Goal: Task Accomplishment & Management: Complete application form

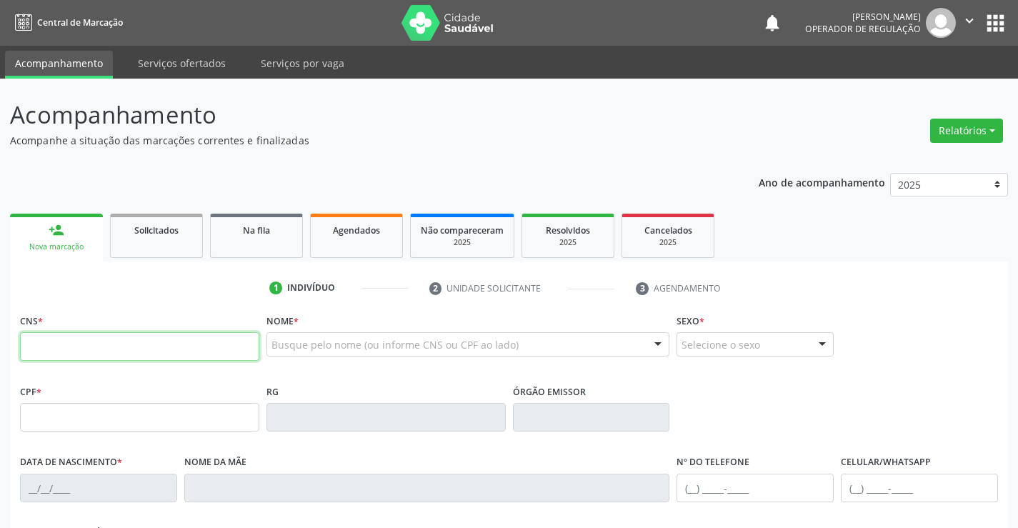
click at [86, 344] on input "text" at bounding box center [139, 346] width 239 height 29
type input "703 1056 2084 5190"
type input "0285339338"
type input "02/01/1948"
type input "(74) 9800-3019"
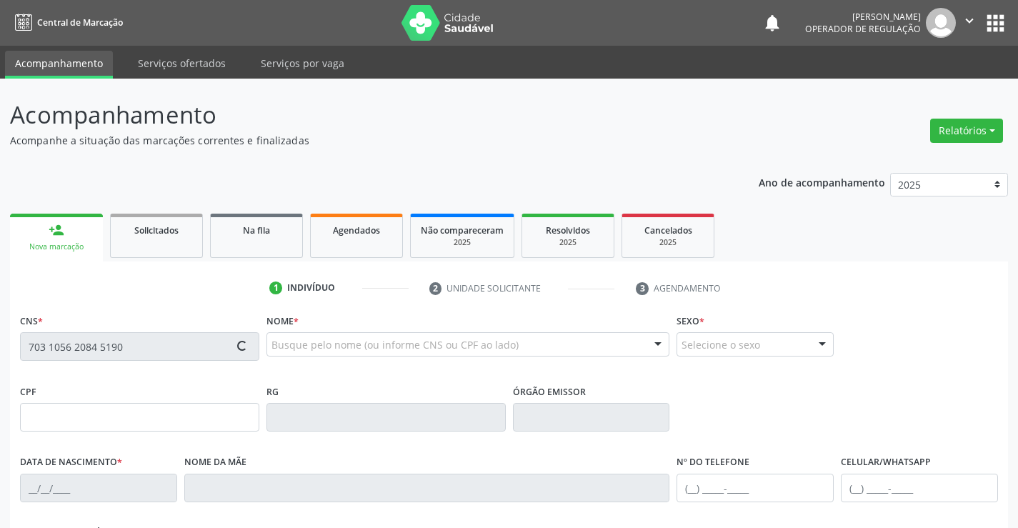
type input "(74) 9800-3019"
type input "004.613.665-76"
type input "S/N"
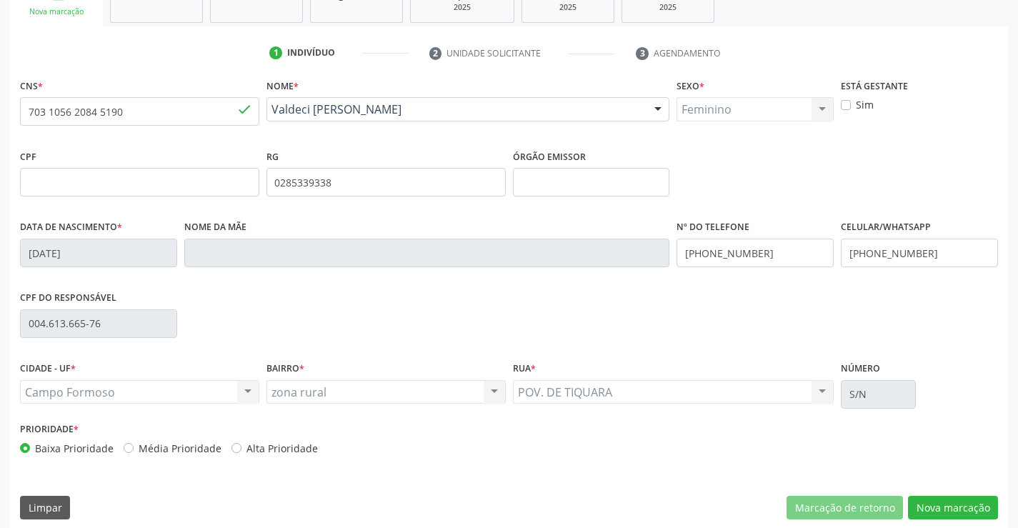
scroll to position [246, 0]
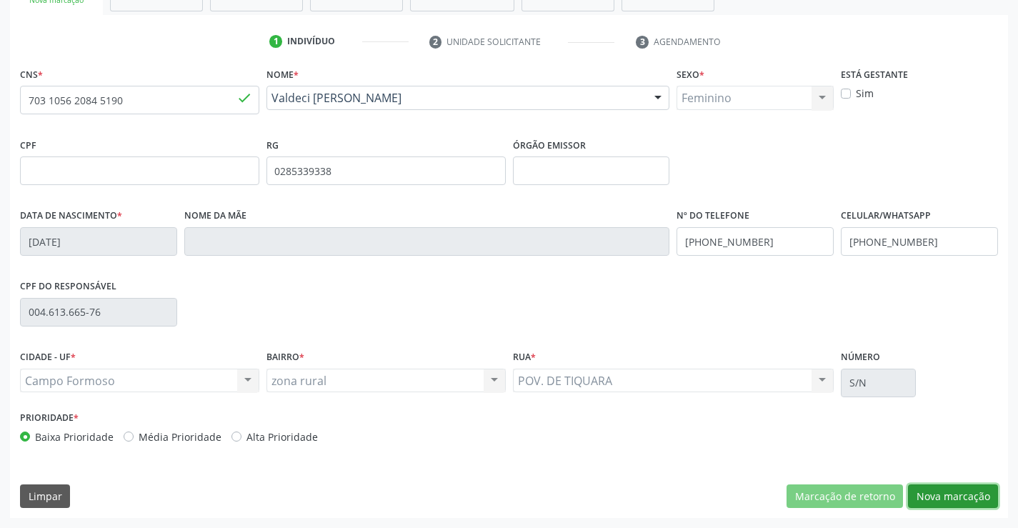
click at [955, 492] on button "Nova marcação" at bounding box center [953, 496] width 90 height 24
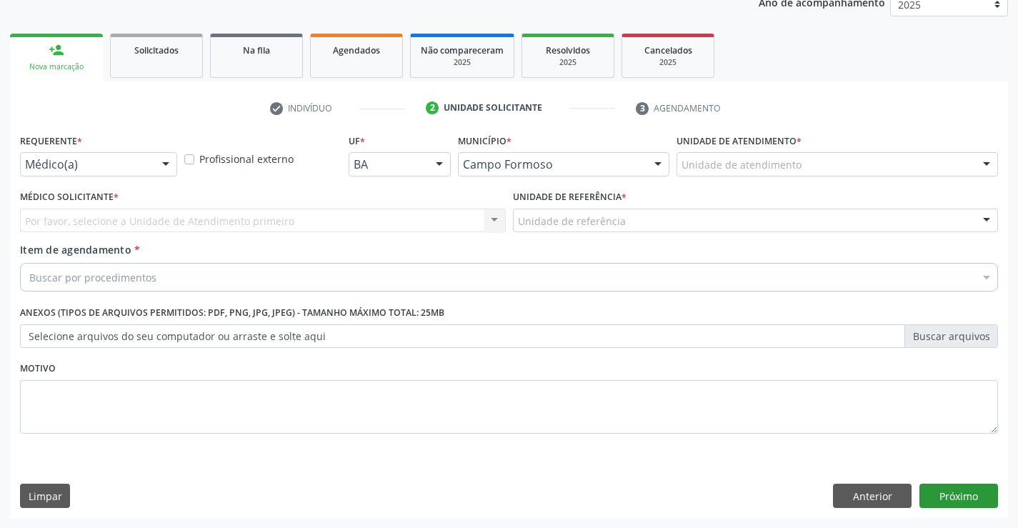
scroll to position [180, 0]
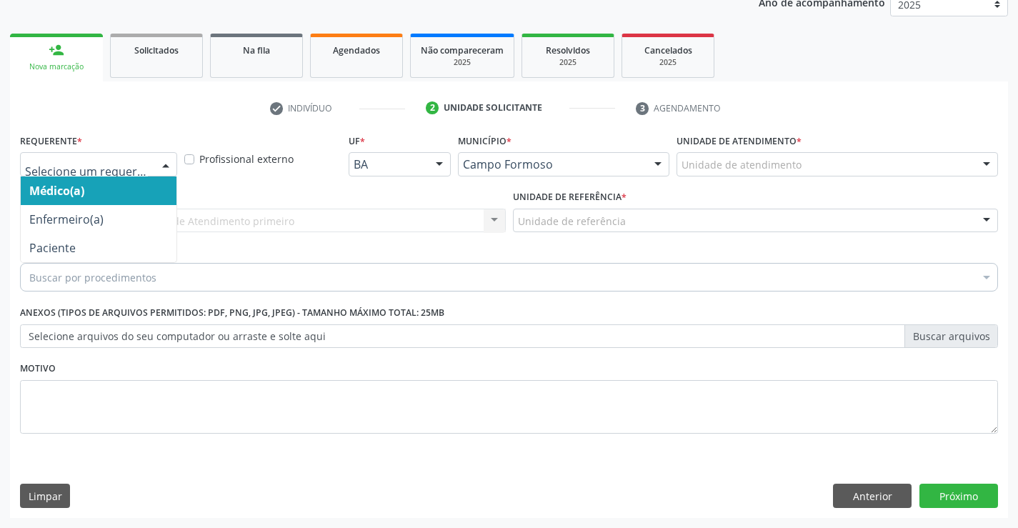
click at [155, 162] on div at bounding box center [165, 165] width 21 height 24
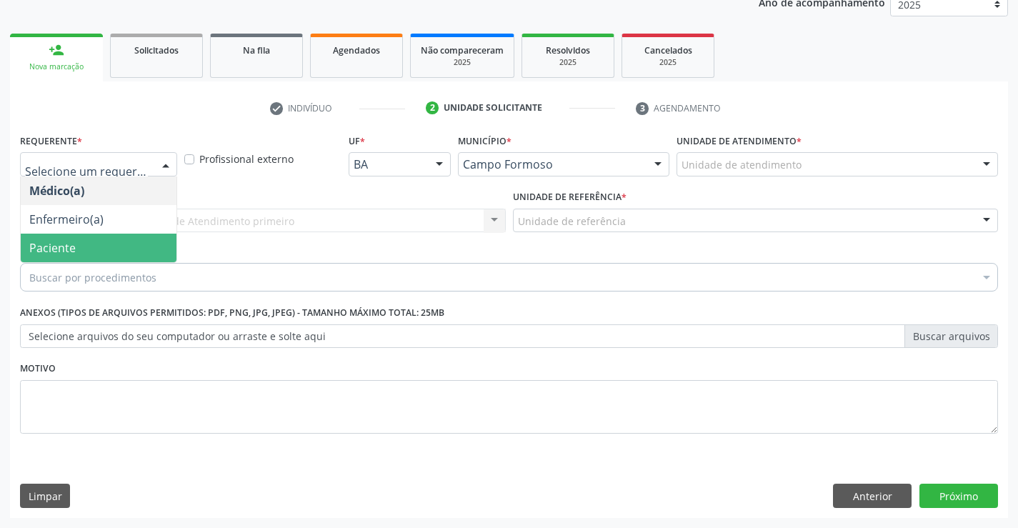
click at [61, 247] on span "Paciente" at bounding box center [52, 248] width 46 height 16
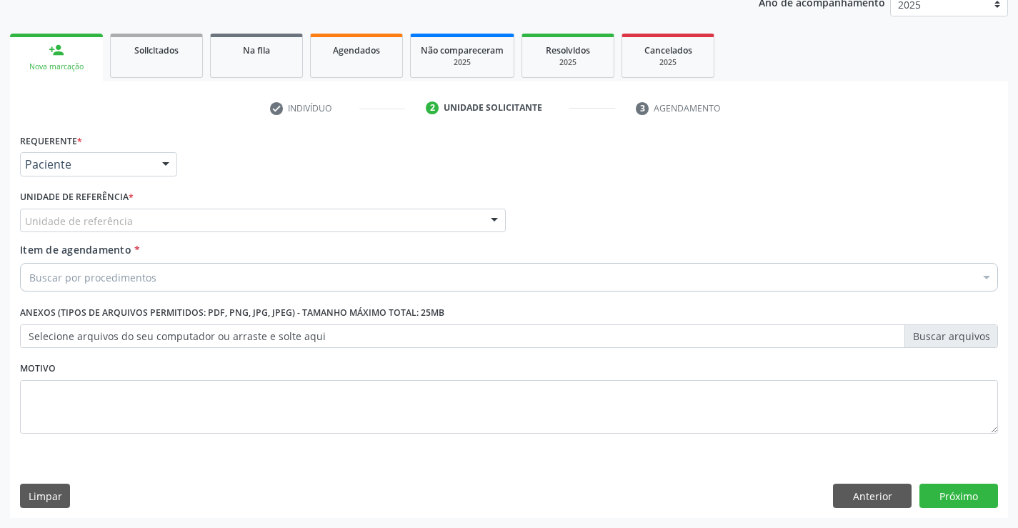
click at [209, 232] on div "Unidade de referência Unidade Basica de Saude da Familia Dr Paulo Sudre Centro …" at bounding box center [263, 221] width 486 height 24
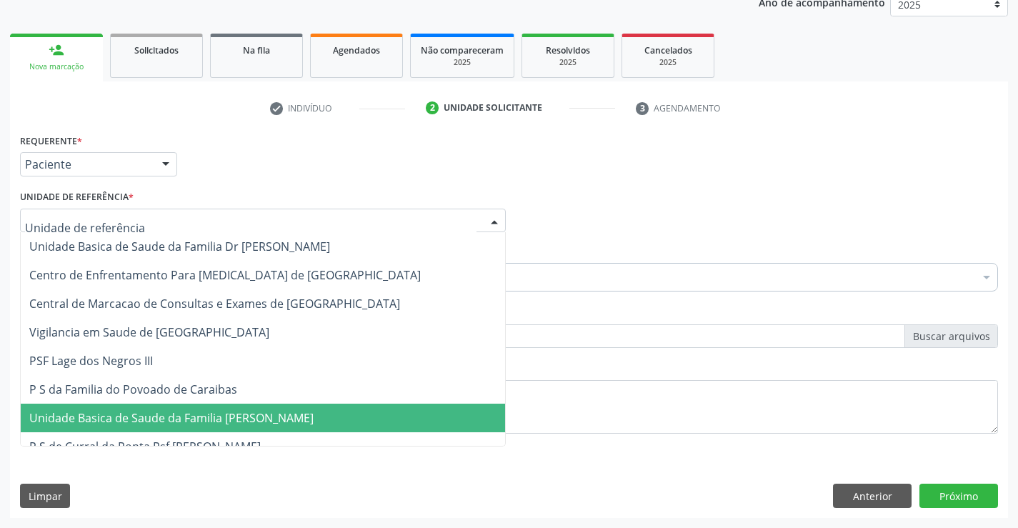
click at [216, 422] on span "Unidade Basica de Saude da Familia [PERSON_NAME]" at bounding box center [171, 418] width 284 height 16
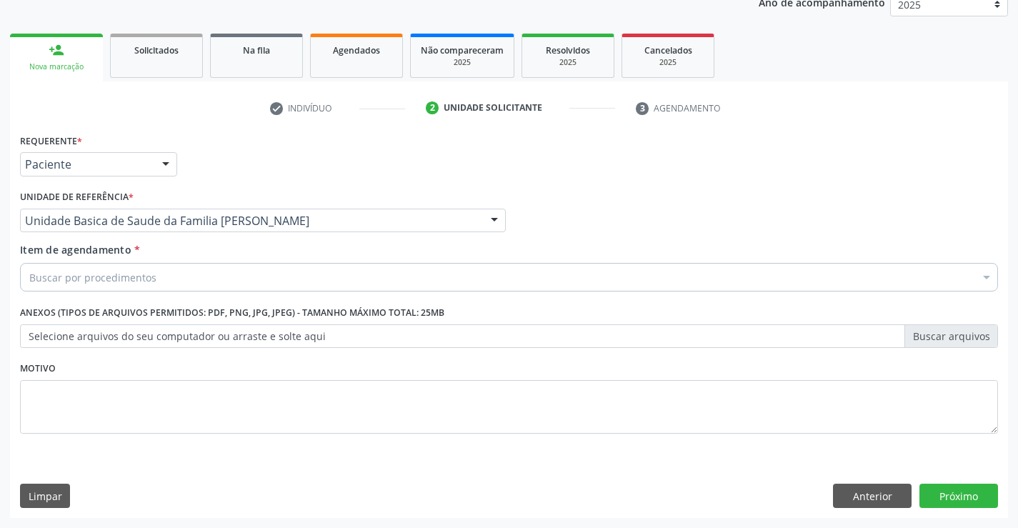
click at [160, 279] on div "Buscar por procedimentos" at bounding box center [509, 277] width 978 height 29
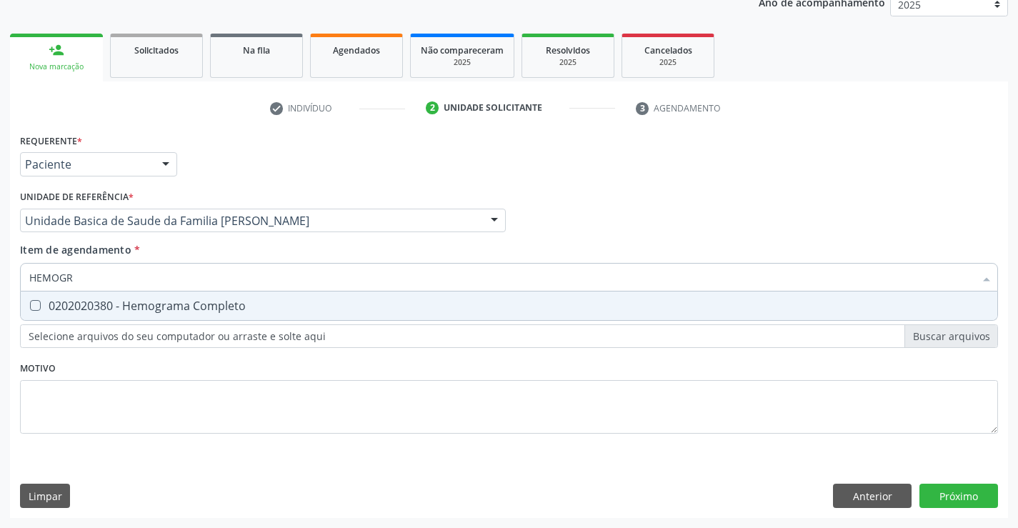
type input "HEMOGRA"
click at [139, 306] on div "0202020380 - Hemograma Completo" at bounding box center [508, 305] width 959 height 11
checkbox Completo "true"
type input "HEMOGRA"
click at [105, 386] on div "Requerente * Paciente Médico(a) Enfermeiro(a) Paciente Nenhum resultado encontr…" at bounding box center [509, 292] width 978 height 324
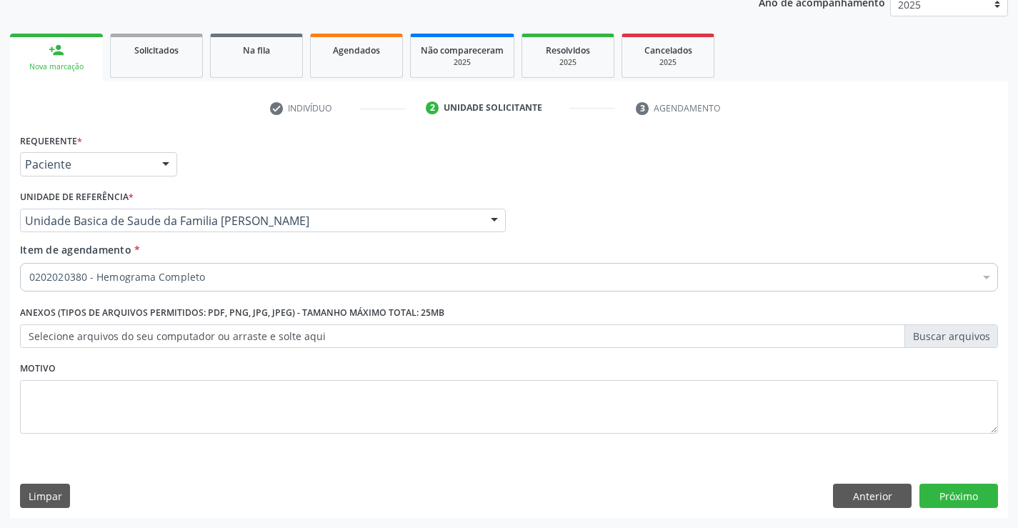
click at [76, 317] on label "Anexos (Tipos de arquivos permitidos: PDF, PNG, JPG, JPEG) - Tamanho máximo tot…" at bounding box center [232, 313] width 424 height 22
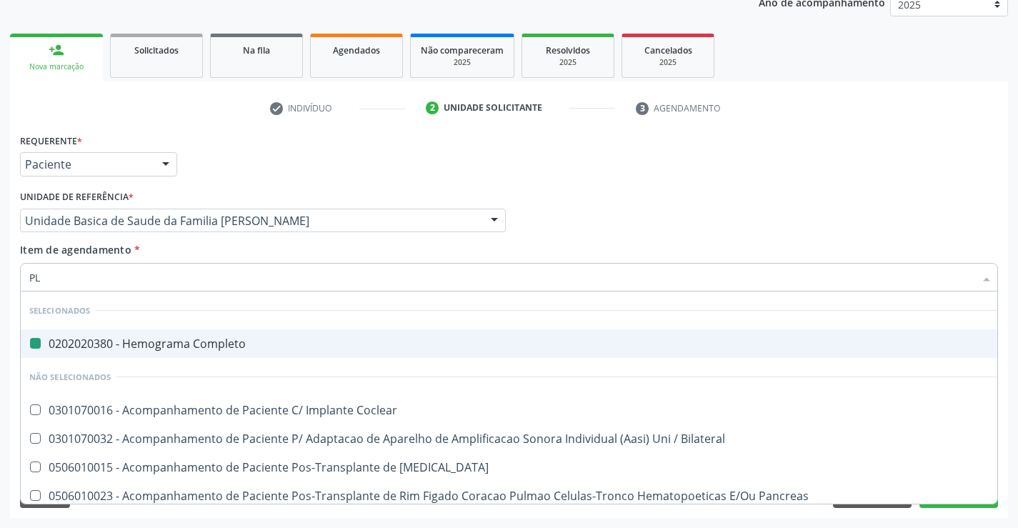
type input "PLA"
checkbox Completo "false"
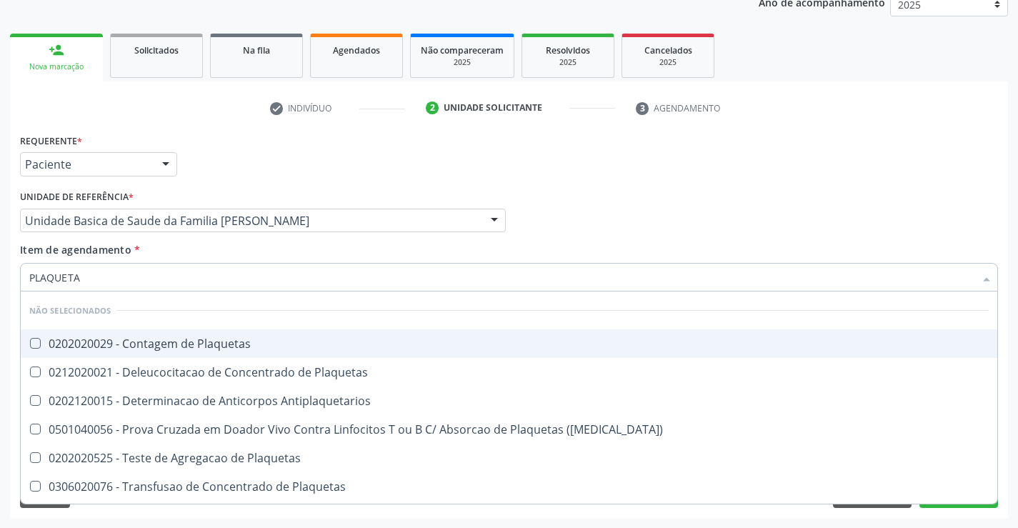
type input "PLAQUETAS"
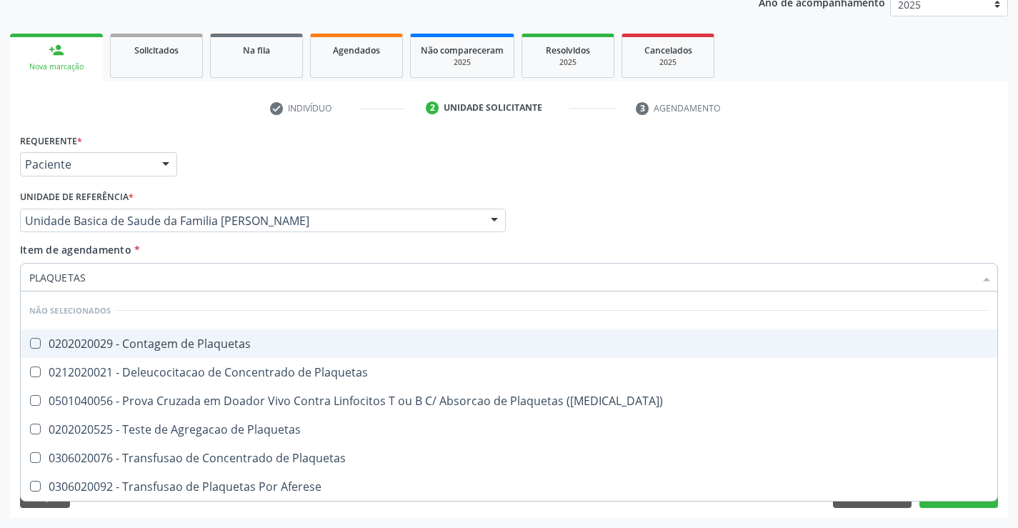
click at [142, 342] on div "0202020029 - Contagem de Plaquetas" at bounding box center [508, 343] width 959 height 11
checkbox Plaquetas "true"
click at [169, 276] on input "PLAQUETAS" at bounding box center [501, 277] width 945 height 29
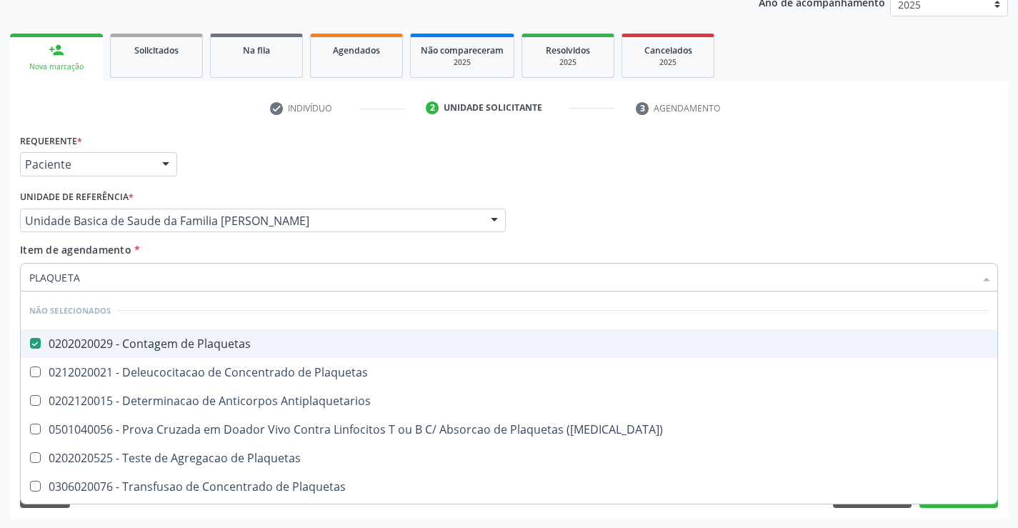
type input "PLAQUETA"
click at [301, 252] on div "Item de agendamento * PLAQUETA Desfazer seleção Não selecionados 0202020029 - C…" at bounding box center [509, 264] width 978 height 45
checkbox Plaquetas "true"
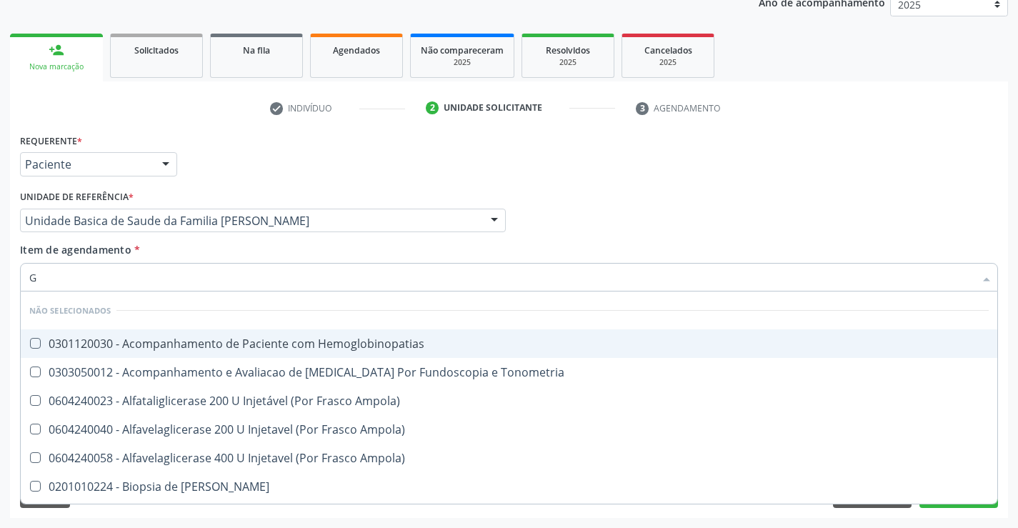
type input "GL"
checkbox Hemoglobinopatias "false"
checkbox Tonometria "false"
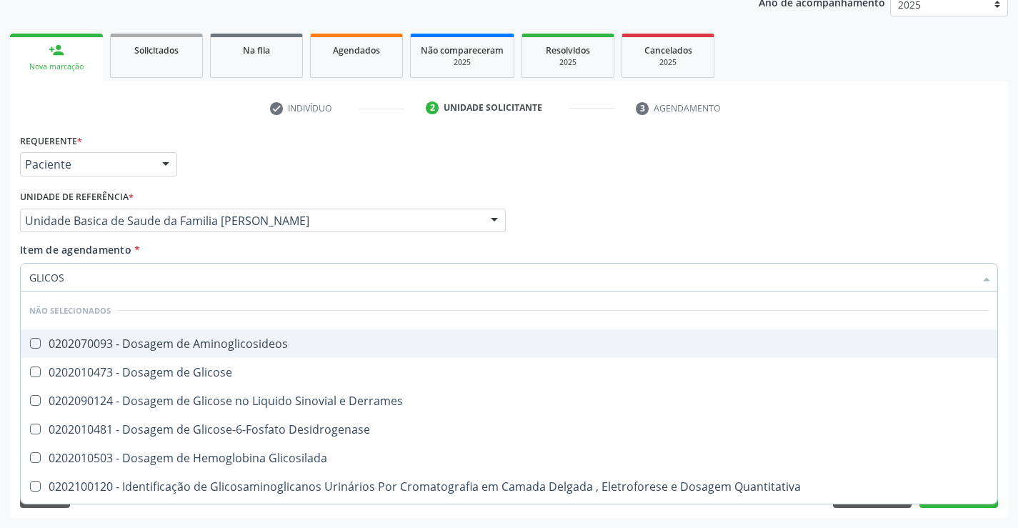
type input "GLICOSE"
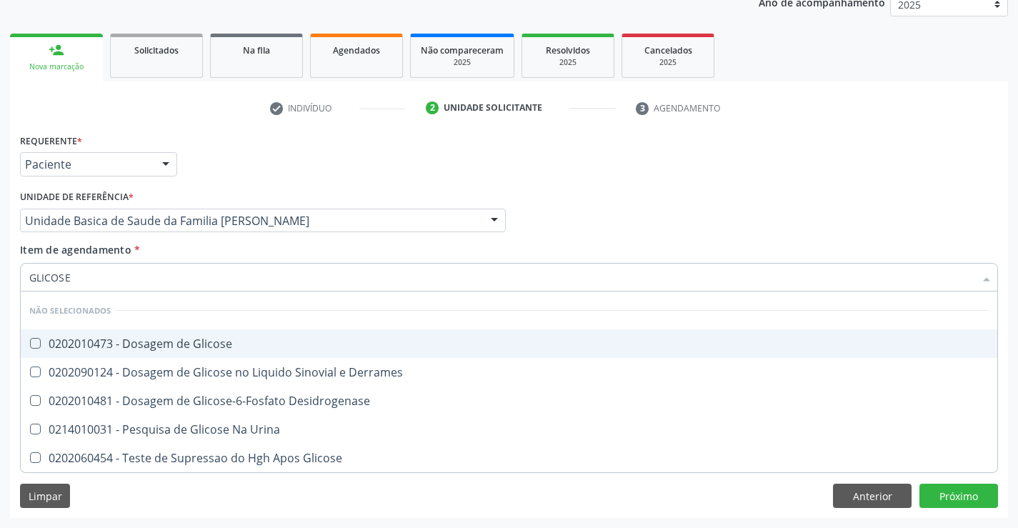
click at [127, 349] on div "0202010473 - Dosagem de Glicose" at bounding box center [508, 343] width 959 height 11
checkbox Glicose "true"
type input "GLICOSE"
click at [167, 247] on div "Item de agendamento * GLICOSE Desfazer seleção Não selecionados 0202010473 - Do…" at bounding box center [509, 264] width 978 height 45
checkbox Derrames "true"
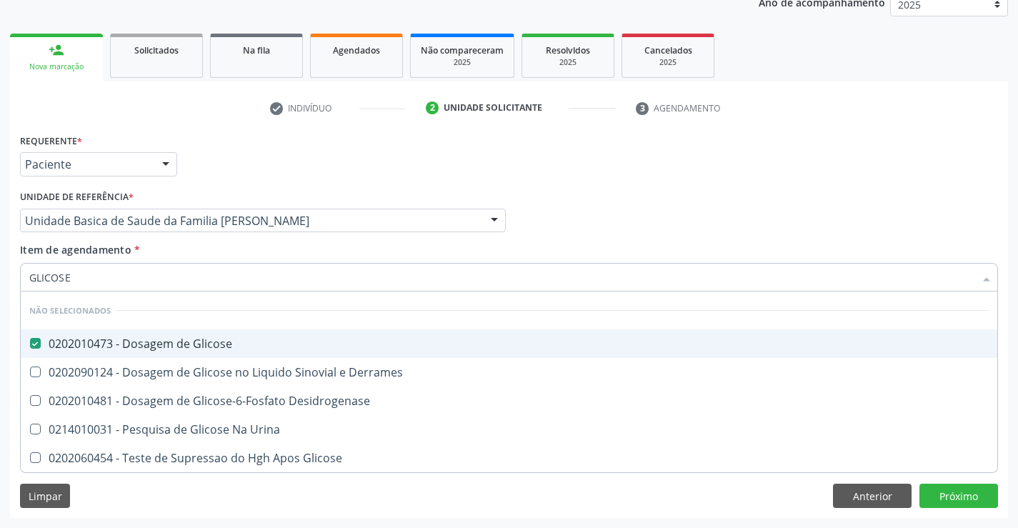
checkbox Desidrogenase "true"
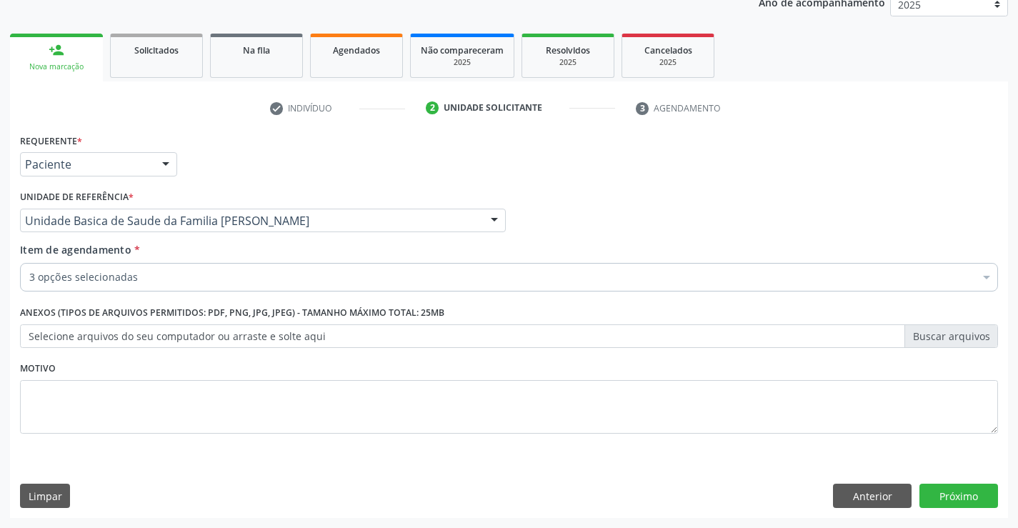
click at [97, 262] on div "Item de agendamento * 3 opções selecionadas Desfazer seleção Selecionados 02020…" at bounding box center [509, 264] width 978 height 45
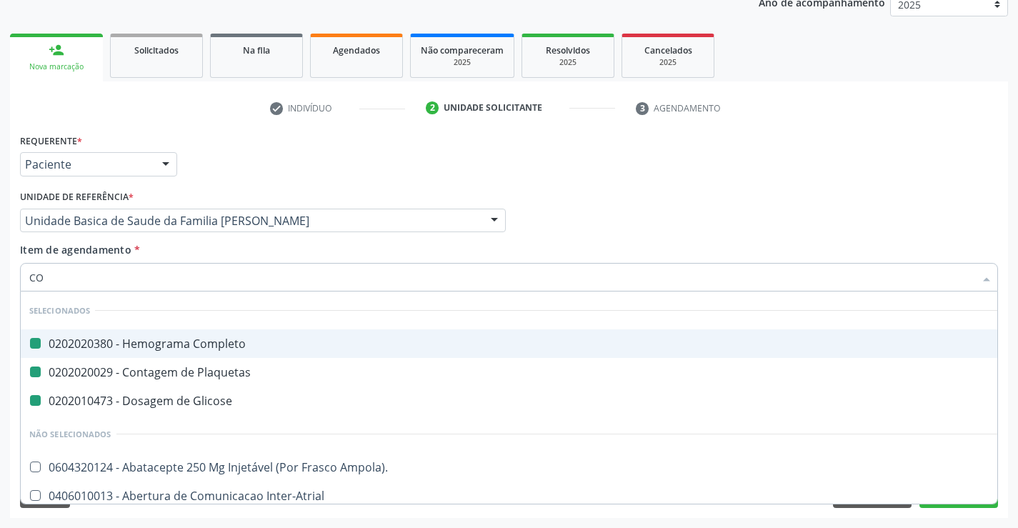
type input "COL"
checkbox Completo "false"
checkbox Plaquetas "false"
checkbox Glicose "false"
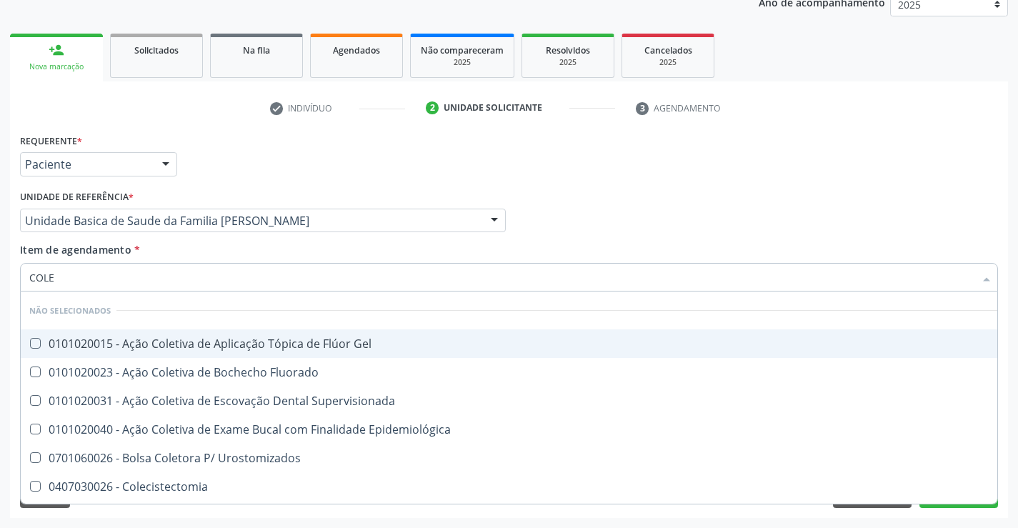
type input "COLES"
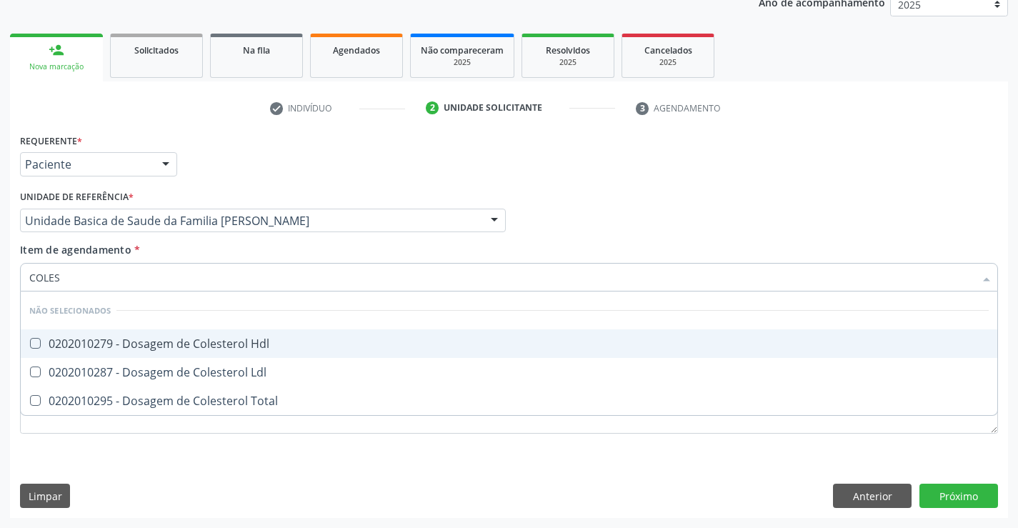
click at [145, 348] on div "0202010279 - Dosagem de Colesterol Hdl" at bounding box center [508, 343] width 959 height 11
checkbox Hdl "true"
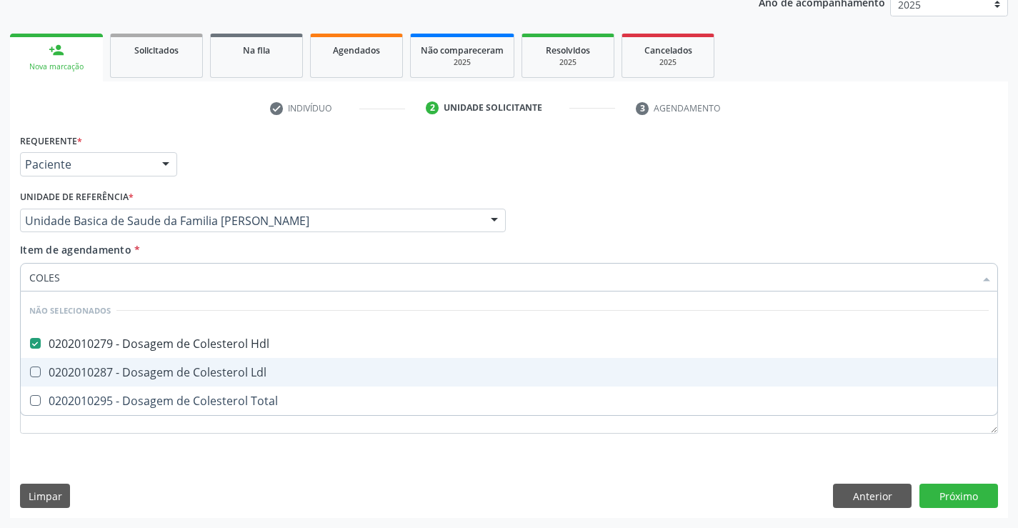
click at [136, 370] on div "0202010287 - Dosagem de Colesterol Ldl" at bounding box center [508, 371] width 959 height 11
checkbox Ldl "true"
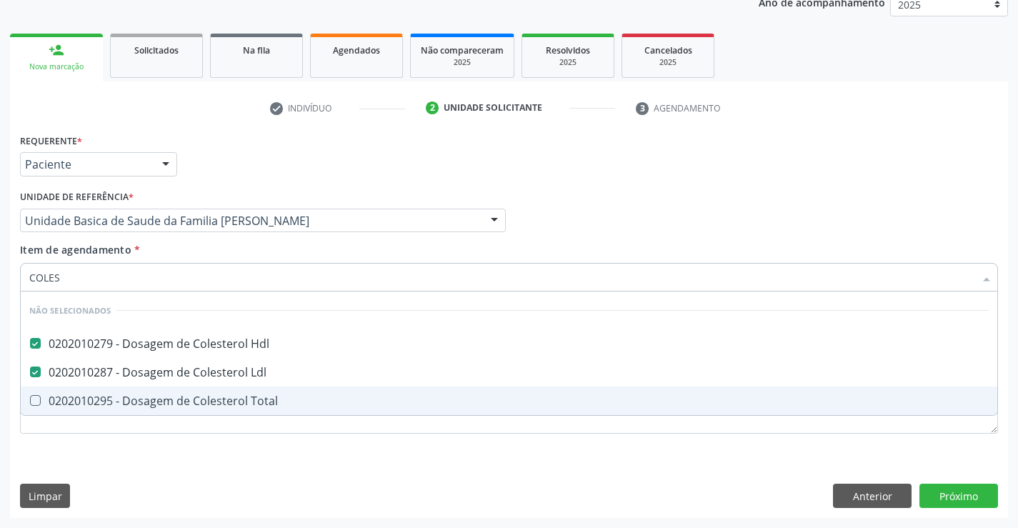
click at [129, 401] on div "0202010295 - Dosagem de Colesterol Total" at bounding box center [508, 400] width 959 height 11
checkbox Total "true"
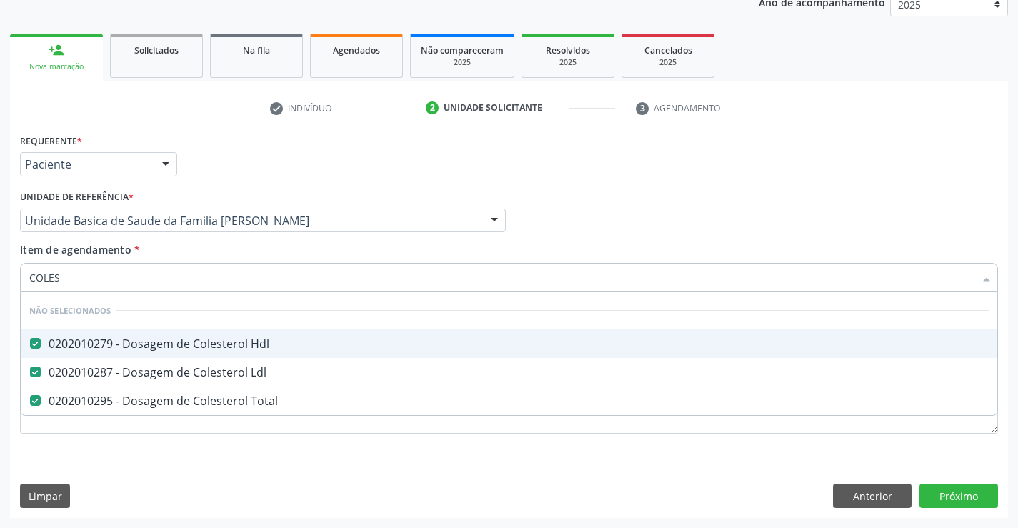
click at [105, 269] on input "COLES" at bounding box center [501, 277] width 945 height 29
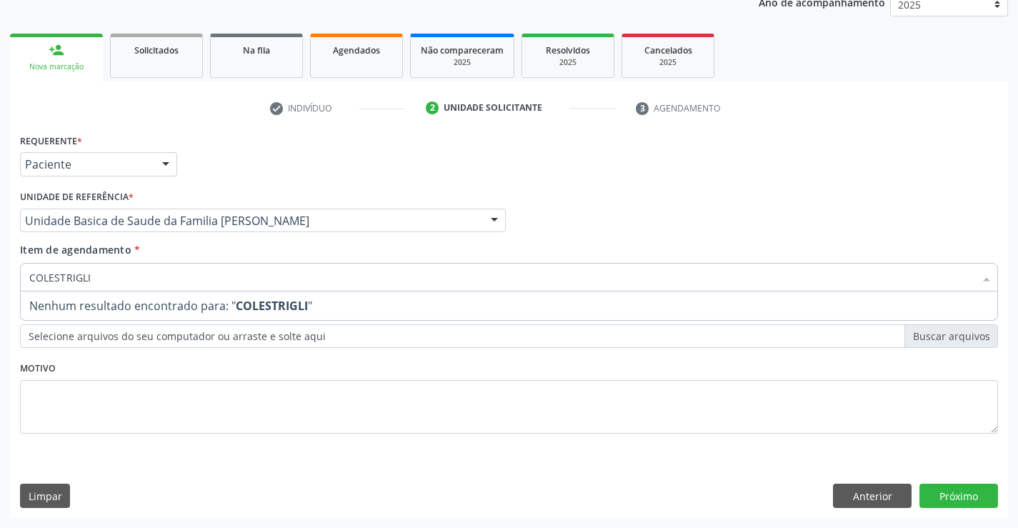
click at [244, 237] on div "Unidade de referência * Unidade Basica de Saude da Familia Maninho Ferreira Uni…" at bounding box center [262, 214] width 493 height 56
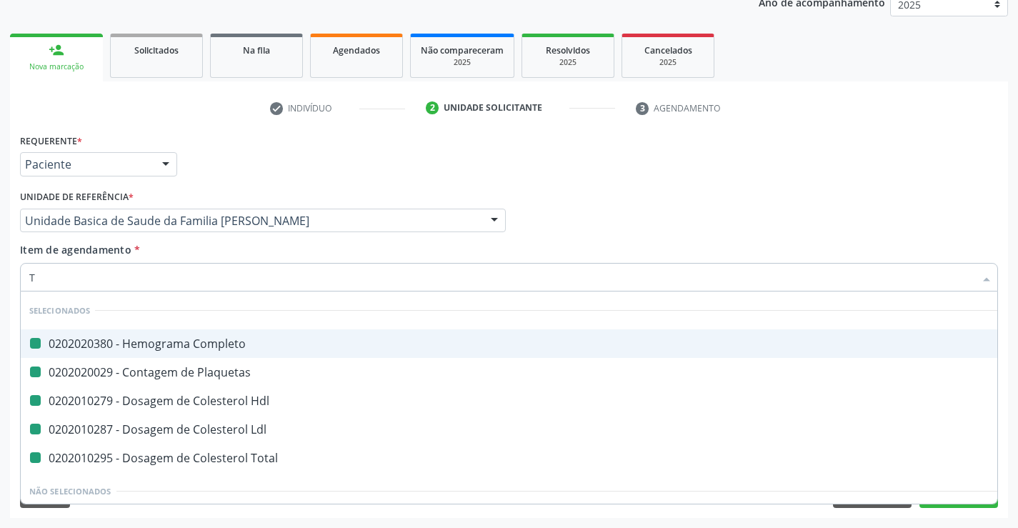
type input "TR"
checkbox Completo "false"
checkbox Plaquetas "false"
checkbox Hdl "false"
checkbox Ldl "false"
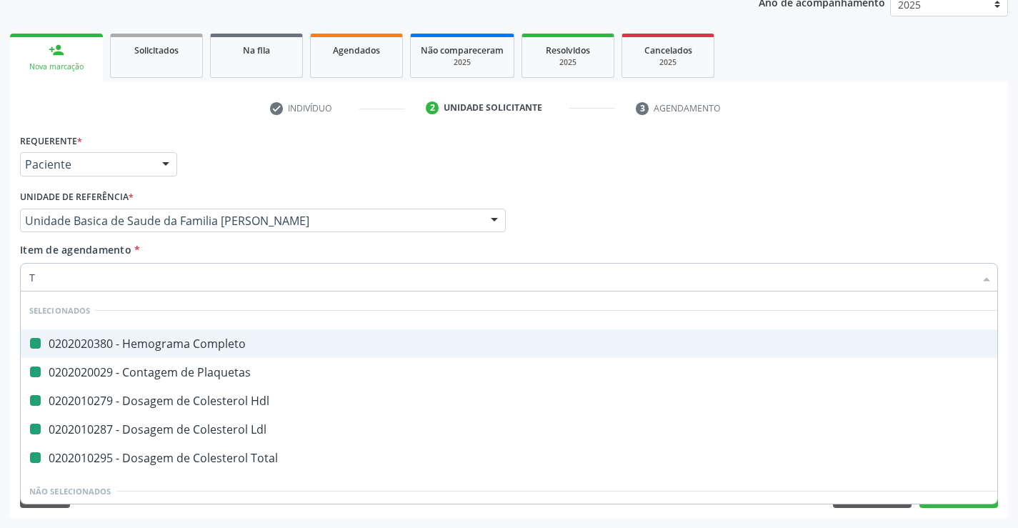
checkbox Total "false"
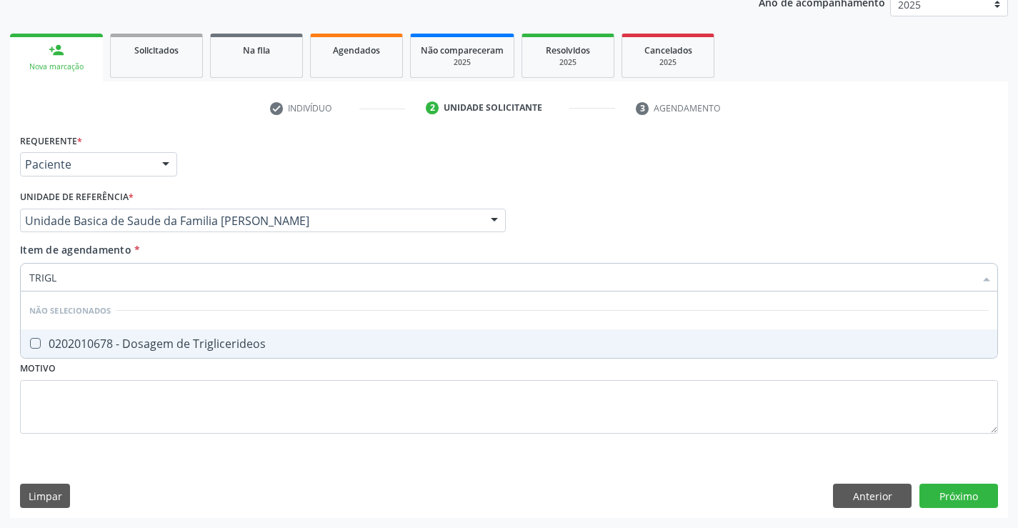
type input "TRIGLI"
click at [86, 345] on div "0202010678 - Dosagem de Triglicerideos" at bounding box center [508, 343] width 959 height 11
checkbox Triglicerideos "true"
click at [95, 468] on div "Requerente * Paciente Médico(a) Enfermeiro(a) Paciente Nenhum resultado encontr…" at bounding box center [509, 324] width 998 height 388
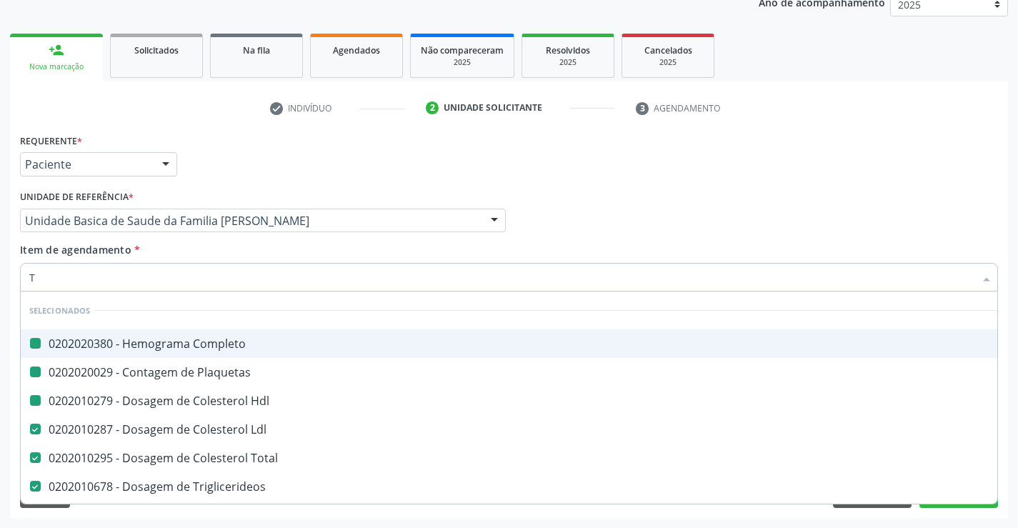
type input "TG"
checkbox Completo "false"
checkbox Plaquetas "false"
checkbox Hdl "false"
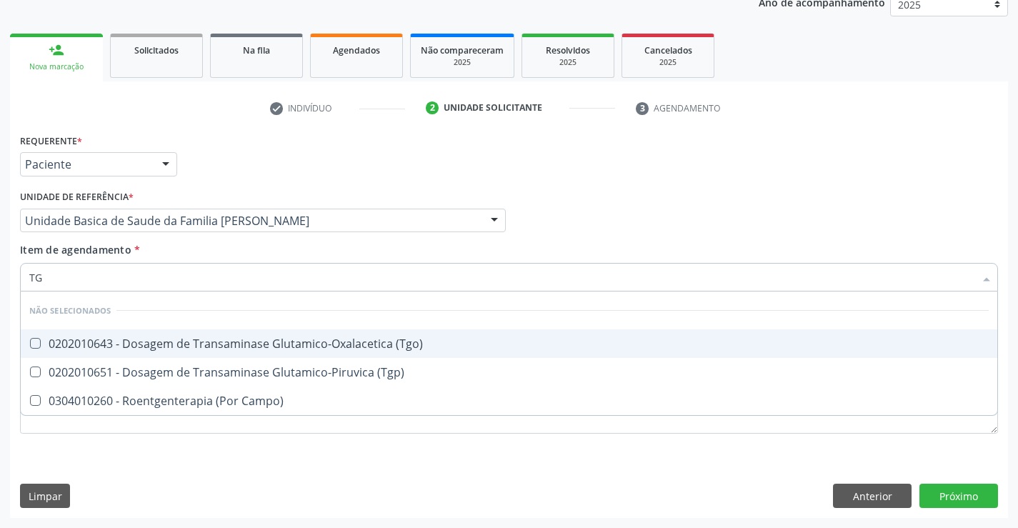
click at [126, 347] on div "0202010643 - Dosagem de Transaminase Glutamico-Oxalacetica (Tgo)" at bounding box center [508, 343] width 959 height 11
checkbox \(Tgo\) "true"
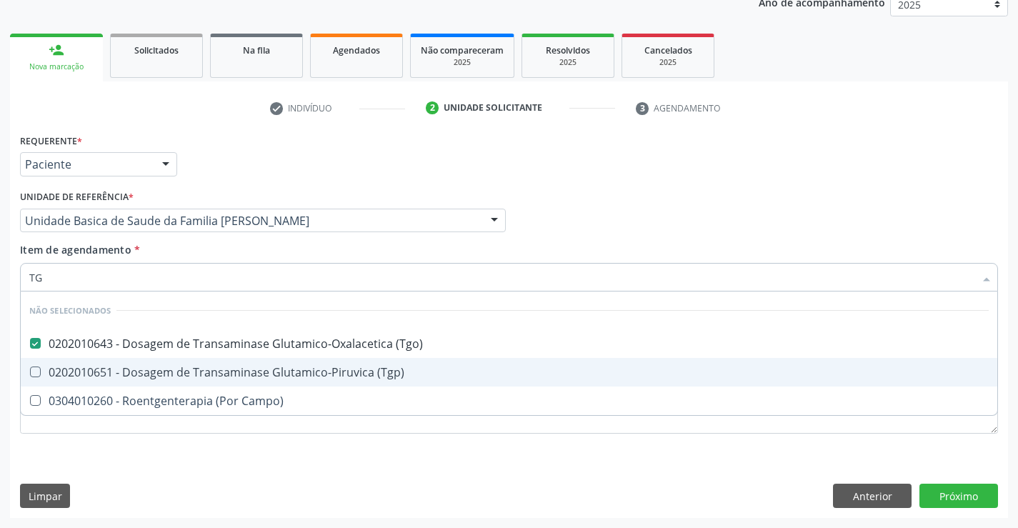
click at [124, 366] on div "0202010651 - Dosagem de Transaminase Glutamico-Piruvica (Tgp)" at bounding box center [508, 371] width 959 height 11
checkbox \(Tgp\) "true"
click at [144, 464] on div "Requerente * Paciente Médico(a) Enfermeiro(a) Paciente Nenhum resultado encontr…" at bounding box center [509, 324] width 998 height 388
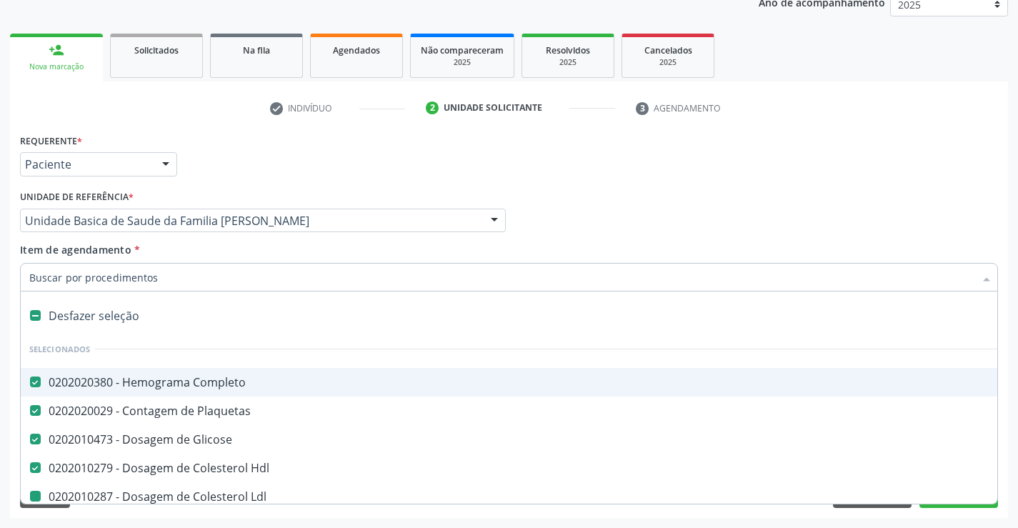
type input "U"
checkbox Ldl "false"
checkbox Total "false"
checkbox Triglicerideos "false"
checkbox \(Tgo\) "false"
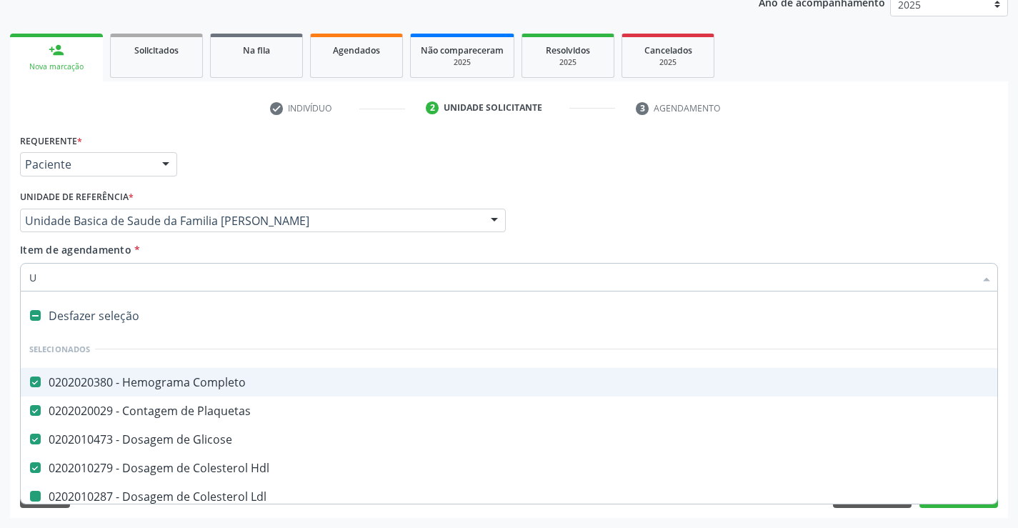
checkbox \(Tgp\) "false"
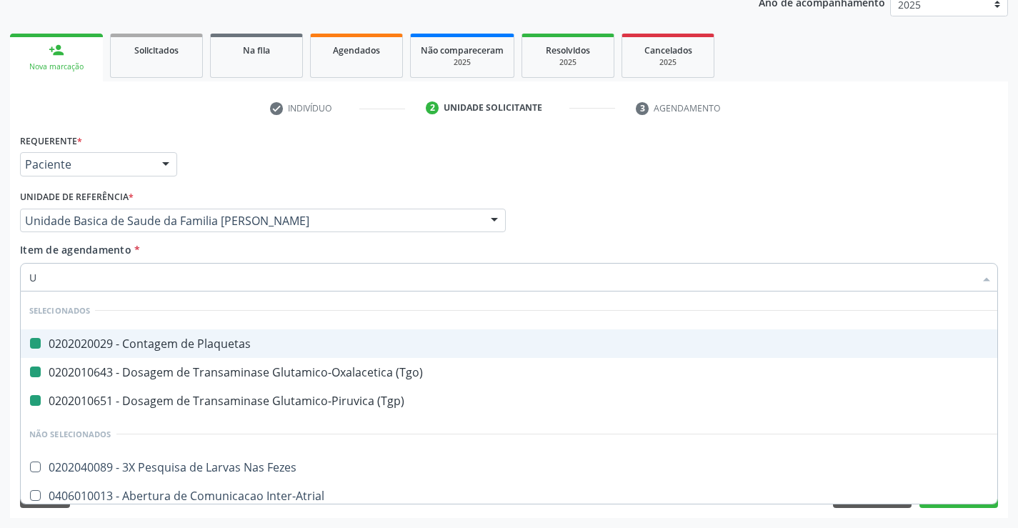
type input "UR"
checkbox Plaquetas "false"
checkbox \(Tgo\) "false"
checkbox \(Tgp\) "false"
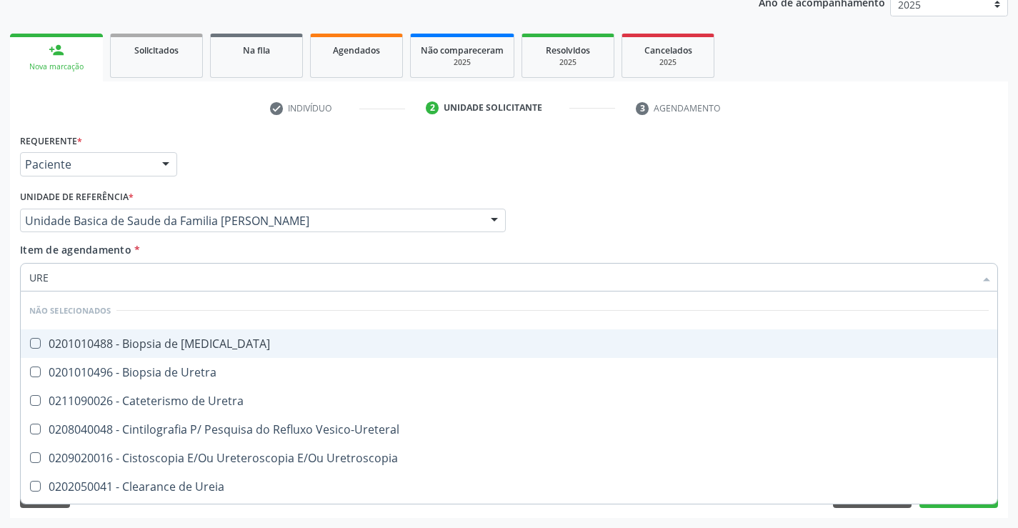
type input "UREI"
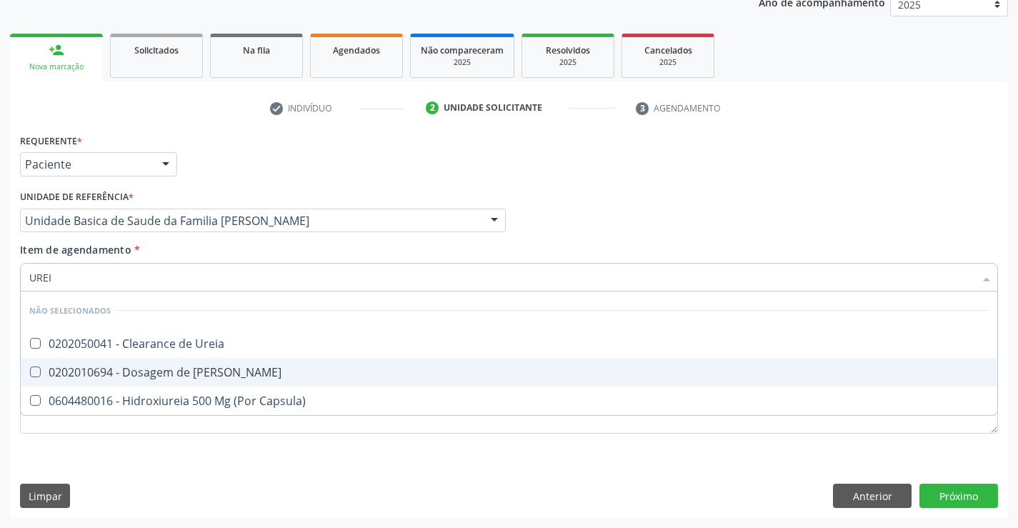
click at [126, 374] on div "0202010694 - Dosagem de Ureia" at bounding box center [508, 371] width 959 height 11
checkbox Ureia "true"
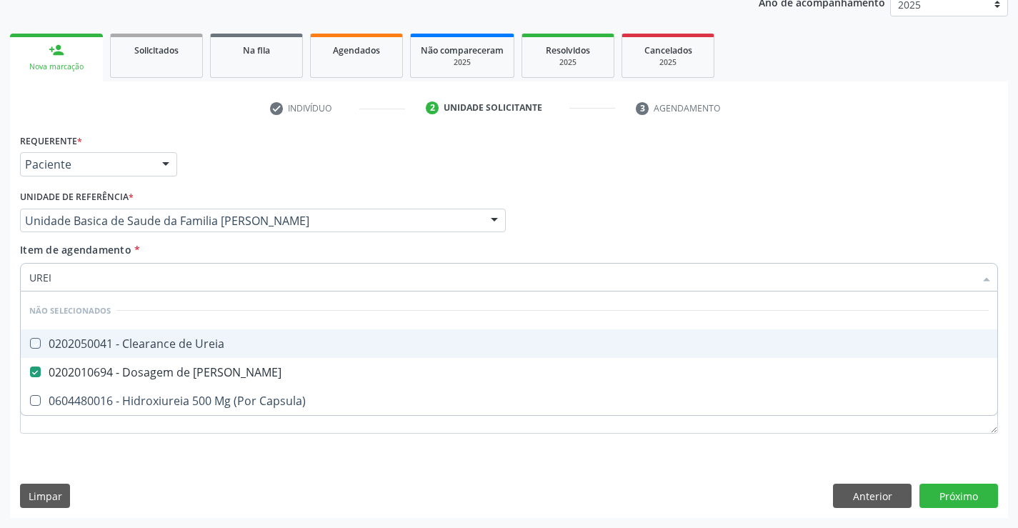
click at [158, 249] on div "Item de agendamento * UREI Desfazer seleção Não selecionados 0202050041 - Clear…" at bounding box center [509, 264] width 978 height 45
checkbox Ureia "true"
checkbox Capsula\) "true"
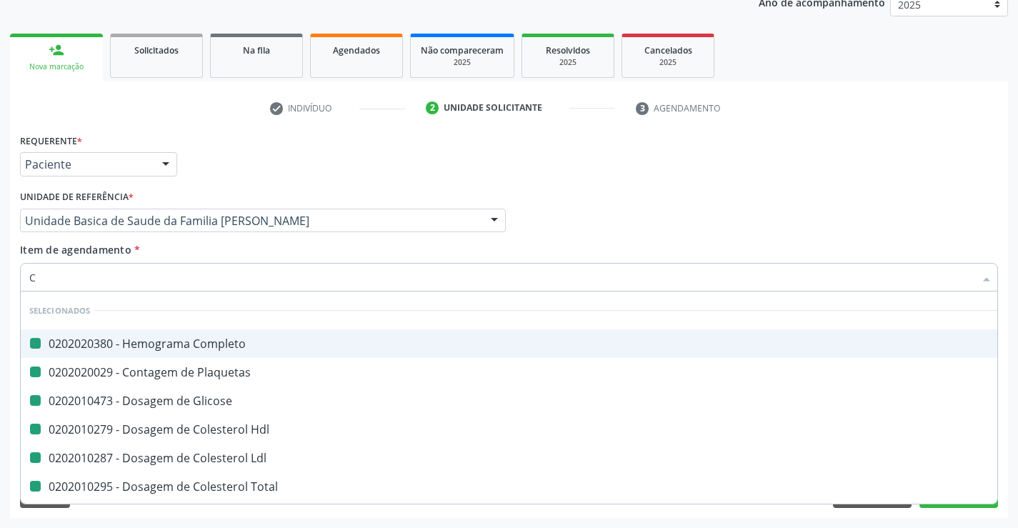
type input "CR"
checkbox Completo "false"
checkbox Plaquetas "false"
checkbox Glicose "false"
checkbox Hdl "false"
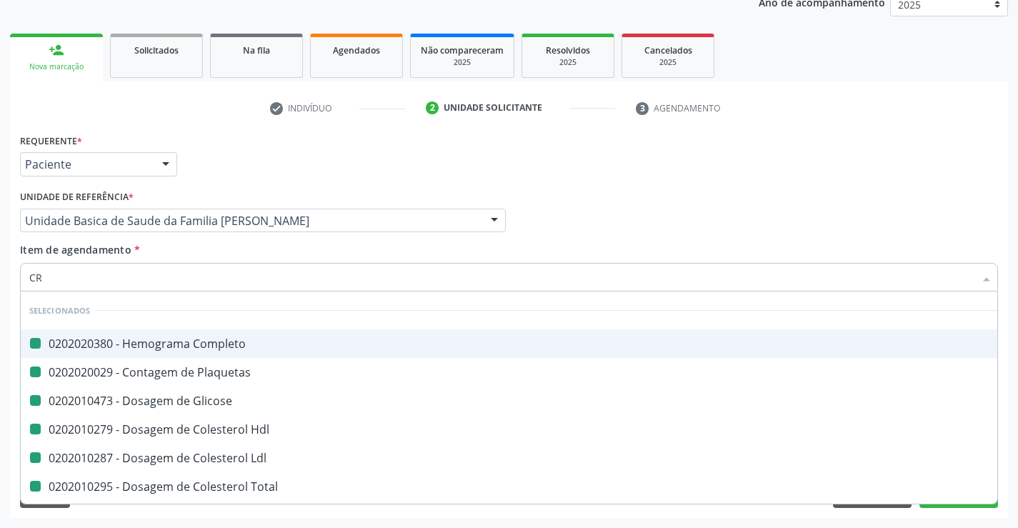
checkbox Ldl "false"
checkbox Total "false"
checkbox Triglicerideos "false"
checkbox \(Tgo\) "false"
checkbox \(Tgp\) "false"
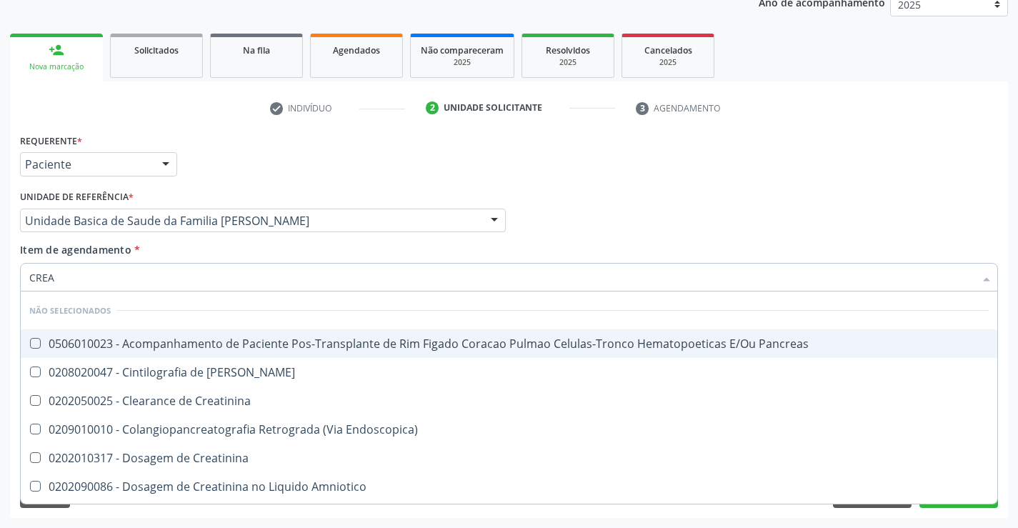
type input "CREAT"
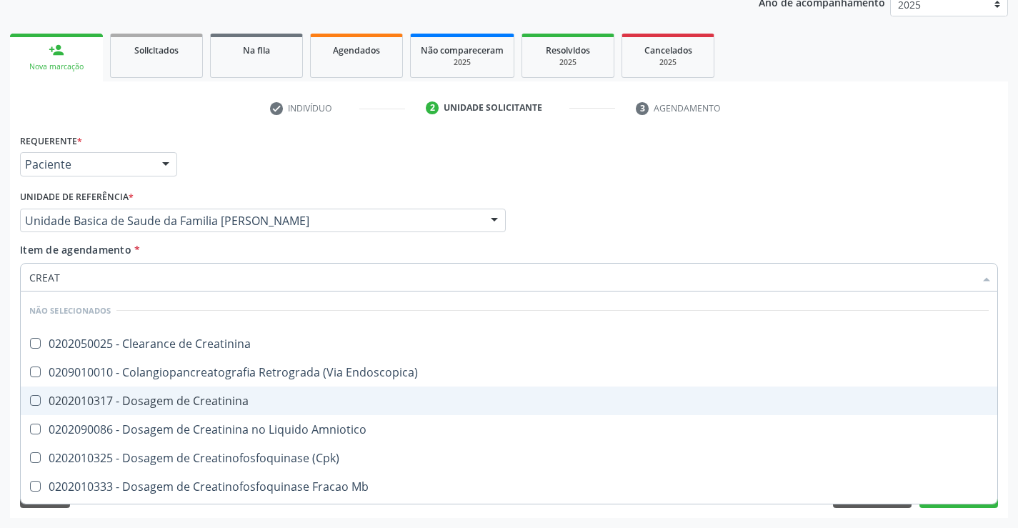
drag, startPoint x: 153, startPoint y: 402, endPoint x: 151, endPoint y: 361, distance: 41.5
click at [152, 402] on div "0202010317 - Dosagem de Creatinina" at bounding box center [508, 400] width 959 height 11
checkbox Creatinina "true"
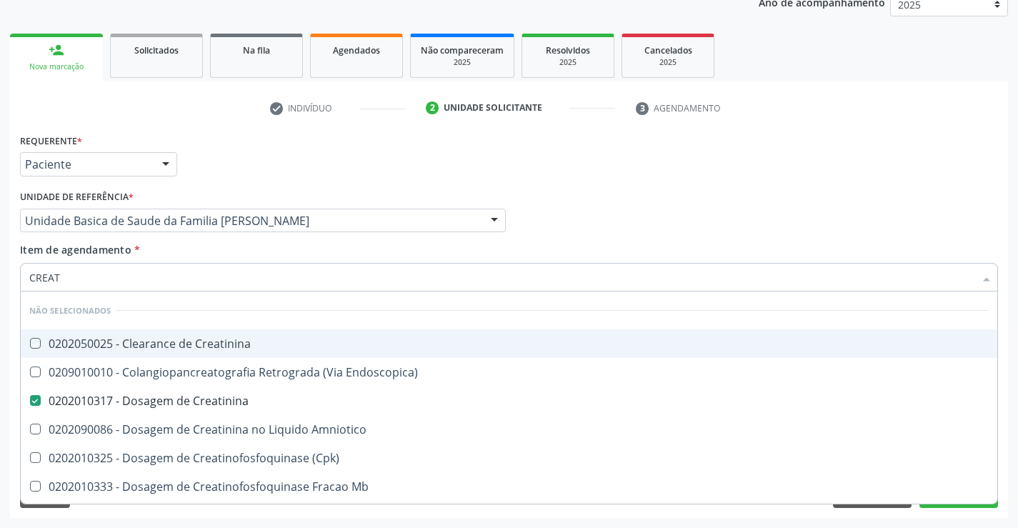
click at [172, 253] on div "Item de agendamento * CREAT Desfazer seleção Não selecionados 0202050025 - Clea…" at bounding box center [509, 264] width 978 height 45
checkbox Creatinina "true"
checkbox Endoscopica\) "true"
checkbox Amniotico "true"
checkbox \(Cpk\) "true"
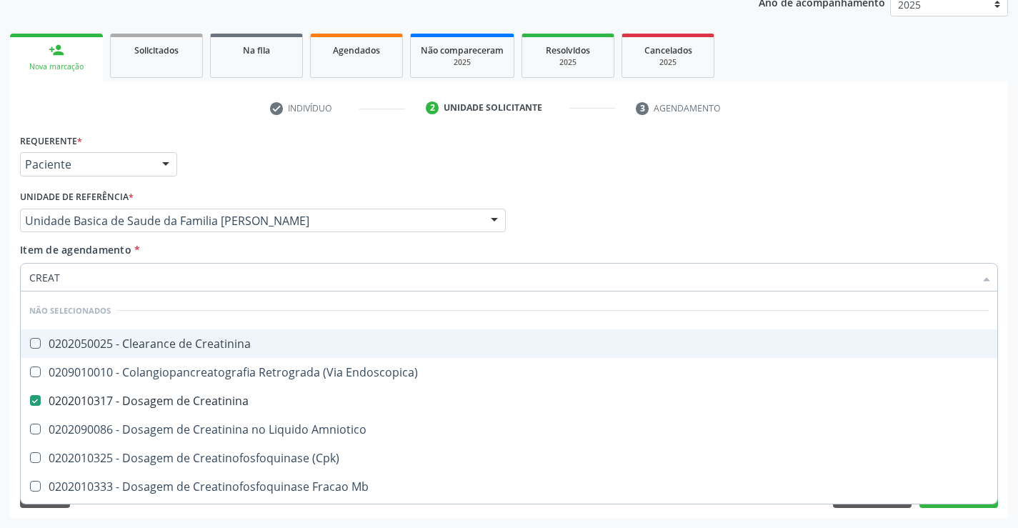
checkbox Mb "true"
checkbox Oncologia "true"
checkbox Parcial "true"
checkbox Oncologia "true"
checkbox Capsula\) "true"
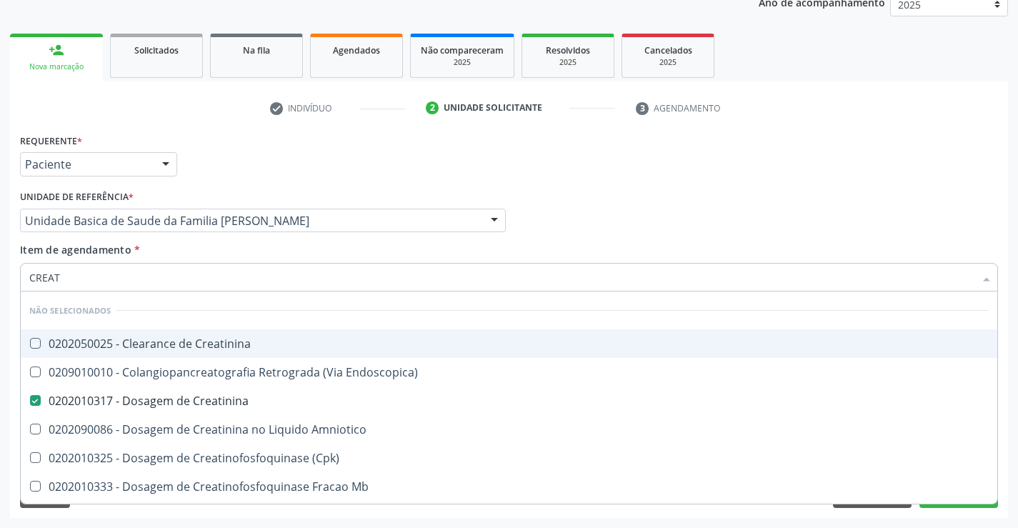
checkbox Videolaparoscopica "true"
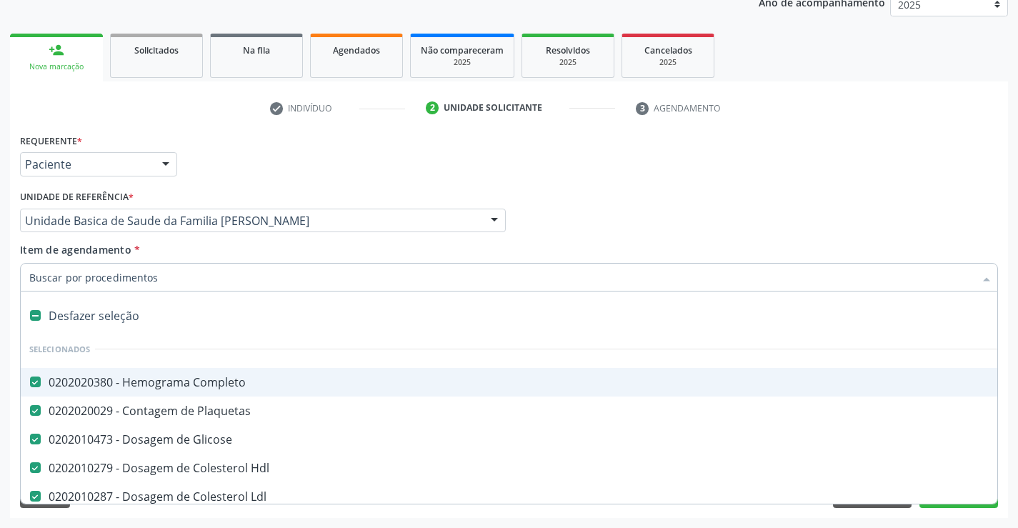
type input "U"
checkbox Total "false"
checkbox Triglicerideos "false"
checkbox \(Tgo\) "false"
checkbox \(Tgp\) "false"
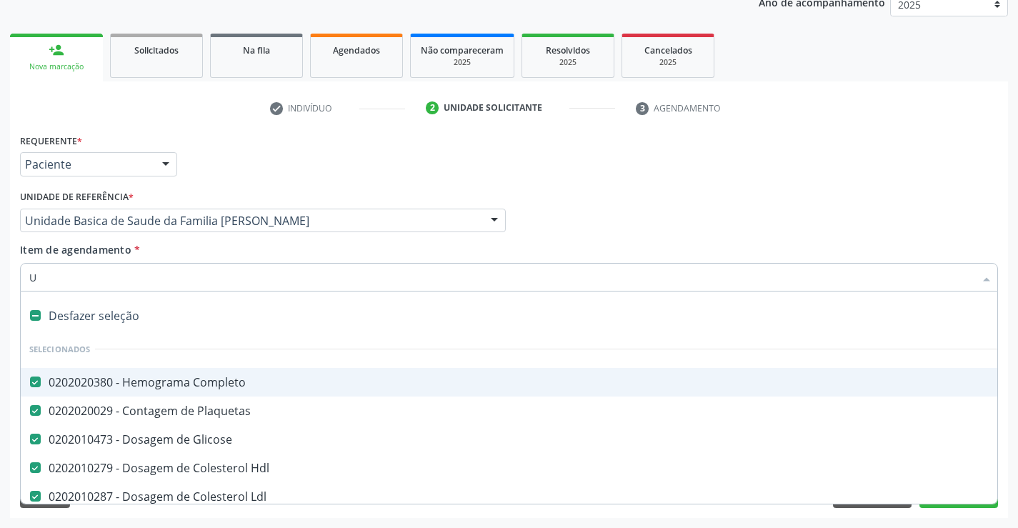
checkbox Creatinina "false"
checkbox Ureia "false"
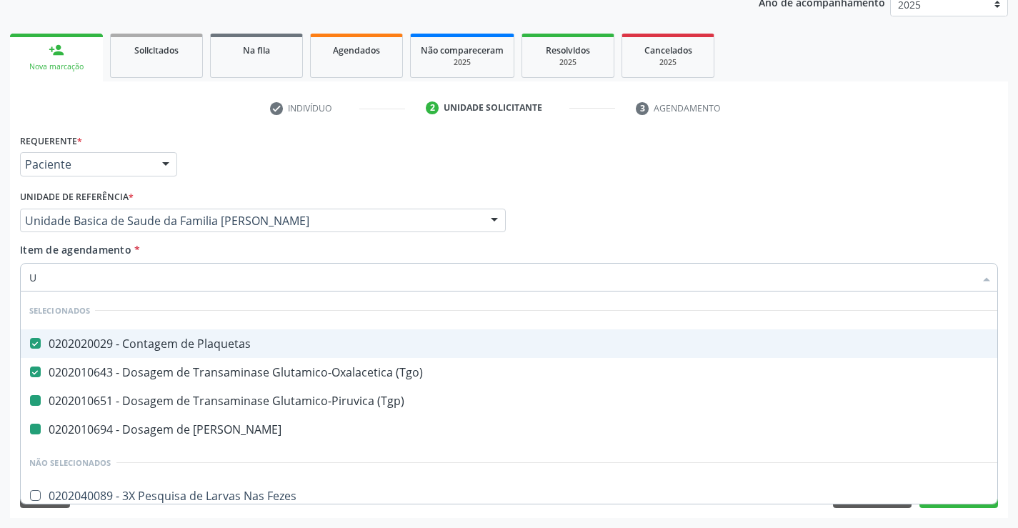
type input "UR"
checkbox \(Tgp\) "false"
checkbox Ureia "false"
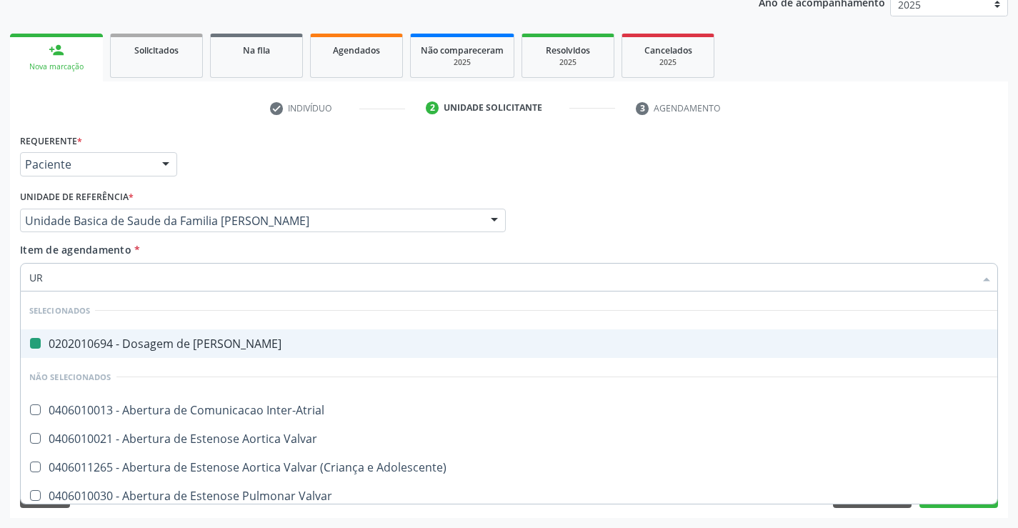
type input "URI"
checkbox Ureia "false"
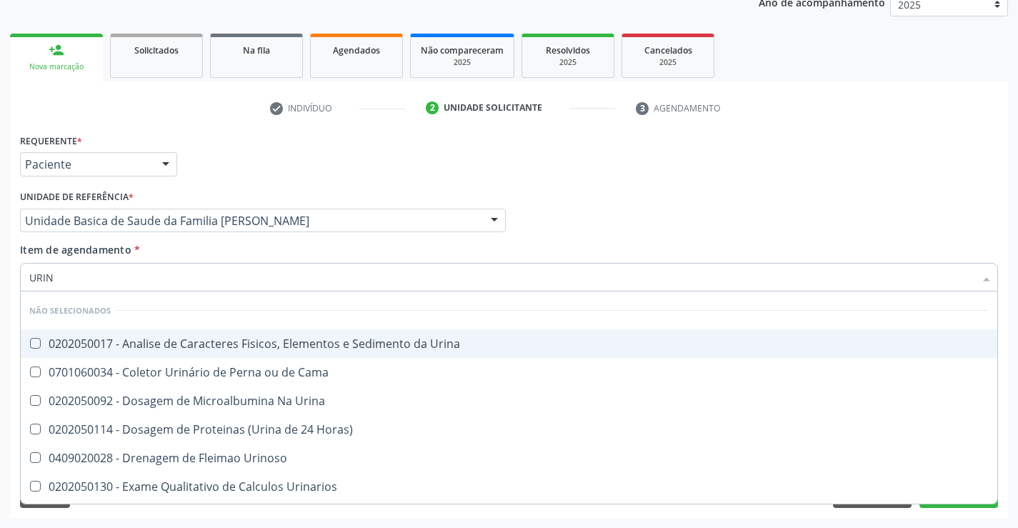
type input "URINA"
click at [107, 348] on div "0202050017 - Analise de Caracteres Fisicos, Elementos e Sedimento da Urina" at bounding box center [508, 343] width 959 height 11
checkbox Urina "true"
click at [144, 245] on div "Item de agendamento * URINA Desfazer seleção Não selecionados 0202050017 - Anal…" at bounding box center [509, 264] width 978 height 45
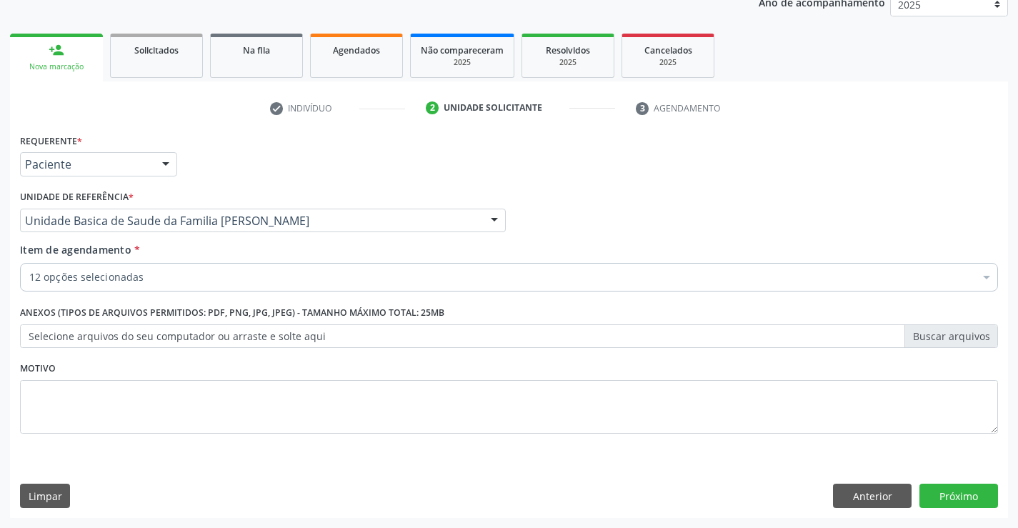
checkbox Glicose "true"
checkbox Hdl "true"
checkbox Total "true"
checkbox Triglicerideos "true"
checkbox \(Tgo\) "true"
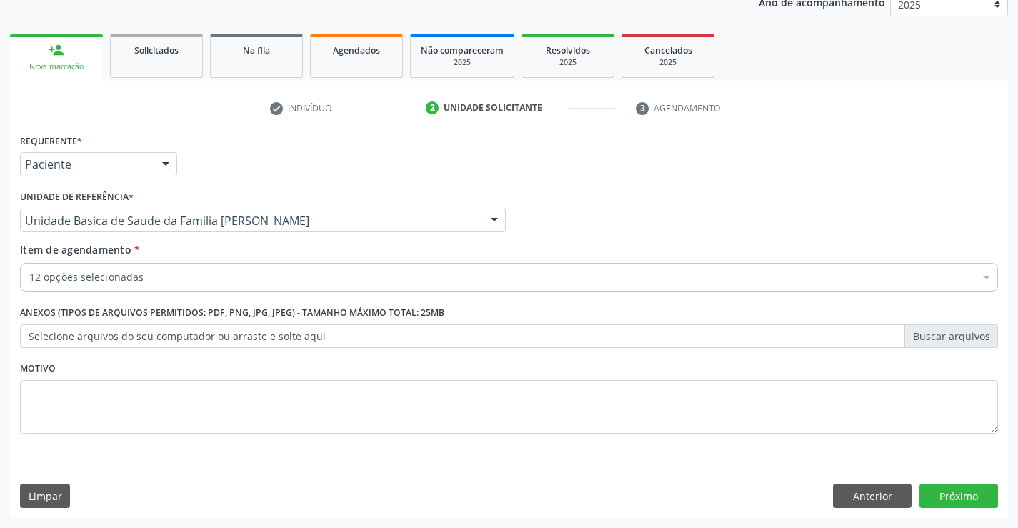
checkbox \(Tgp\) "true"
checkbox Creatinina "true"
checkbox Ureia "true"
checkbox Urina "true"
checkbox Ldl "true"
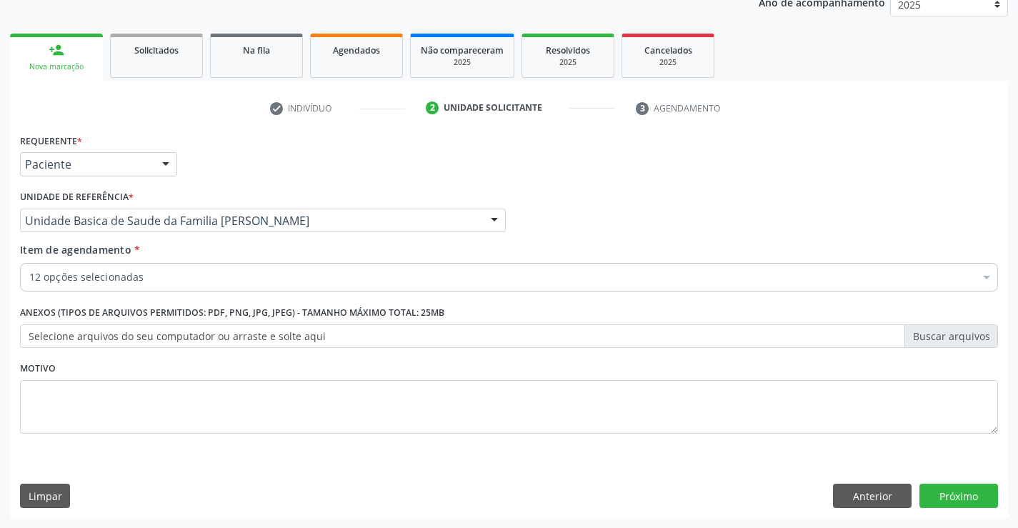
checkbox Plaquetas "true"
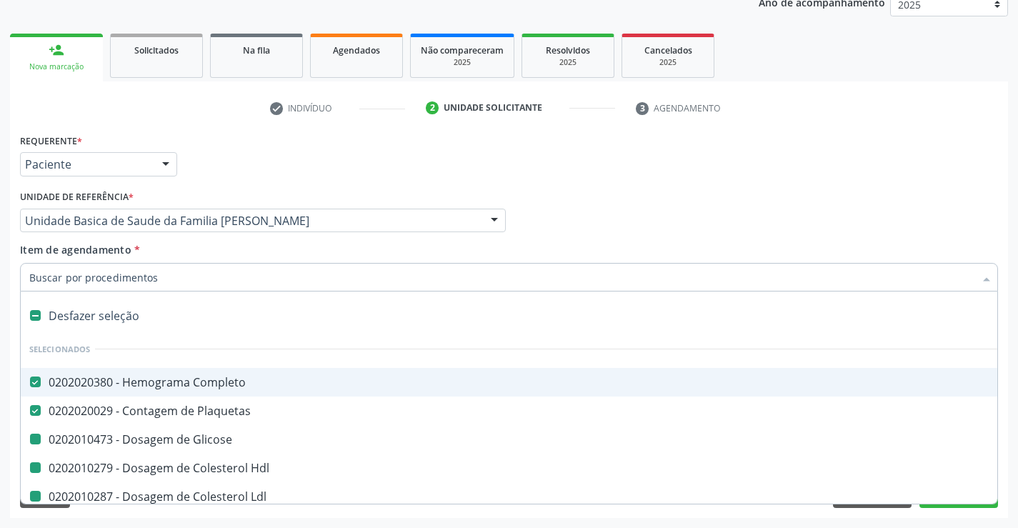
type input "F"
checkbox Glicose "false"
checkbox Hdl "false"
checkbox Total "false"
checkbox Triglicerideos "false"
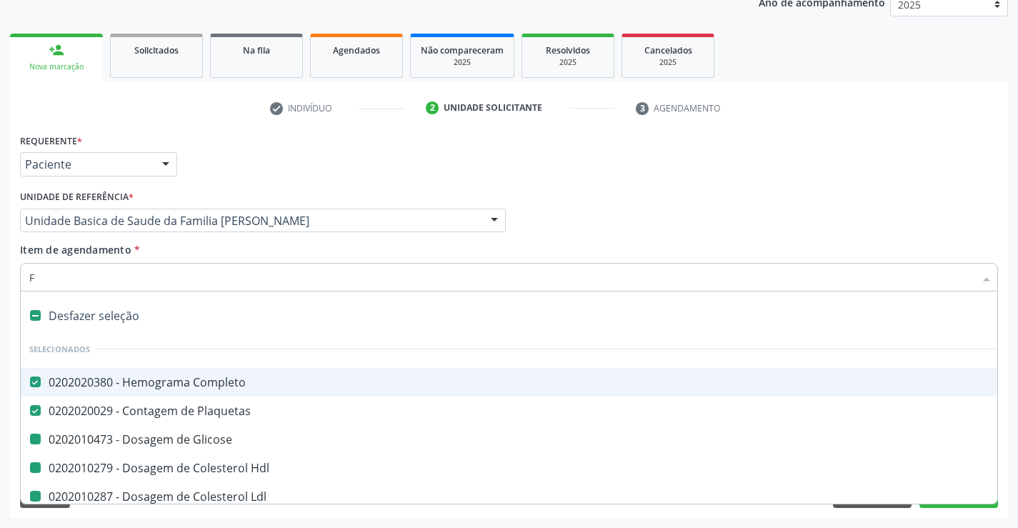
checkbox \(Tgo\) "false"
checkbox \(Tgp\) "false"
checkbox Creatinina "false"
checkbox Ureia "false"
checkbox Urina "false"
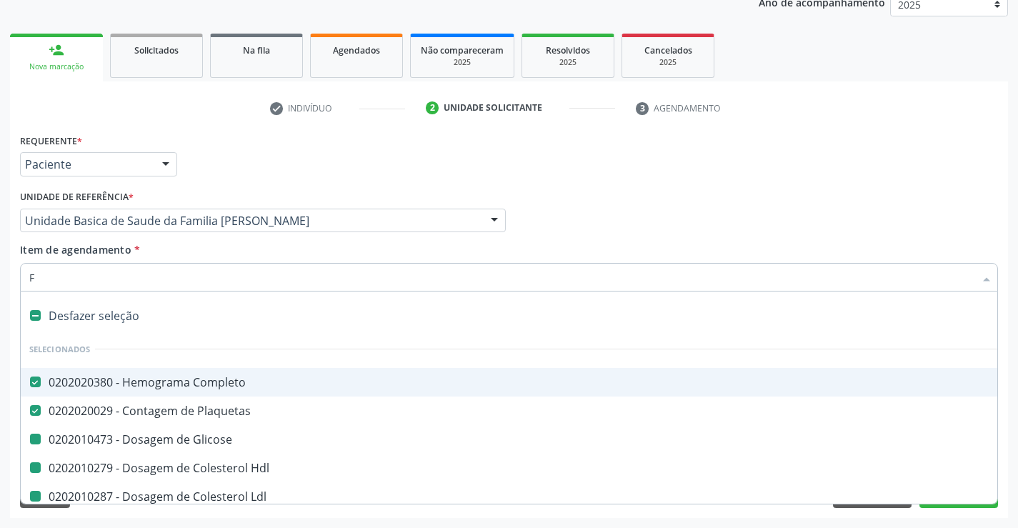
checkbox Ldl "false"
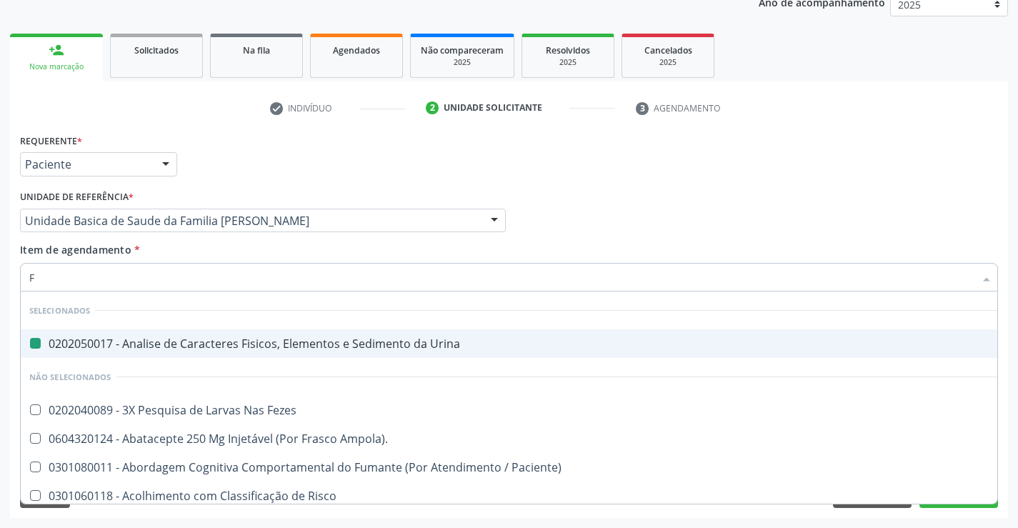
type input "FE"
checkbox Urina "false"
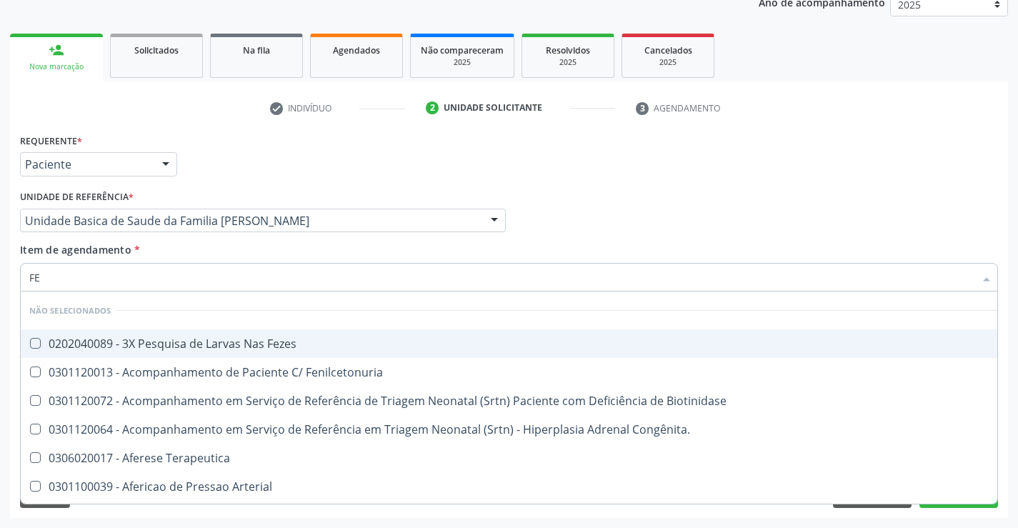
type input "FEZ"
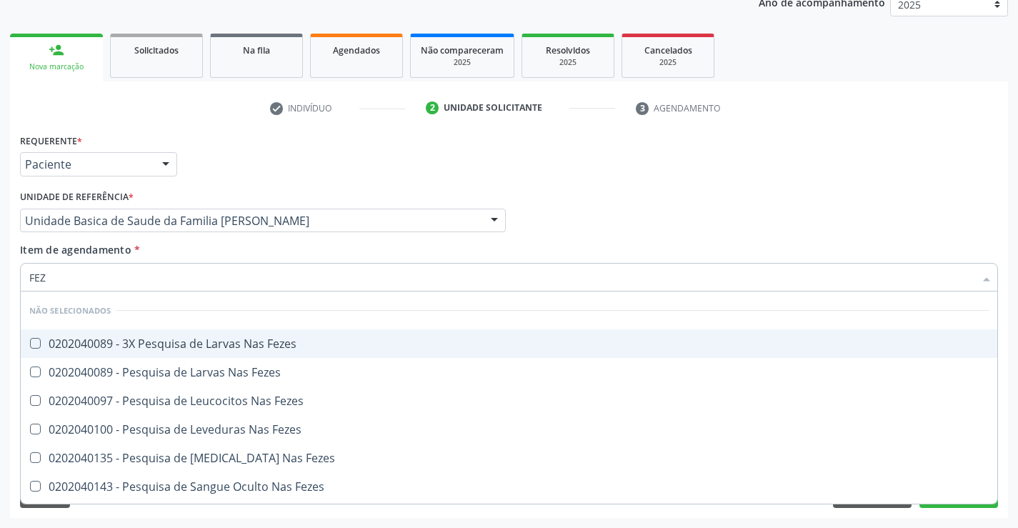
click at [110, 348] on div "0202040089 - 3X Pesquisa de Larvas Nas Fezes" at bounding box center [508, 343] width 959 height 11
checkbox Fezes "true"
click at [888, 231] on div "Médico Solicitante Por favor, selecione a Unidade de Atendimento primeiro Nenhu…" at bounding box center [508, 214] width 985 height 56
checkbox Fezes "true"
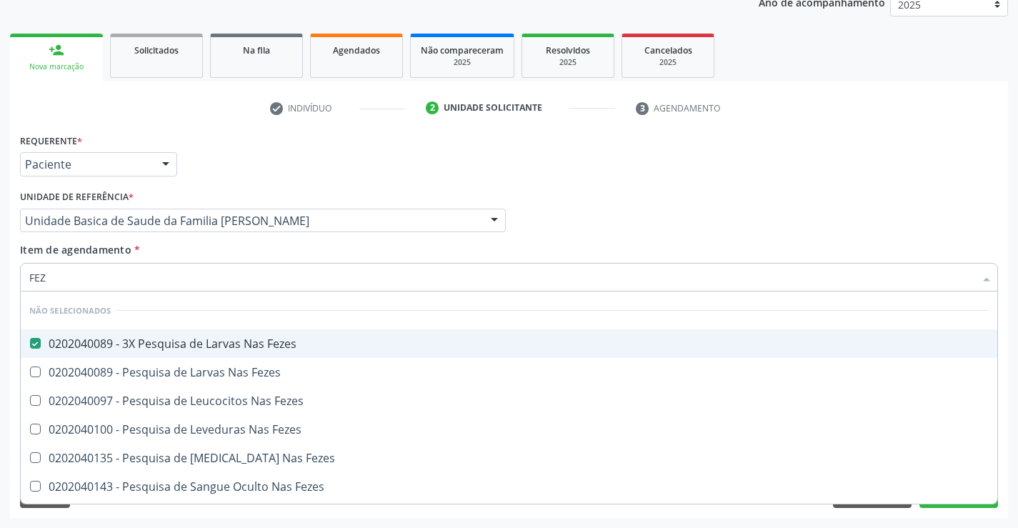
checkbox Fezes "true"
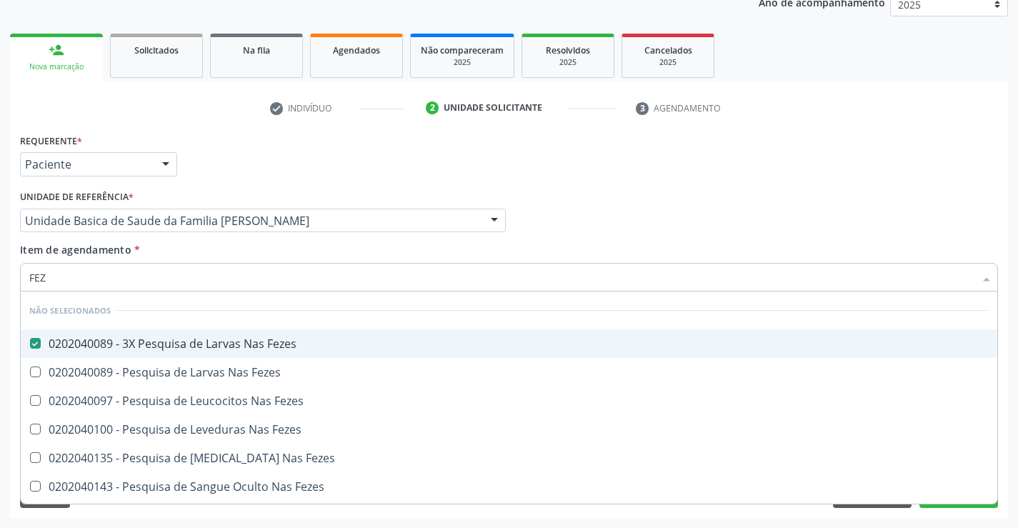
checkbox Fezes "true"
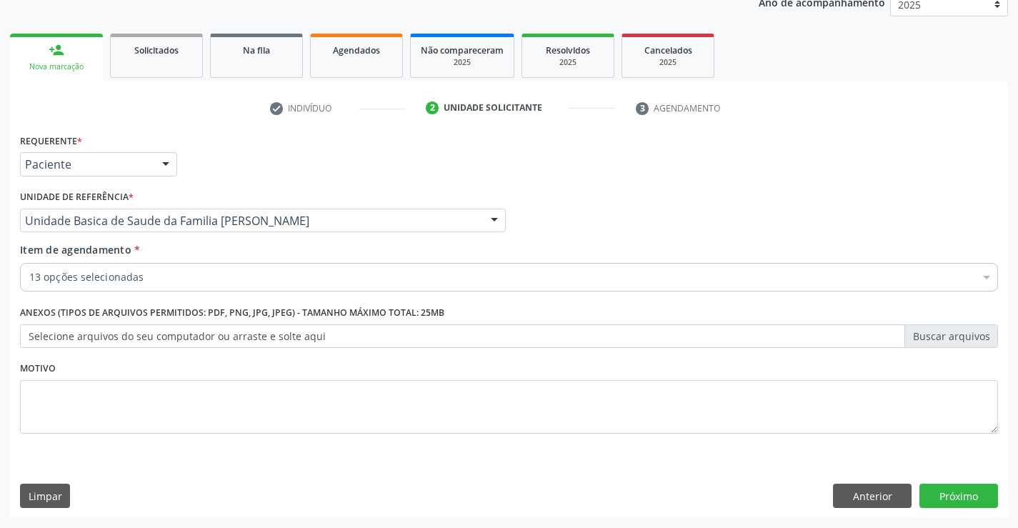
click at [957, 482] on div "Requerente * Paciente Médico(a) Enfermeiro(a) Paciente Nenhum resultado encontr…" at bounding box center [509, 324] width 998 height 388
click at [955, 491] on button "Próximo" at bounding box center [958, 496] width 79 height 24
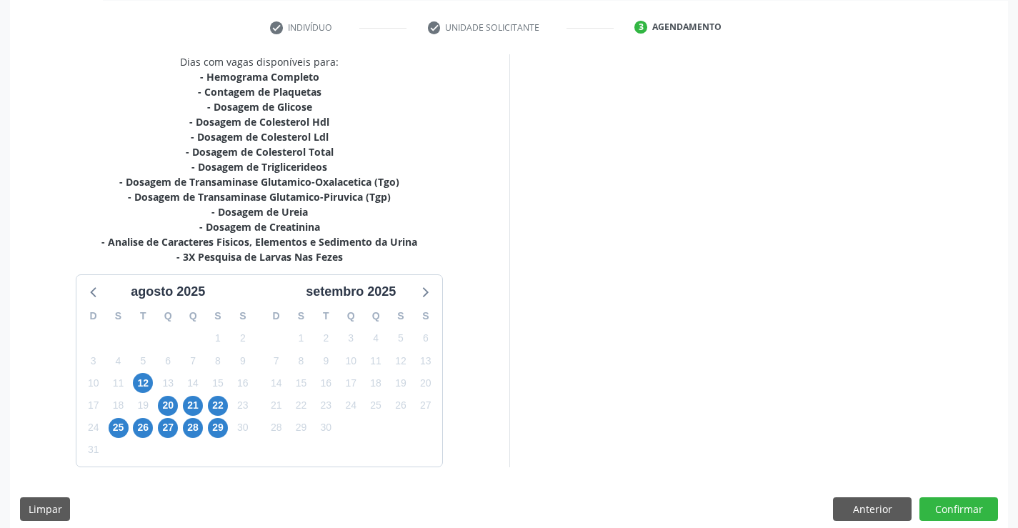
scroll to position [274, 0]
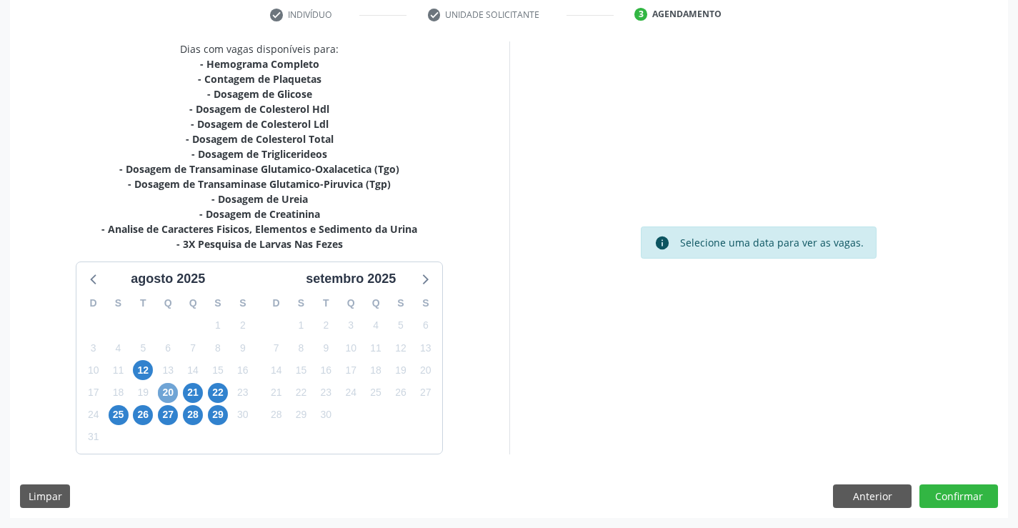
click at [168, 393] on span "20" at bounding box center [168, 393] width 20 height 20
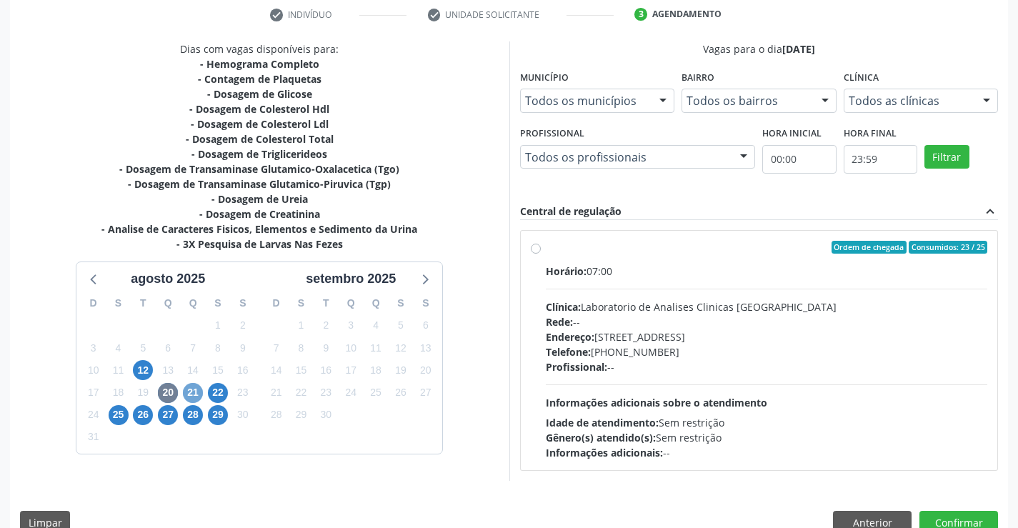
click at [189, 388] on span "21" at bounding box center [193, 393] width 20 height 20
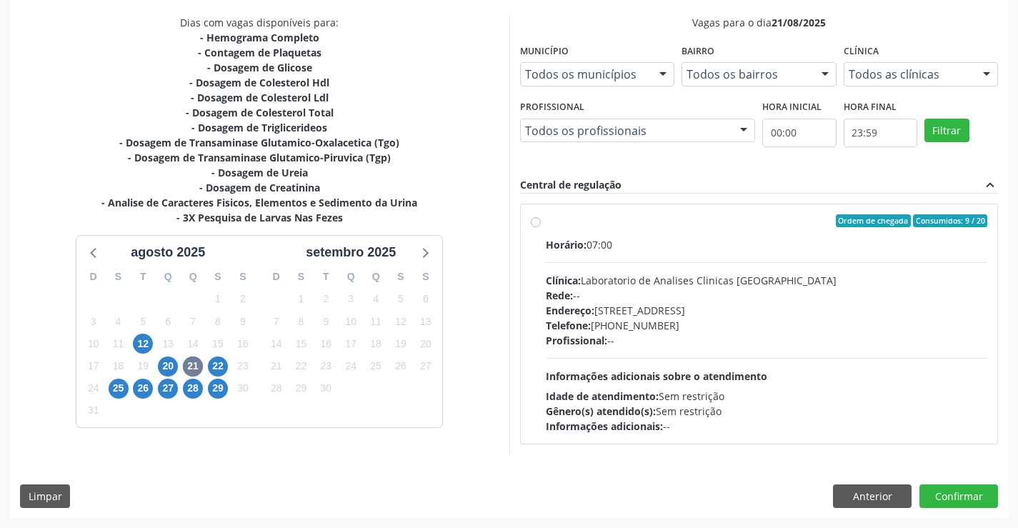
click at [675, 324] on div "Telefone: (74) 36453588" at bounding box center [767, 325] width 442 height 15
click at [541, 227] on input "Ordem de chegada Consumidos: 9 / 20 Horário: 07:00 Clínica: Laboratorio de Anal…" at bounding box center [536, 220] width 10 height 13
radio input "true"
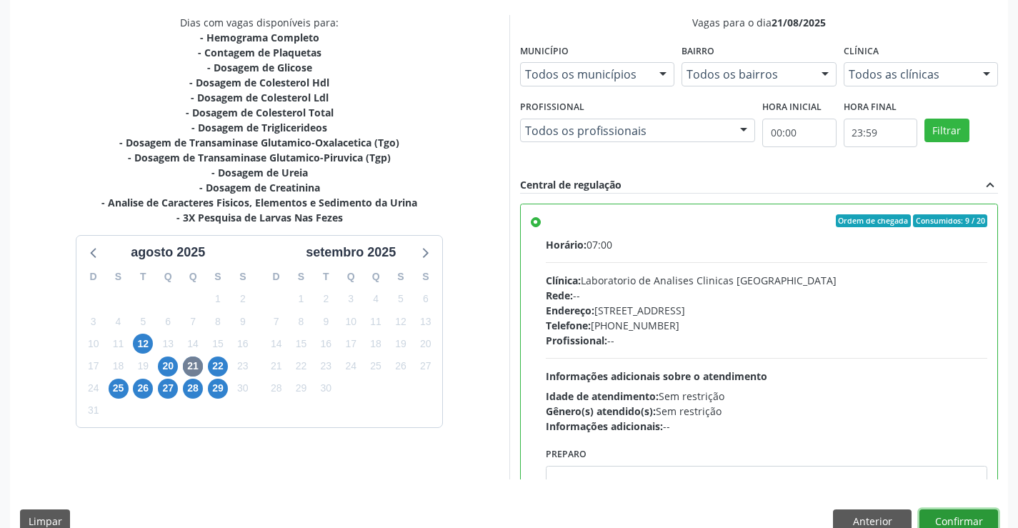
click at [937, 518] on button "Confirmar" at bounding box center [958, 521] width 79 height 24
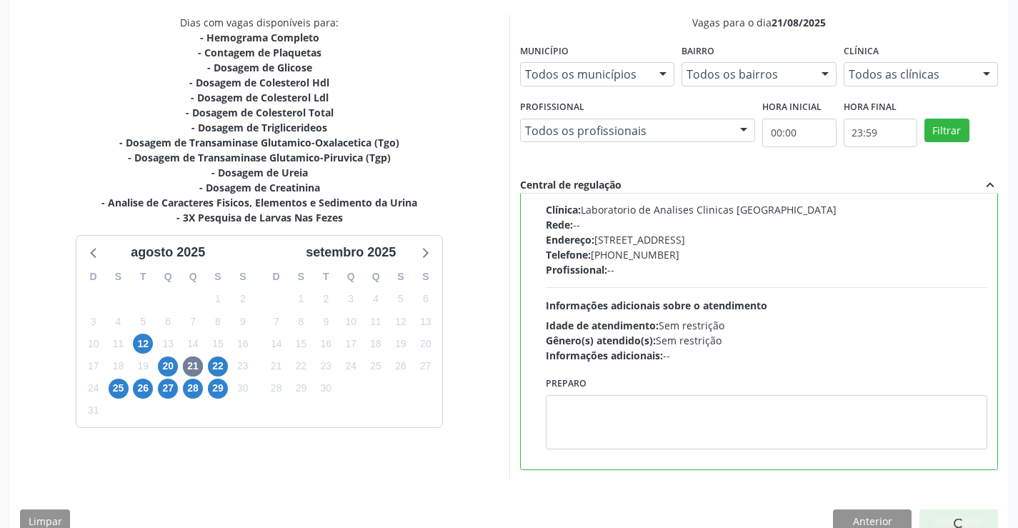
scroll to position [0, 0]
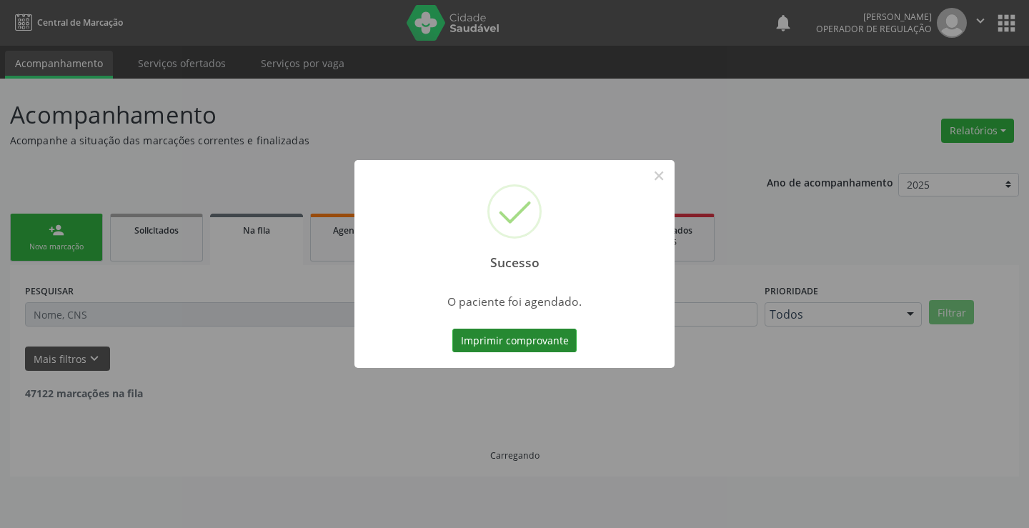
click at [544, 337] on button "Imprimir comprovante" at bounding box center [514, 341] width 124 height 24
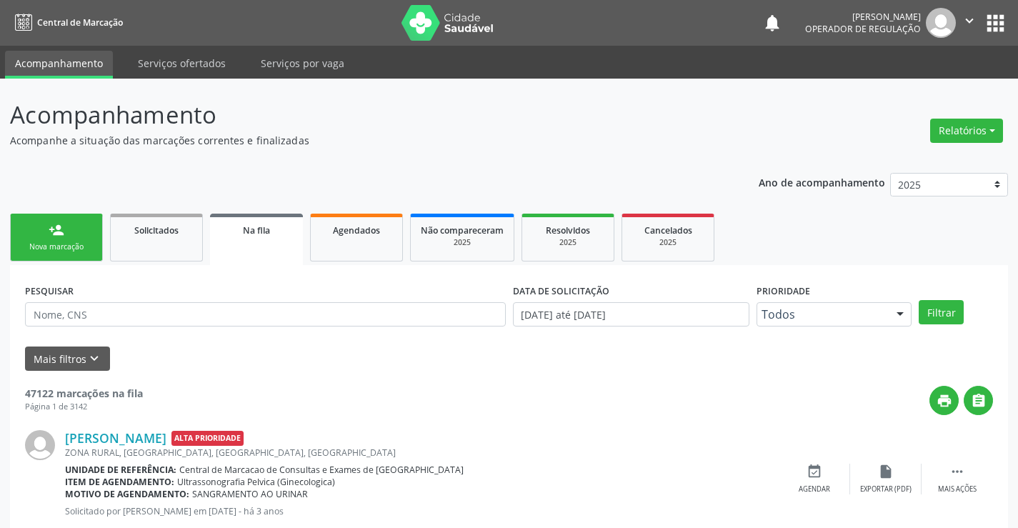
click at [60, 225] on div "person_add" at bounding box center [57, 230] width 16 height 16
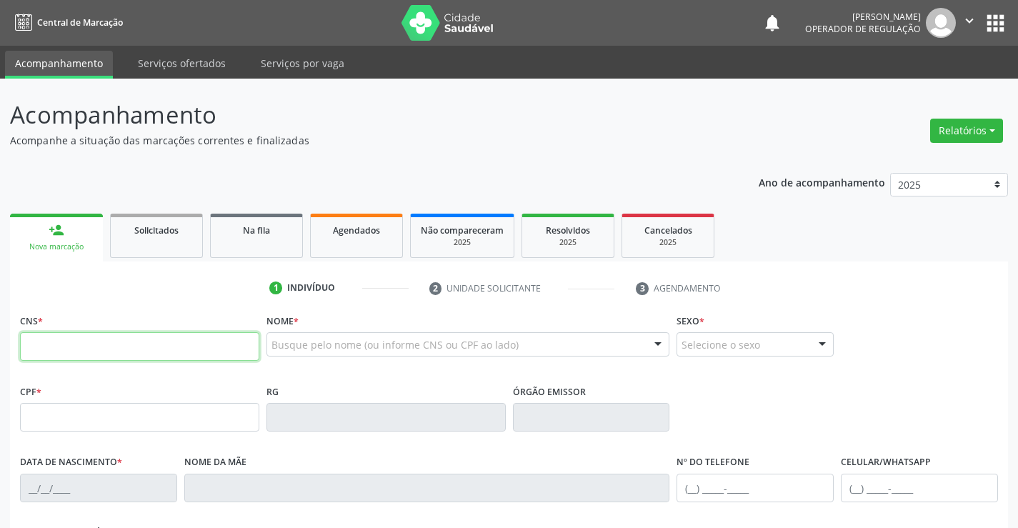
click at [62, 351] on input "text" at bounding box center [139, 346] width 239 height 29
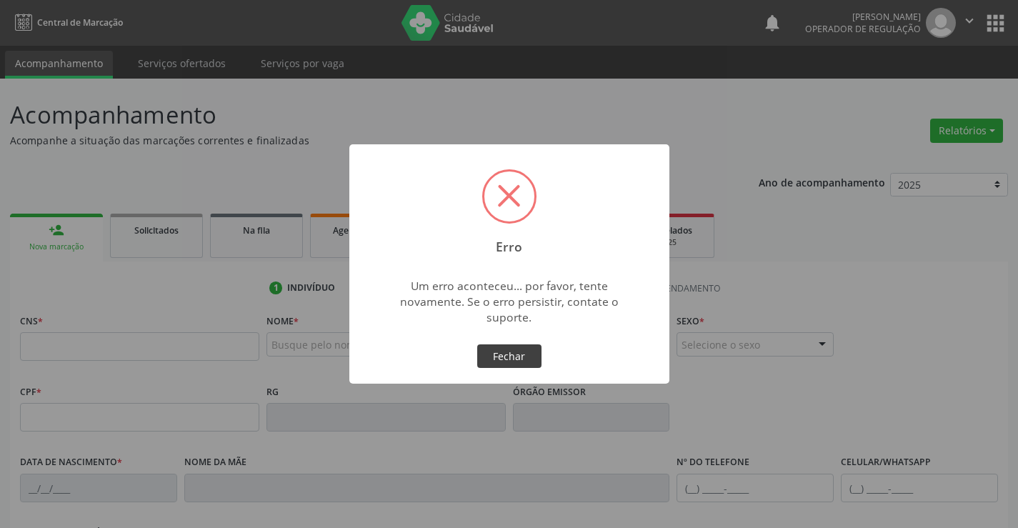
click at [527, 356] on button "Fechar" at bounding box center [509, 356] width 64 height 24
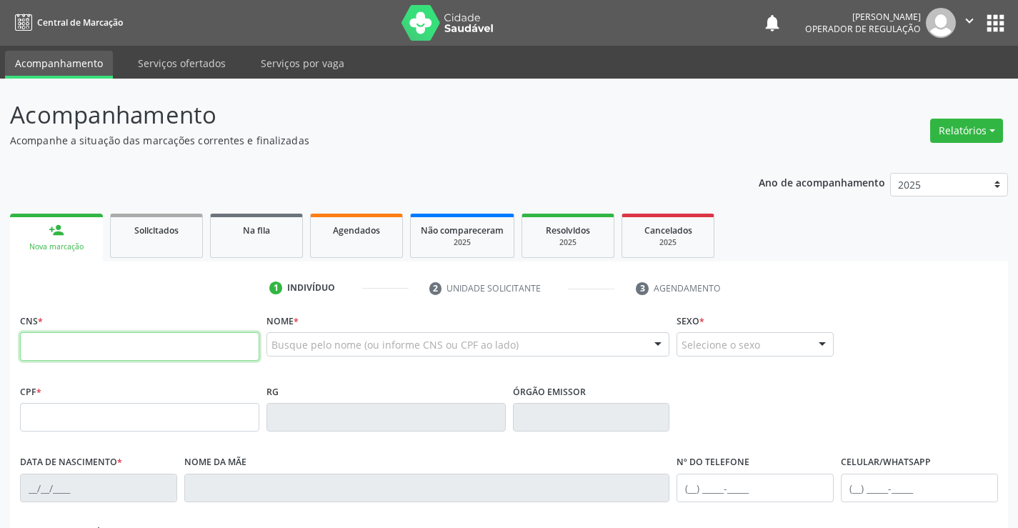
click at [108, 343] on input "text" at bounding box center [139, 346] width 239 height 29
click at [98, 349] on input "text" at bounding box center [139, 346] width 239 height 29
type input "703 1056 2084 5190"
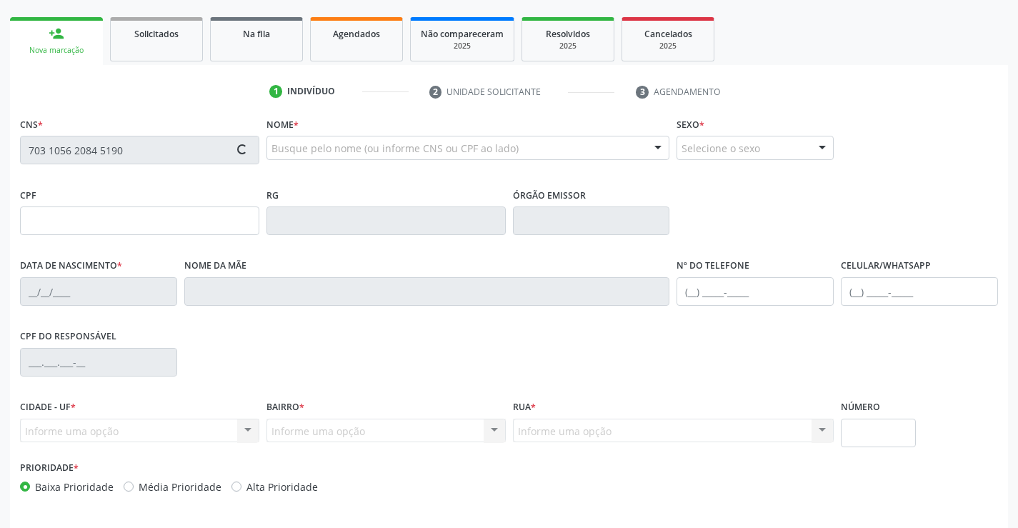
scroll to position [214, 0]
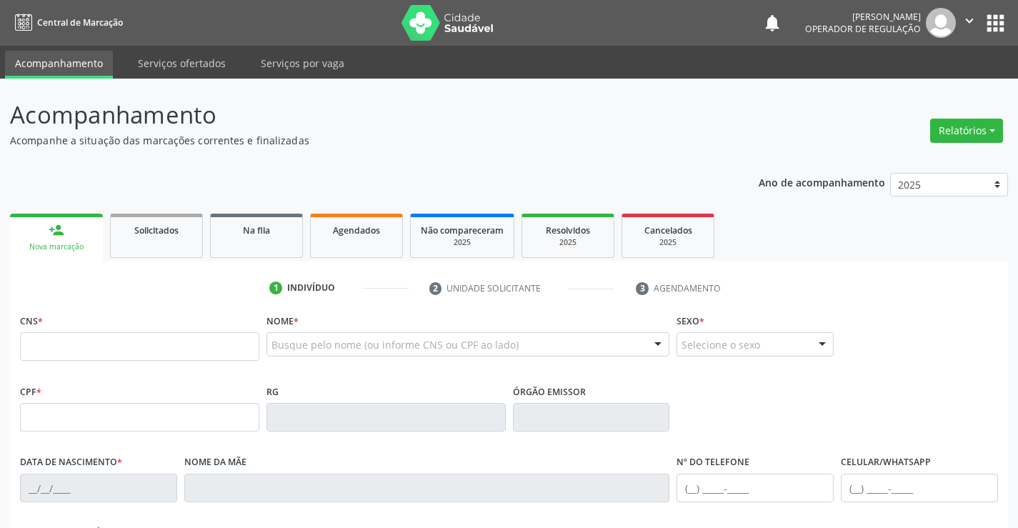
click at [137, 347] on input "text" at bounding box center [139, 346] width 239 height 29
type input "703 1056 2084 5190"
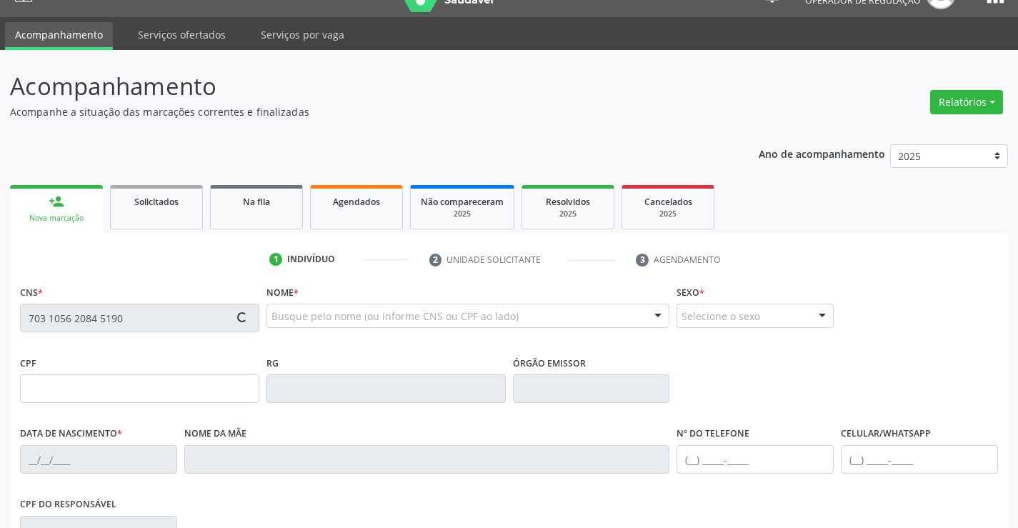
type input "0285339338"
type input "02/01/1948"
type input "(74) 9800-3019"
type input "004.613.665-76"
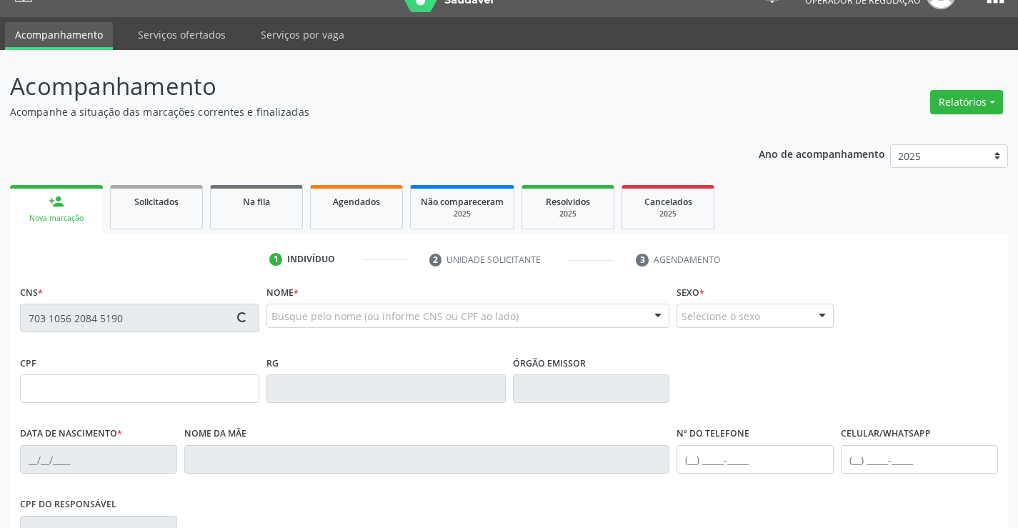
type input "S/N"
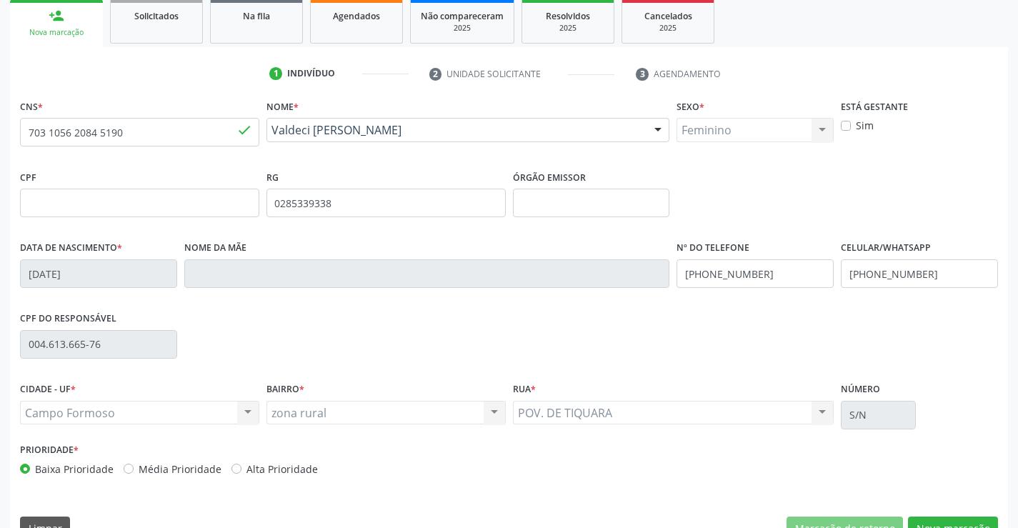
scroll to position [246, 0]
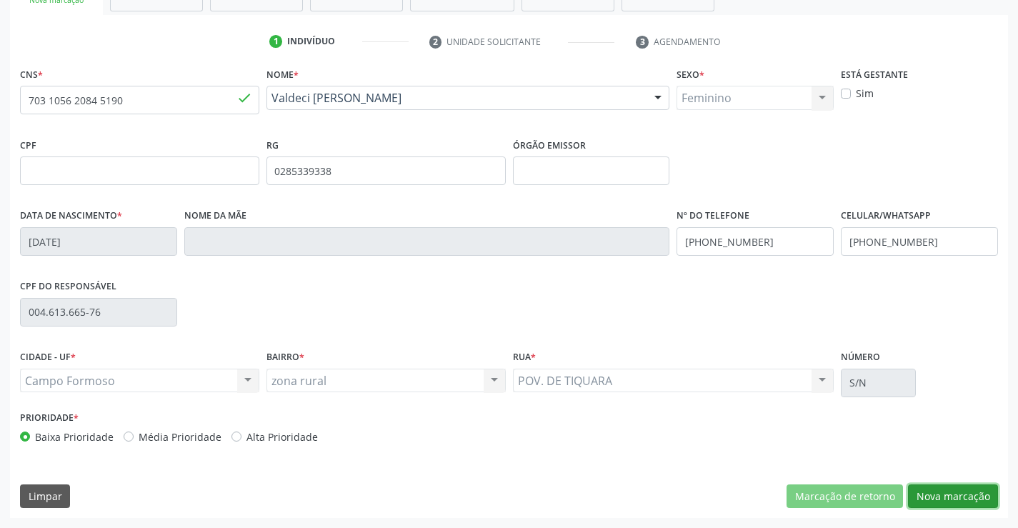
click at [976, 491] on button "Nova marcação" at bounding box center [953, 496] width 90 height 24
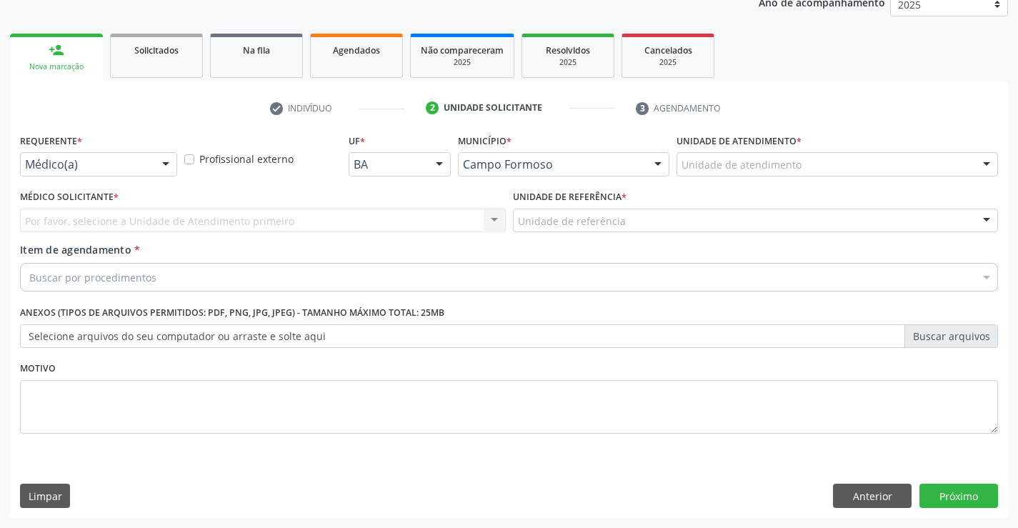
scroll to position [180, 0]
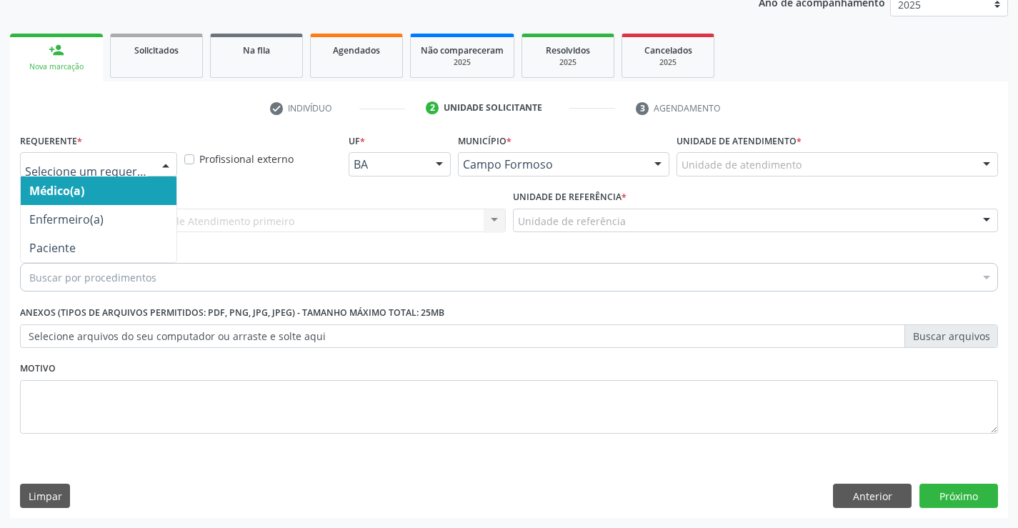
click at [174, 161] on div at bounding box center [165, 165] width 21 height 24
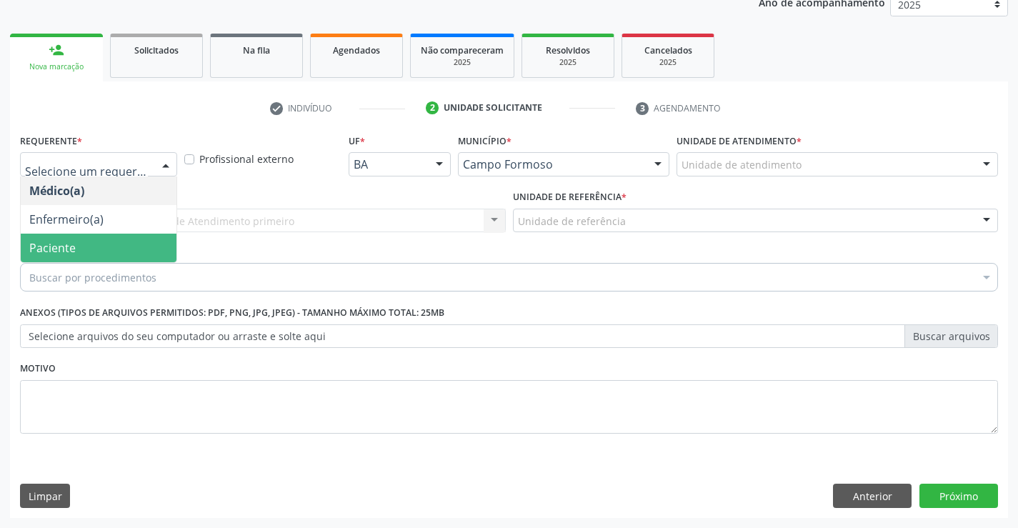
click at [65, 251] on span "Paciente" at bounding box center [52, 248] width 46 height 16
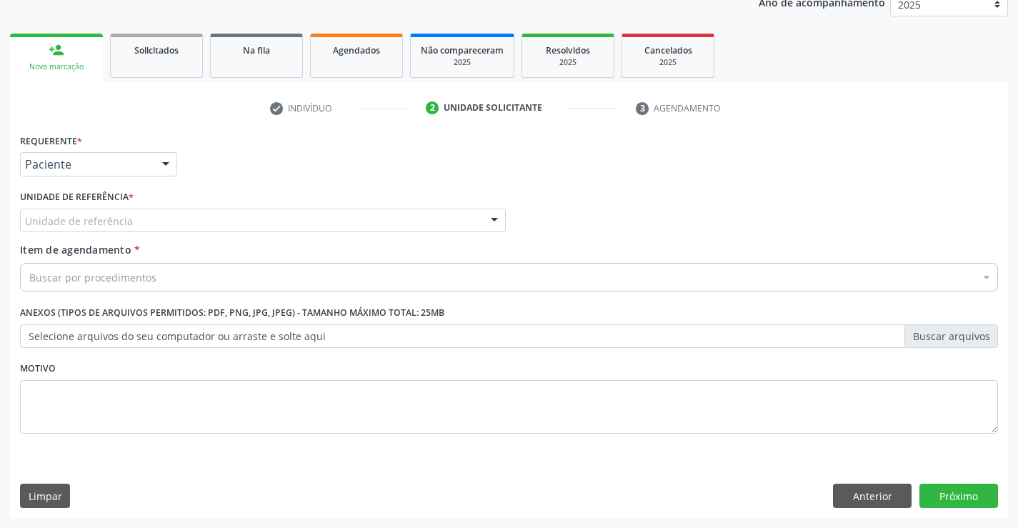
click at [131, 214] on div "Unidade de referência" at bounding box center [263, 221] width 486 height 24
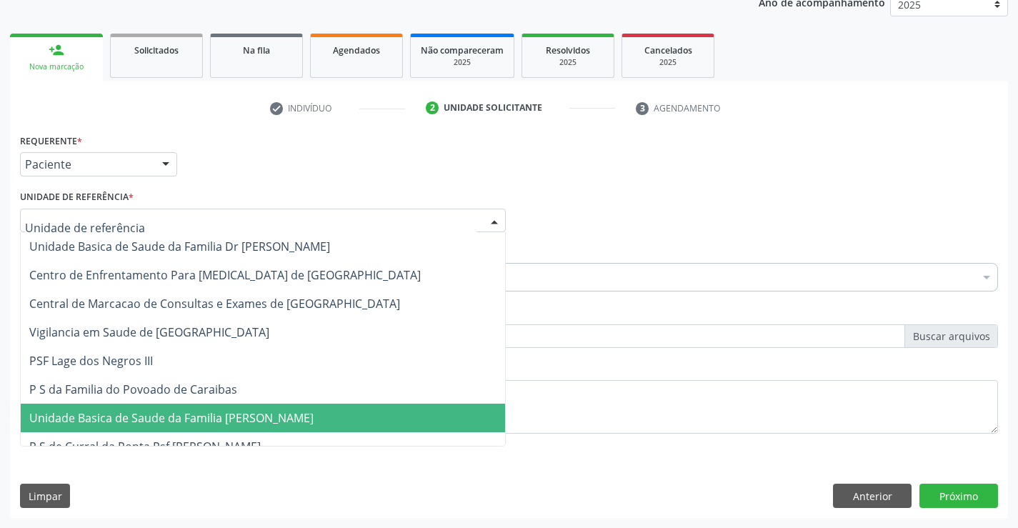
click at [204, 419] on span "Unidade Basica de Saude da Familia [PERSON_NAME]" at bounding box center [171, 418] width 284 height 16
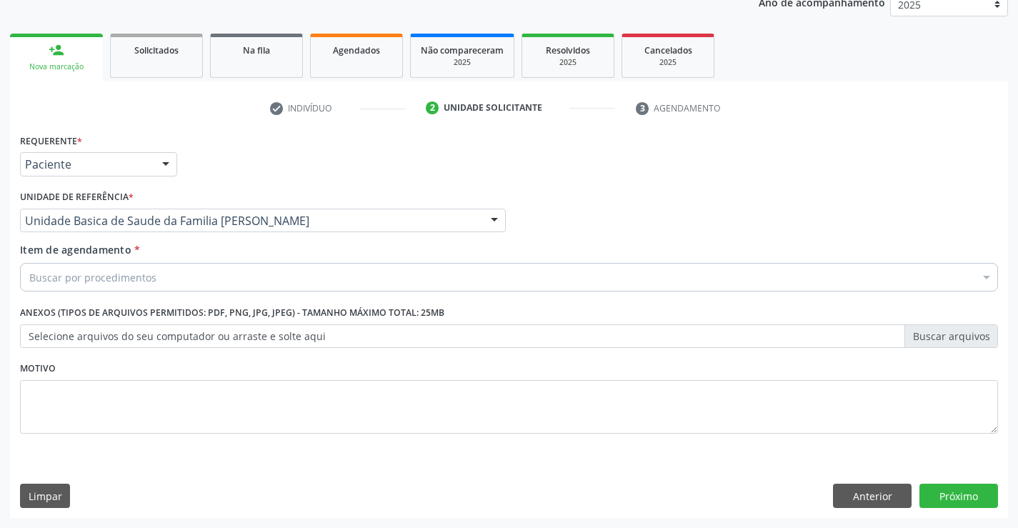
click at [158, 276] on div "Buscar por procedimentos" at bounding box center [509, 277] width 978 height 29
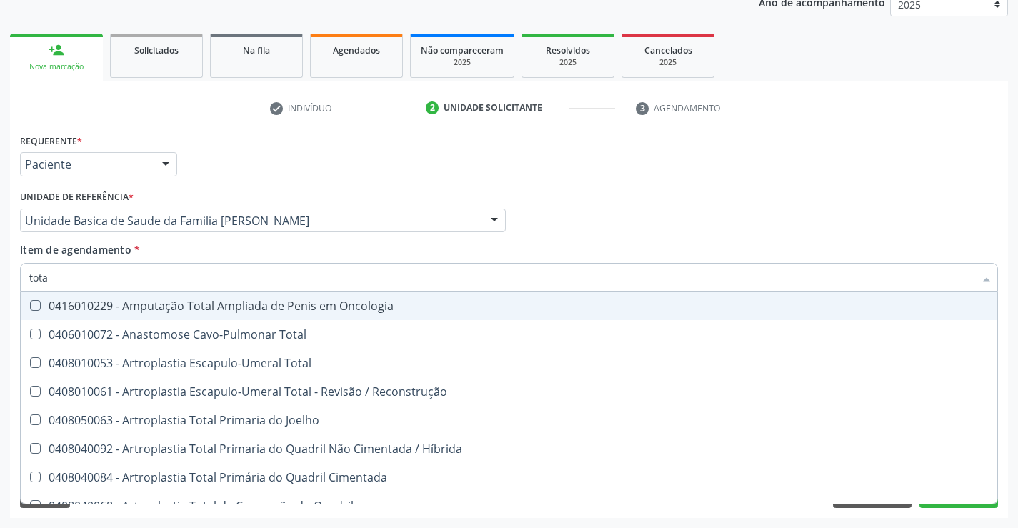
type input "total"
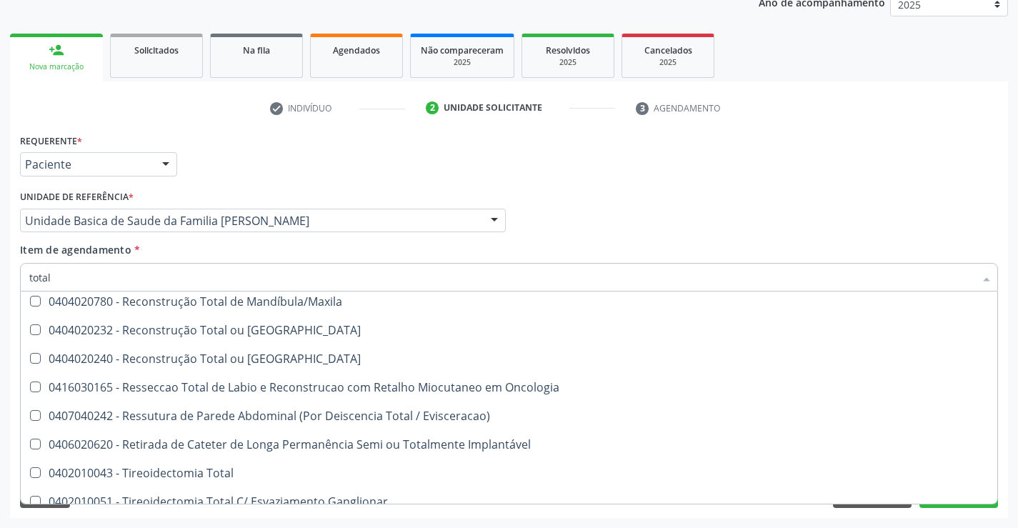
scroll to position [2331, 0]
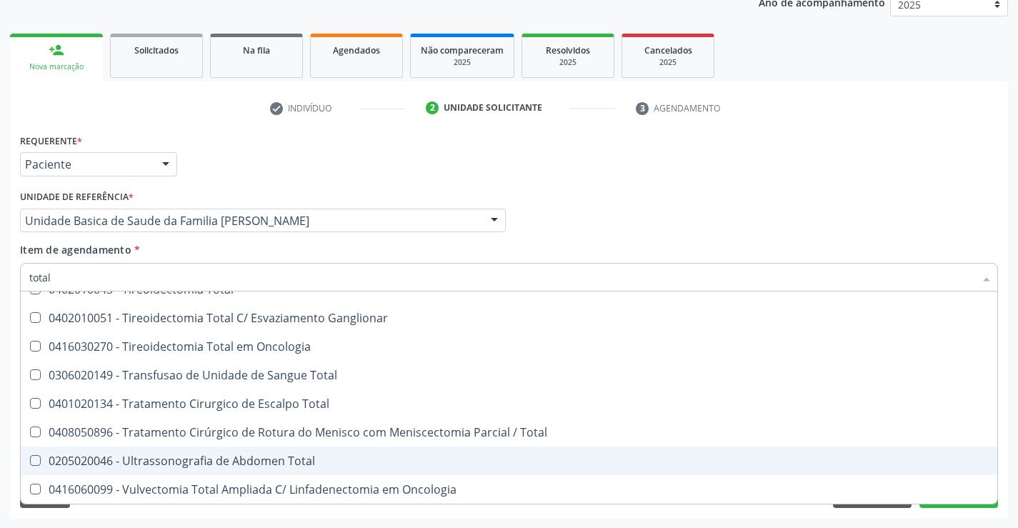
click at [266, 461] on div "0205020046 - Ultrassonografia de Abdomen Total" at bounding box center [508, 460] width 959 height 11
checkbox Total "true"
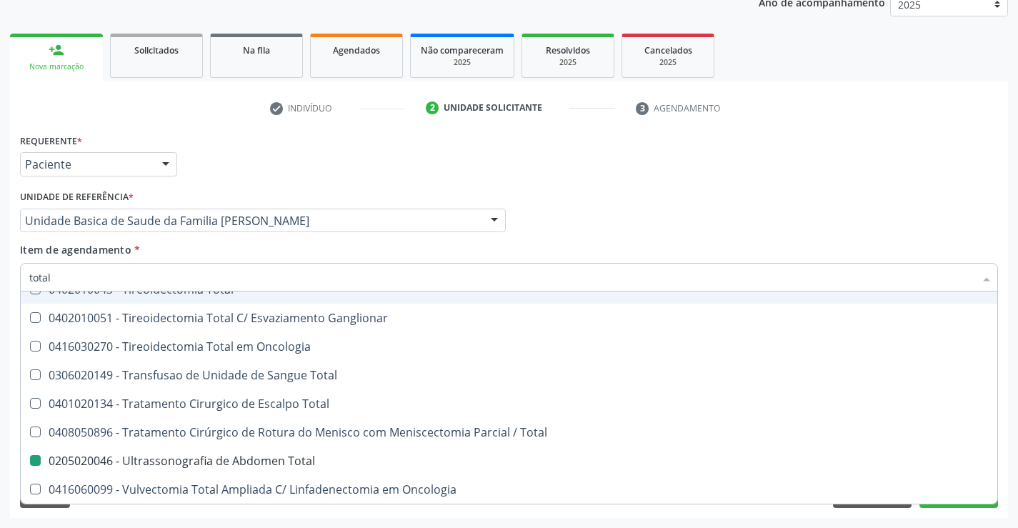
click at [915, 223] on div "Médico Solicitante Por favor, selecione a Unidade de Atendimento primeiro Nenhu…" at bounding box center [508, 214] width 985 height 56
checkbox Total "true"
checkbox Total "false"
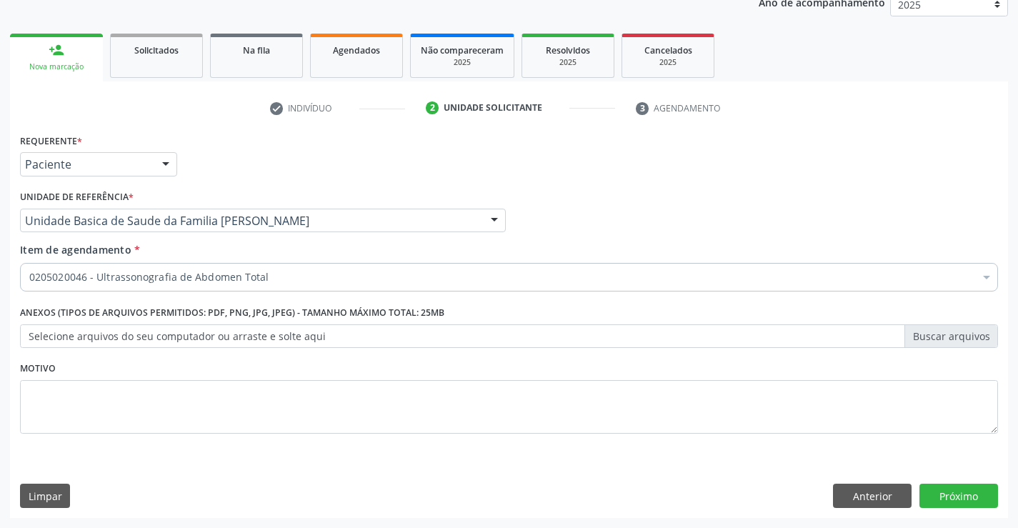
scroll to position [0, 0]
click at [968, 494] on button "Próximo" at bounding box center [958, 496] width 79 height 24
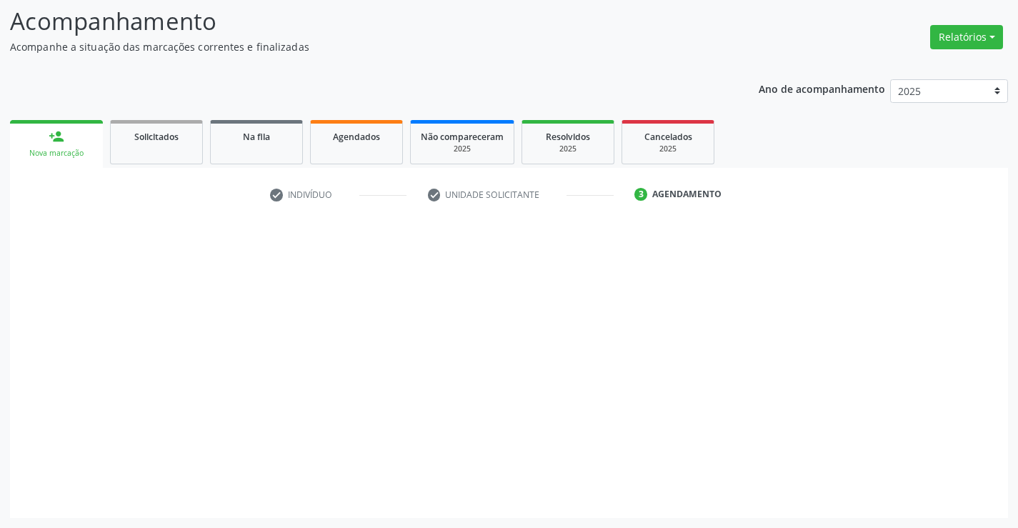
scroll to position [94, 0]
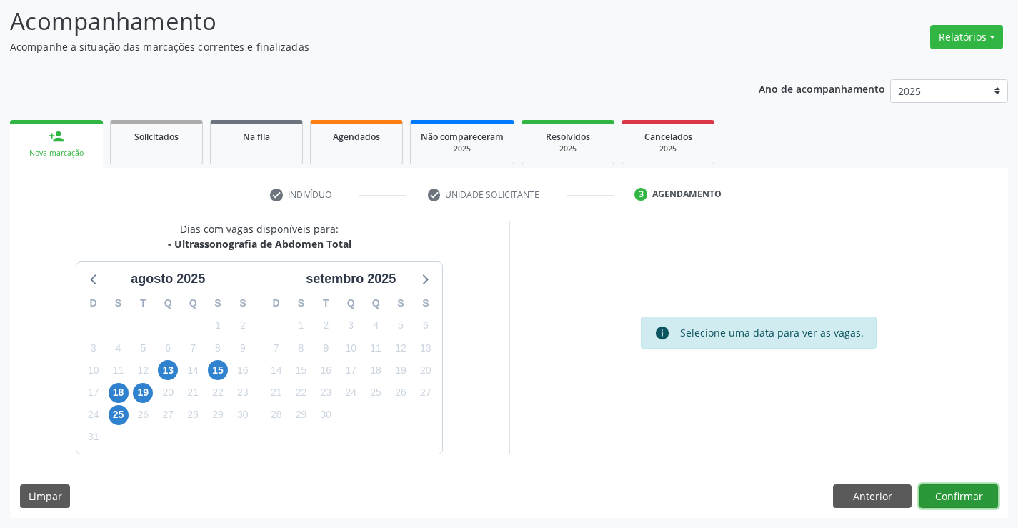
click at [942, 496] on button "Confirmar" at bounding box center [958, 496] width 79 height 24
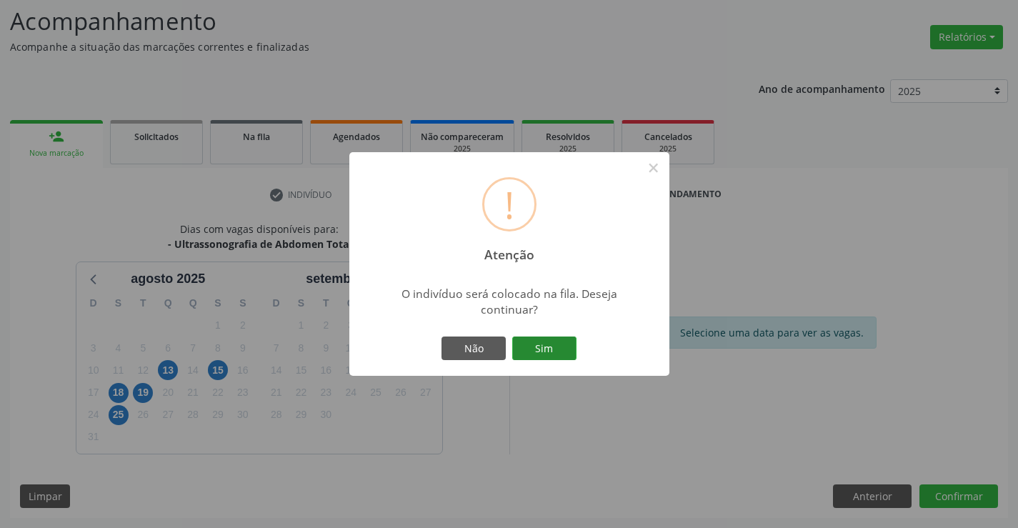
click at [555, 354] on button "Sim" at bounding box center [544, 348] width 64 height 24
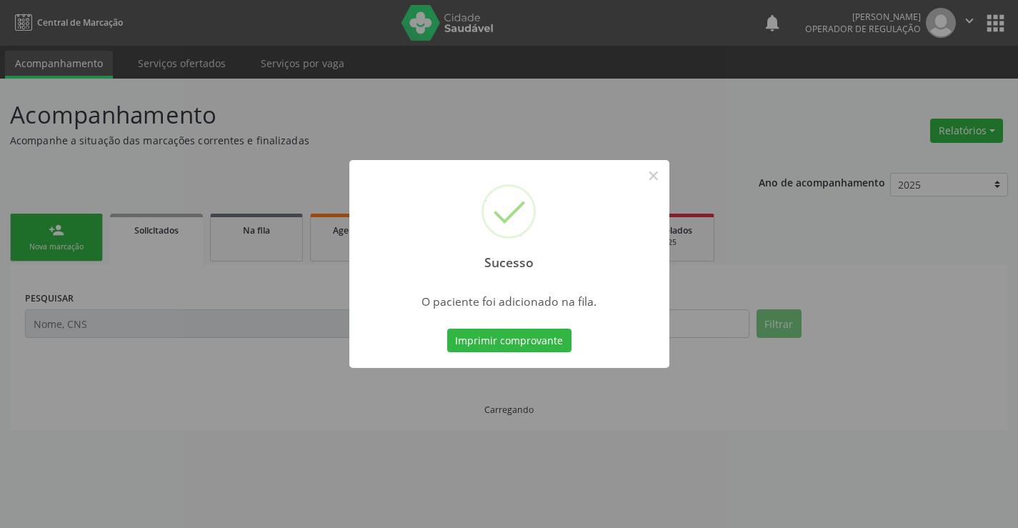
scroll to position [0, 0]
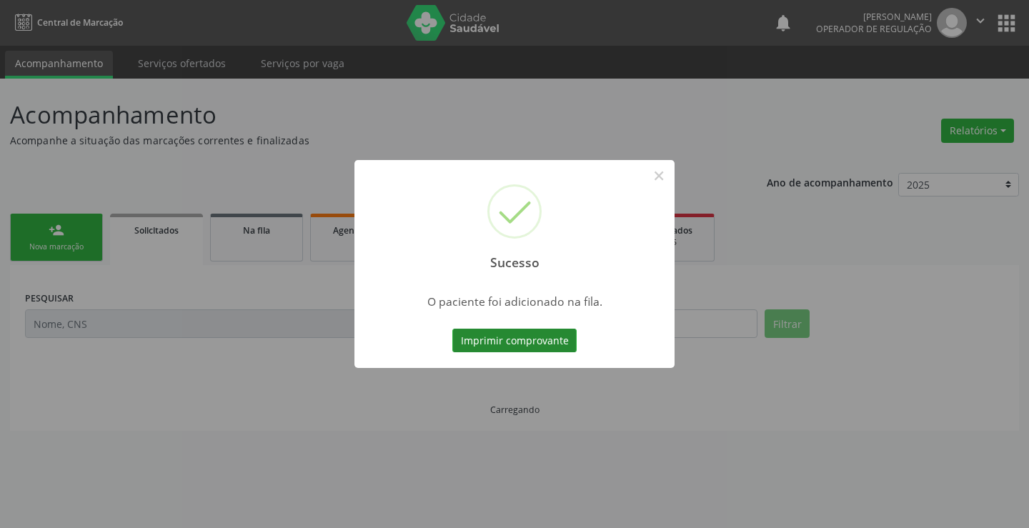
click at [542, 346] on button "Imprimir comprovante" at bounding box center [514, 341] width 124 height 24
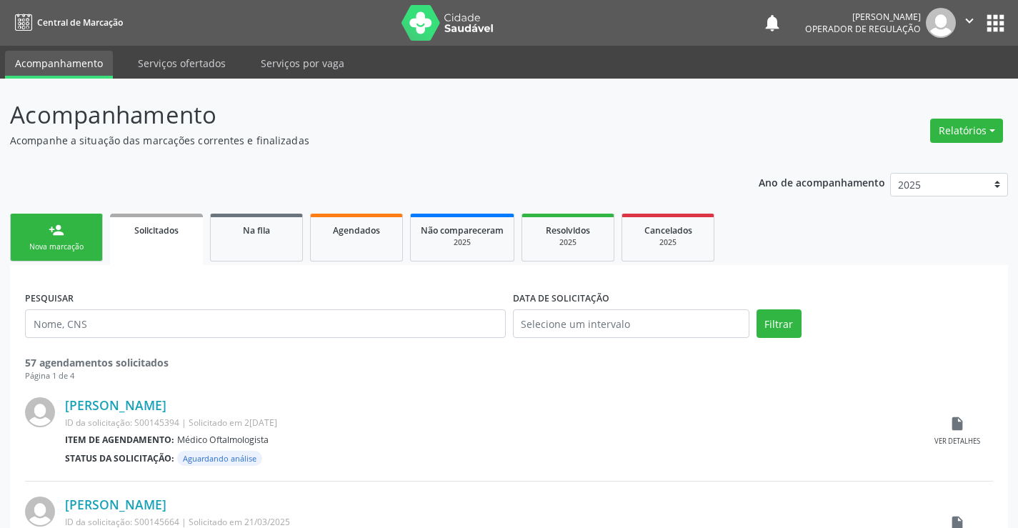
click at [80, 234] on link "person_add Nova marcação" at bounding box center [56, 238] width 93 height 48
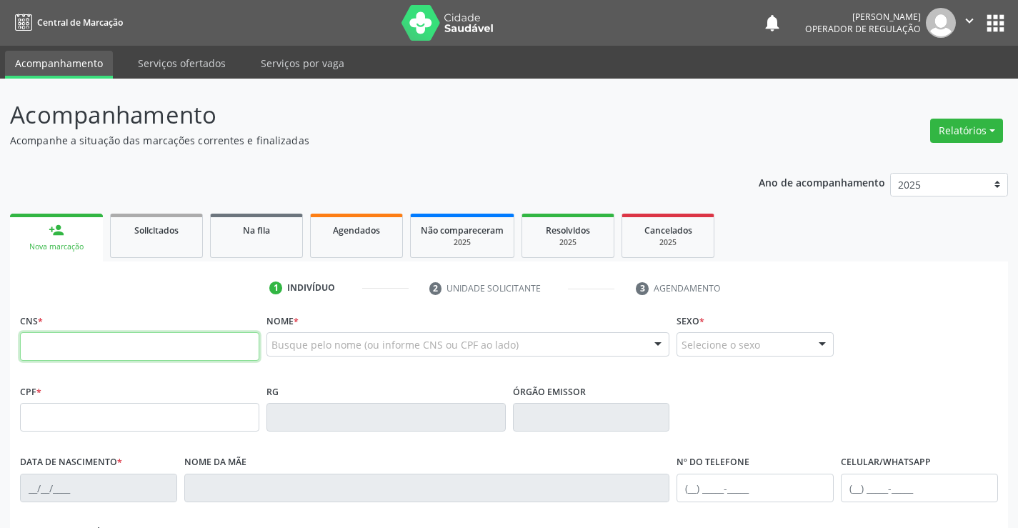
click at [113, 351] on input "text" at bounding box center [139, 346] width 239 height 29
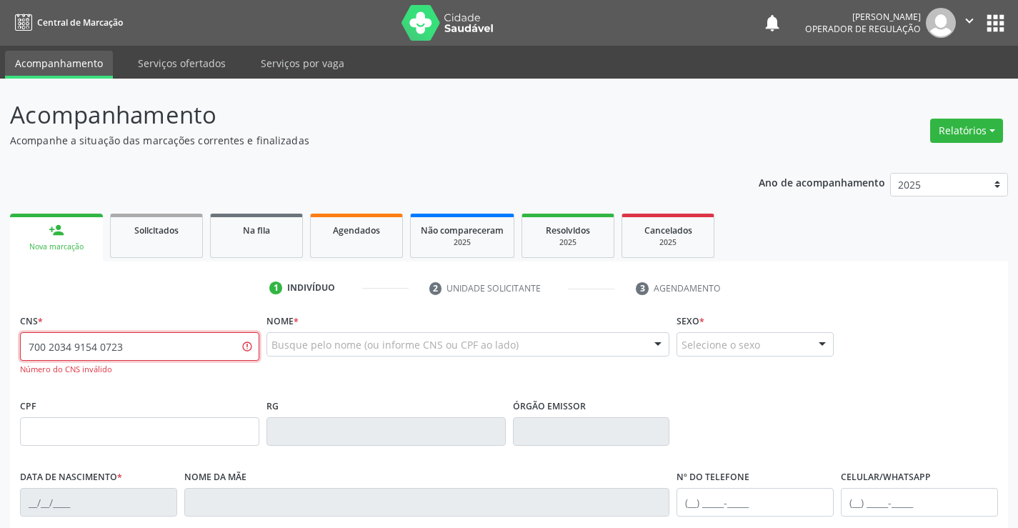
type input "700 2034 9154 0723"
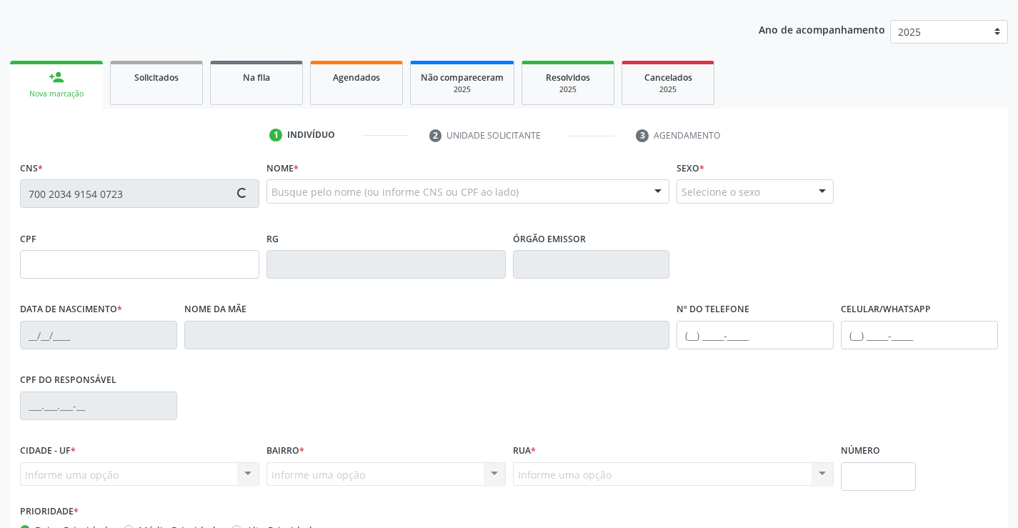
type input "0762827246"
type input "15/11/1948"
type input "(74) 99148-0959"
type input "S/N"
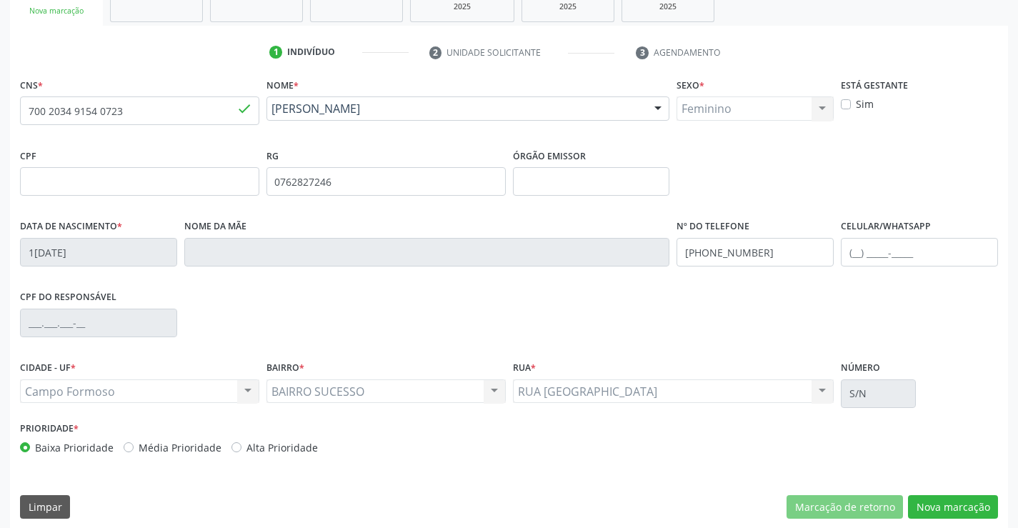
scroll to position [246, 0]
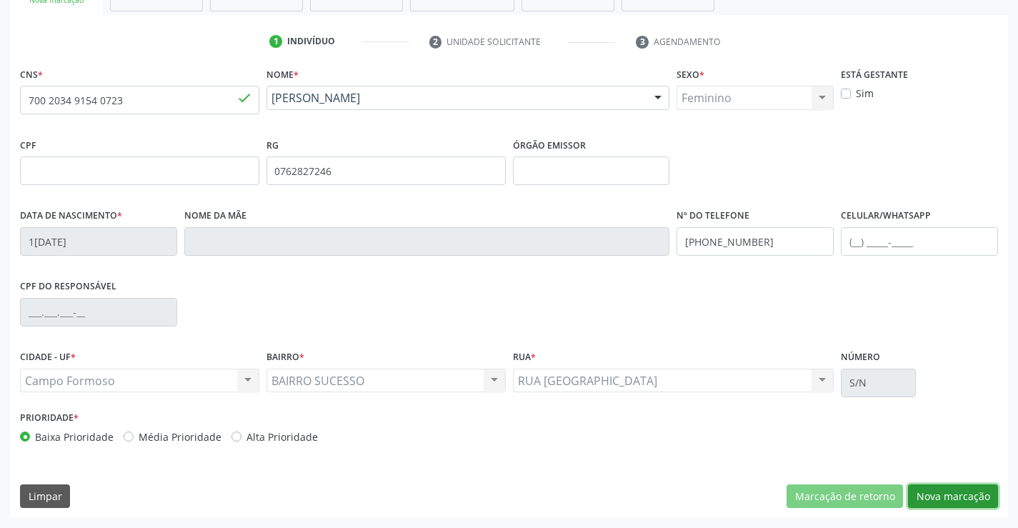
click at [944, 495] on button "Nova marcação" at bounding box center [953, 496] width 90 height 24
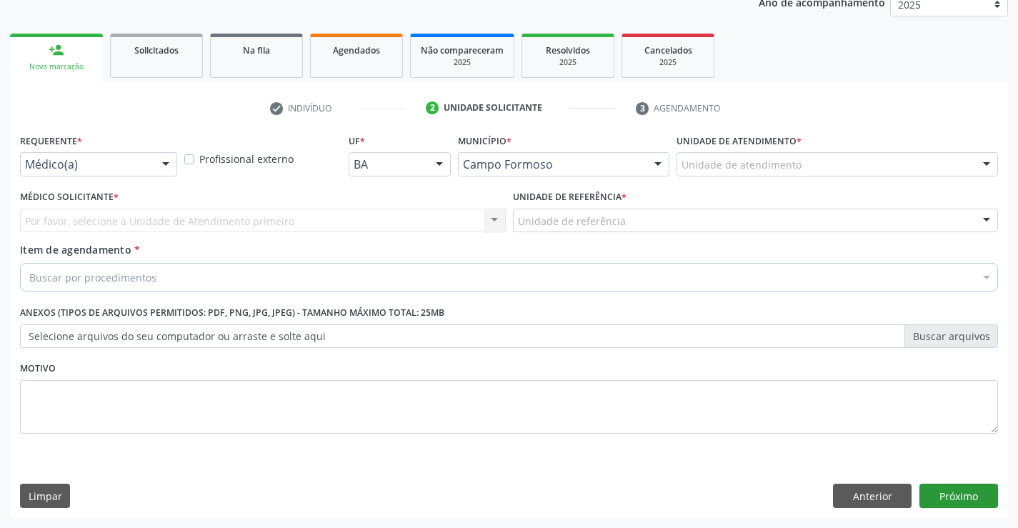
scroll to position [180, 0]
drag, startPoint x: 103, startPoint y: 161, endPoint x: 61, endPoint y: 193, distance: 52.6
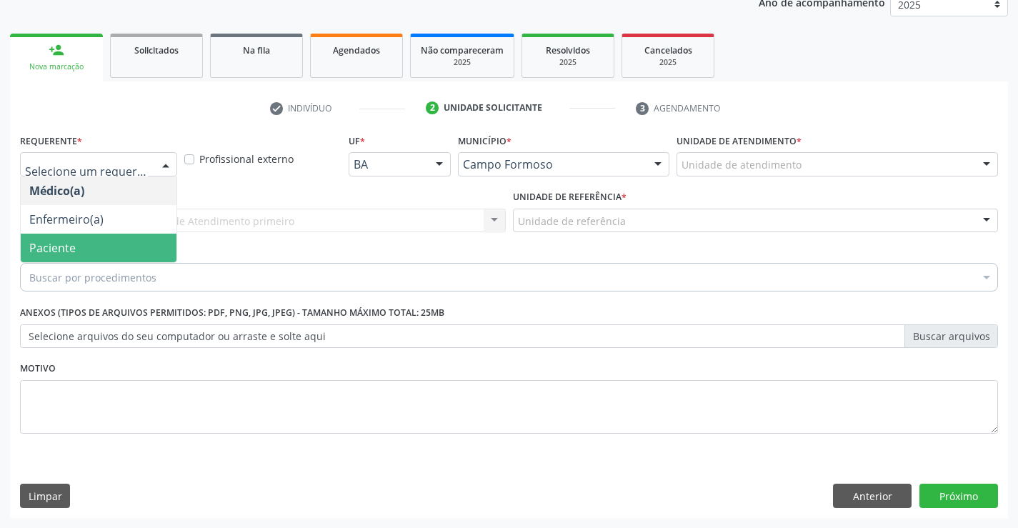
click at [61, 246] on span "Paciente" at bounding box center [52, 248] width 46 height 16
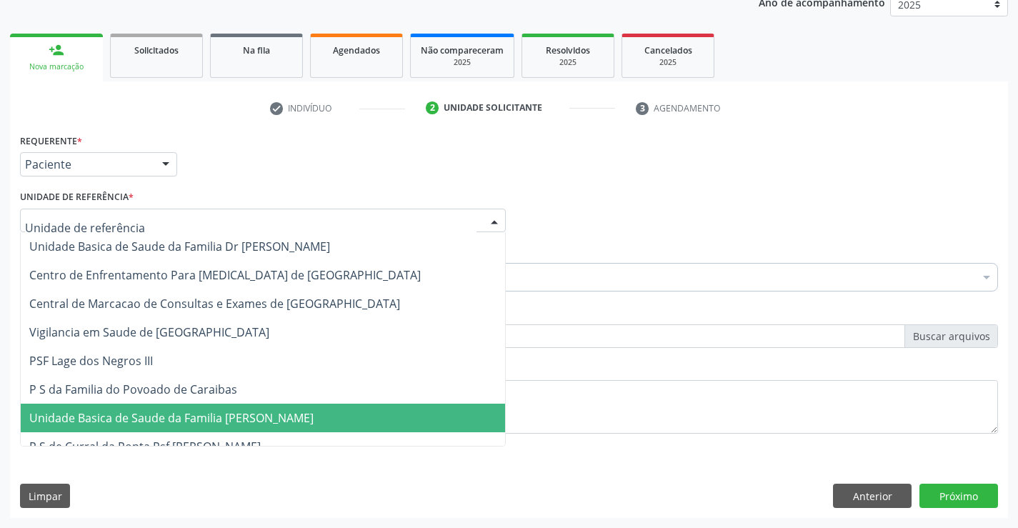
click at [168, 424] on span "Unidade Basica de Saude da Familia [PERSON_NAME]" at bounding box center [171, 418] width 284 height 16
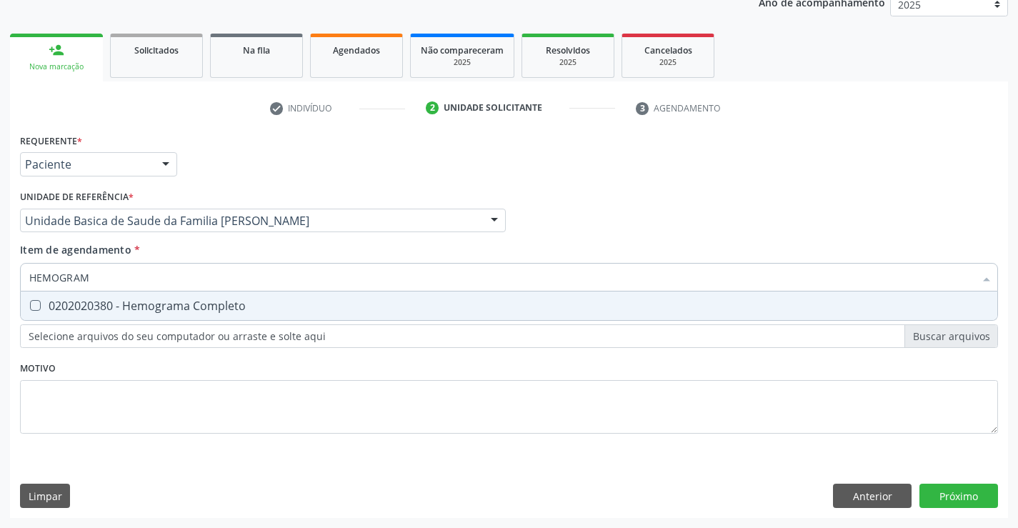
type input "HEMOGRAMA"
drag, startPoint x: 79, startPoint y: 311, endPoint x: 81, endPoint y: 302, distance: 9.4
click at [79, 311] on div "0202020380 - Hemograma Completo" at bounding box center [508, 305] width 959 height 11
checkbox Completo "true"
click at [106, 281] on input "HEMOGRAMA" at bounding box center [501, 277] width 945 height 29
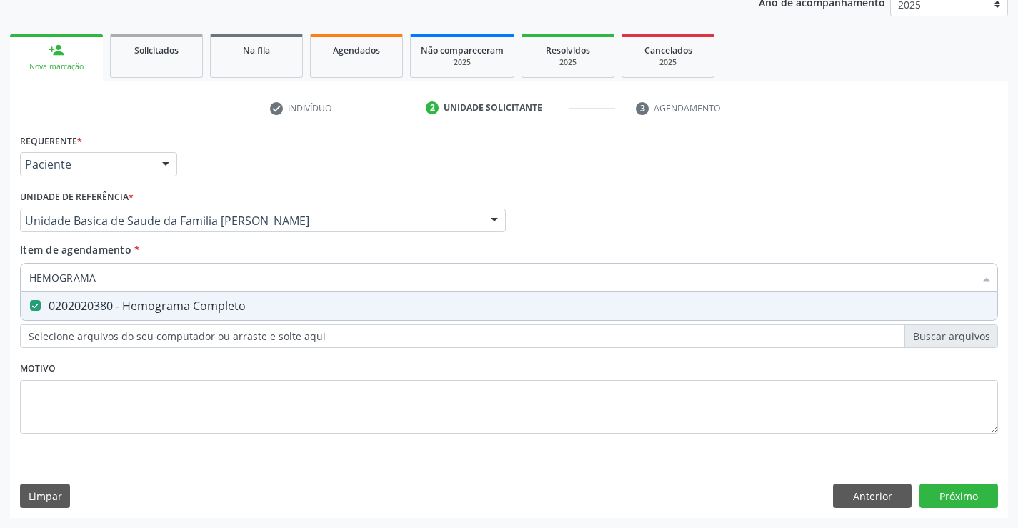
click at [172, 247] on div "Item de agendamento * HEMOGRAMA Desfazer seleção 0202020380 - Hemograma Complet…" at bounding box center [509, 264] width 978 height 45
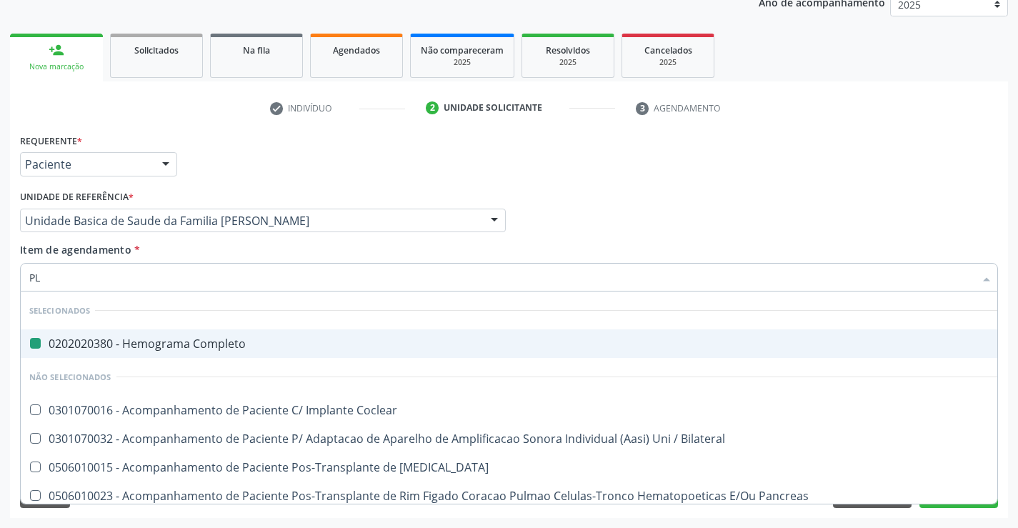
type input "PLA"
checkbox Completo "false"
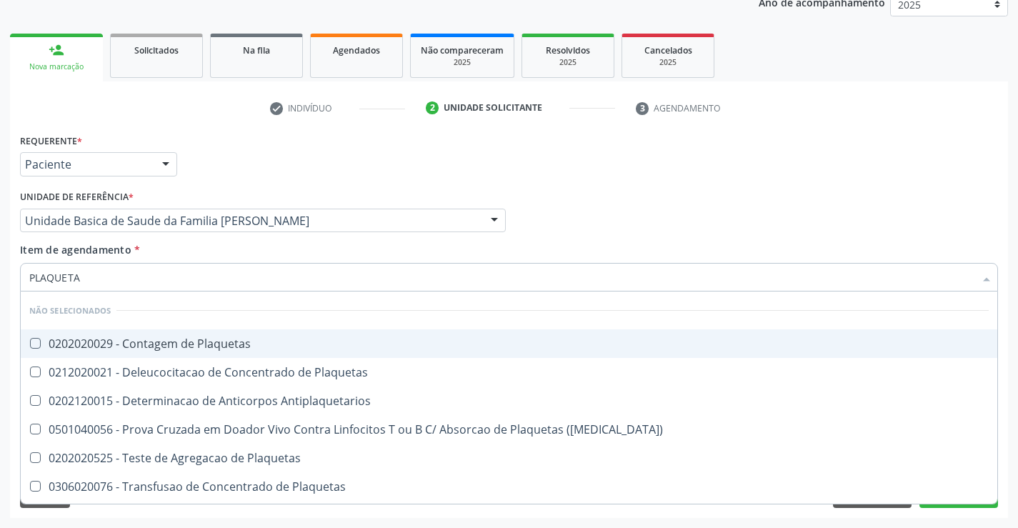
type input "PLAQUETAS"
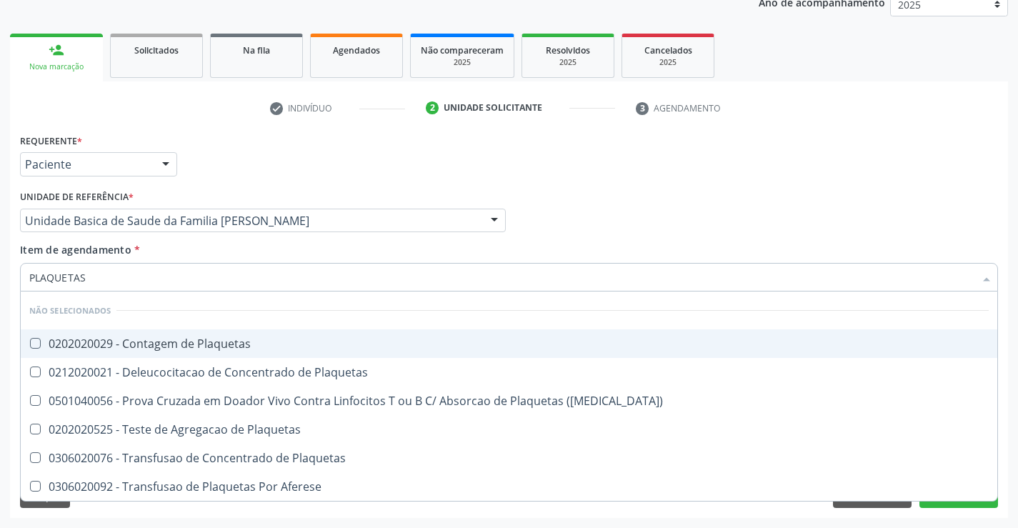
click at [146, 338] on div "0202020029 - Contagem de Plaquetas" at bounding box center [508, 343] width 959 height 11
checkbox Plaquetas "true"
type input "PLAQUETAS"
click at [271, 169] on div "Requerente * Paciente Médico(a) Enfermeiro(a) Paciente Nenhum resultado encontr…" at bounding box center [508, 158] width 985 height 56
checkbox Plaquetas "true"
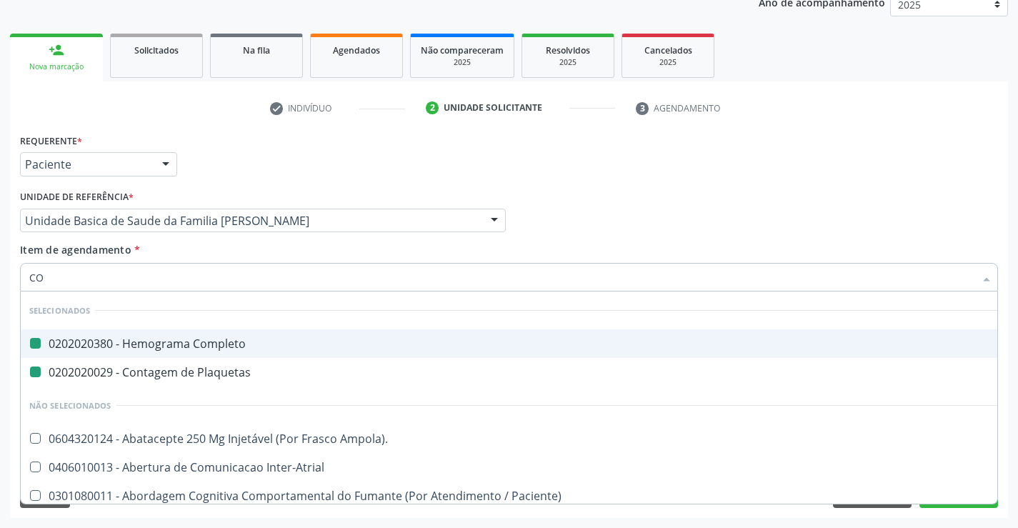
type input "COL"
checkbox Completo "false"
checkbox Plaquetas "false"
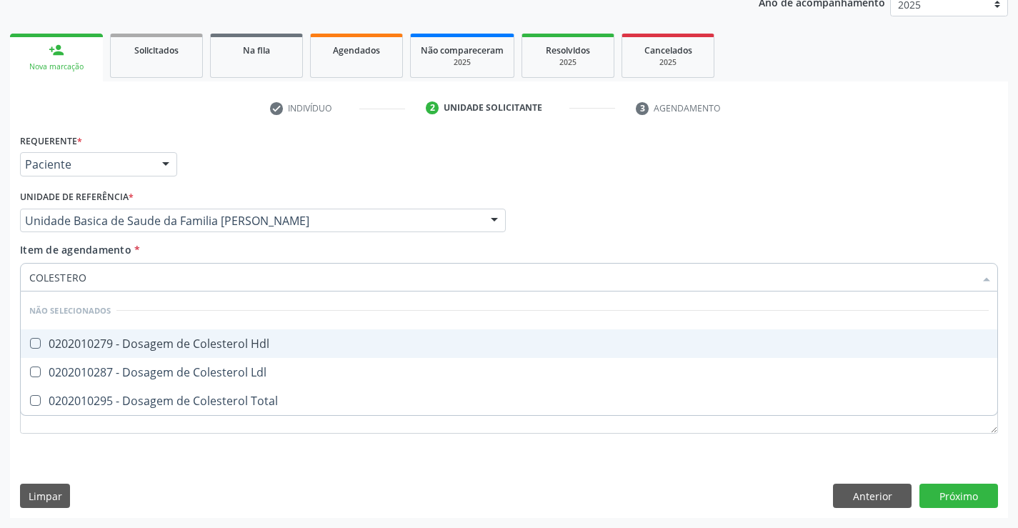
type input "COLESTEROL"
click at [127, 344] on div "0202010279 - Dosagem de Colesterol Hdl" at bounding box center [508, 343] width 959 height 11
checkbox Hdl "true"
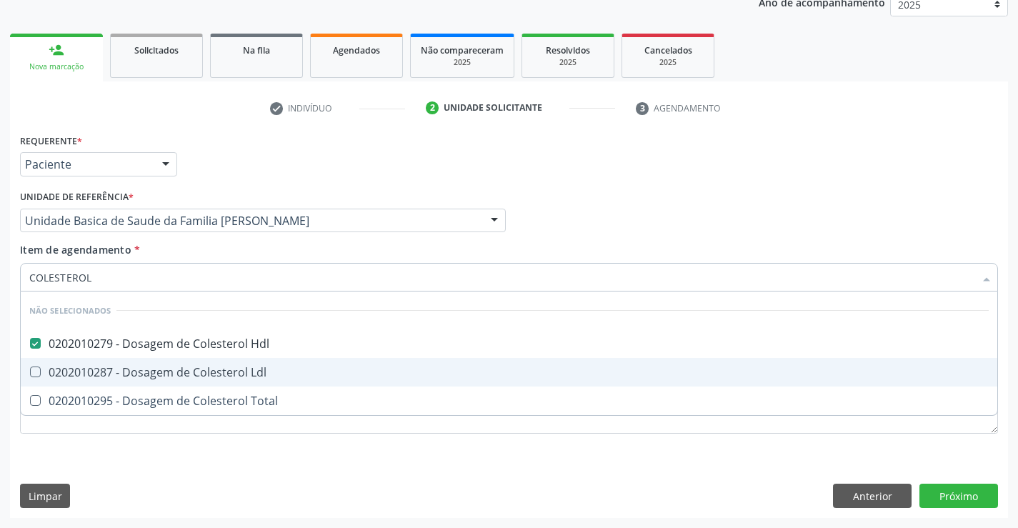
drag, startPoint x: 127, startPoint y: 365, endPoint x: 125, endPoint y: 372, distance: 7.5
click at [127, 366] on div "0202010287 - Dosagem de Colesterol Ldl" at bounding box center [508, 371] width 959 height 11
checkbox Ldl "true"
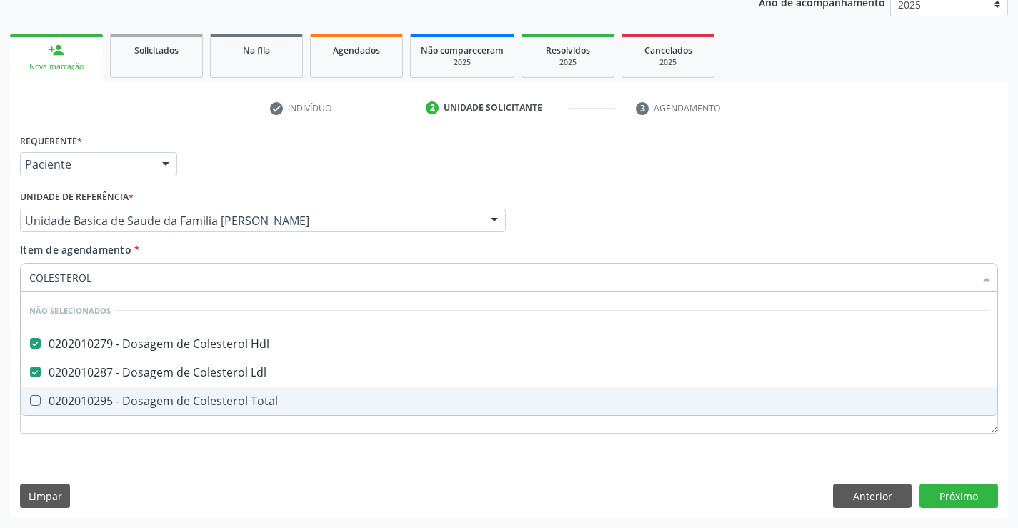
click at [114, 406] on div "0202010295 - Dosagem de Colesterol Total" at bounding box center [508, 400] width 959 height 11
checkbox Total "true"
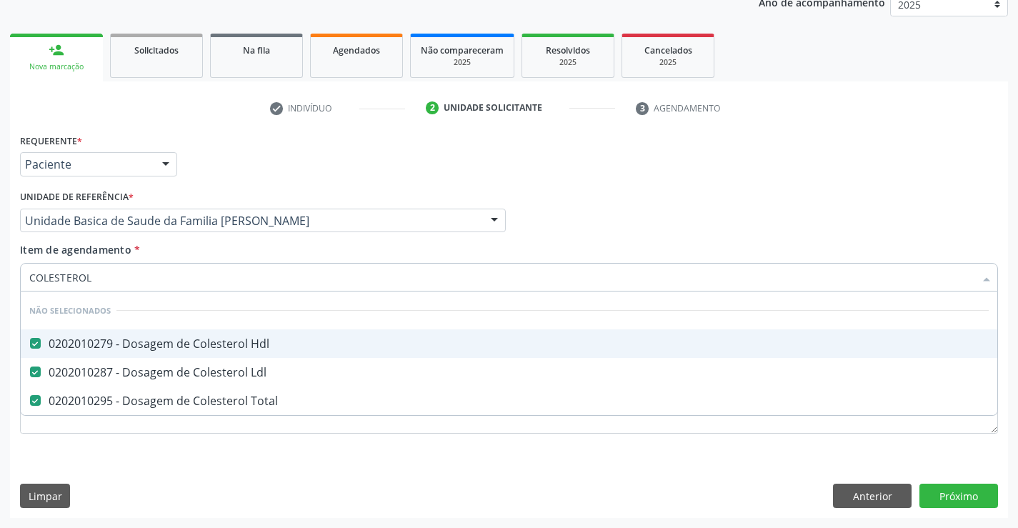
click at [156, 254] on div "Item de agendamento * COLESTEROL Desfazer seleção Não selecionados 0202010279 -…" at bounding box center [509, 264] width 978 height 45
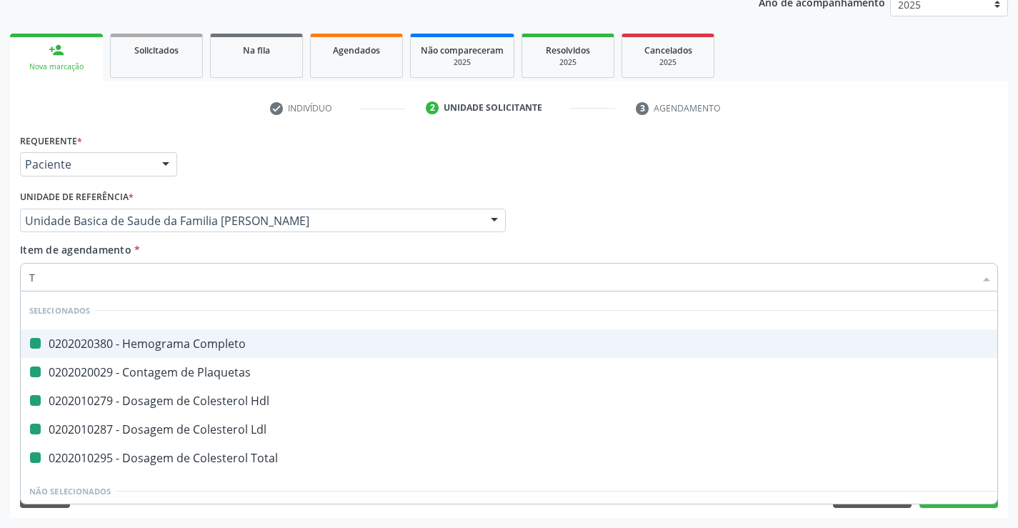
type input "TR"
checkbox Completo "false"
checkbox Plaquetas "false"
checkbox Hdl "false"
checkbox Ldl "false"
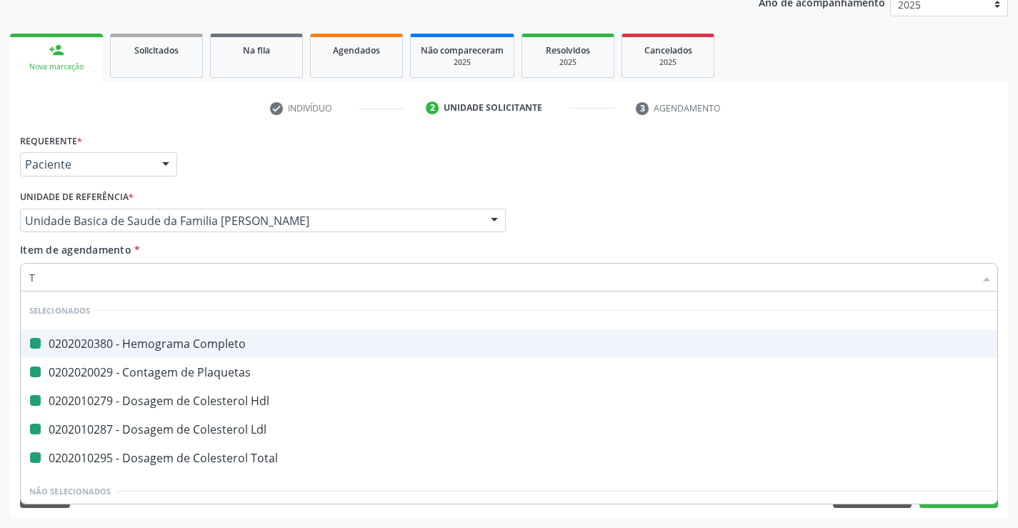
checkbox Total "false"
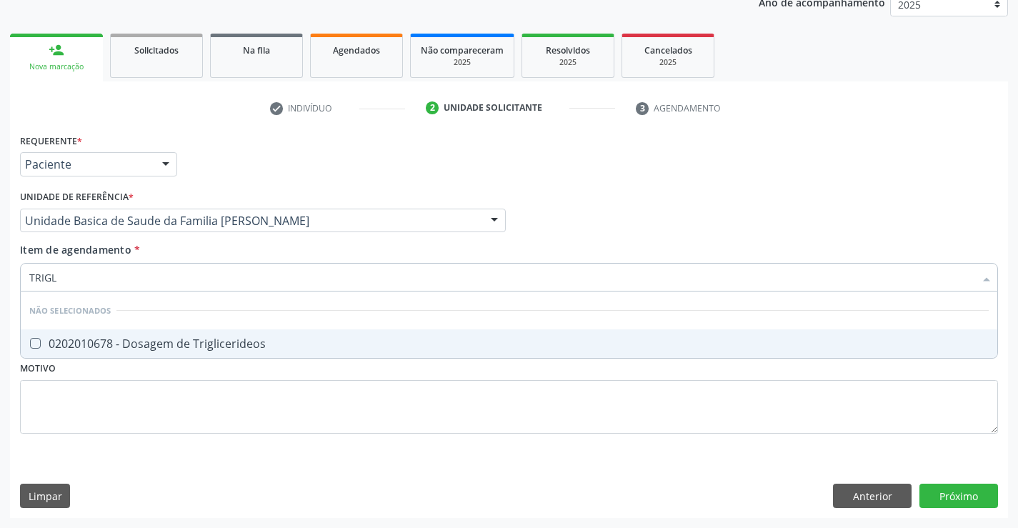
type input "TRIGLI"
click at [171, 339] on div "0202010678 - Dosagem de Triglicerideos" at bounding box center [508, 343] width 959 height 11
checkbox Triglicerideos "true"
click at [164, 252] on div "Item de agendamento * TRIGLI Desfazer seleção Não selecionados 0202010678 - Dos…" at bounding box center [509, 264] width 978 height 45
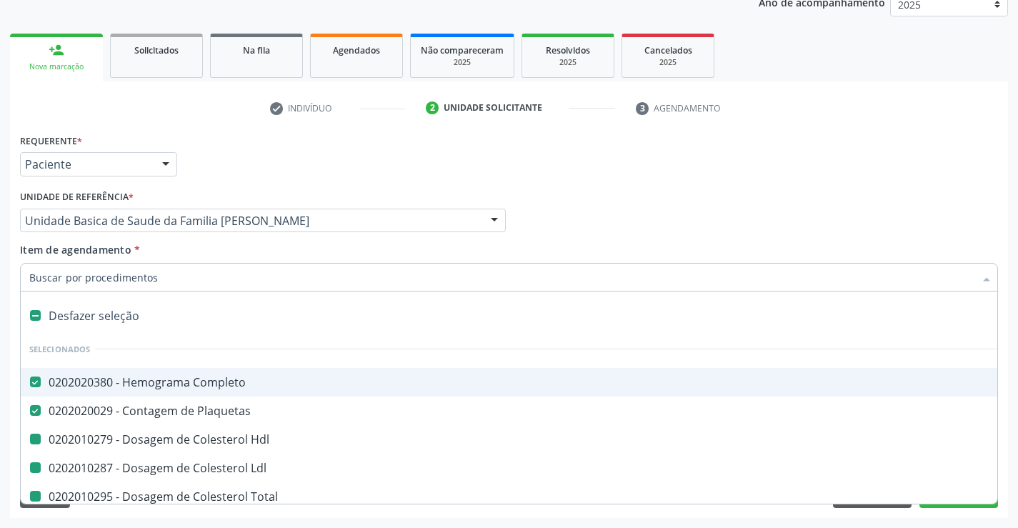
type input "U"
checkbox Hdl "false"
checkbox Ldl "false"
checkbox Total "false"
checkbox Triglicerideos "false"
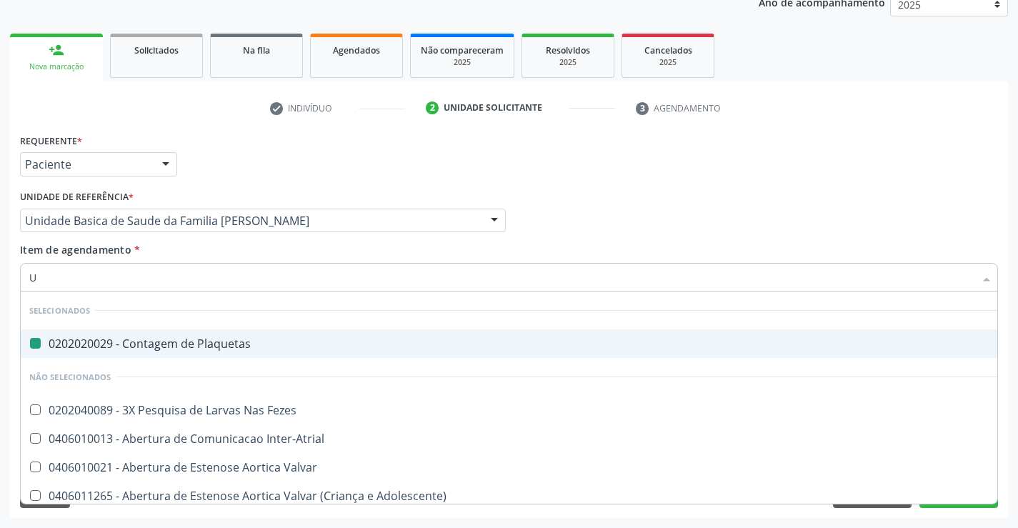
type input "UR"
checkbox Plaquetas "false"
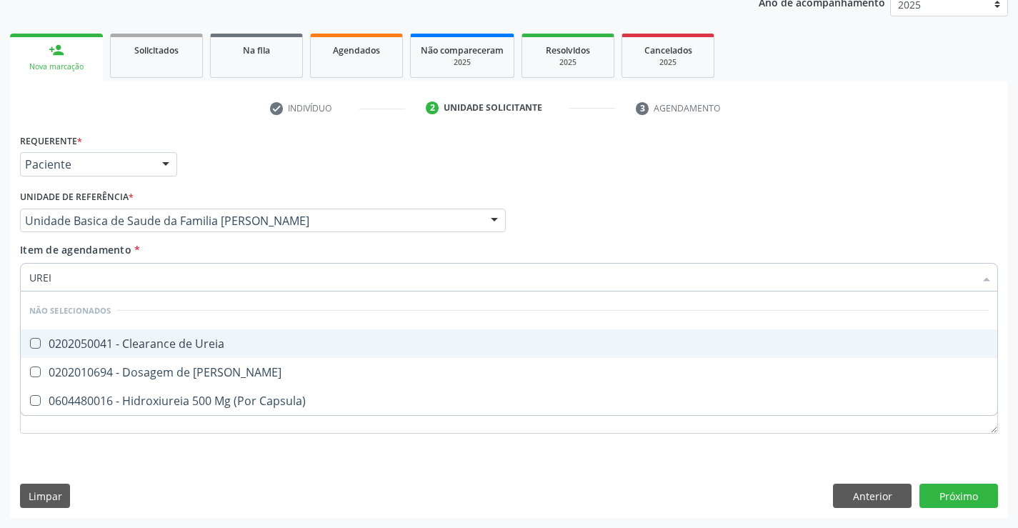
type input "UREIA"
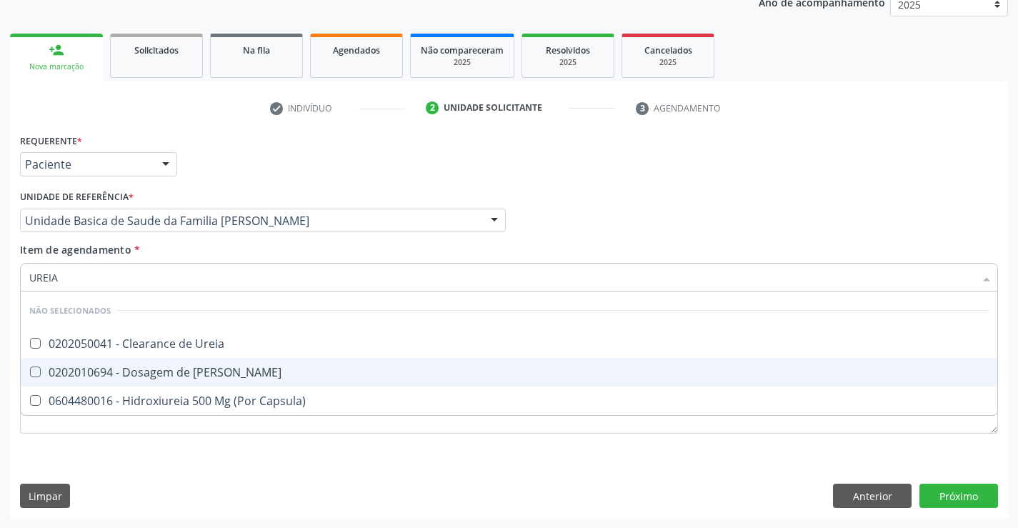
click at [132, 375] on div "0202010694 - Dosagem de Ureia" at bounding box center [508, 371] width 959 height 11
checkbox Ureia "true"
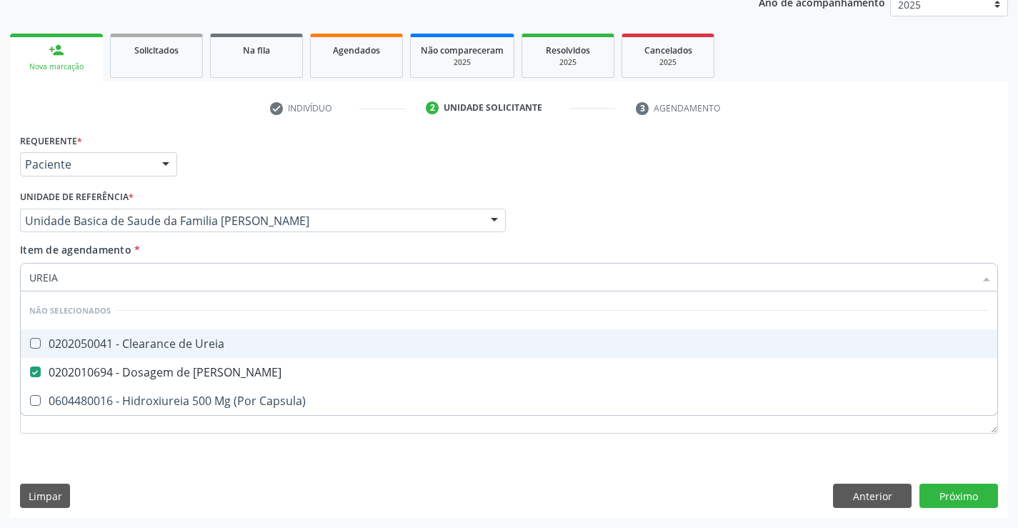
click at [161, 254] on div "Item de agendamento * UREIA Desfazer seleção Não selecionados 0202050041 - Clea…" at bounding box center [509, 264] width 978 height 45
checkbox Ureia "true"
checkbox Capsula\) "true"
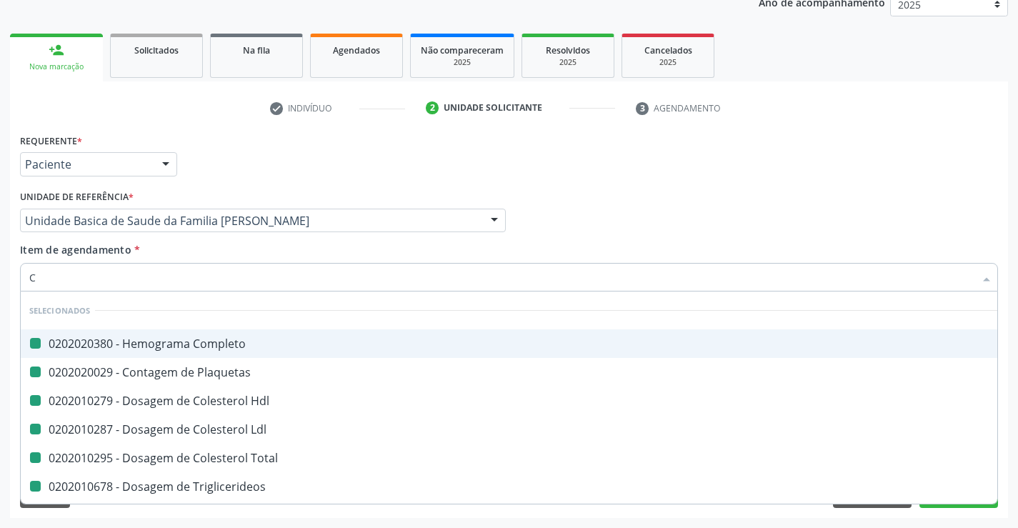
type input "CR"
checkbox Completo "false"
checkbox Hdl "false"
checkbox Plaquetas "false"
checkbox Ldl "false"
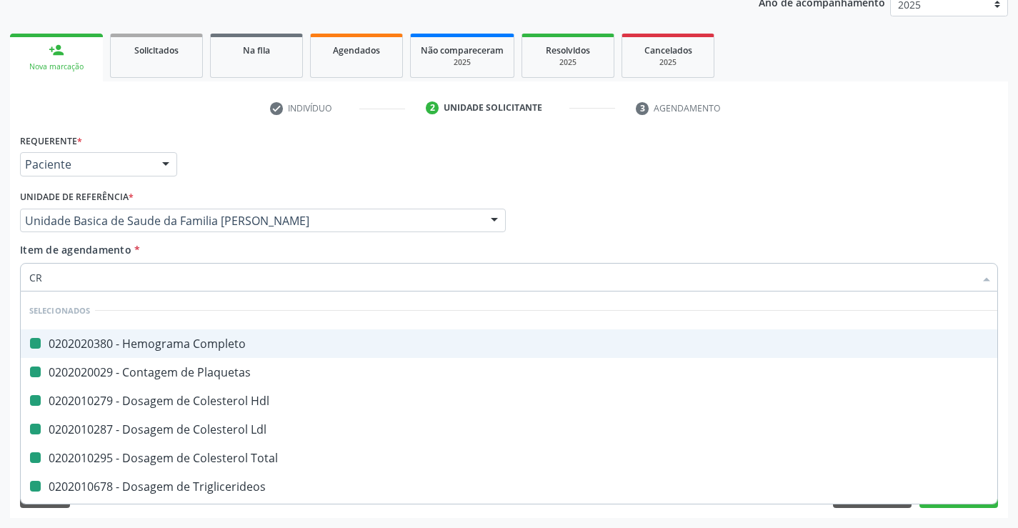
checkbox Total "false"
checkbox Triglicerideos "false"
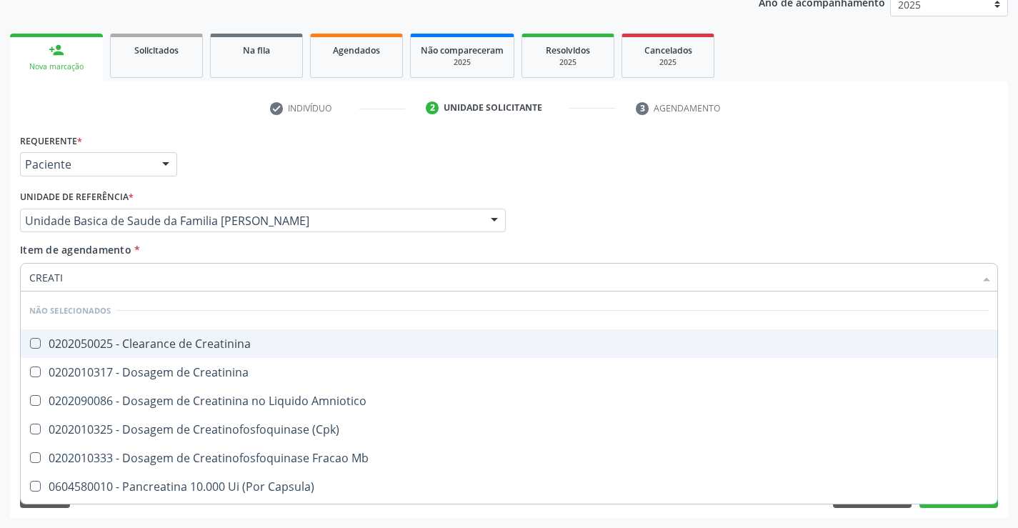
type input "CREATIN"
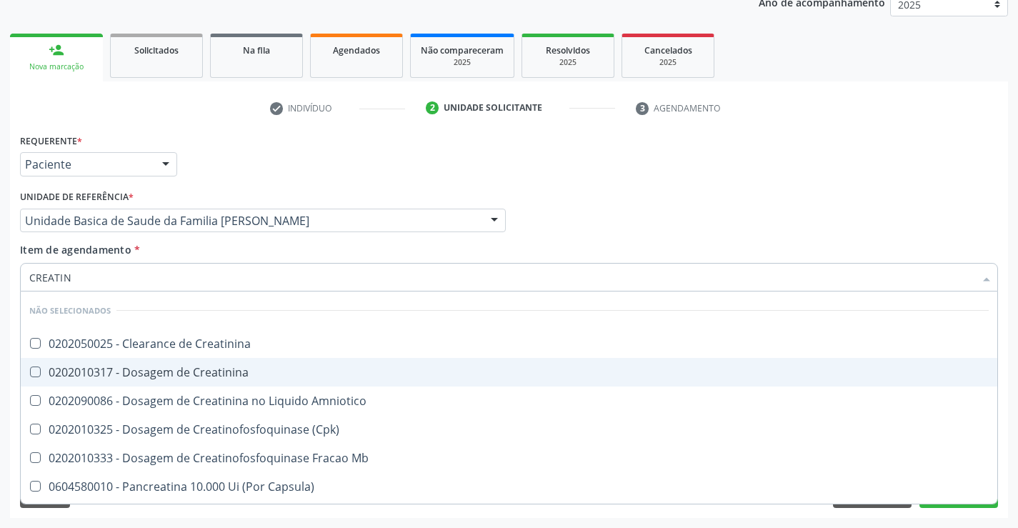
click at [110, 369] on div "0202010317 - Dosagem de Creatinina" at bounding box center [508, 371] width 959 height 11
checkbox Creatinina "true"
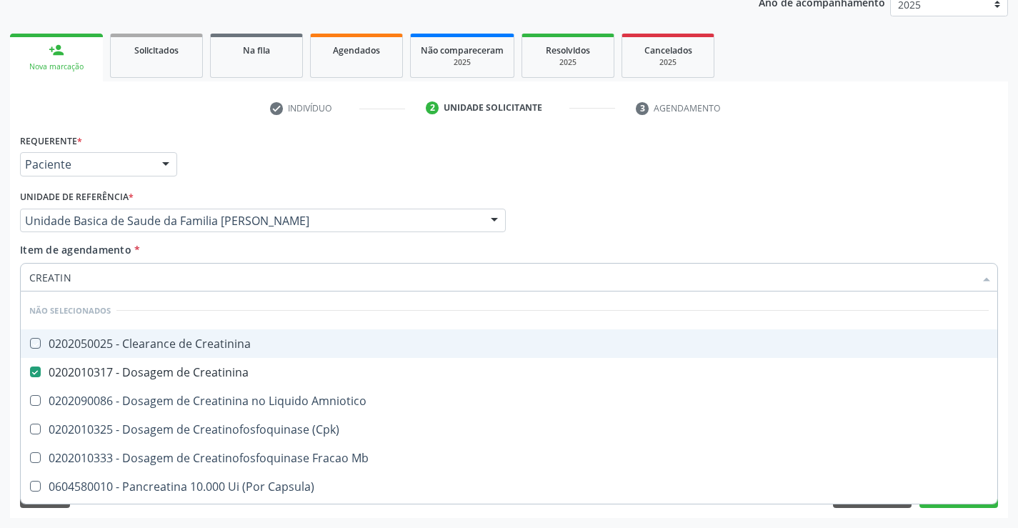
click at [156, 256] on div "Item de agendamento * CREATIN Desfazer seleção Não selecionados 0202050025 - Cl…" at bounding box center [509, 264] width 978 height 45
checkbox Creatinina "true"
checkbox Amniotico "true"
checkbox \(Cpk\) "true"
checkbox Mb "true"
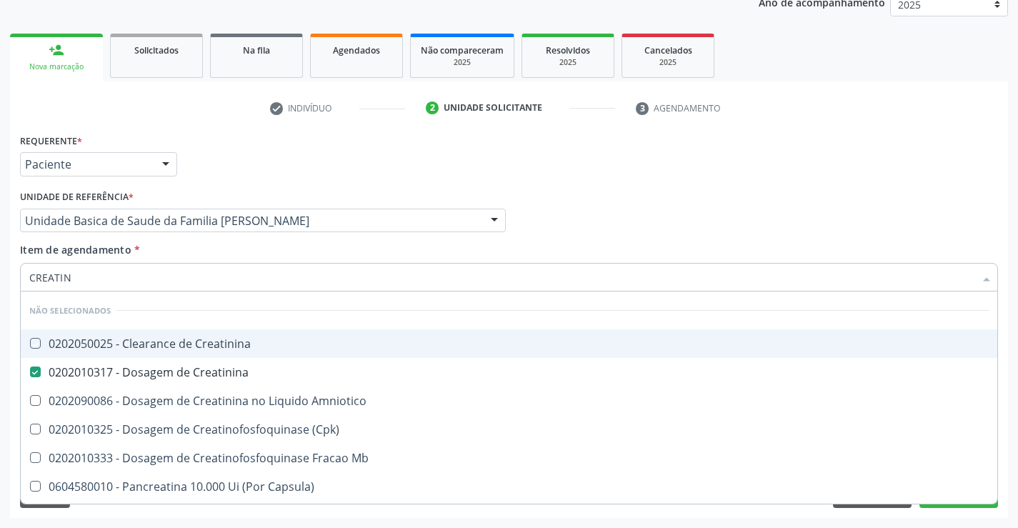
checkbox Capsula\) "true"
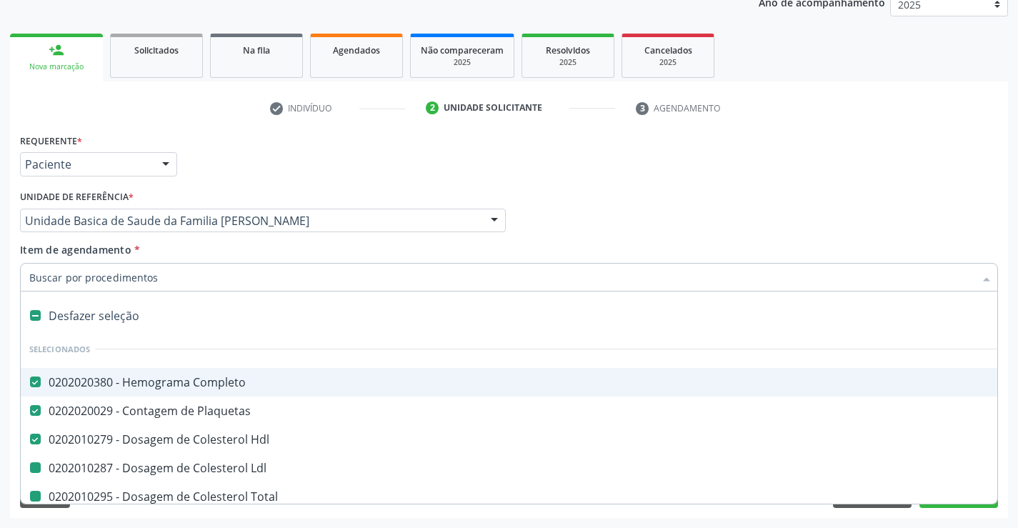
type input "U"
checkbox Ldl "false"
checkbox Total "false"
checkbox Triglicerideos "false"
checkbox Ureia "false"
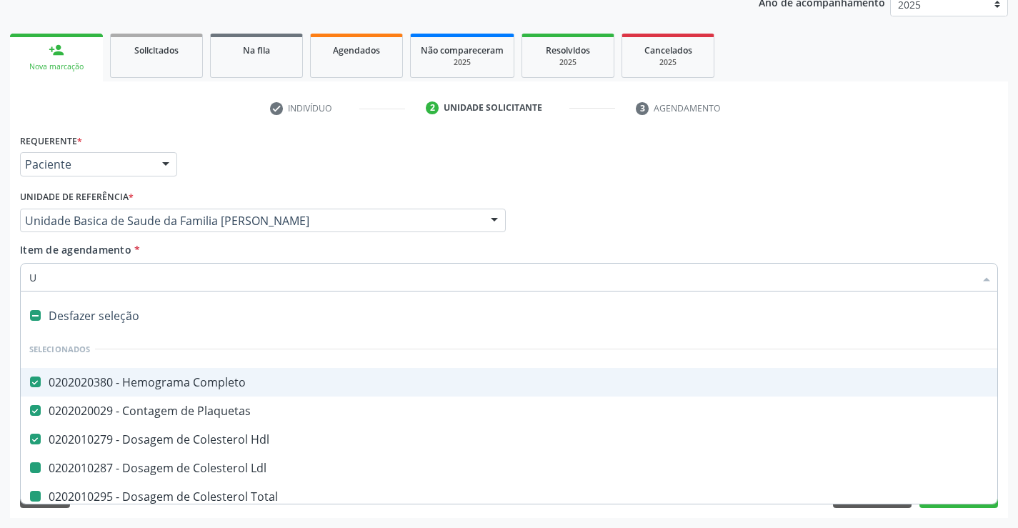
checkbox Creatinina "false"
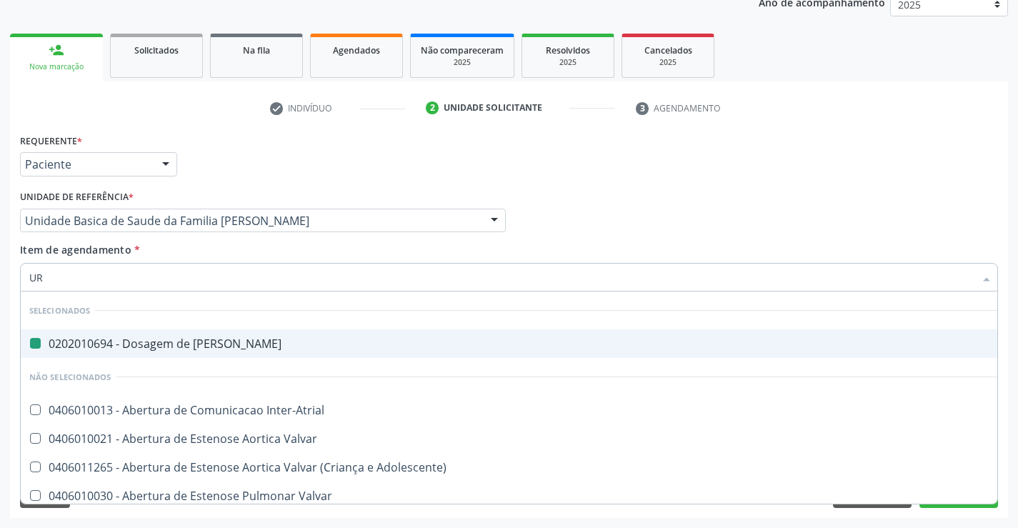
type input "URI"
checkbox Ureia "false"
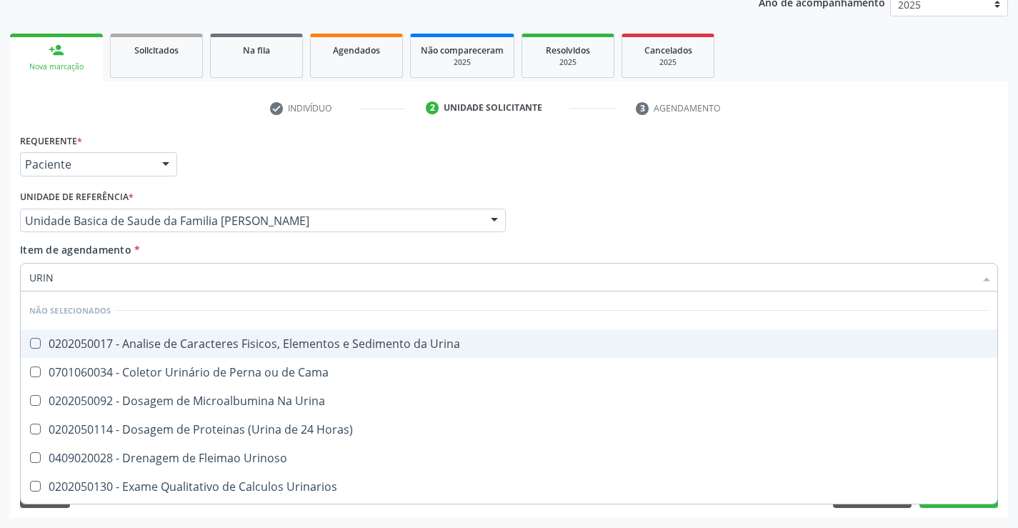
type input "URINA"
click at [94, 352] on span "0202050017 - Analise de Caracteres Fisicos, Elementos e Sedimento da Urina" at bounding box center [509, 343] width 977 height 29
checkbox Urina "true"
click at [156, 246] on div "Item de agendamento * URINA Desfazer seleção Não selecionados 0202050017 - Anal…" at bounding box center [509, 264] width 978 height 45
checkbox Urinarios "true"
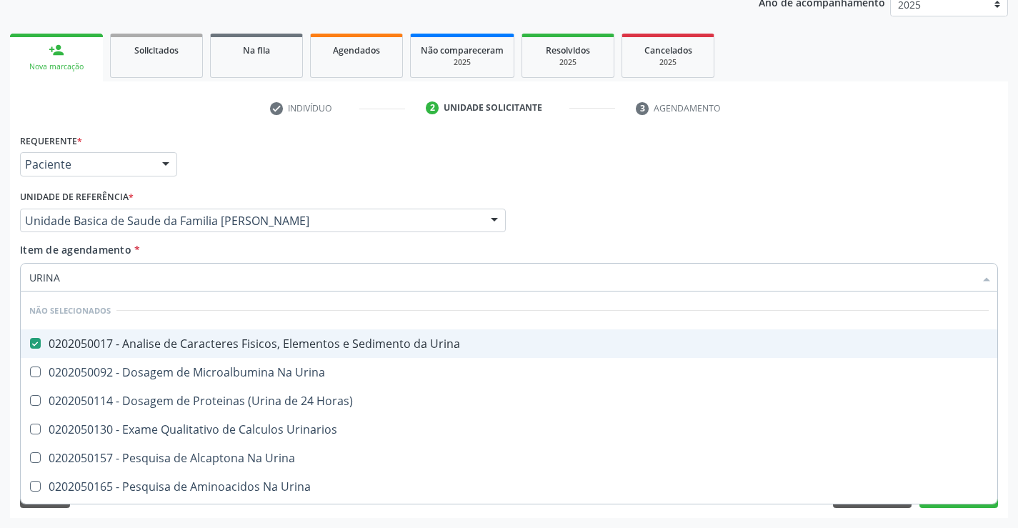
checkbox Urina "true"
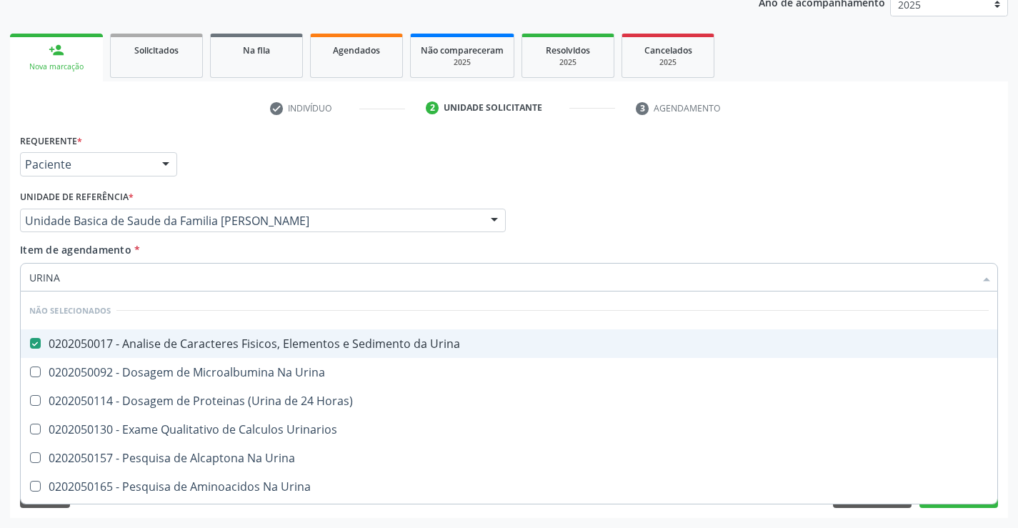
checkbox Horas\) "true"
checkbox Urina "true"
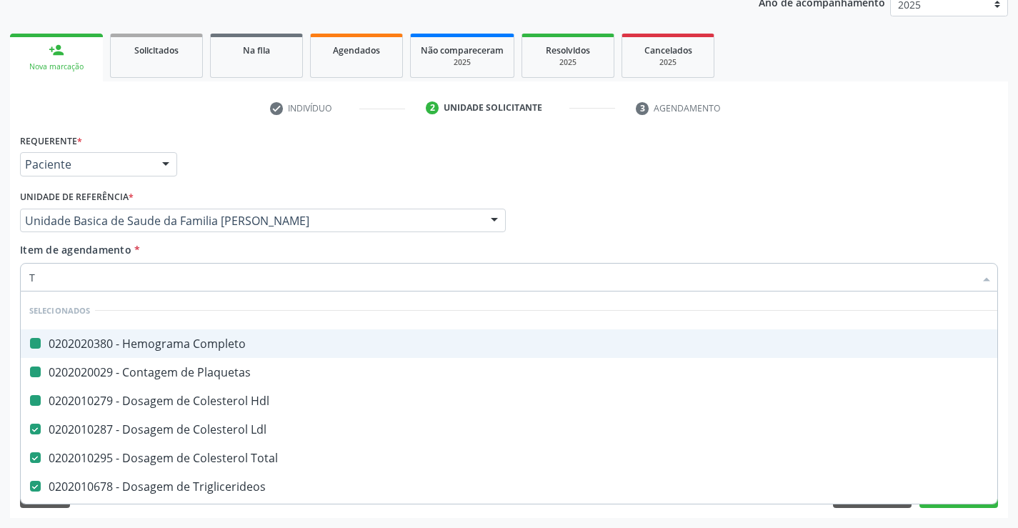
type input "TG"
checkbox Completo "false"
checkbox Hdl "false"
checkbox Plaquetas "false"
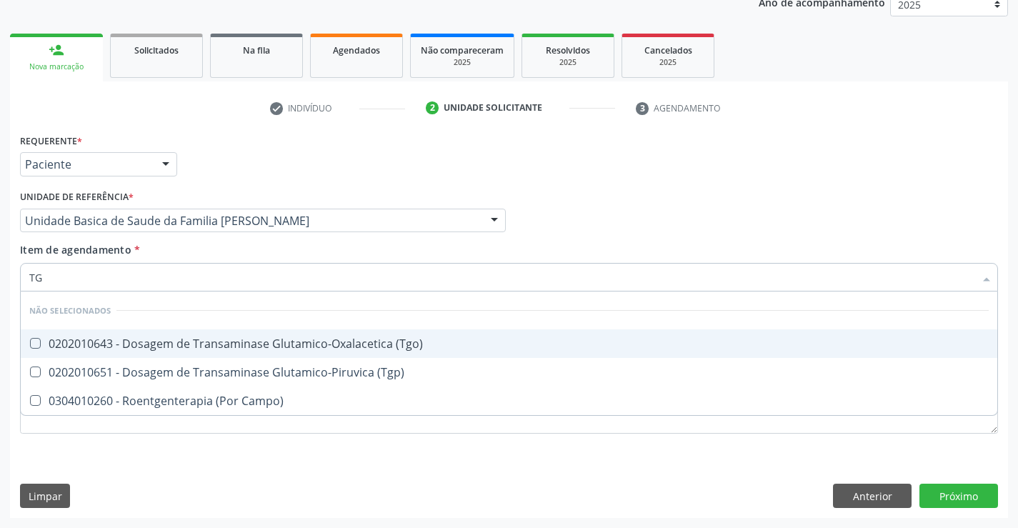
click at [145, 343] on div "0202010643 - Dosagem de Transaminase Glutamico-Oxalacetica (Tgo)" at bounding box center [508, 343] width 959 height 11
checkbox \(Tgo\) "true"
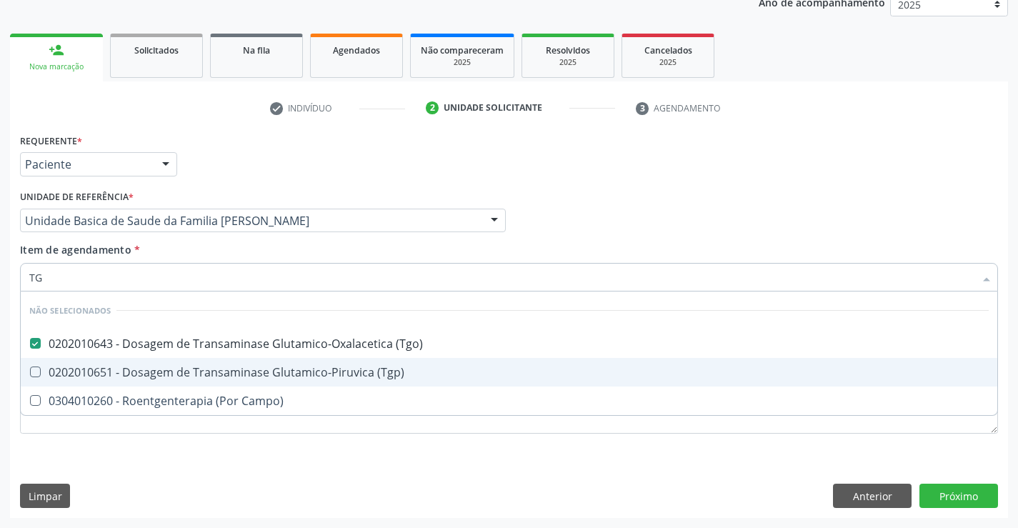
click at [141, 373] on div "0202010651 - Dosagem de Transaminase Glutamico-Piruvica (Tgp)" at bounding box center [508, 371] width 959 height 11
checkbox \(Tgp\) "true"
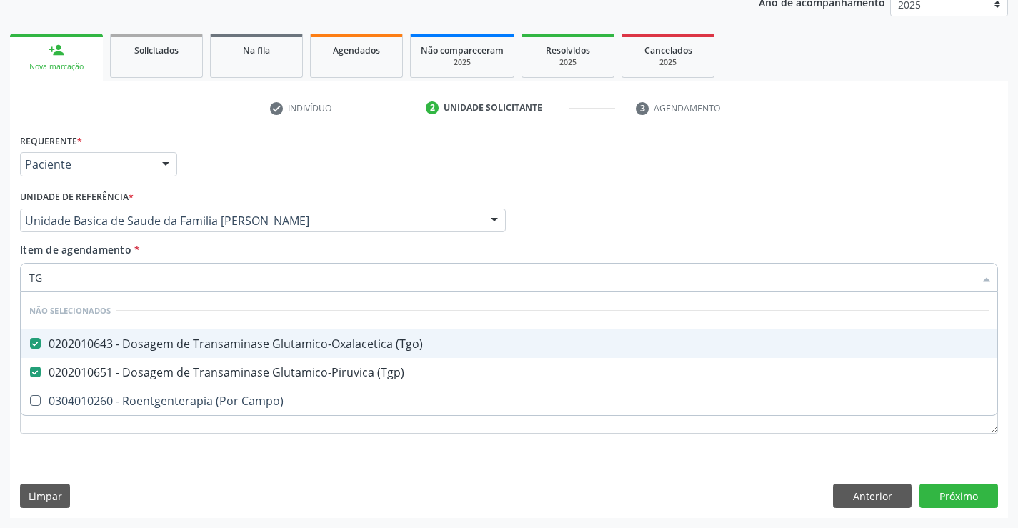
click at [194, 247] on div "Item de agendamento * TG Desfazer seleção Não selecionados 0202010643 - Dosagem…" at bounding box center [509, 264] width 978 height 45
checkbox Campo\) "true"
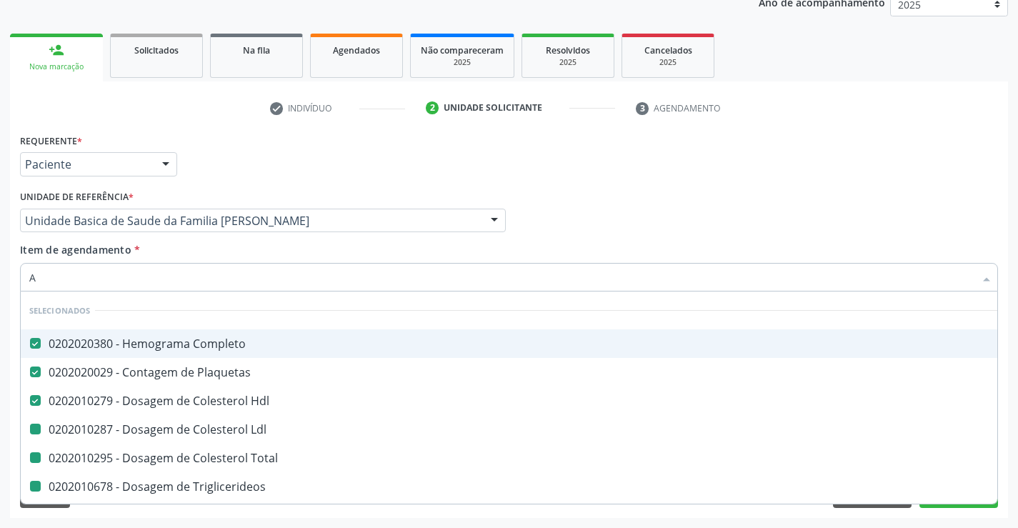
type input "AC"
checkbox Ldl "false"
checkbox Total "false"
checkbox Triglicerideos "false"
checkbox Ureia "false"
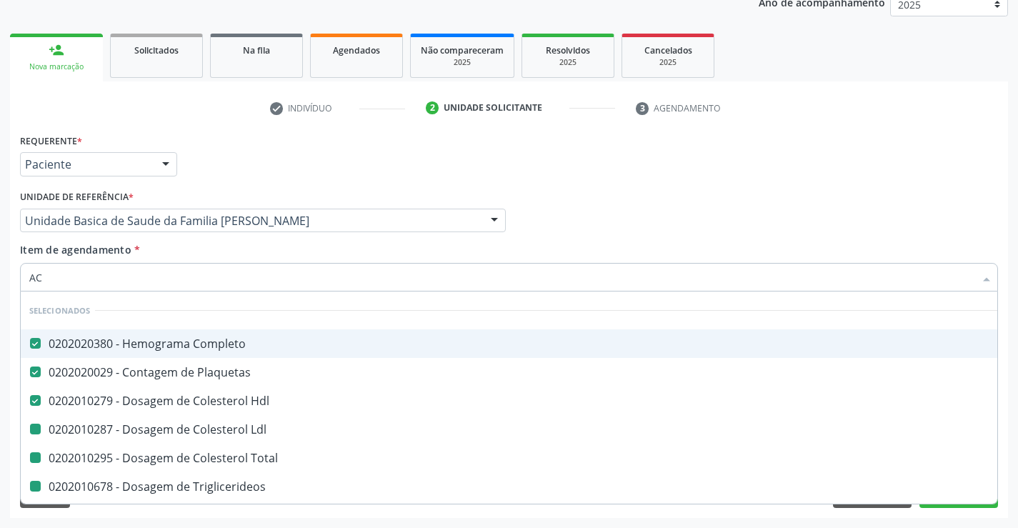
checkbox Creatinina "false"
checkbox Urina "false"
checkbox \(Tgo\) "false"
checkbox \(Tgp\) "false"
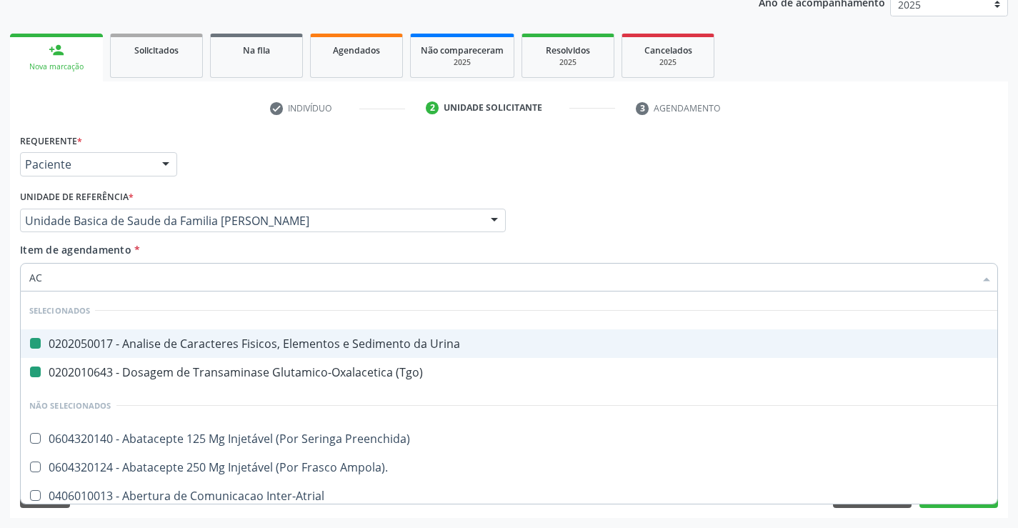
type input "ACI"
checkbox Urina "false"
checkbox \(Tgo\) "false"
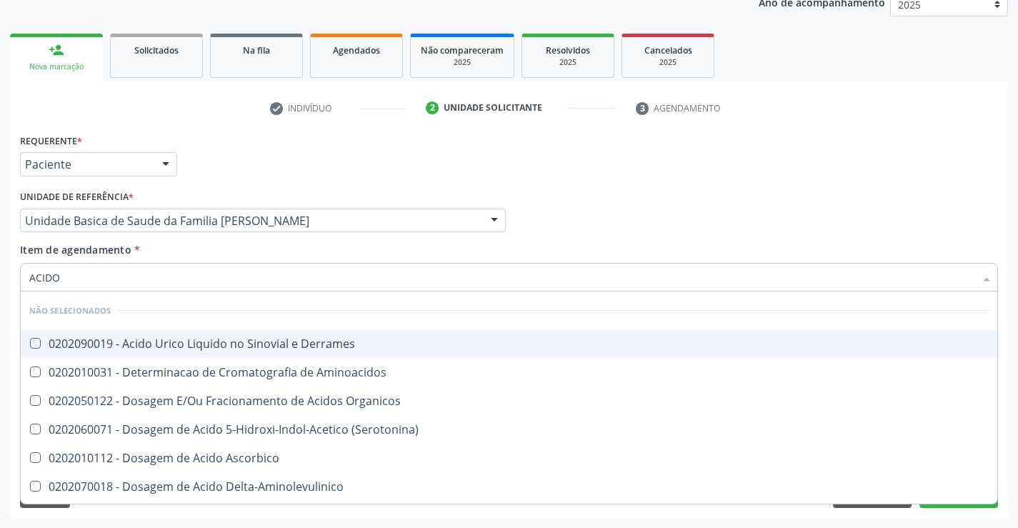
type input "ACIDO U"
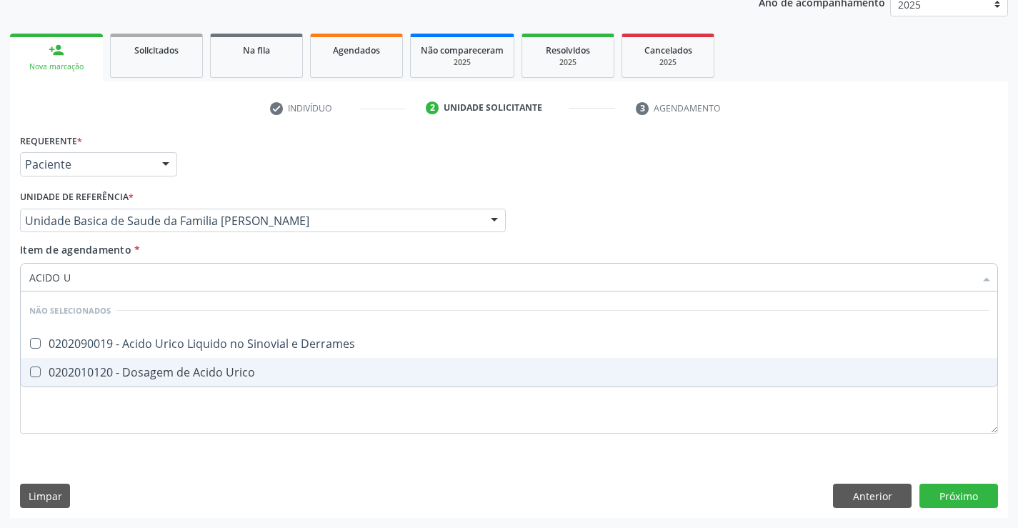
click at [118, 373] on div "0202010120 - Dosagem de Acido Urico" at bounding box center [508, 371] width 959 height 11
checkbox Urico "true"
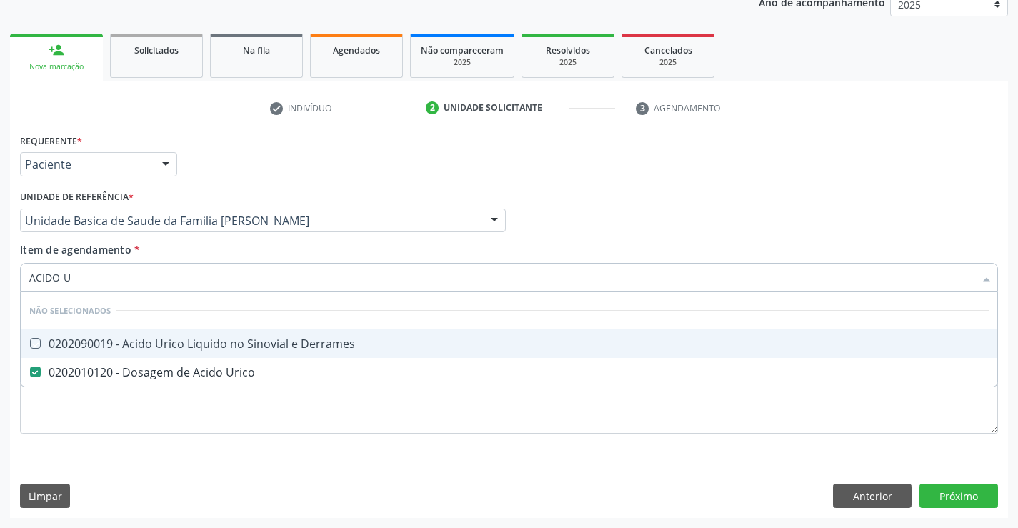
drag, startPoint x: 162, startPoint y: 240, endPoint x: 119, endPoint y: 292, distance: 68.0
click at [162, 239] on div "Unidade de referência * Unidade Basica de Saude da Familia Maninho Ferreira Uni…" at bounding box center [262, 214] width 493 height 56
checkbox Derrames "true"
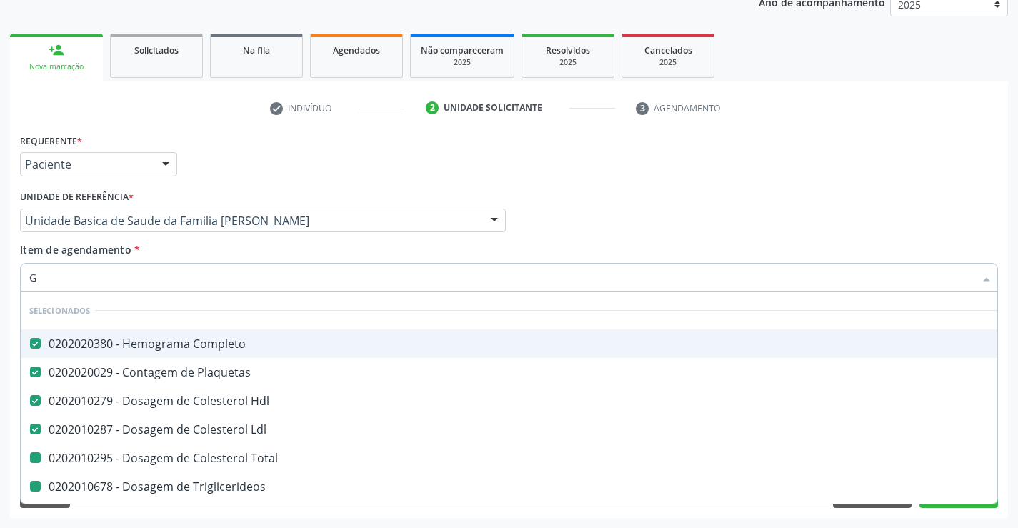
type input "GL"
checkbox Total "false"
checkbox Triglicerideos "false"
checkbox Ureia "false"
checkbox Creatinina "false"
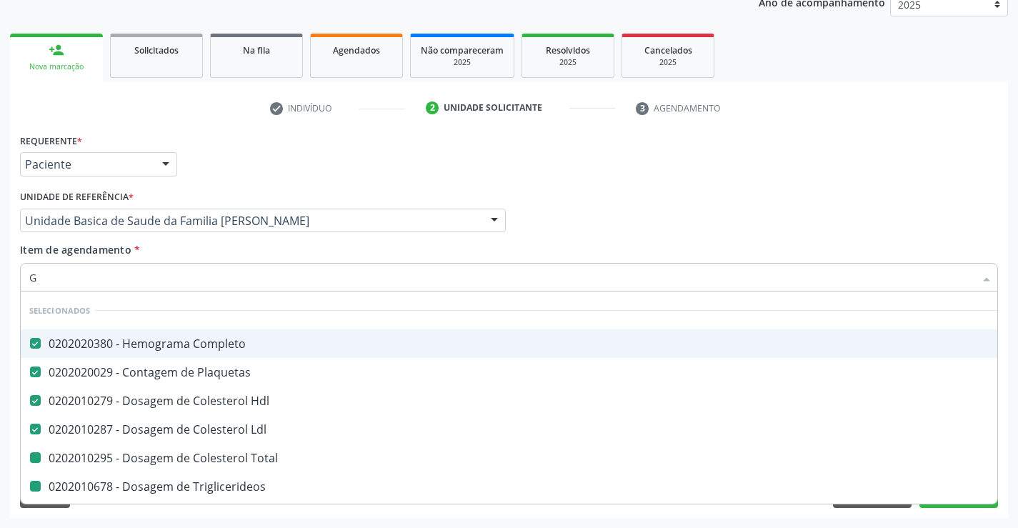
checkbox \(Tgo\) "false"
checkbox \(Tgp\) "false"
checkbox Urico "false"
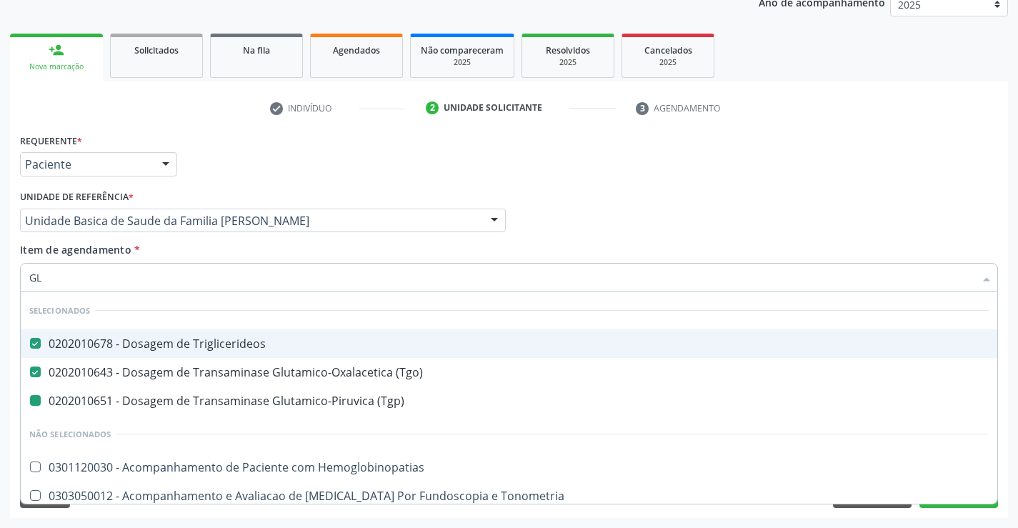
type input "GLI"
checkbox \(Tgp\) "false"
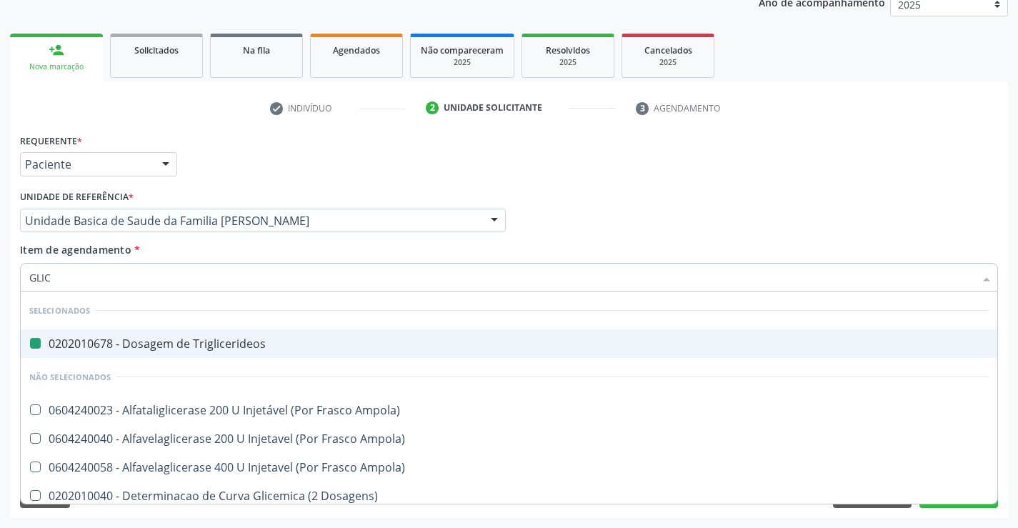
type input "GLICO"
checkbox Triglicerideos "false"
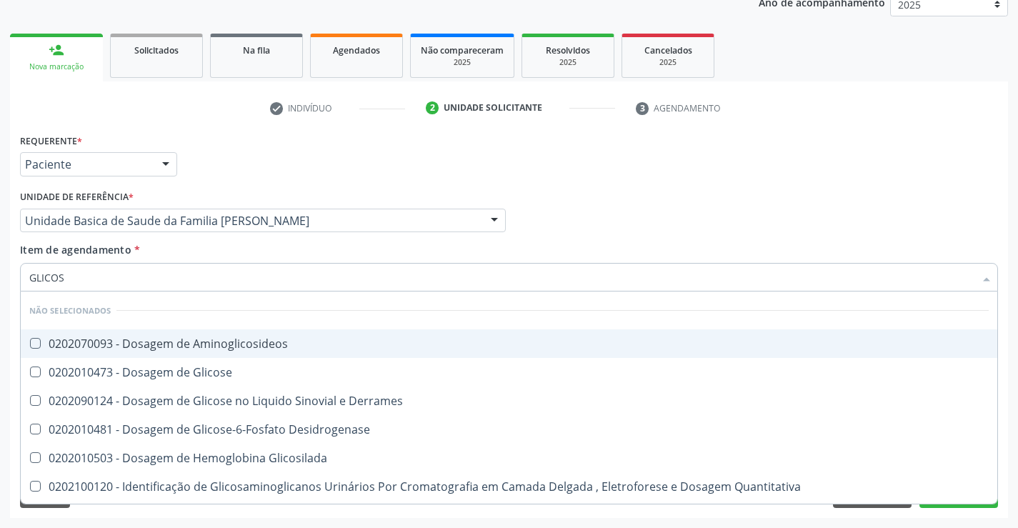
type input "GLICOSE"
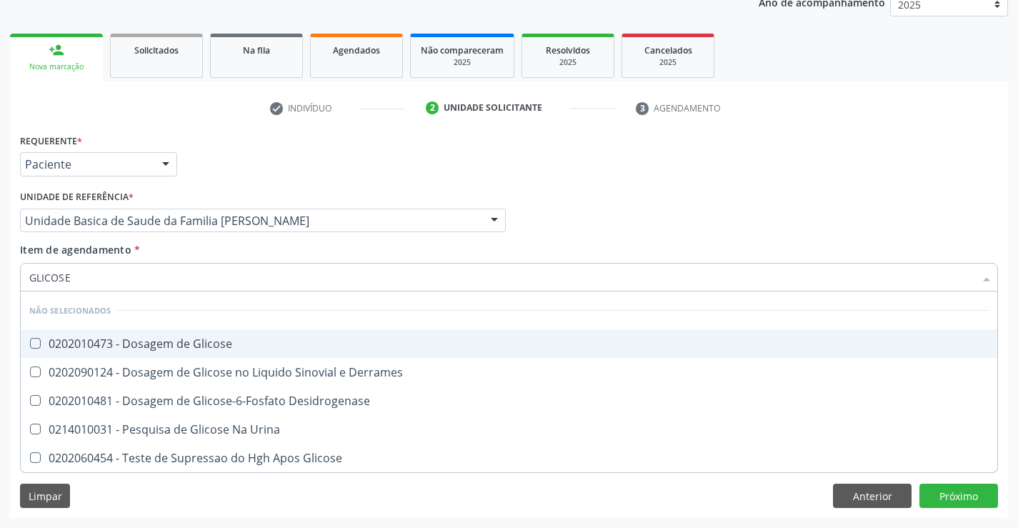
drag, startPoint x: 104, startPoint y: 346, endPoint x: 104, endPoint y: 331, distance: 15.7
click at [104, 347] on div "0202010473 - Dosagem de Glicose" at bounding box center [508, 343] width 959 height 11
checkbox Glicose "true"
click at [150, 249] on div "Item de agendamento * GLICOSE Desfazer seleção Não selecionados 0202010473 - Do…" at bounding box center [509, 264] width 978 height 45
checkbox Desidrogenase "true"
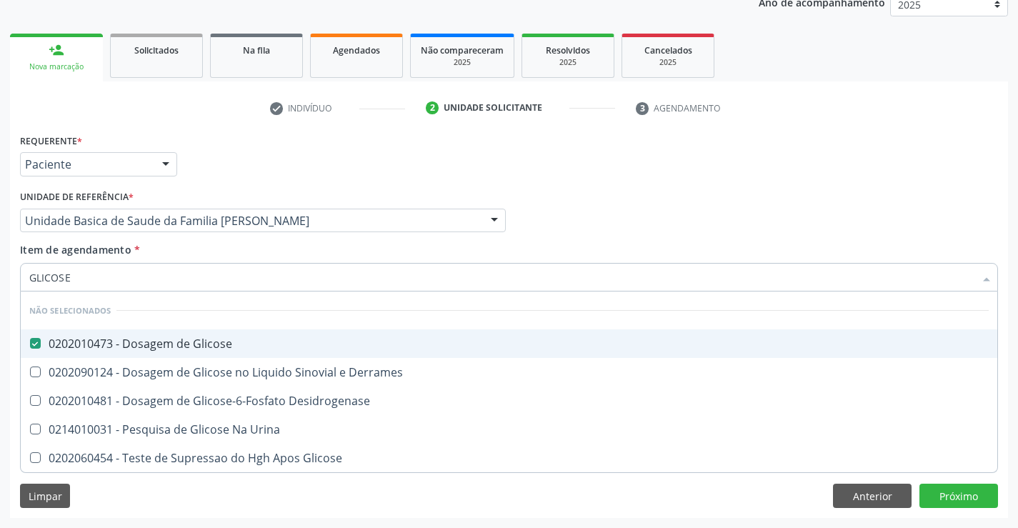
checkbox Glicose "true"
checkbox Urina "true"
checkbox Derrames "true"
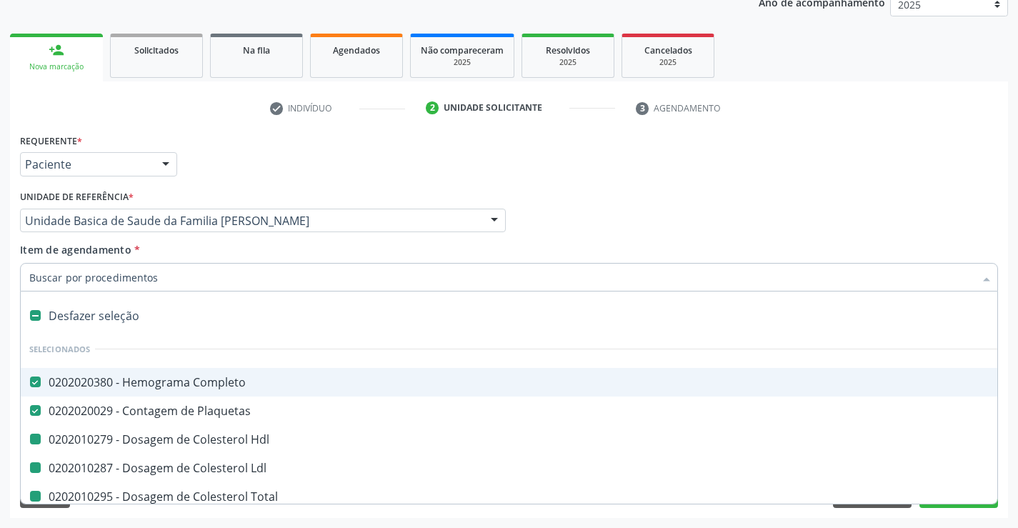
type input "F"
checkbox Hdl "false"
checkbox Total "false"
checkbox Ldl "false"
checkbox Triglicerideos "false"
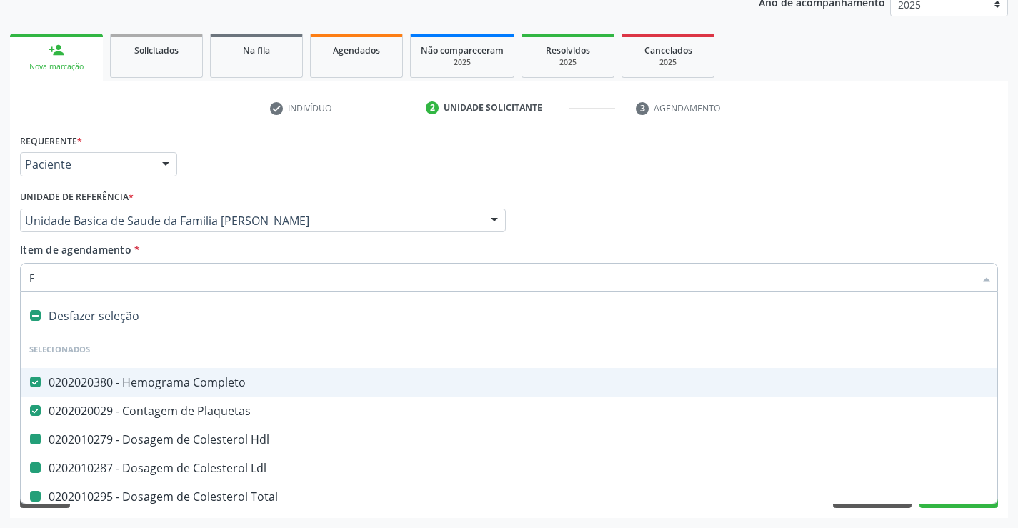
checkbox Ureia "false"
checkbox Creatinina "false"
checkbox Urina "false"
checkbox \(Tgo\) "false"
checkbox \(Tgp\) "false"
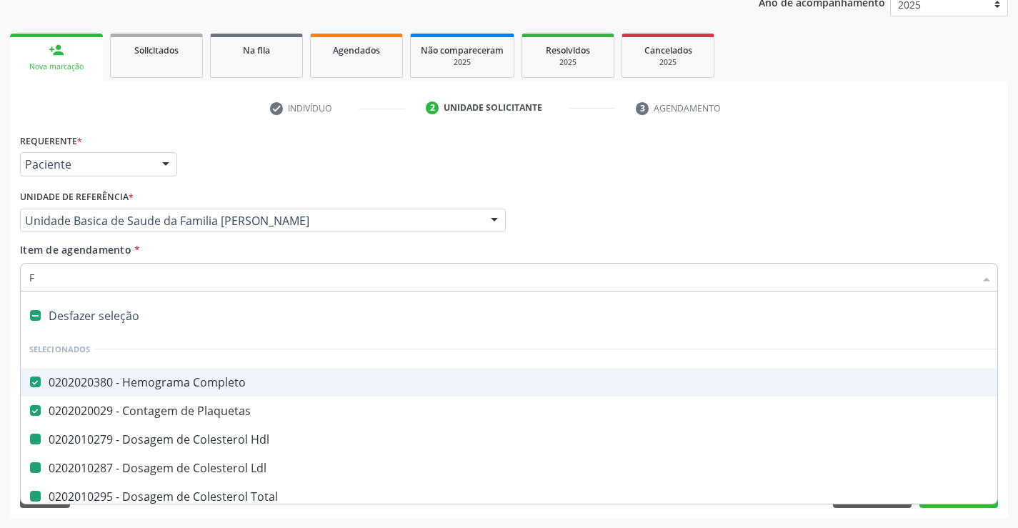
checkbox Urico "false"
checkbox Glicose "false"
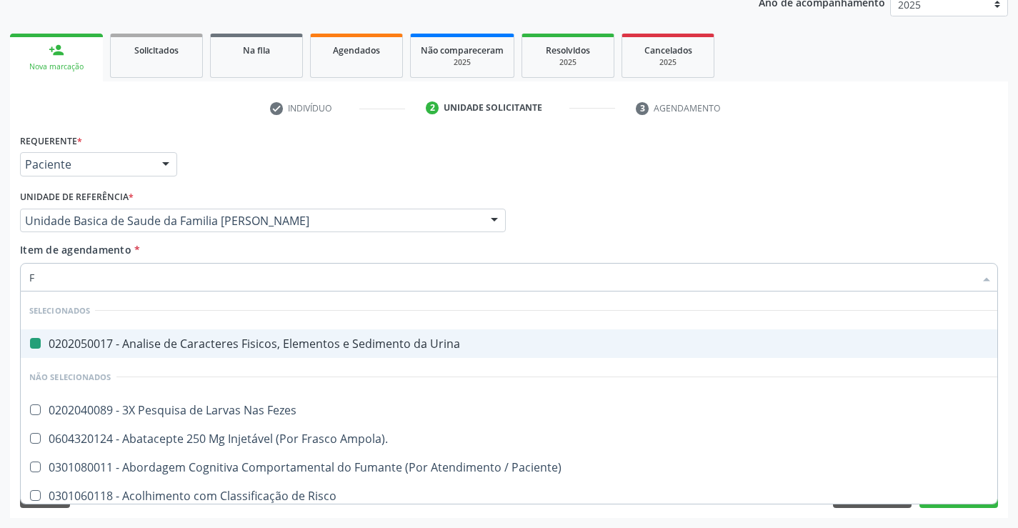
type input "FE"
checkbox Urina "false"
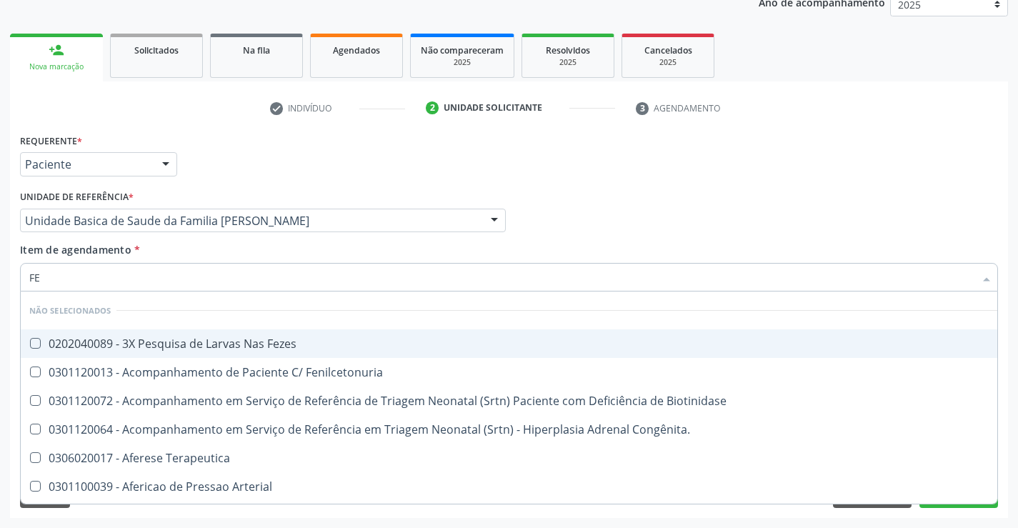
type input "FEZ"
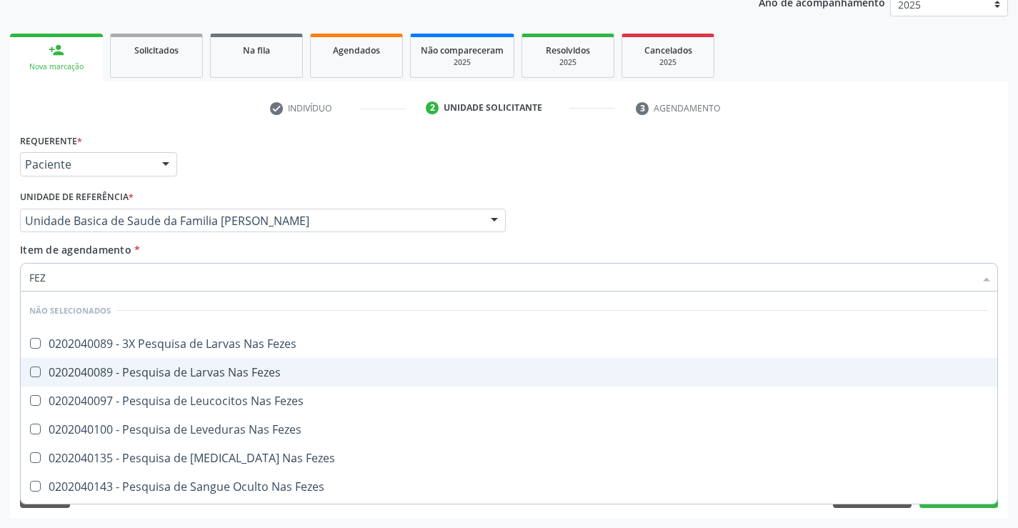
click at [131, 366] on div "0202040089 - Pesquisa de Larvas Nas Fezes" at bounding box center [508, 371] width 959 height 11
checkbox Fezes "true"
click at [741, 192] on div "Médico Solicitante Por favor, selecione a Unidade de Atendimento primeiro Nenhu…" at bounding box center [508, 214] width 985 height 56
checkbox Fezes "true"
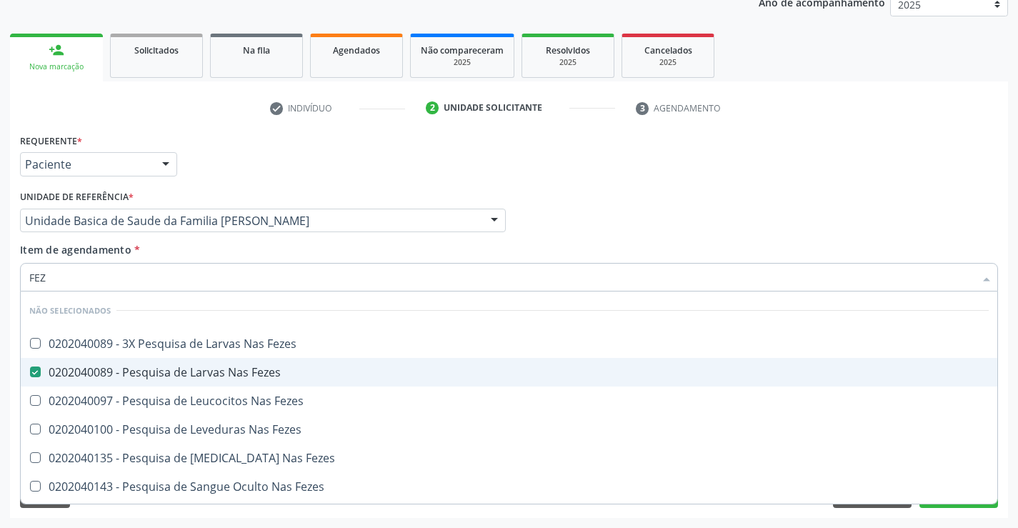
checkbox Fezes "true"
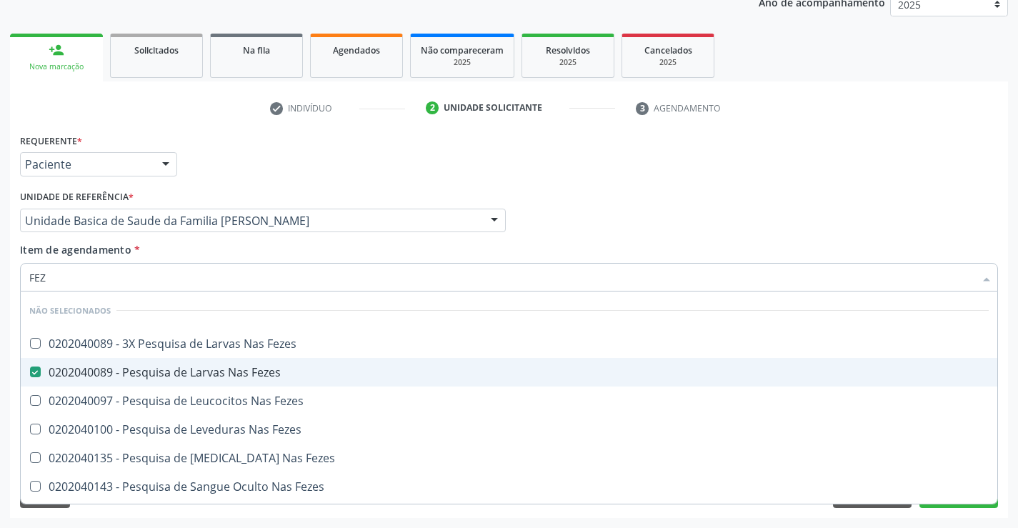
checkbox Fezes "true"
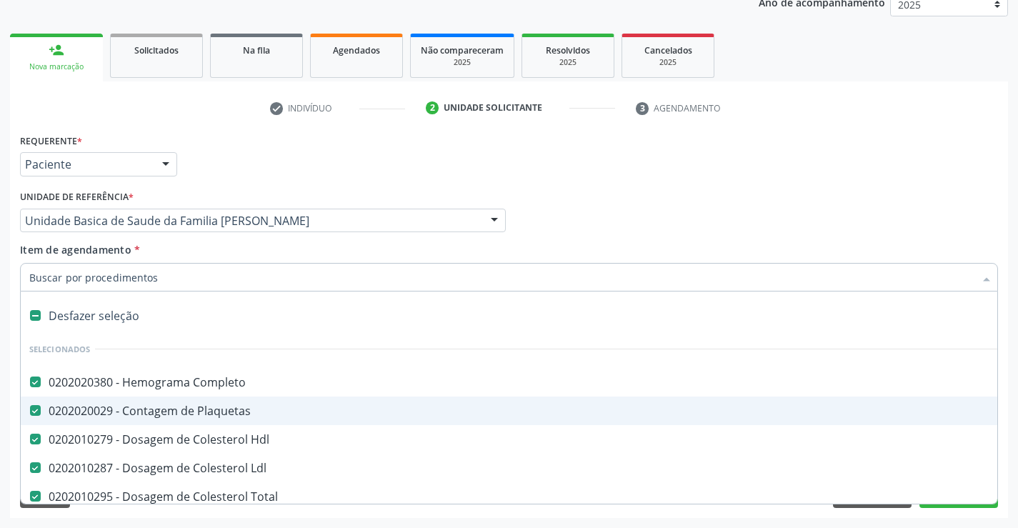
type input "C"
checkbox Fezes "false"
type input "CA"
checkbox Total "false"
checkbox Triglicerideos "false"
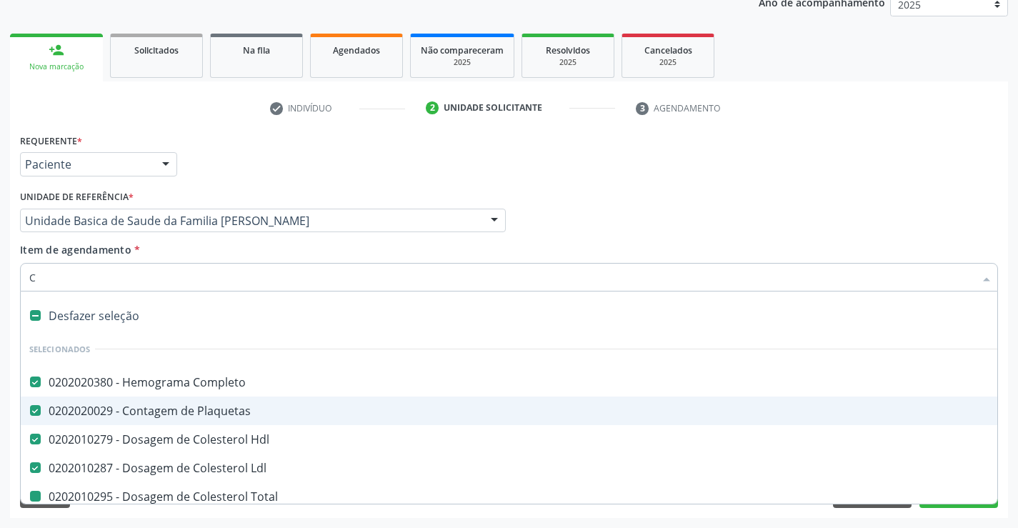
checkbox Ureia "false"
checkbox Creatinina "false"
checkbox Urina "false"
checkbox \(Tgo\) "false"
checkbox \(Tgp\) "false"
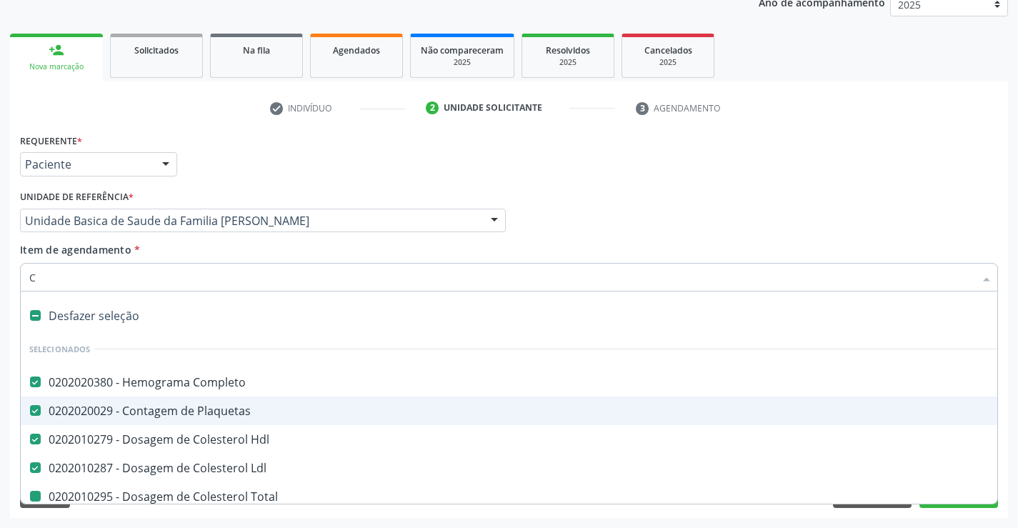
checkbox Urico "false"
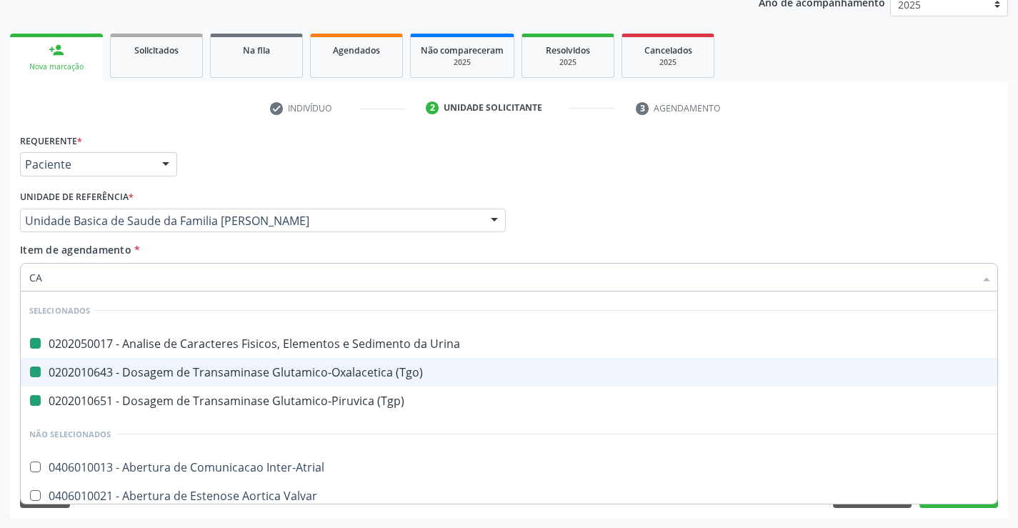
type input "CAL"
checkbox Urina "false"
checkbox \(Tgp\) "false"
checkbox \(Tgo\) "false"
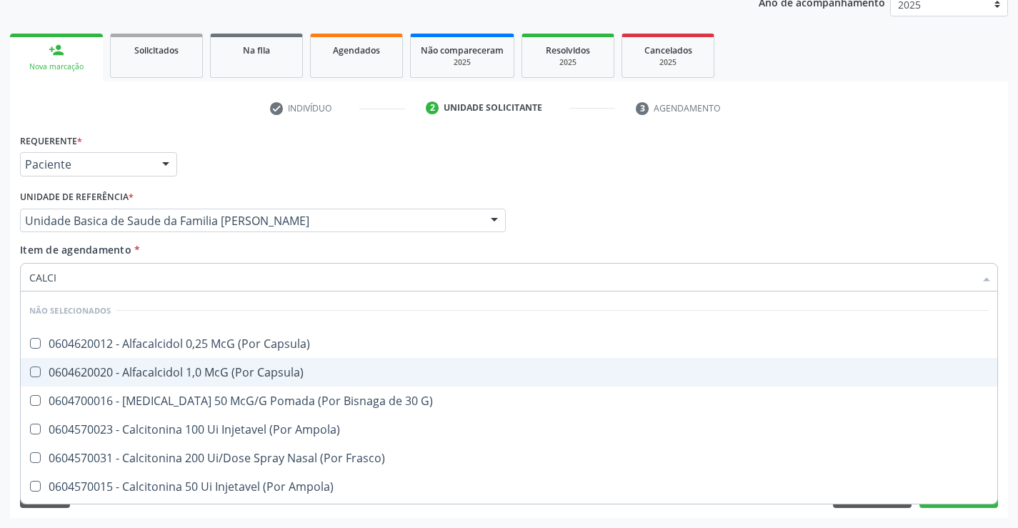
type input "CALCIO"
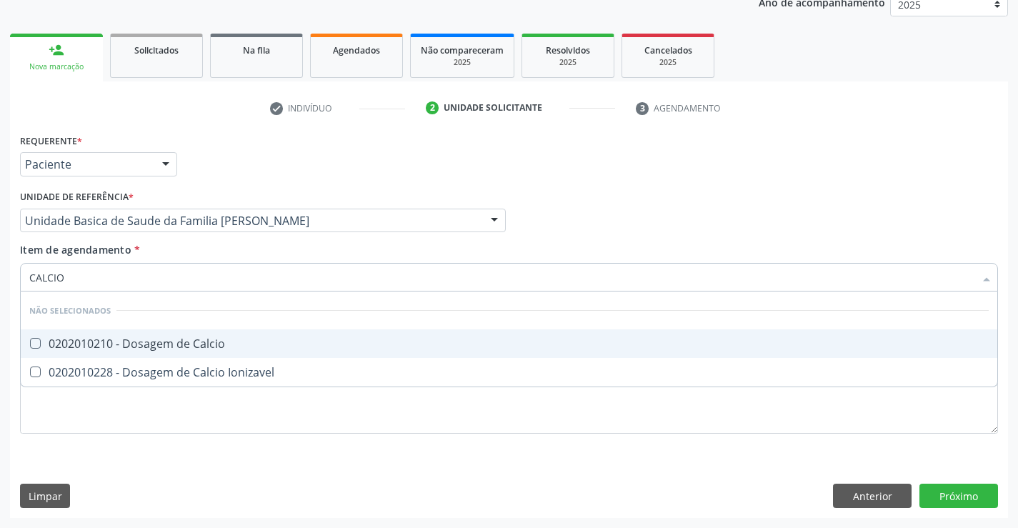
click at [131, 344] on div "0202010210 - Dosagem de Calcio" at bounding box center [508, 343] width 959 height 11
checkbox Calcio "true"
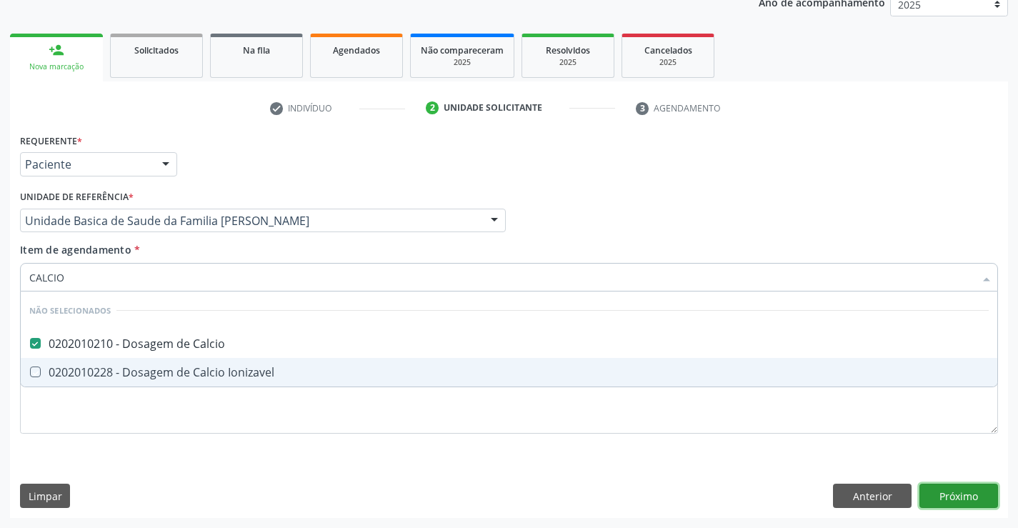
click at [961, 484] on div "Requerente * Paciente Médico(a) Enfermeiro(a) Paciente Nenhum resultado encontr…" at bounding box center [509, 324] width 998 height 388
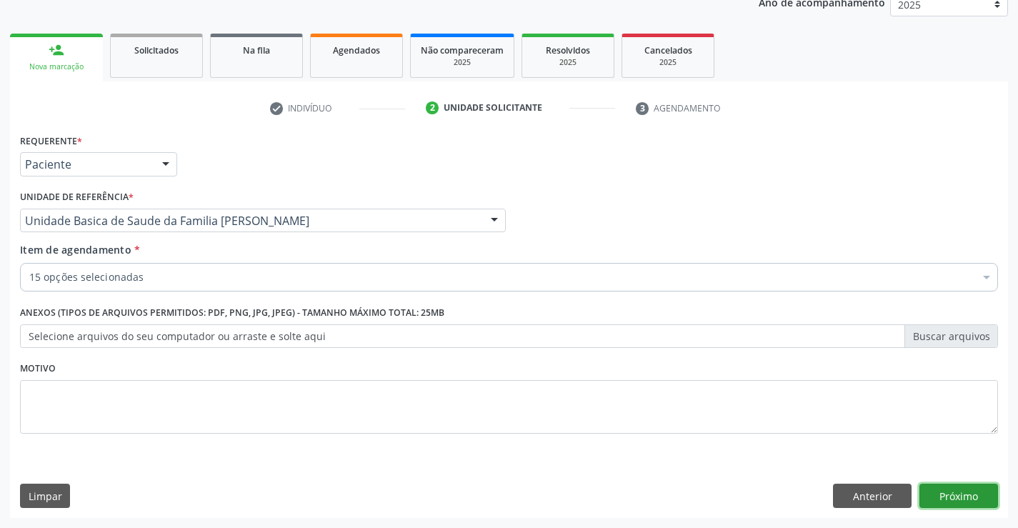
click at [954, 493] on button "Próximo" at bounding box center [958, 496] width 79 height 24
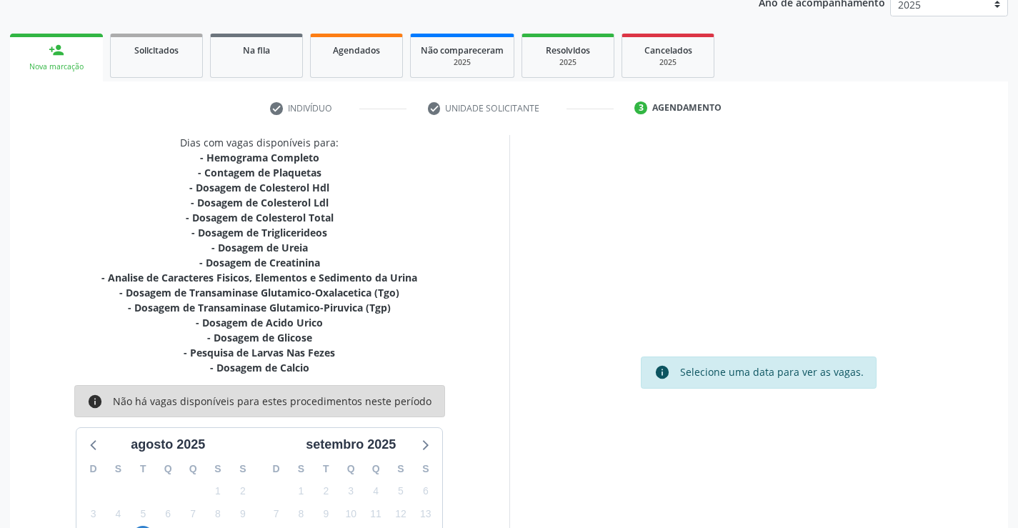
scroll to position [304, 0]
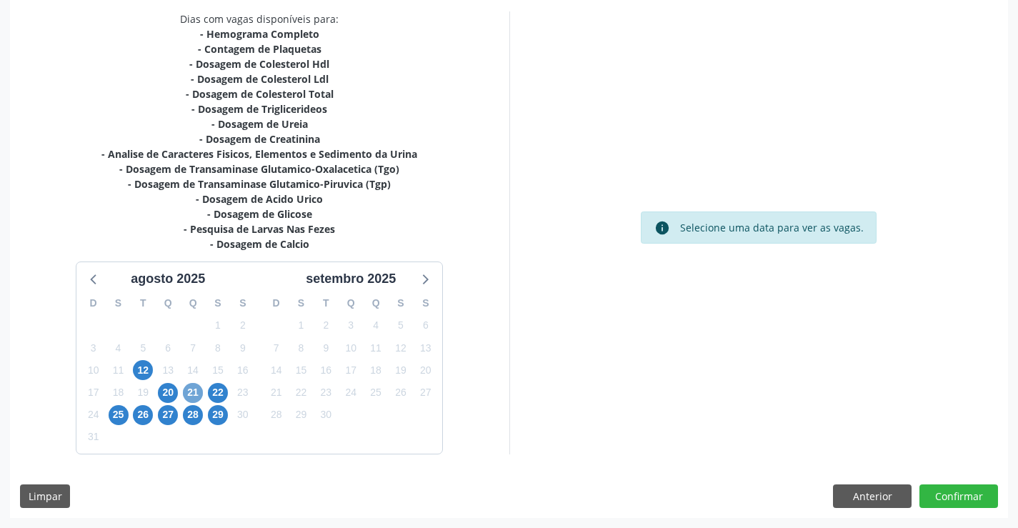
click at [189, 395] on span "21" at bounding box center [193, 393] width 20 height 20
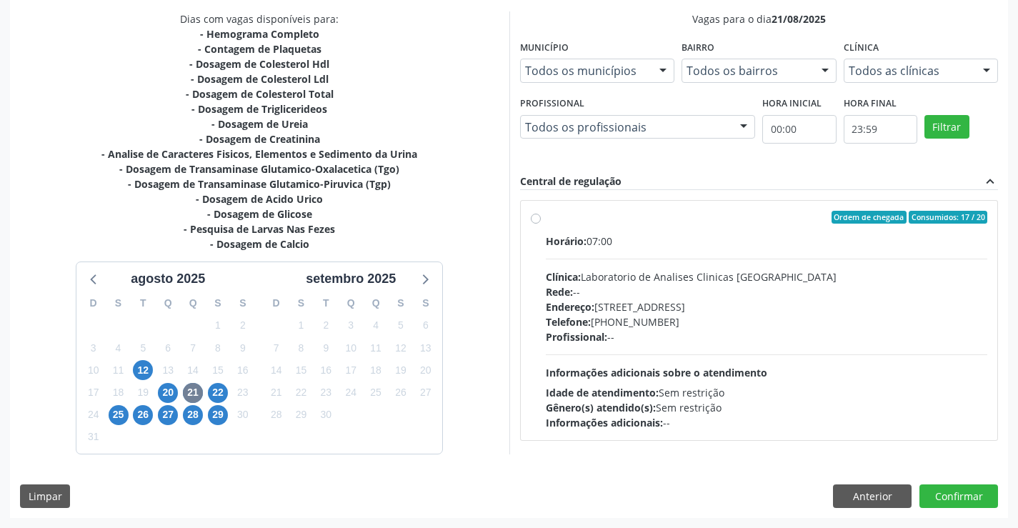
click at [658, 329] on div "Profissional: --" at bounding box center [767, 336] width 442 height 15
click at [541, 224] on input "Ordem de chegada Consumidos: 17 / 20 Horário: 07:00 Clínica: Laboratorio de Ana…" at bounding box center [536, 217] width 10 height 13
radio input "true"
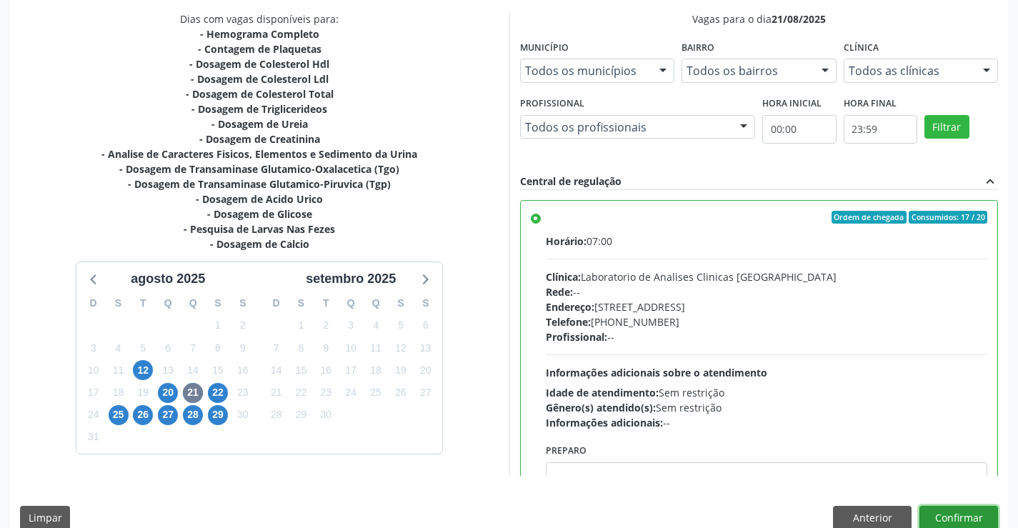
click at [949, 516] on button "Confirmar" at bounding box center [958, 518] width 79 height 24
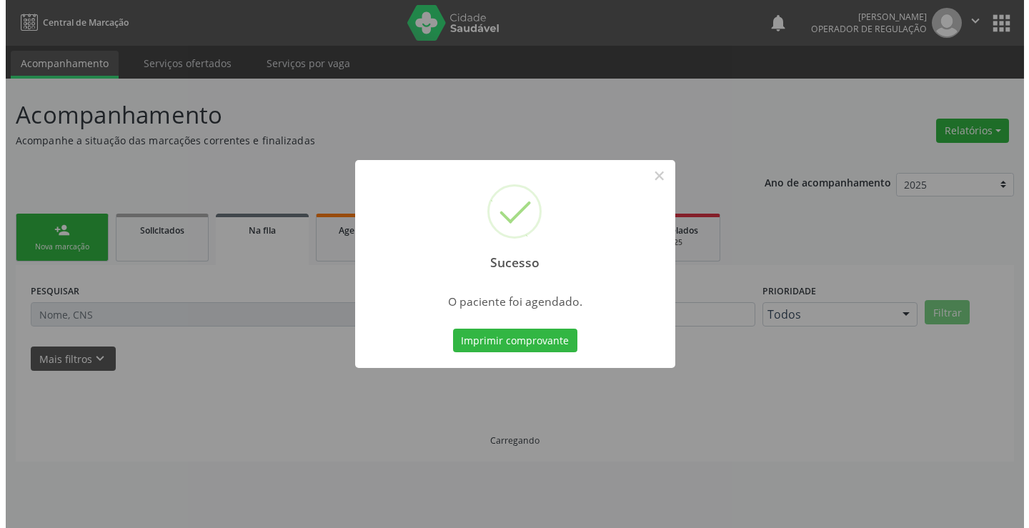
scroll to position [0, 0]
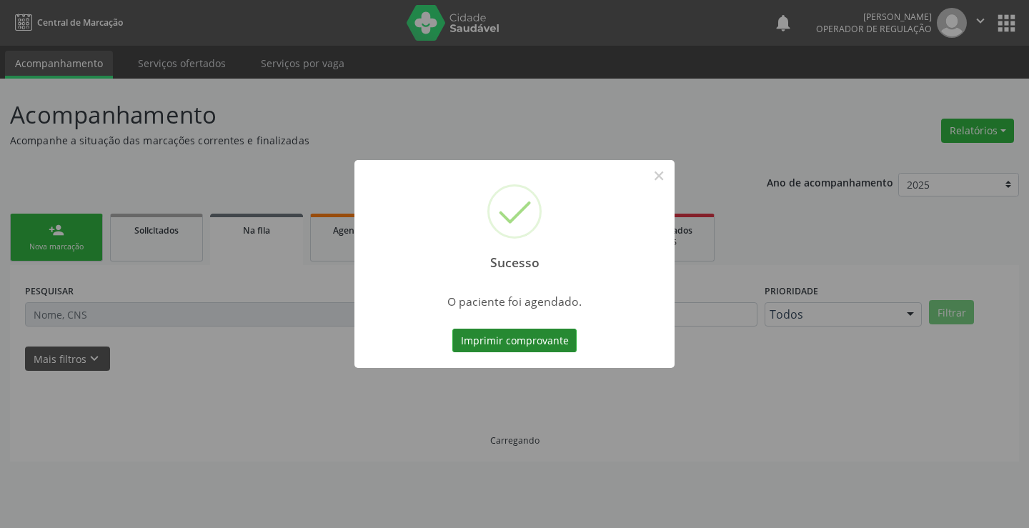
click at [489, 334] on button "Imprimir comprovante" at bounding box center [514, 341] width 124 height 24
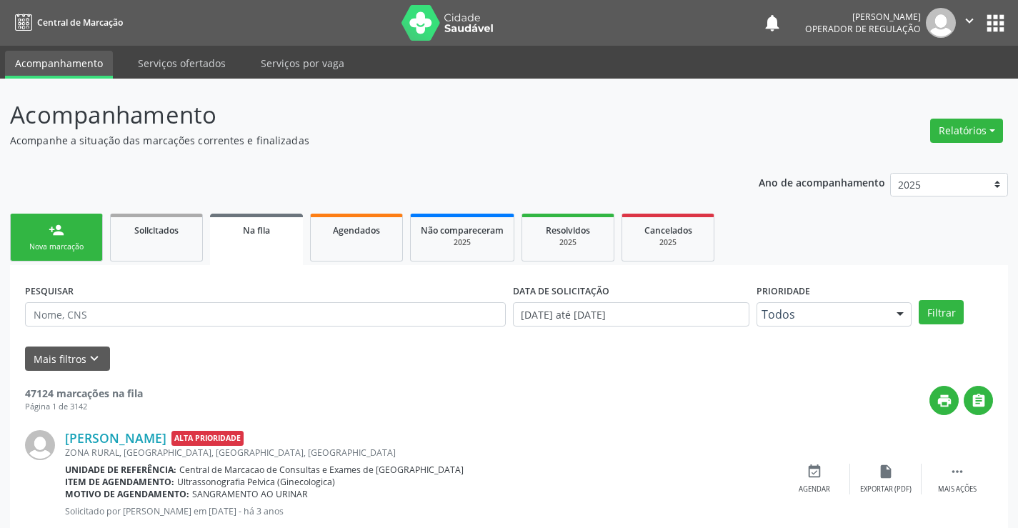
click at [69, 233] on link "person_add Nova marcação" at bounding box center [56, 238] width 93 height 48
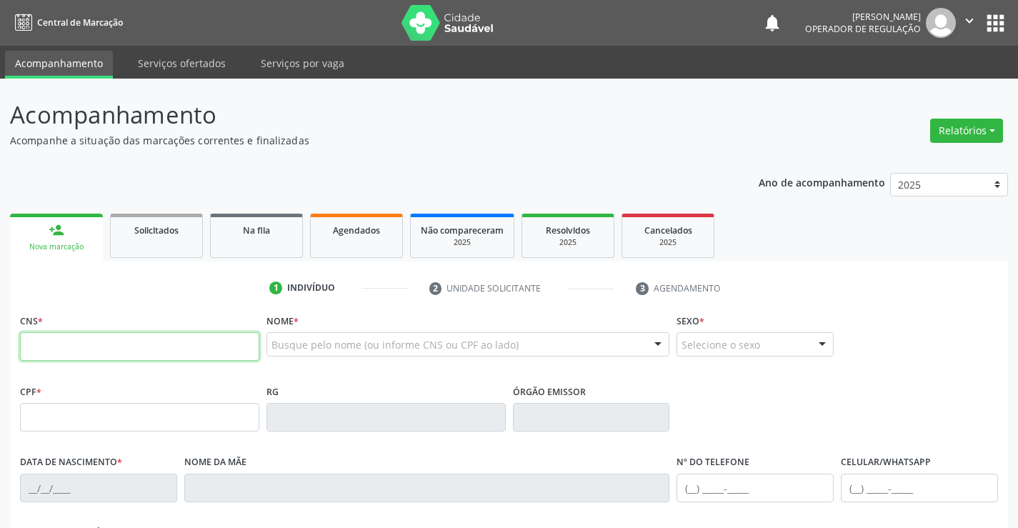
click at [76, 340] on input "text" at bounding box center [139, 346] width 239 height 29
type input "702 8086 0510 0668"
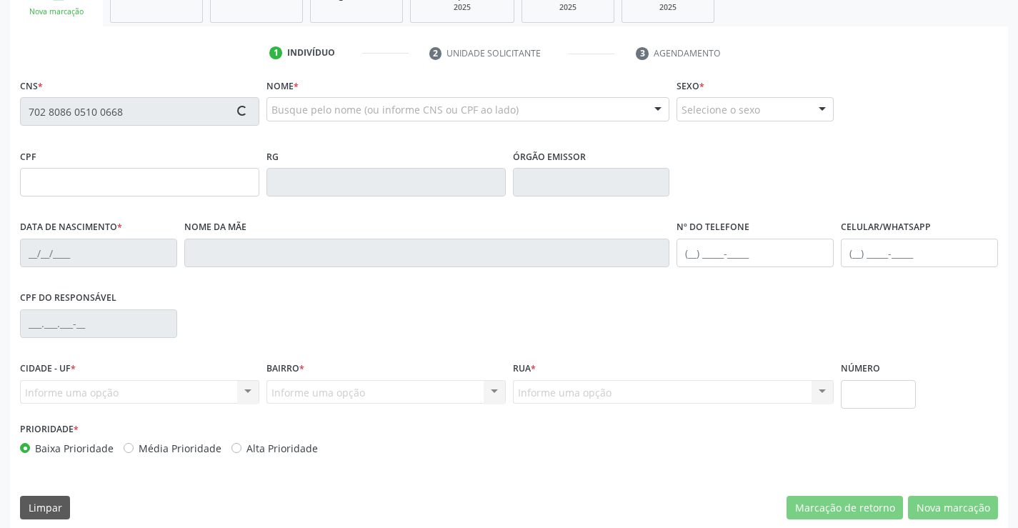
scroll to position [246, 0]
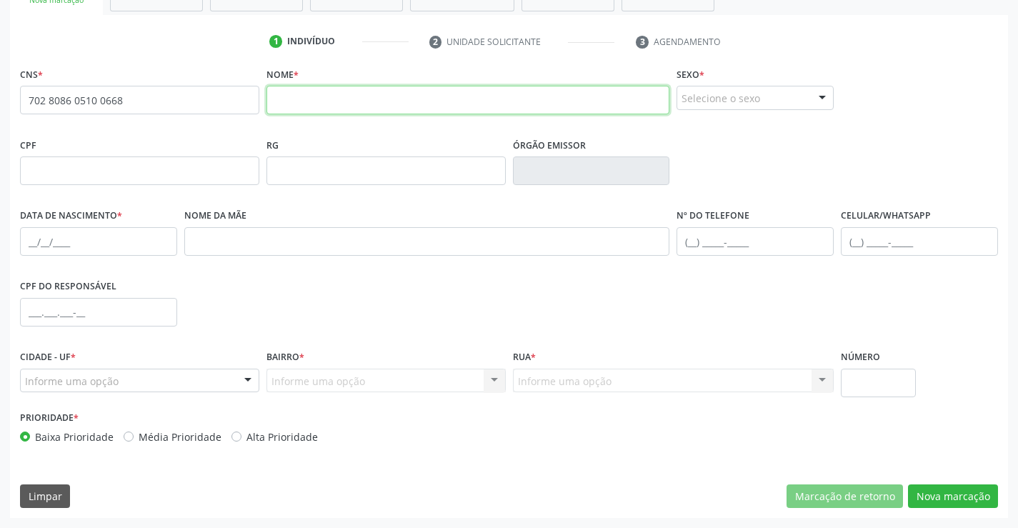
click at [306, 94] on input "text" at bounding box center [468, 100] width 404 height 29
type input "[PERSON_NAME]"
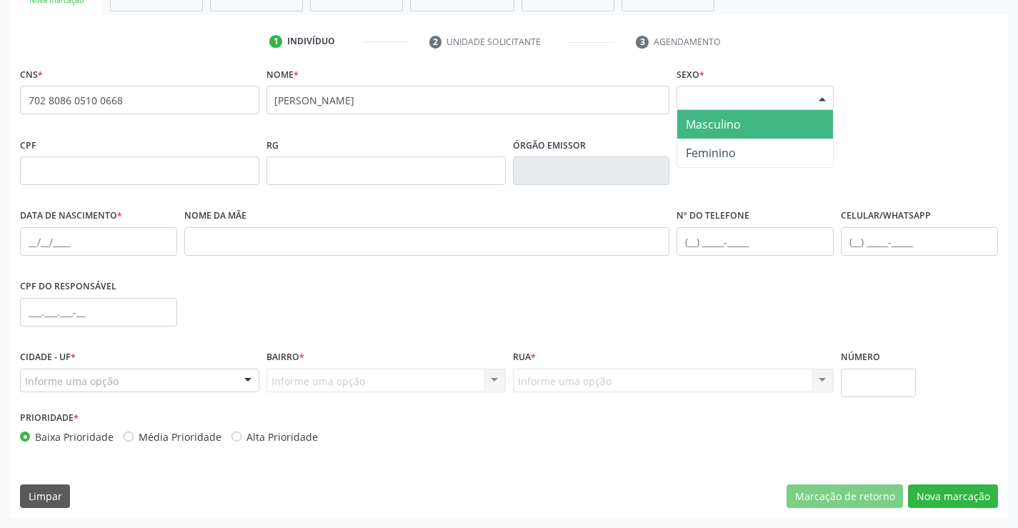
click at [802, 97] on div "Selecione o sexo" at bounding box center [754, 98] width 157 height 24
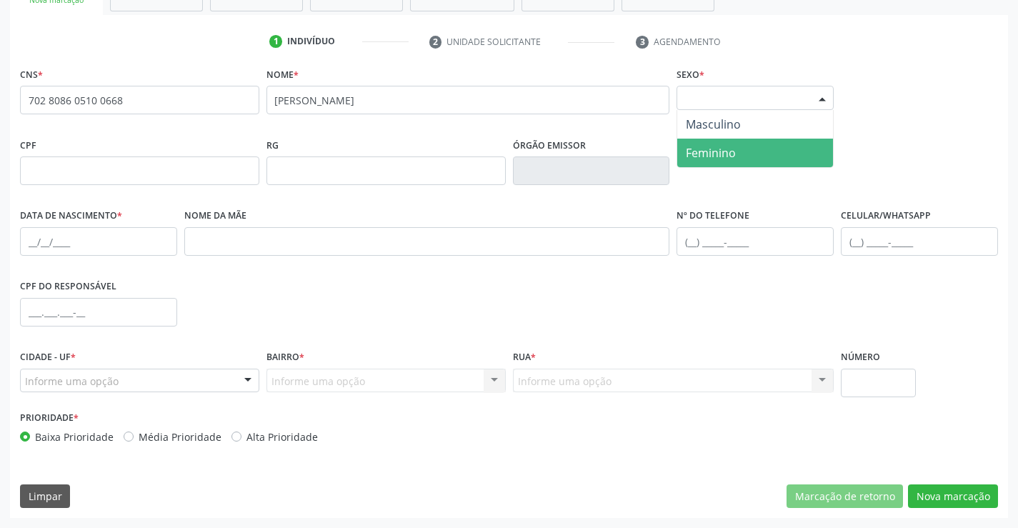
click at [719, 154] on span "Feminino" at bounding box center [711, 153] width 50 height 16
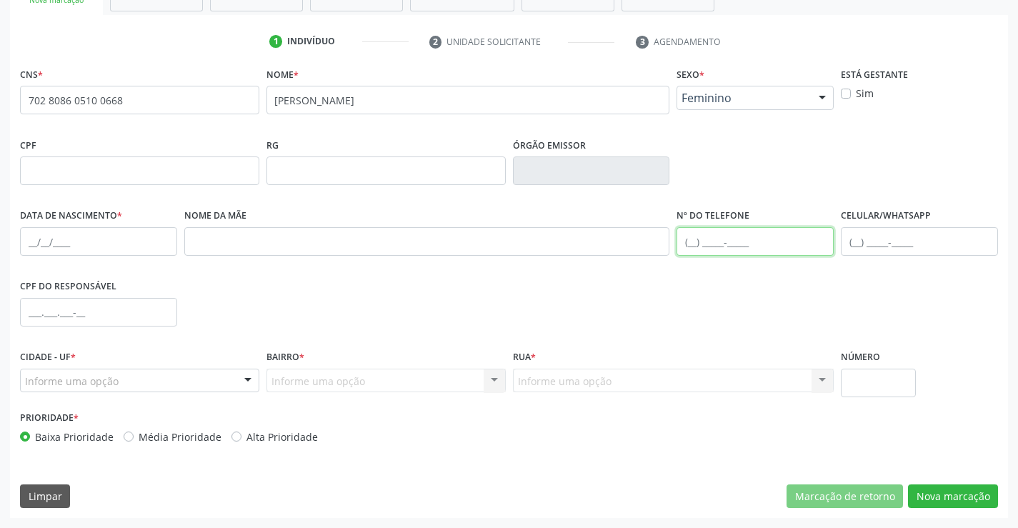
click at [731, 249] on input "text" at bounding box center [754, 241] width 157 height 29
click at [63, 245] on input "text" at bounding box center [98, 241] width 157 height 29
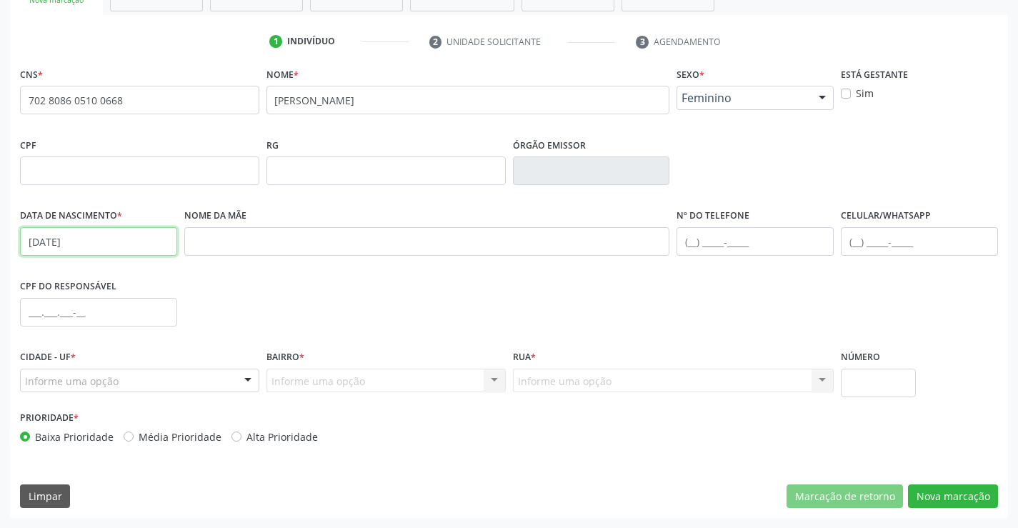
type input "[DATE]"
click at [126, 384] on div "Informe uma opção" at bounding box center [139, 381] width 239 height 24
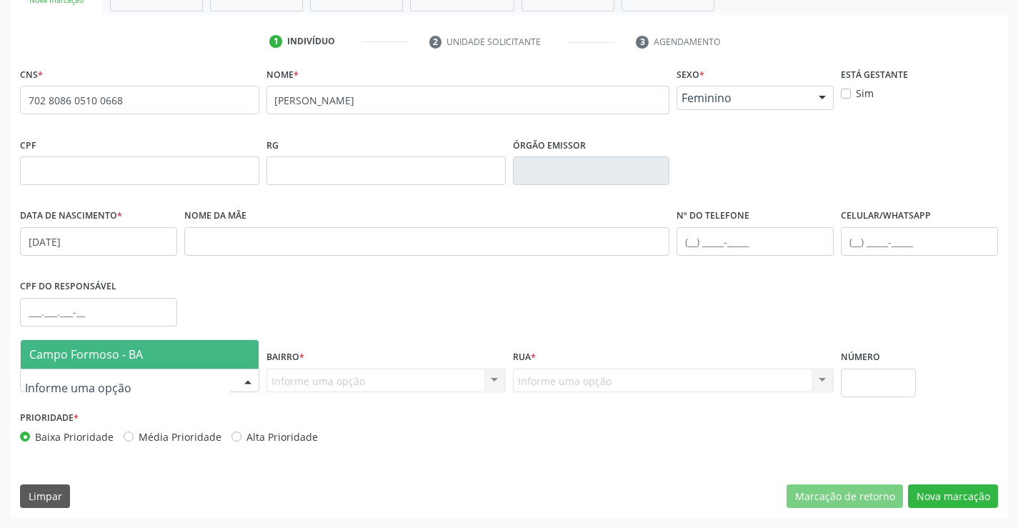
click at [127, 361] on span "Campo Formoso - BA" at bounding box center [86, 354] width 114 height 16
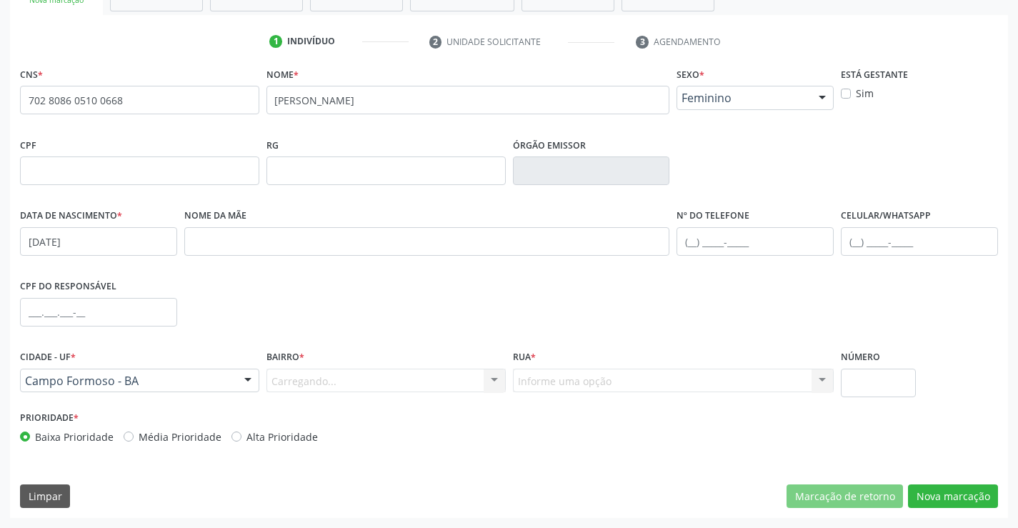
click at [329, 381] on div "Carregando... Nenhum resultado encontrado para: " " Nenhuma opção encontrada. D…" at bounding box center [385, 381] width 239 height 24
click at [303, 381] on div "Carregando... Nenhum resultado encontrado para: " " Nenhuma opção encontrada. D…" at bounding box center [385, 381] width 239 height 24
click at [737, 237] on input "text" at bounding box center [754, 241] width 157 height 29
type input "[PHONE_NUMBER]"
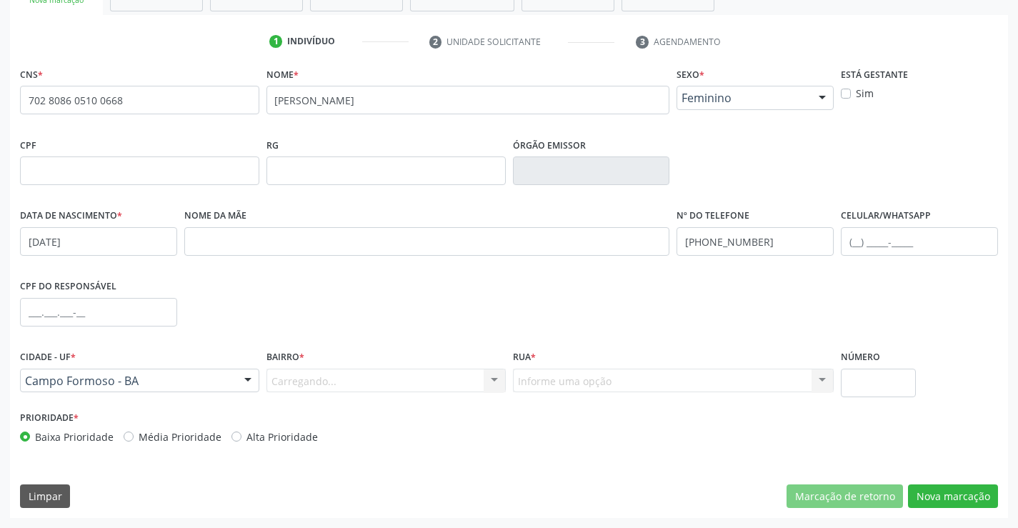
click at [356, 382] on div "Carregando... Nenhum resultado encontrado para: " " Nenhuma opção encontrada. D…" at bounding box center [385, 381] width 239 height 24
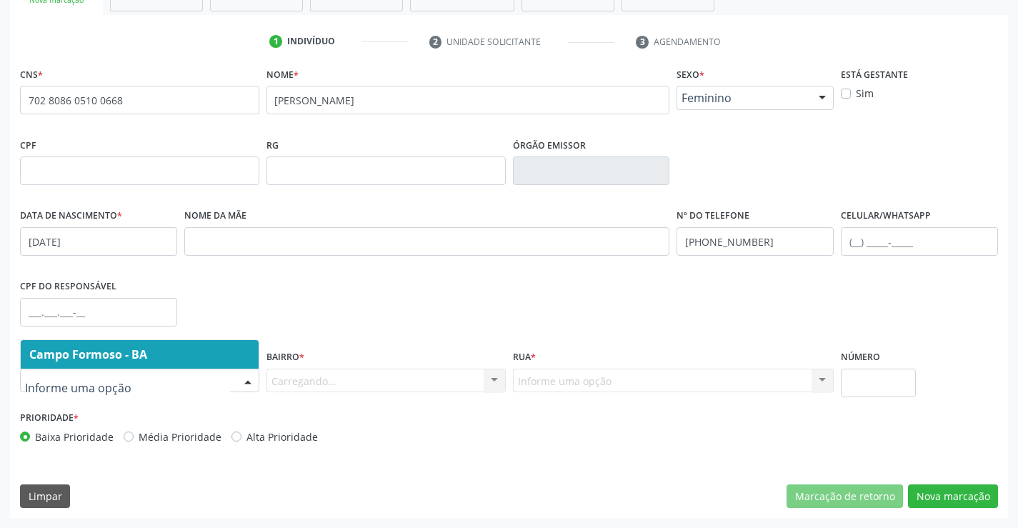
click at [257, 385] on div at bounding box center [247, 381] width 21 height 24
click at [217, 375] on input "text" at bounding box center [127, 388] width 205 height 29
click at [216, 350] on span "Campo Formoso - BA" at bounding box center [140, 354] width 238 height 29
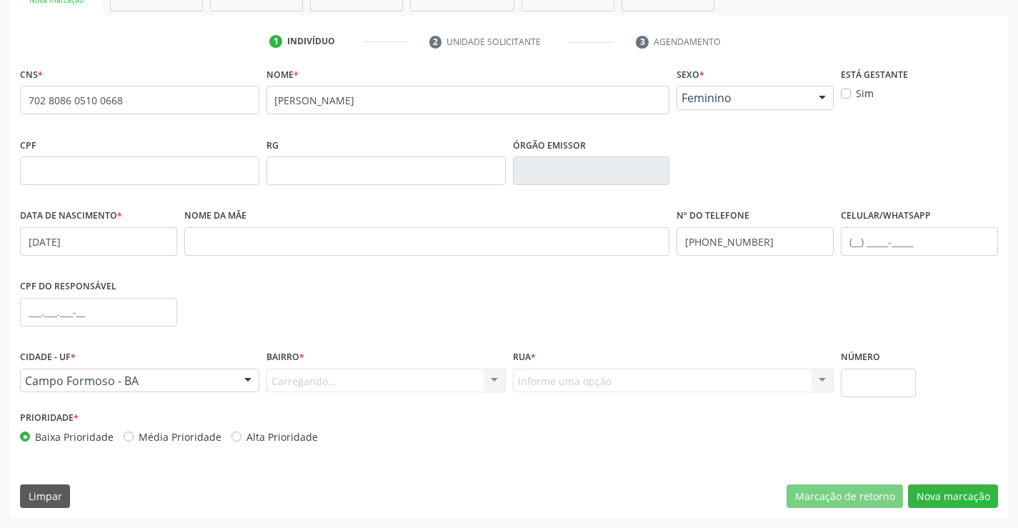
drag, startPoint x: 349, startPoint y: 376, endPoint x: 429, endPoint y: 376, distance: 80.7
click at [354, 376] on div "Carregando... Nenhum resultado encontrado para: " " Nenhuma opção encontrada. D…" at bounding box center [385, 381] width 239 height 24
click at [491, 377] on div "Carregando... Nenhum resultado encontrado para: " " Nenhuma opção encontrada. D…" at bounding box center [385, 381] width 239 height 24
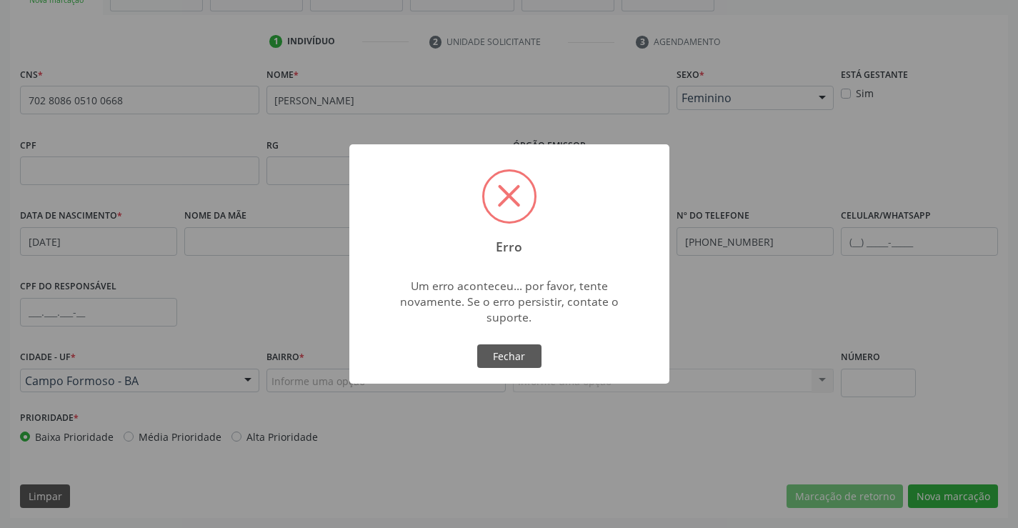
drag, startPoint x: 491, startPoint y: 372, endPoint x: 565, endPoint y: 386, distance: 75.0
click at [519, 281] on body "Central de Marcação notifications [PERSON_NAME] Operador de regulação  Configu…" at bounding box center [509, 18] width 1018 height 528
click at [519, 346] on button "Fechar" at bounding box center [509, 356] width 64 height 24
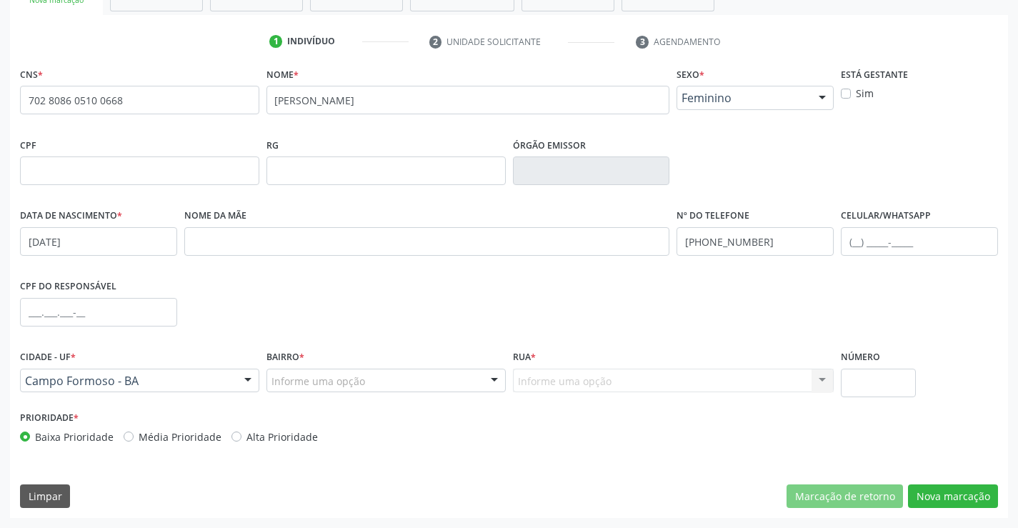
drag, startPoint x: 466, startPoint y: 395, endPoint x: 475, endPoint y: 388, distance: 11.7
click at [468, 392] on div "Bairro * Informe uma opção Nenhum resultado encontrado para: " " Nenhuma opção …" at bounding box center [386, 376] width 246 height 61
click at [475, 388] on div at bounding box center [385, 381] width 239 height 24
click at [477, 383] on div at bounding box center [385, 381] width 239 height 24
click at [484, 381] on div at bounding box center [494, 381] width 21 height 24
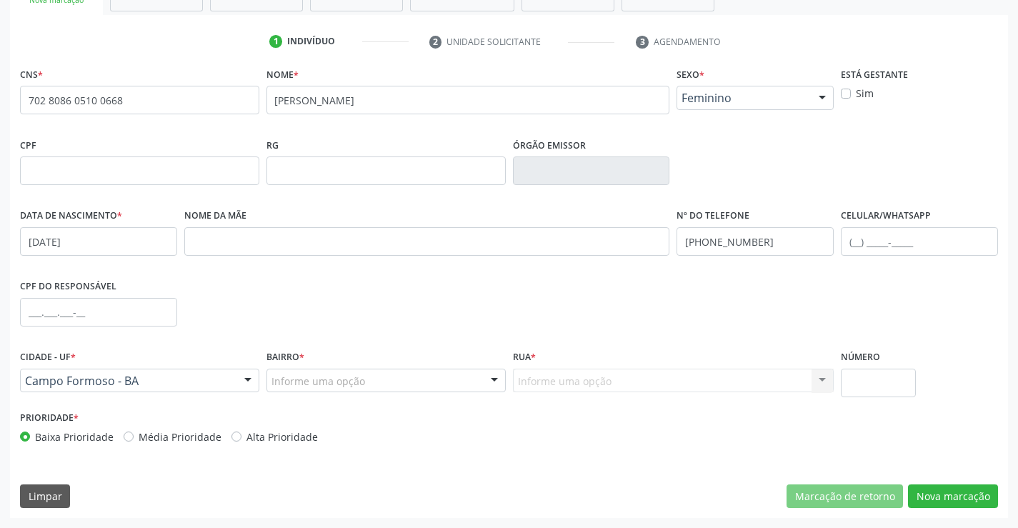
click at [484, 381] on div at bounding box center [494, 381] width 21 height 24
click at [483, 381] on div at bounding box center [385, 381] width 239 height 24
click at [484, 381] on div "Nenhum resultado encontrado para: " " Nenhuma opção encontrada. Digite para adi…" at bounding box center [385, 381] width 239 height 24
click at [490, 384] on div at bounding box center [494, 381] width 21 height 24
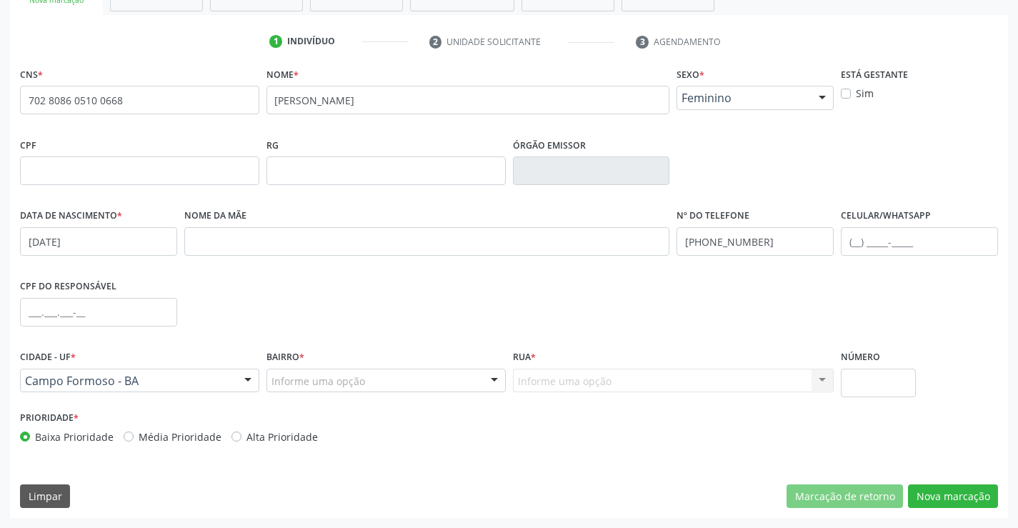
click at [491, 384] on div at bounding box center [494, 381] width 21 height 24
drag, startPoint x: 495, startPoint y: 374, endPoint x: 464, endPoint y: 390, distance: 34.5
click at [491, 376] on div at bounding box center [494, 381] width 21 height 24
click at [496, 423] on div "Prioridade * Baixa Prioridade Média Prioridade Alta Prioridade" at bounding box center [263, 425] width 486 height 37
click at [469, 383] on div at bounding box center [385, 381] width 239 height 24
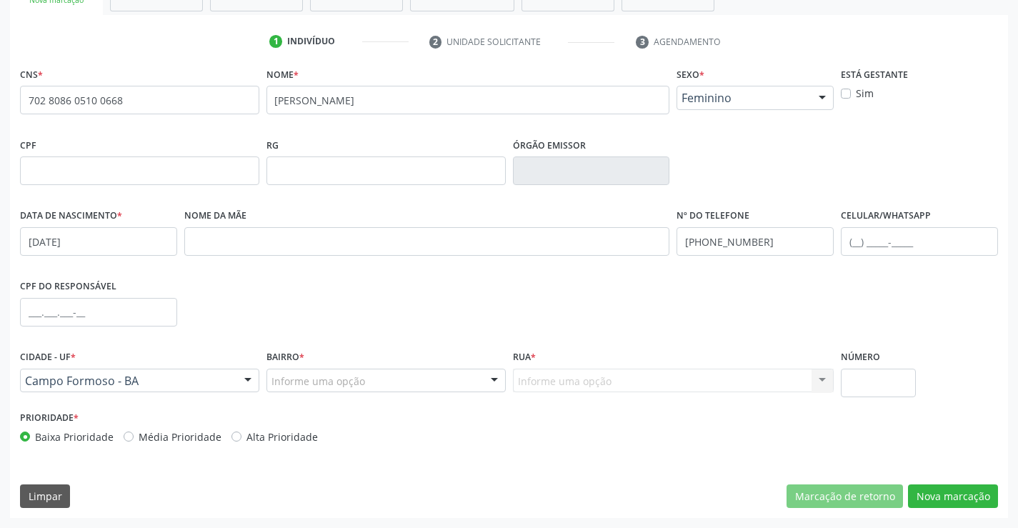
click at [469, 460] on div "CNS * 702 8086 0510 0668 none Nome * [PERSON_NAME] * Feminino Masculino Feminin…" at bounding box center [509, 291] width 998 height 454
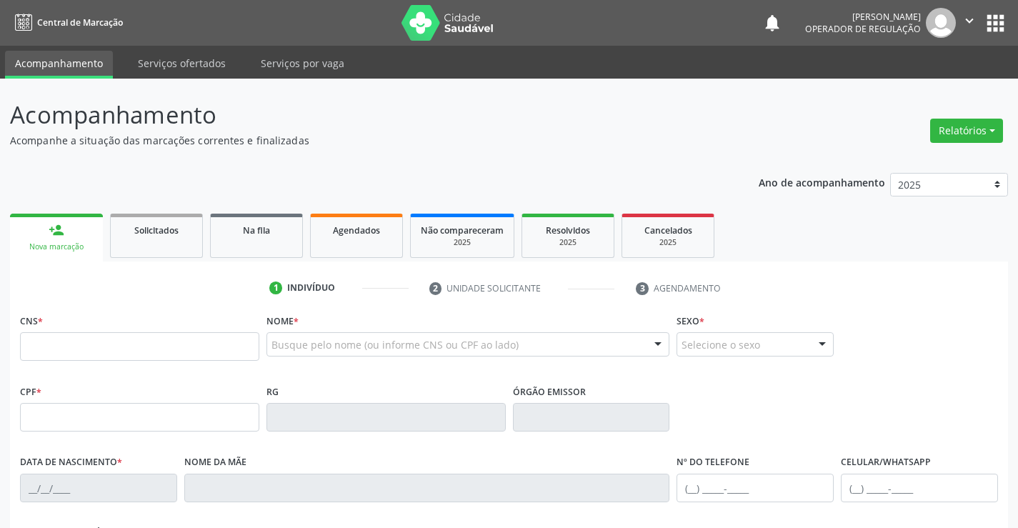
click at [131, 361] on input "text" at bounding box center [139, 346] width 239 height 29
type input "702 8086 0510 0668"
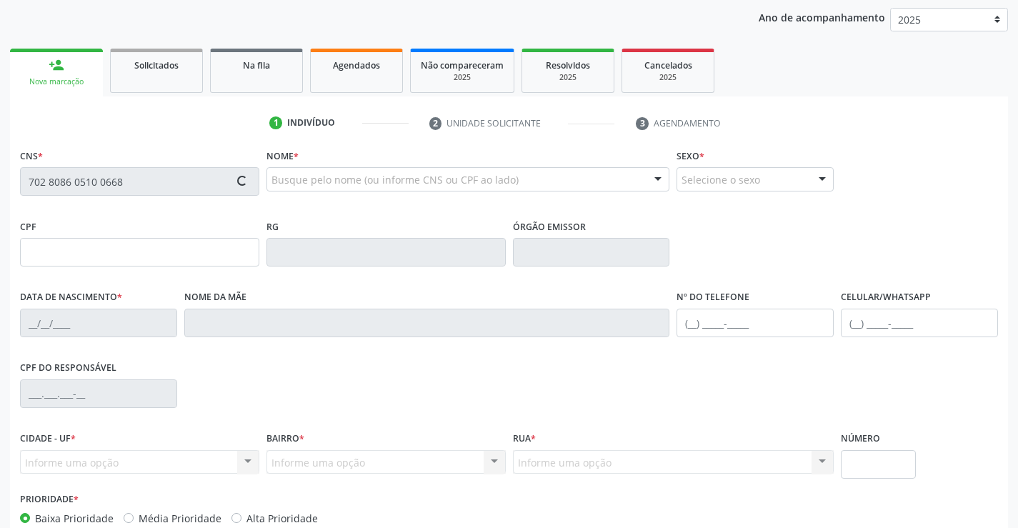
scroll to position [214, 0]
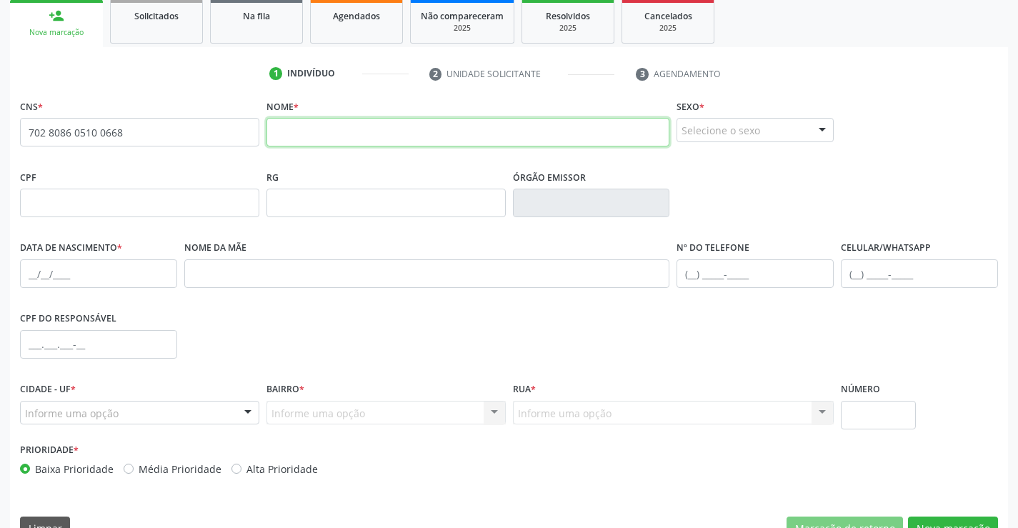
click at [309, 134] on input "text" at bounding box center [468, 132] width 404 height 29
type input "[PERSON_NAME]"
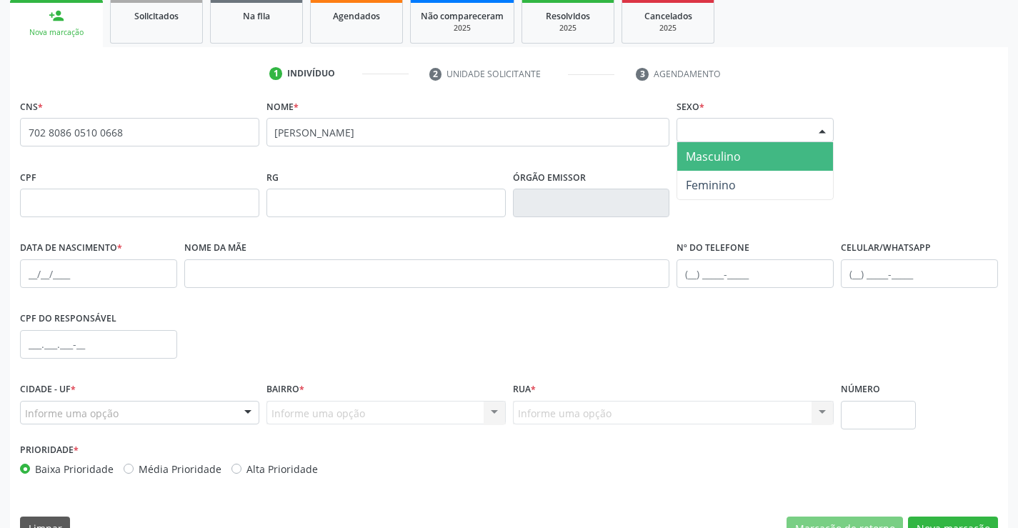
click at [704, 135] on div "Selecione o sexo" at bounding box center [754, 130] width 157 height 24
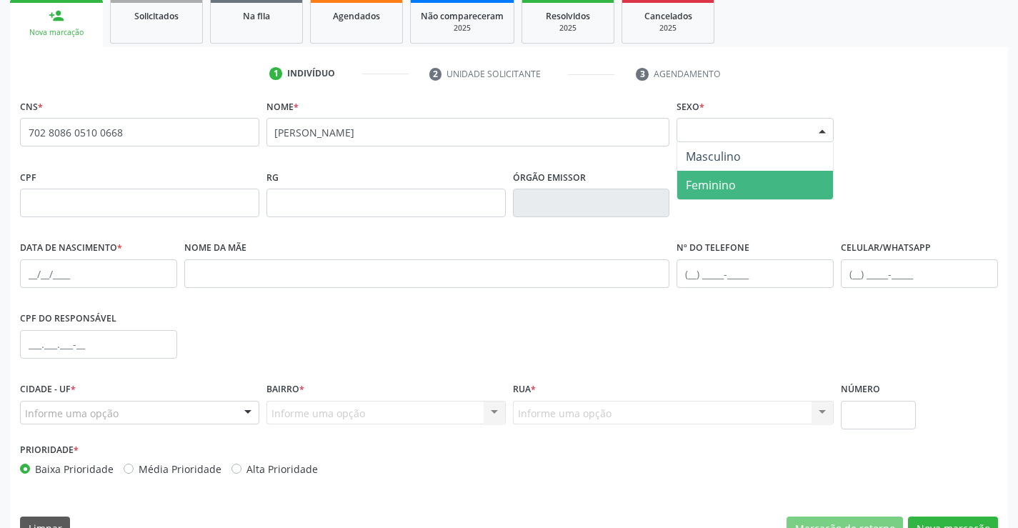
drag, startPoint x: 706, startPoint y: 185, endPoint x: 701, endPoint y: 199, distance: 15.1
click at [705, 186] on span "Feminino" at bounding box center [711, 185] width 50 height 16
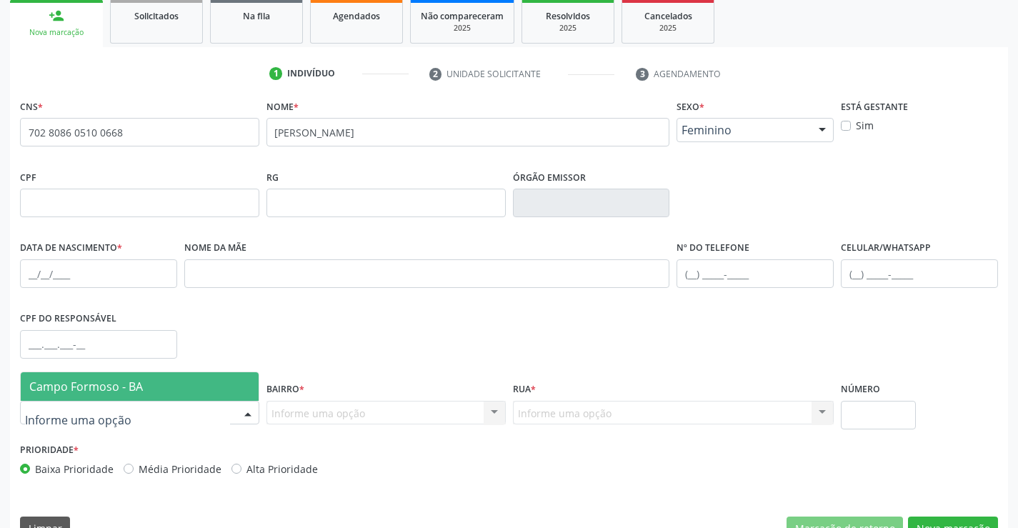
drag, startPoint x: 181, startPoint y: 413, endPoint x: 157, endPoint y: 395, distance: 30.1
click at [180, 414] on div at bounding box center [139, 413] width 239 height 24
click at [156, 389] on span "Campo Formoso - BA" at bounding box center [140, 386] width 238 height 29
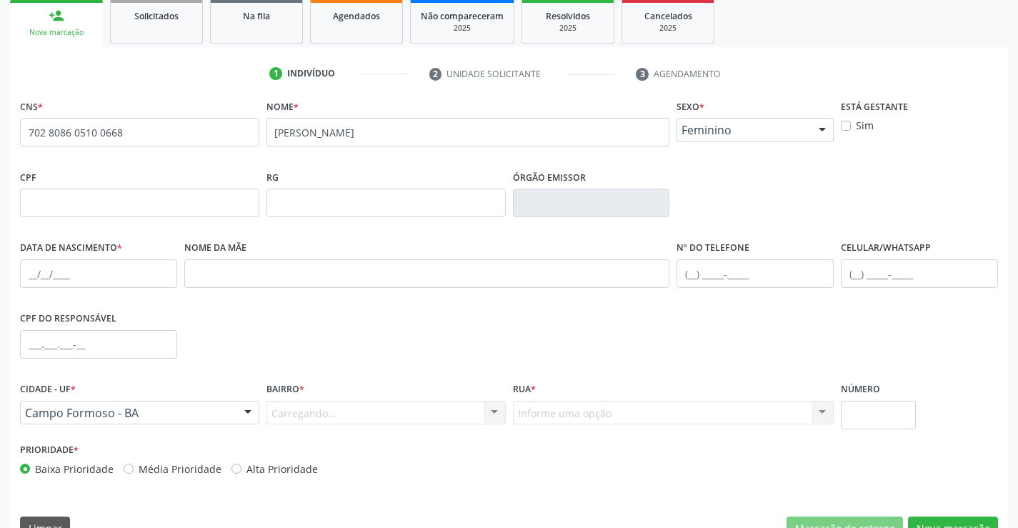
drag, startPoint x: 318, startPoint y: 398, endPoint x: 306, endPoint y: 414, distance: 20.4
click at [307, 412] on div "Bairro * Carregando... Nenhum resultado encontrado para: " " Nenhuma opção enco…" at bounding box center [385, 402] width 239 height 46
click at [306, 416] on div "Carregando... Nenhum resultado encontrado para: " " Nenhuma opção encontrada. D…" at bounding box center [385, 413] width 239 height 24
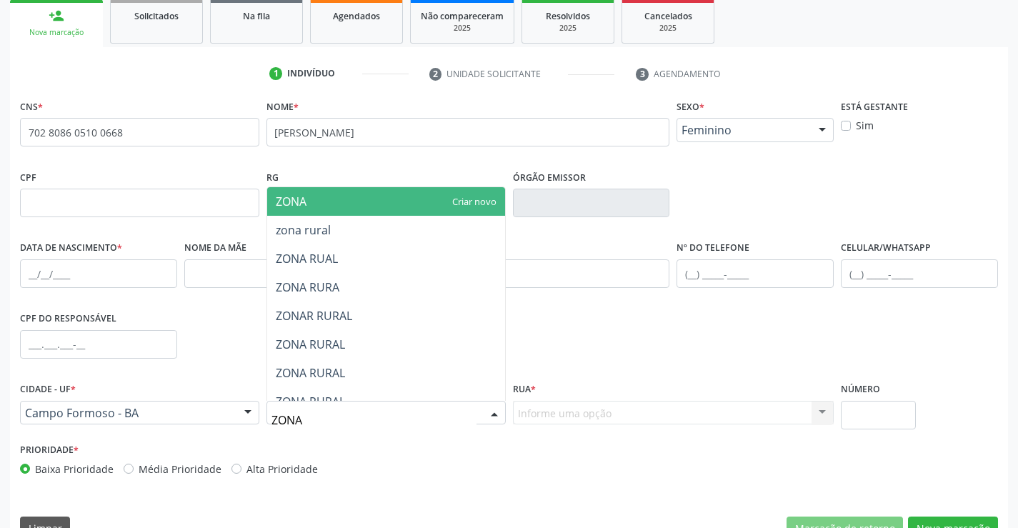
type input "ZONA"
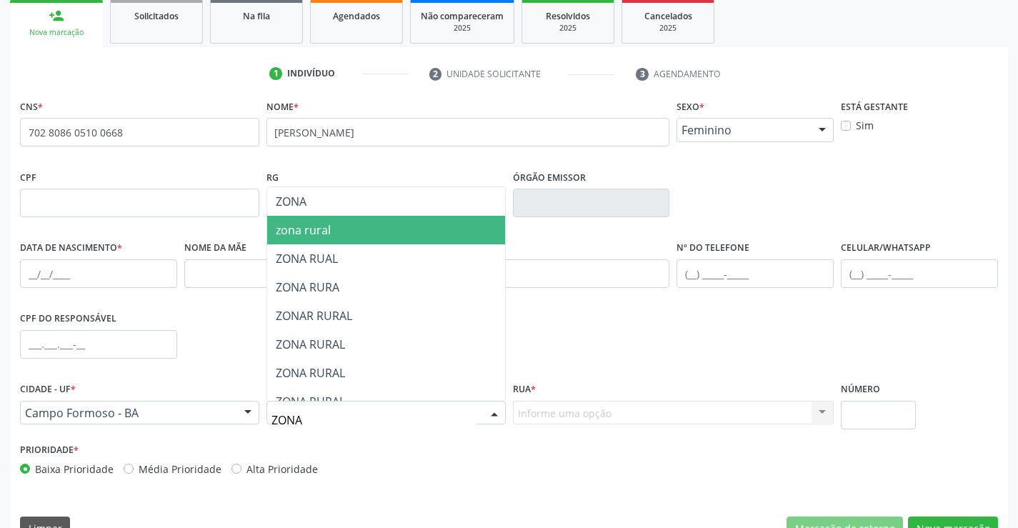
drag, startPoint x: 329, startPoint y: 233, endPoint x: 436, endPoint y: 303, distance: 128.6
click at [329, 233] on span "zona rural" at bounding box center [303, 230] width 55 height 16
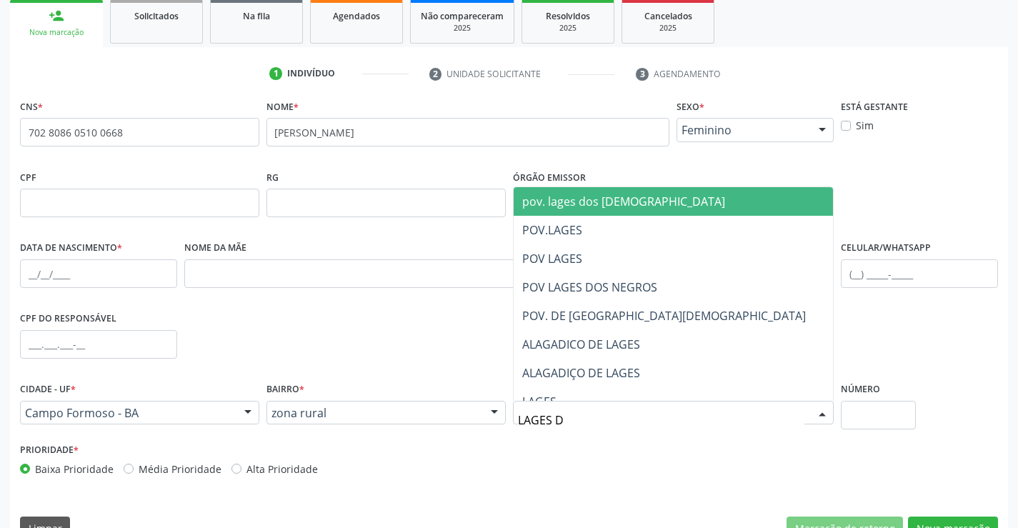
type input "LAGES DO"
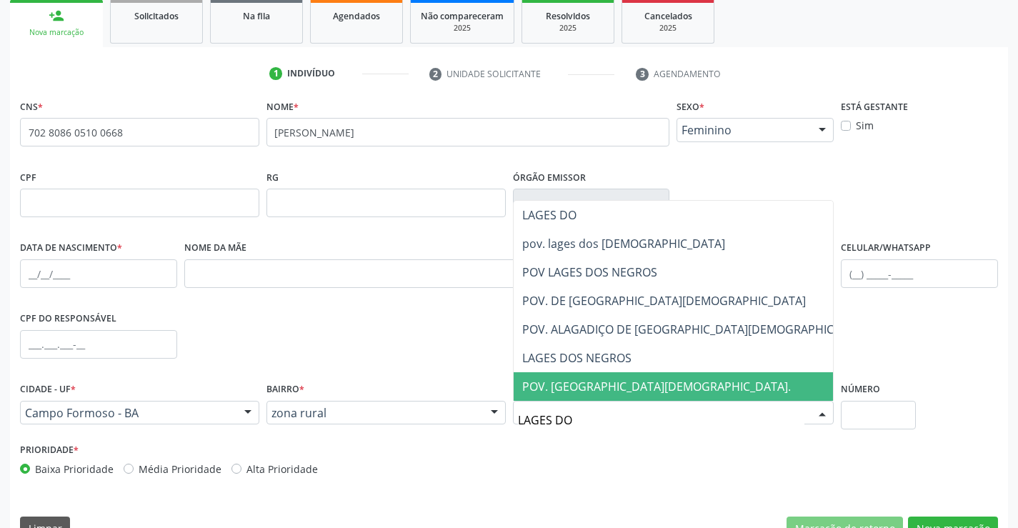
click at [567, 384] on span "POV. LAGES DOS NEGROS." at bounding box center [656, 387] width 269 height 16
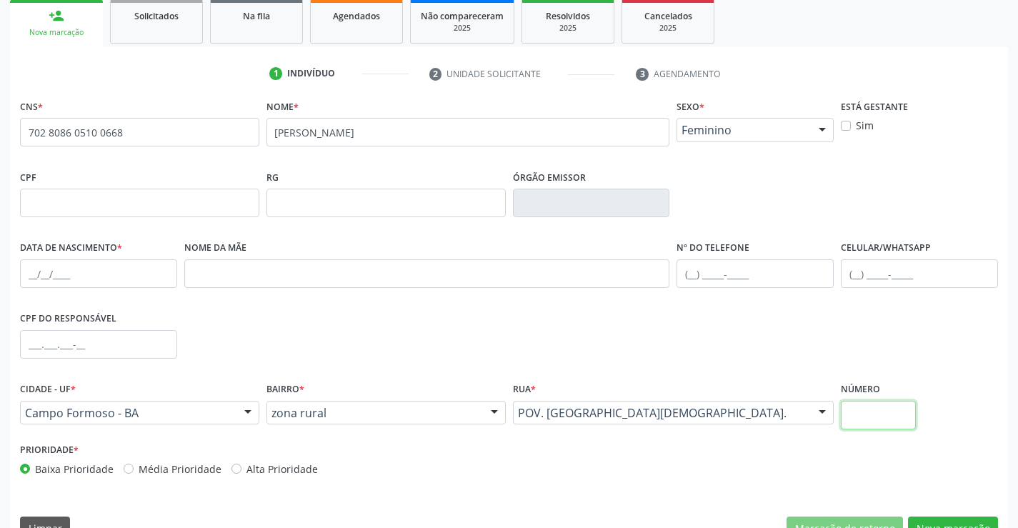
click at [859, 424] on input "text" at bounding box center [878, 415] width 75 height 29
click at [79, 270] on input "text" at bounding box center [98, 273] width 157 height 29
type input "[DATE]"
click at [735, 284] on input "text" at bounding box center [754, 273] width 157 height 29
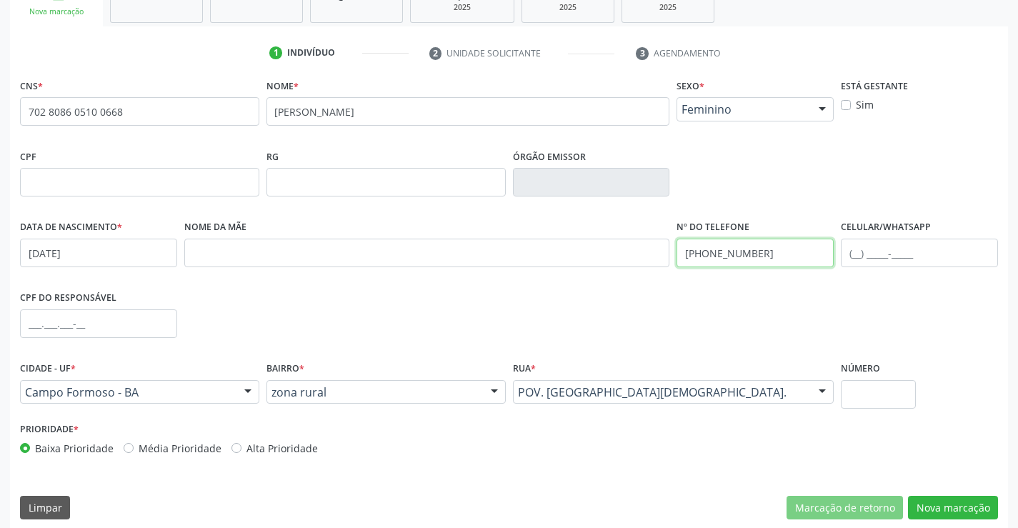
scroll to position [246, 0]
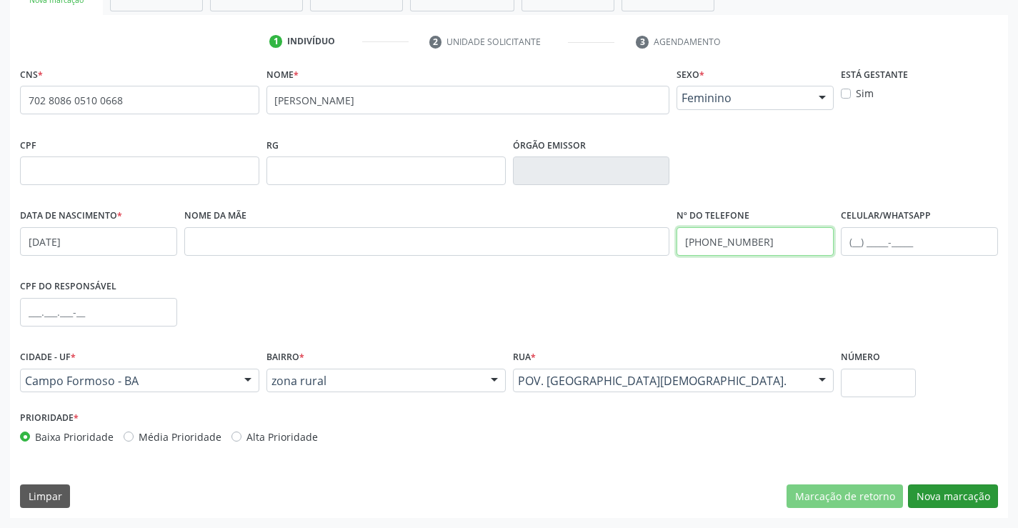
type input "[PHONE_NUMBER]"
click at [967, 502] on button "Nova marcação" at bounding box center [953, 496] width 90 height 24
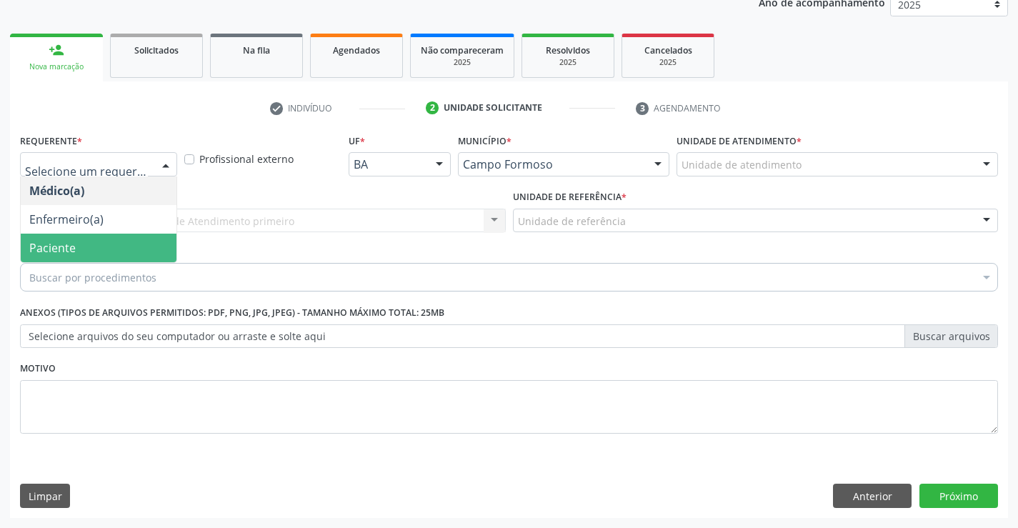
click at [51, 246] on span "Paciente" at bounding box center [52, 248] width 46 height 16
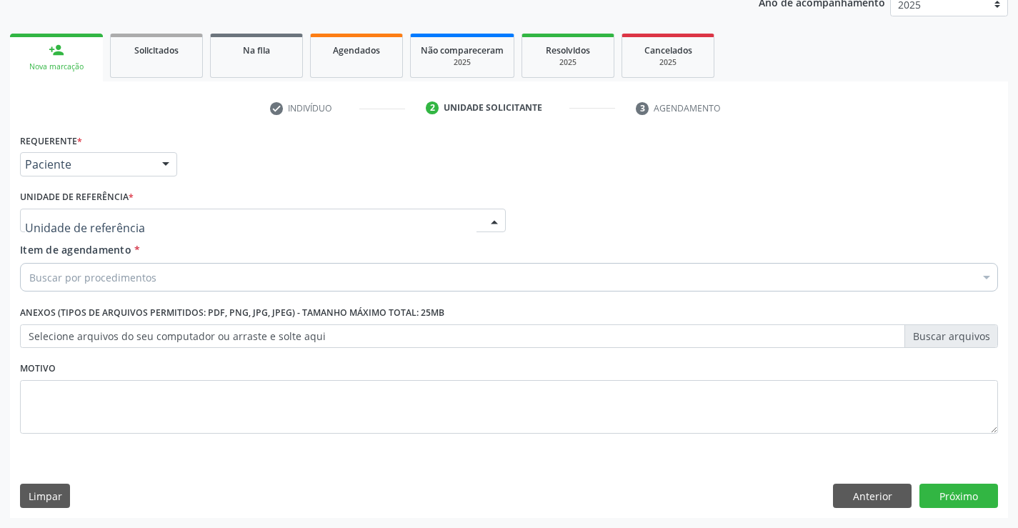
click at [151, 209] on div at bounding box center [263, 221] width 486 height 24
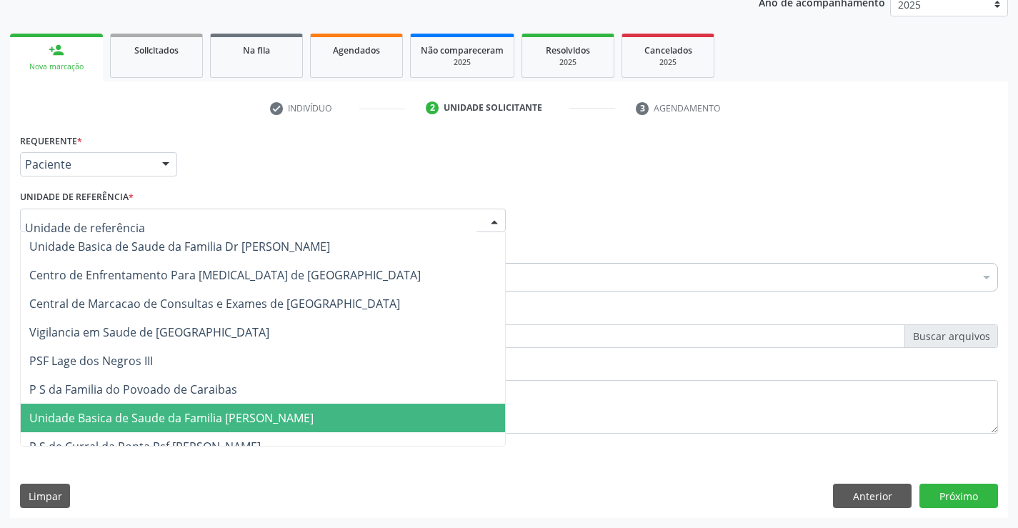
click at [181, 420] on span "Unidade Basica de Saude da Familia [PERSON_NAME]" at bounding box center [171, 418] width 284 height 16
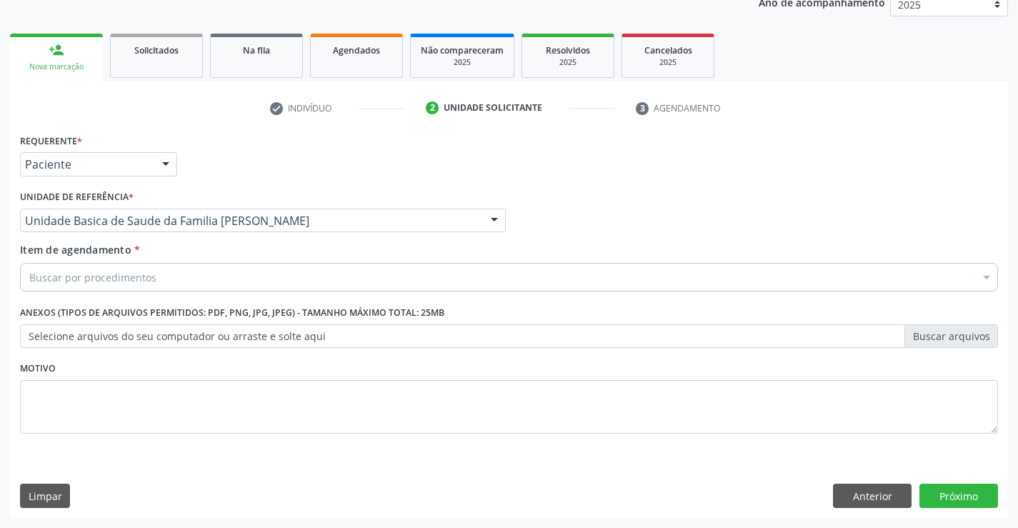
click at [160, 264] on div "Buscar por procedimentos" at bounding box center [509, 277] width 978 height 29
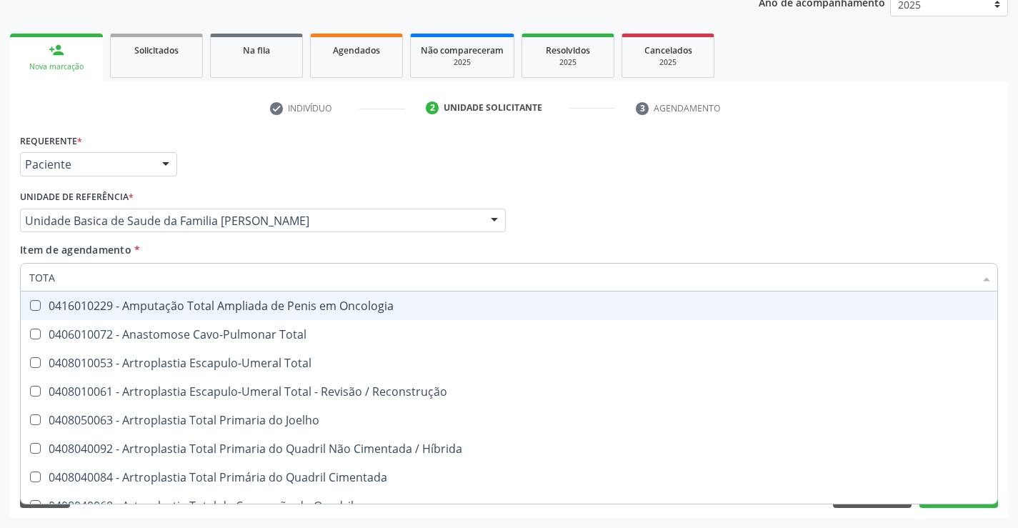
type input "TOTAL"
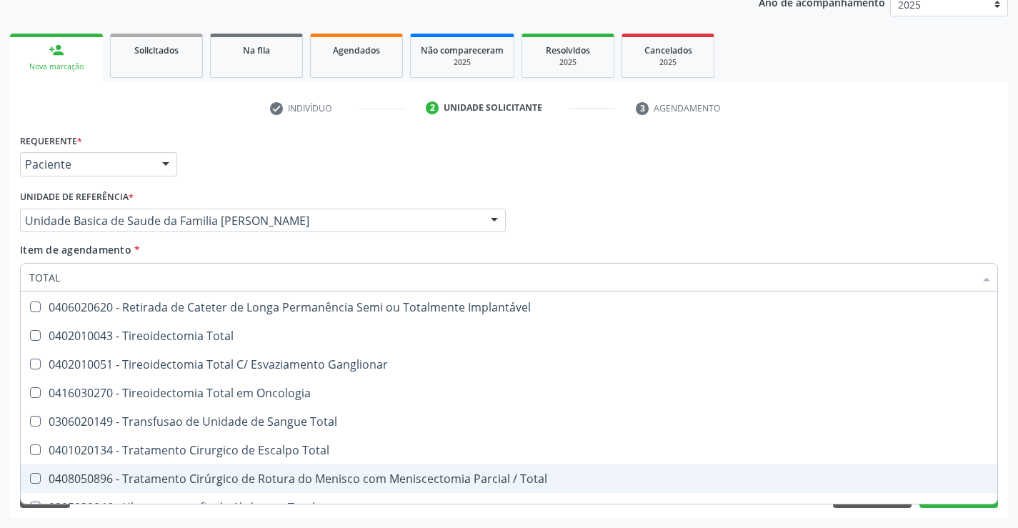
scroll to position [2331, 0]
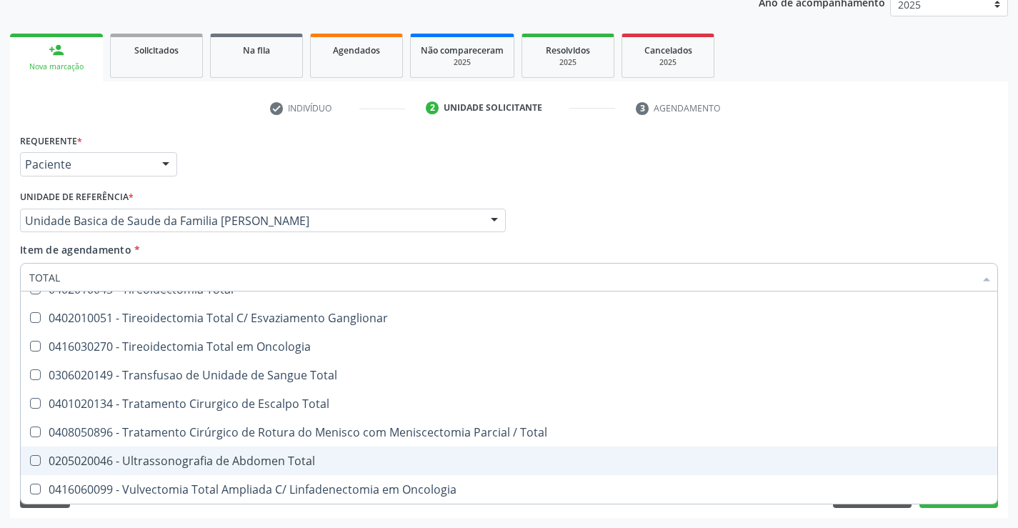
click at [246, 458] on div "0205020046 - Ultrassonografia de Abdomen Total" at bounding box center [508, 460] width 959 height 11
checkbox Total "true"
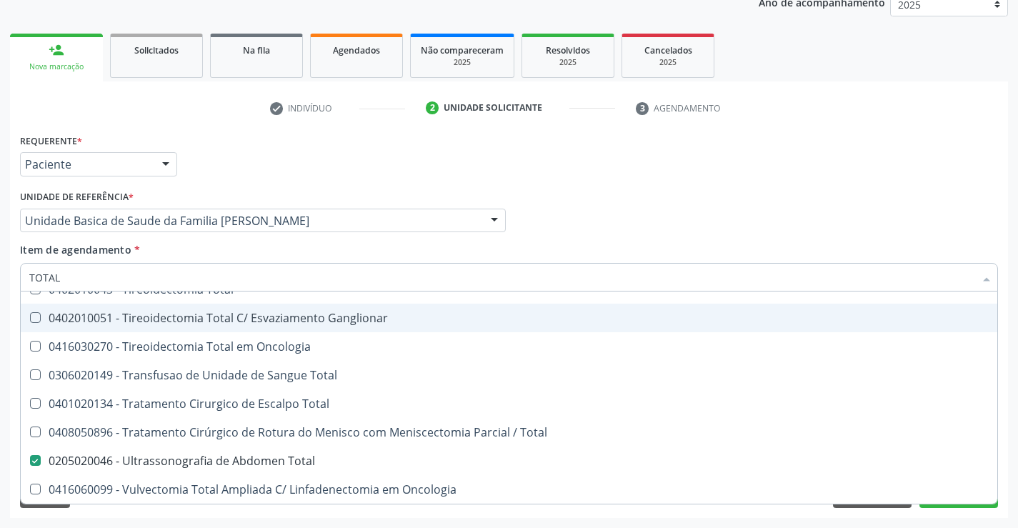
click at [914, 201] on div "Médico Solicitante Por favor, selecione a Unidade de Atendimento primeiro Nenhu…" at bounding box center [508, 214] width 985 height 56
checkbox Total "true"
checkbox Total "false"
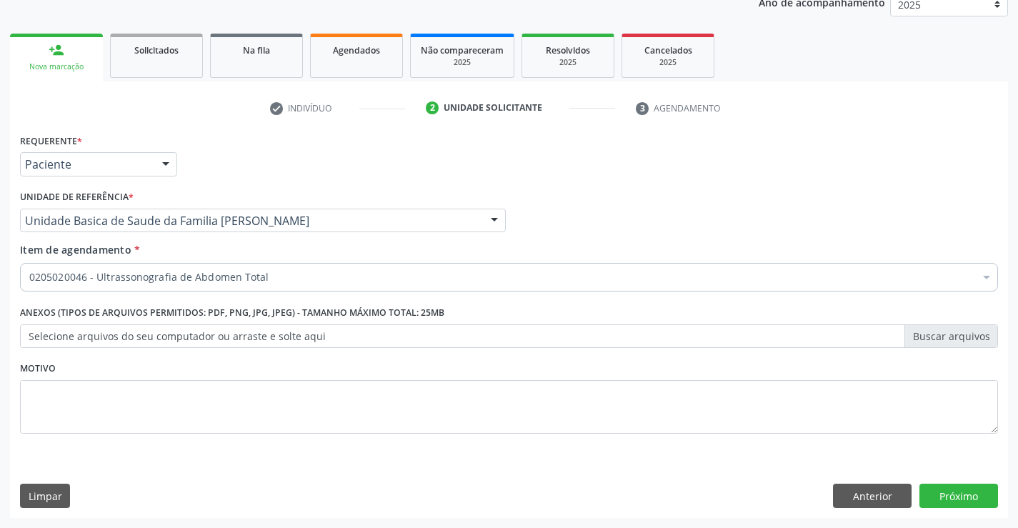
scroll to position [0, 0]
click at [961, 496] on button "Próximo" at bounding box center [958, 496] width 79 height 24
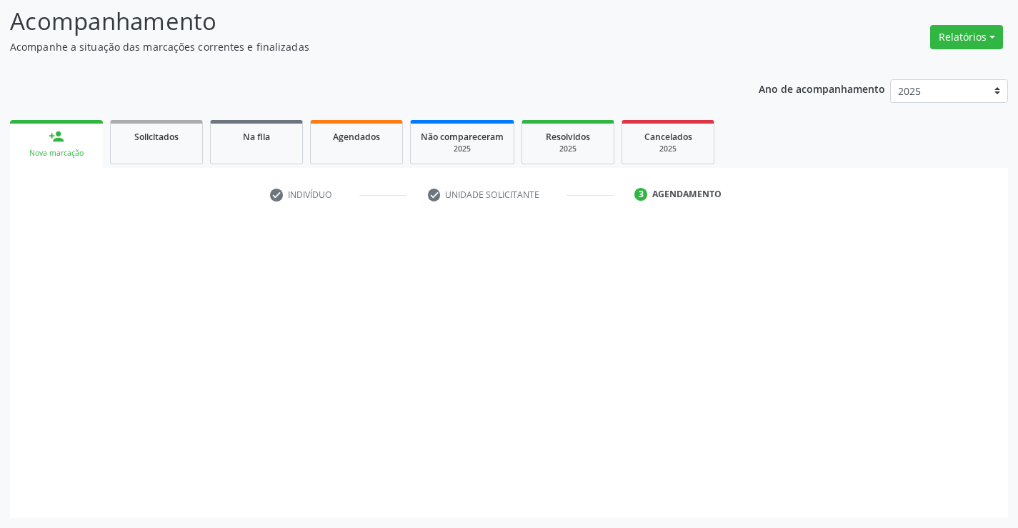
scroll to position [94, 0]
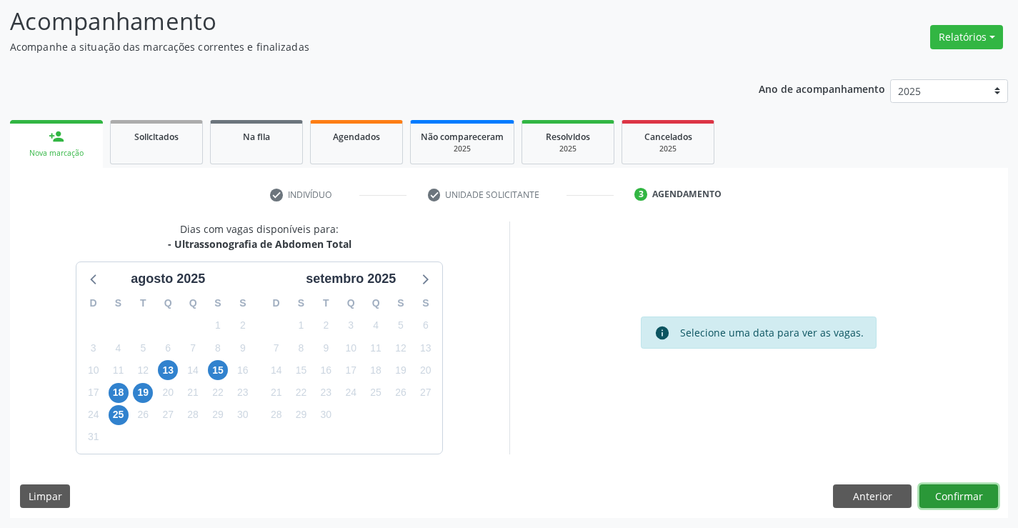
click at [987, 498] on button "Confirmar" at bounding box center [958, 496] width 79 height 24
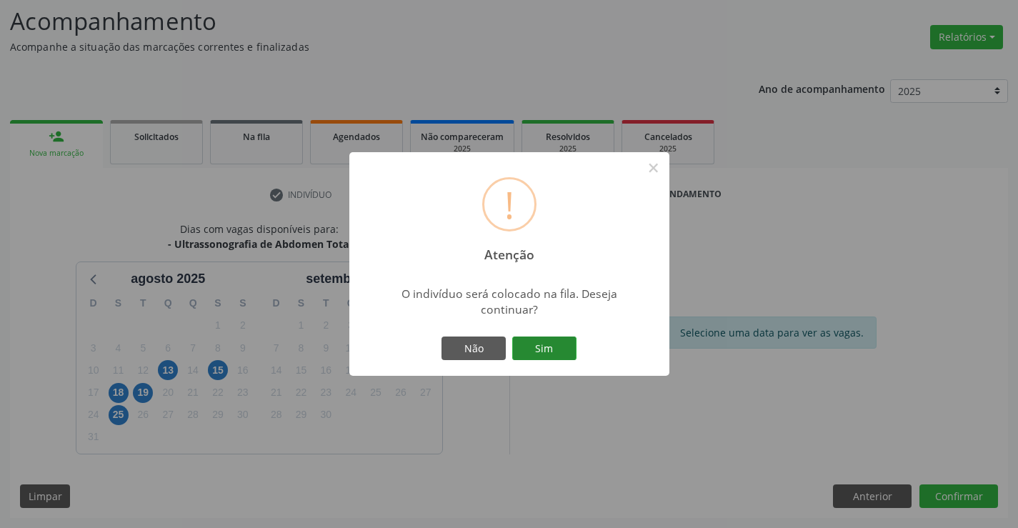
click at [547, 342] on button "Sim" at bounding box center [544, 348] width 64 height 24
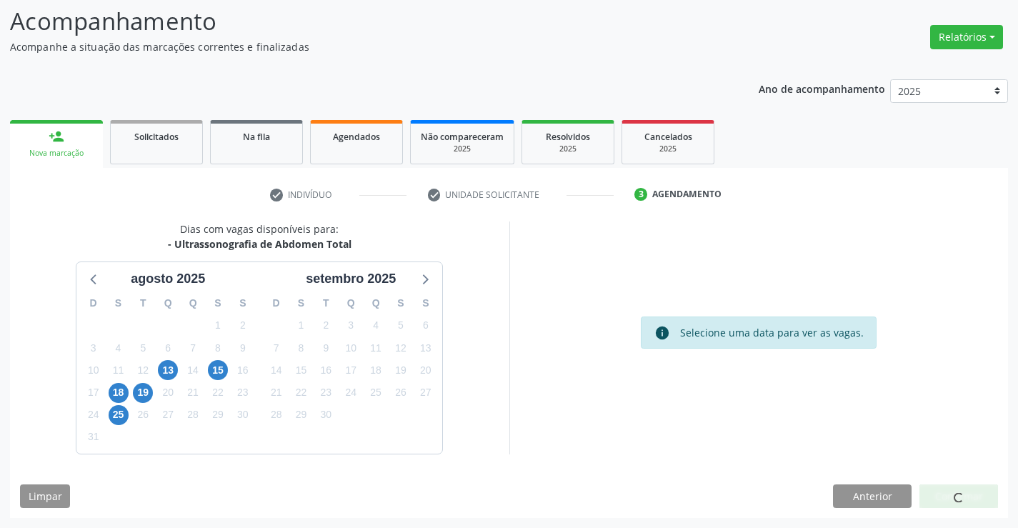
scroll to position [0, 0]
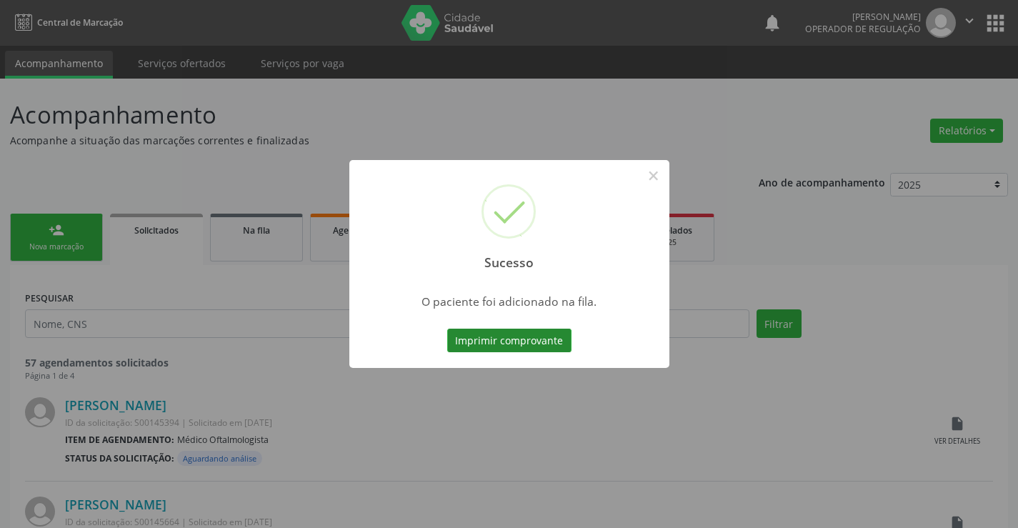
click at [559, 344] on button "Imprimir comprovante" at bounding box center [509, 341] width 124 height 24
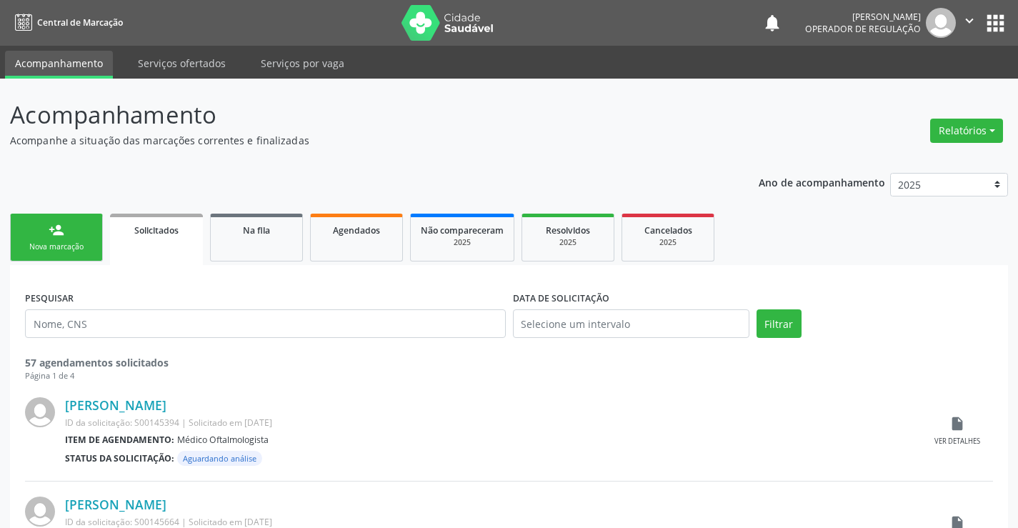
click at [61, 236] on div "person_add" at bounding box center [57, 230] width 16 height 16
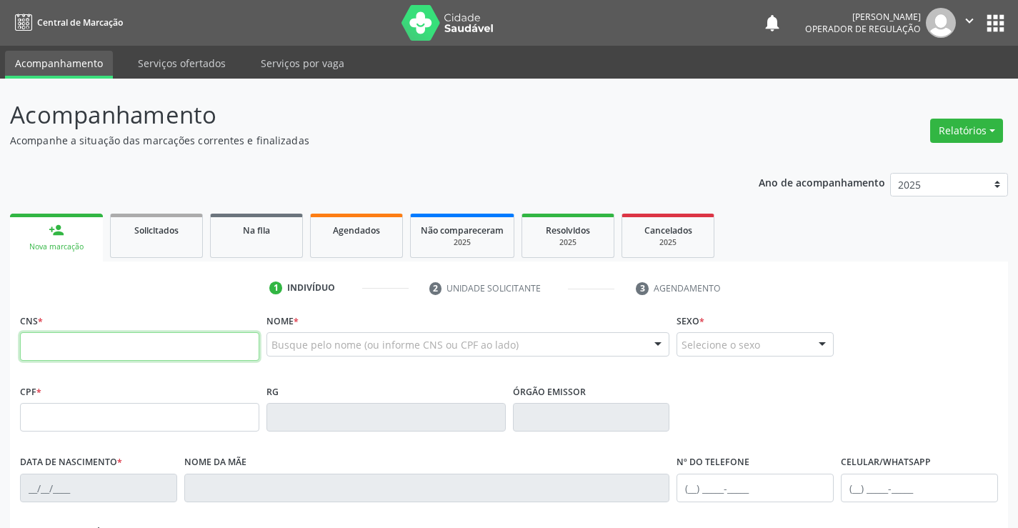
click at [84, 345] on input "text" at bounding box center [139, 346] width 239 height 29
type input "708 2046 1153 5345"
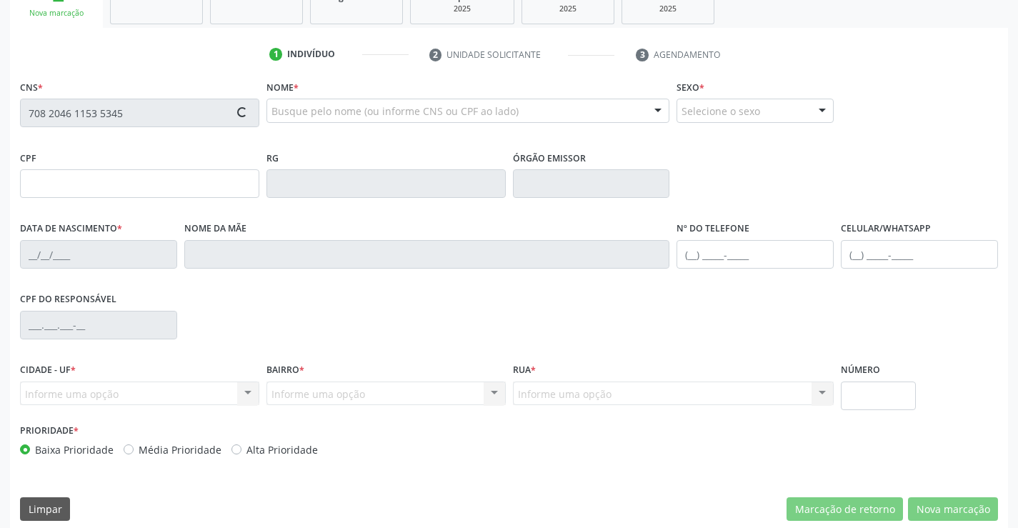
scroll to position [246, 0]
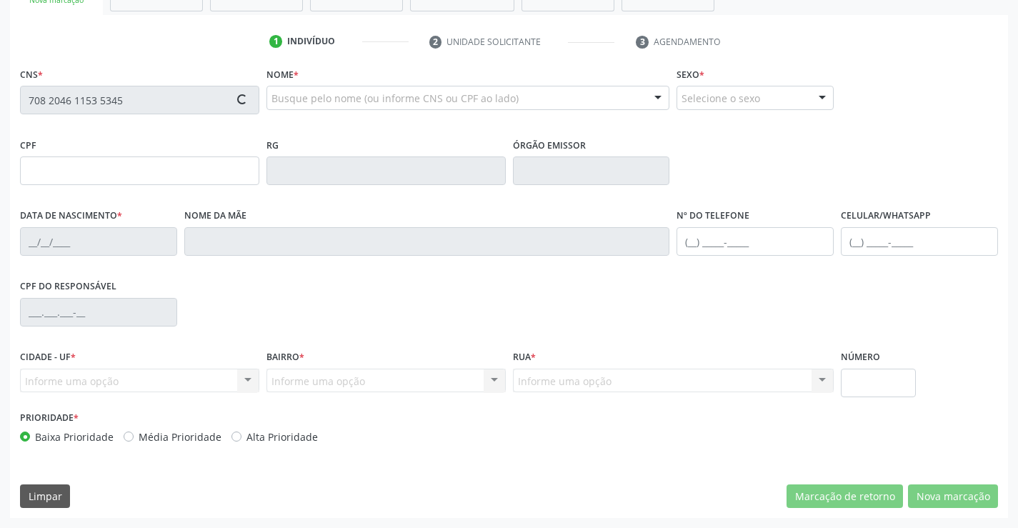
type input "0301943001"
type input "23/02/1955"
type input "(74) 9949-7518"
type input "S/N"
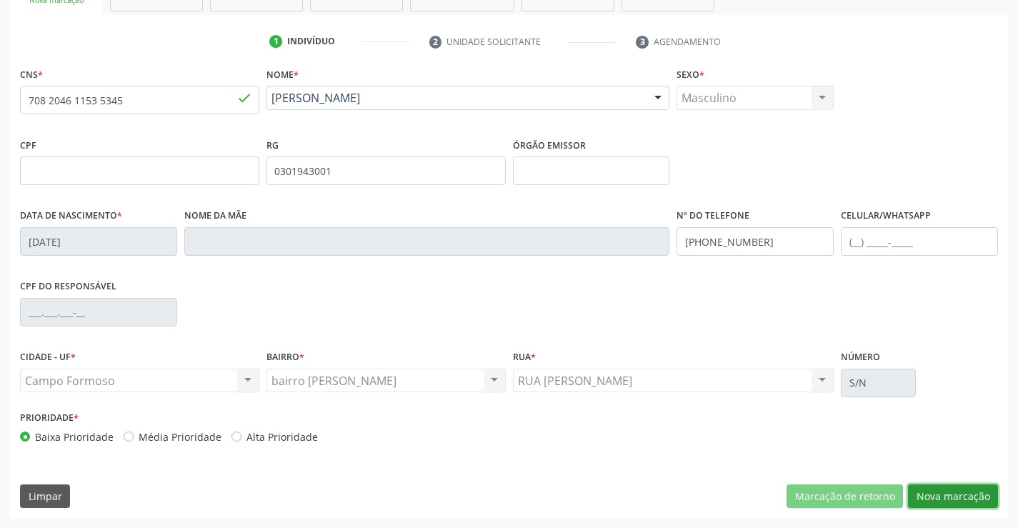
click at [944, 494] on button "Nova marcação" at bounding box center [953, 496] width 90 height 24
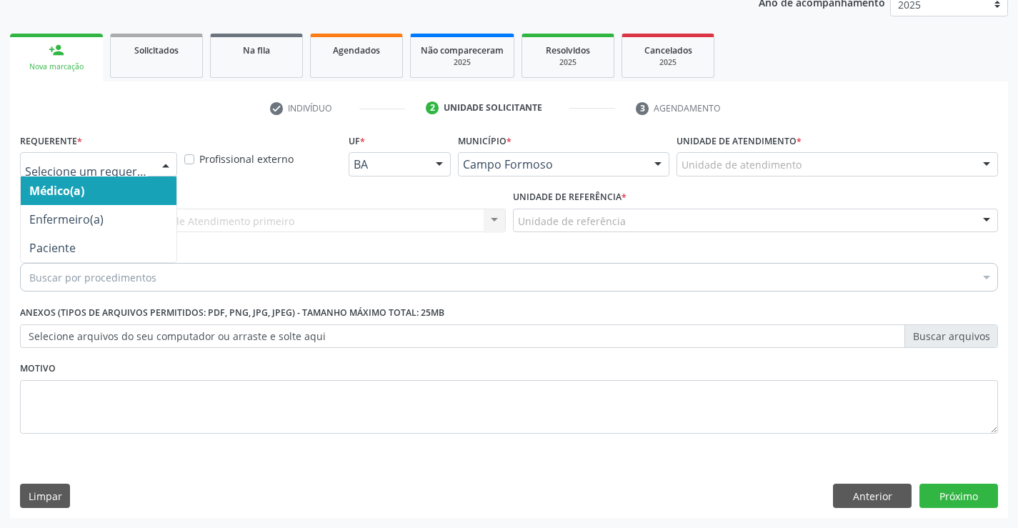
click at [71, 154] on div at bounding box center [98, 164] width 157 height 24
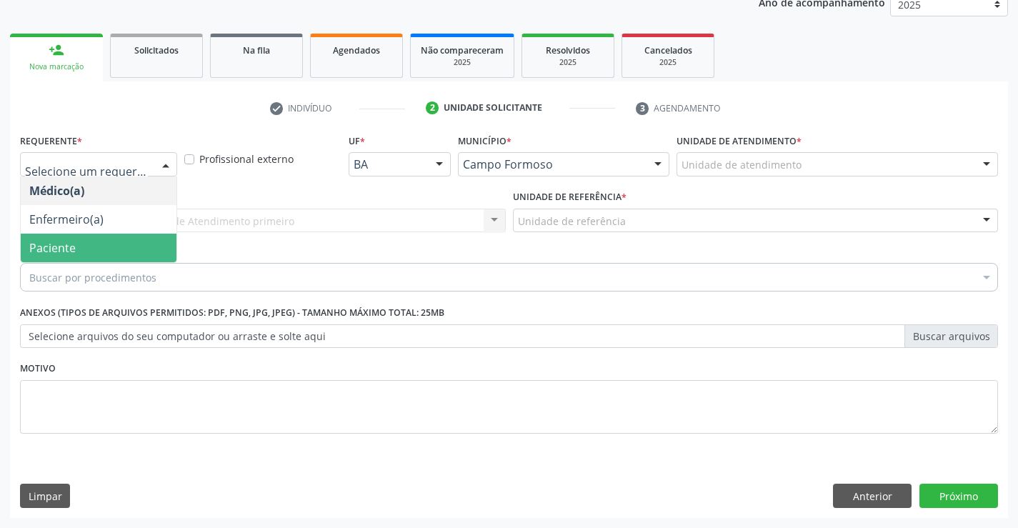
click at [70, 251] on span "Paciente" at bounding box center [52, 248] width 46 height 16
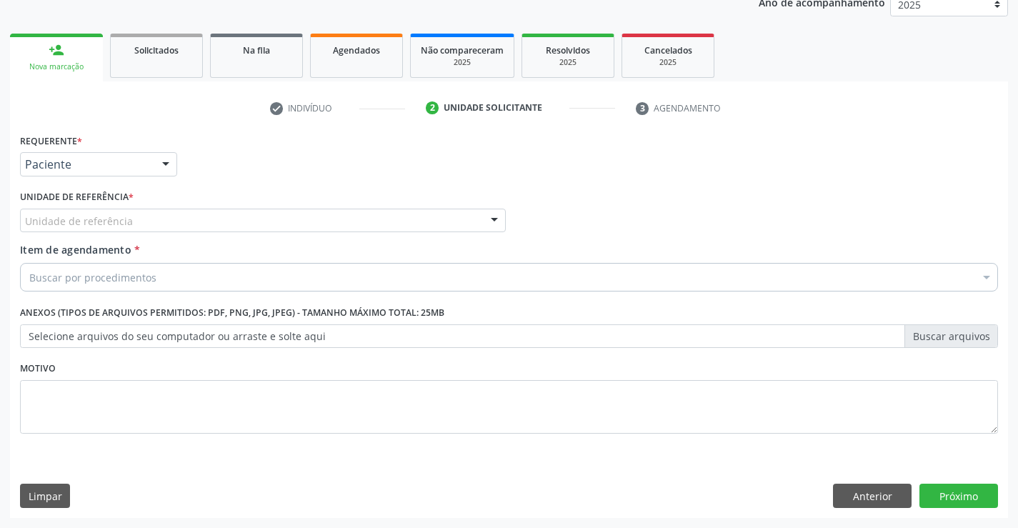
click at [148, 221] on div "Unidade de referência" at bounding box center [263, 221] width 486 height 24
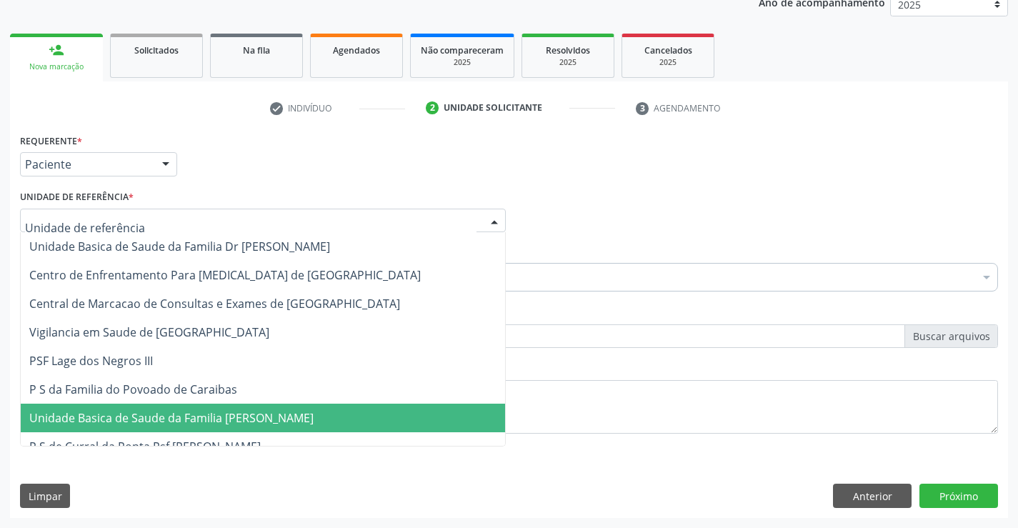
click at [178, 429] on span "Unidade Basica de Saude da Familia [PERSON_NAME]" at bounding box center [263, 418] width 484 height 29
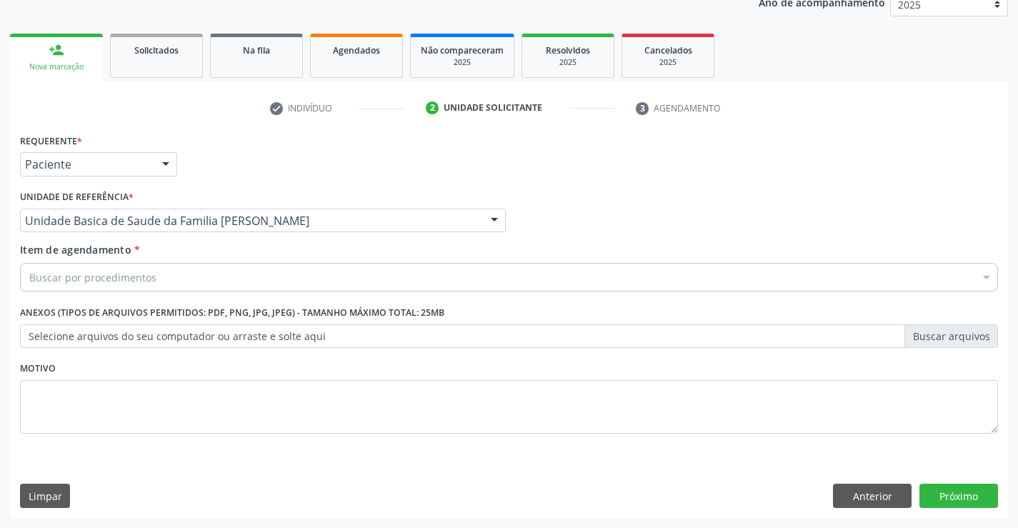
click at [195, 279] on div "Buscar por procedimentos" at bounding box center [509, 277] width 978 height 29
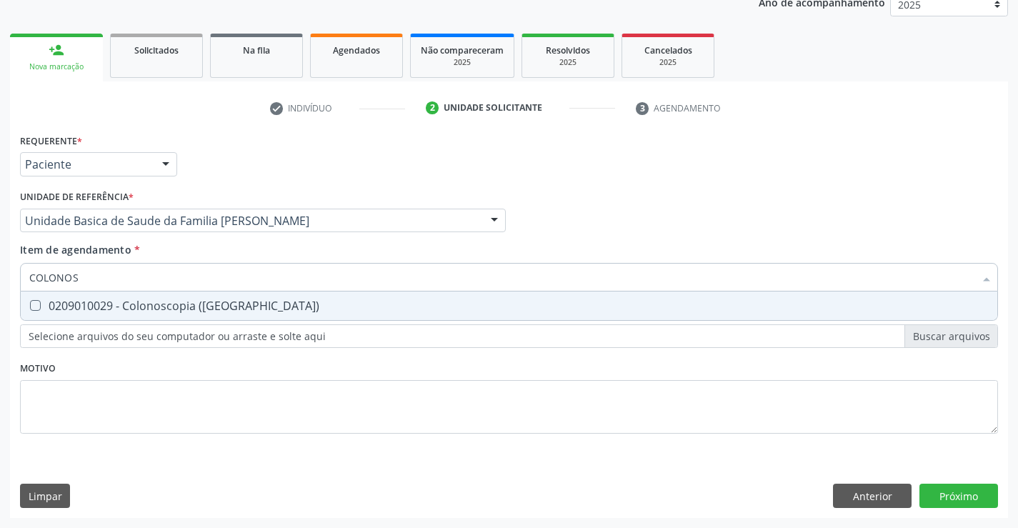
type input "COLONOSC"
click at [174, 309] on div "0209010029 - Colonoscopia ([GEOGRAPHIC_DATA])" at bounding box center [508, 305] width 959 height 11
checkbox \(Coloscopia\) "true"
click at [626, 219] on div "Médico Solicitante Por favor, selecione a Unidade de Atendimento primeiro Nenhu…" at bounding box center [508, 214] width 985 height 56
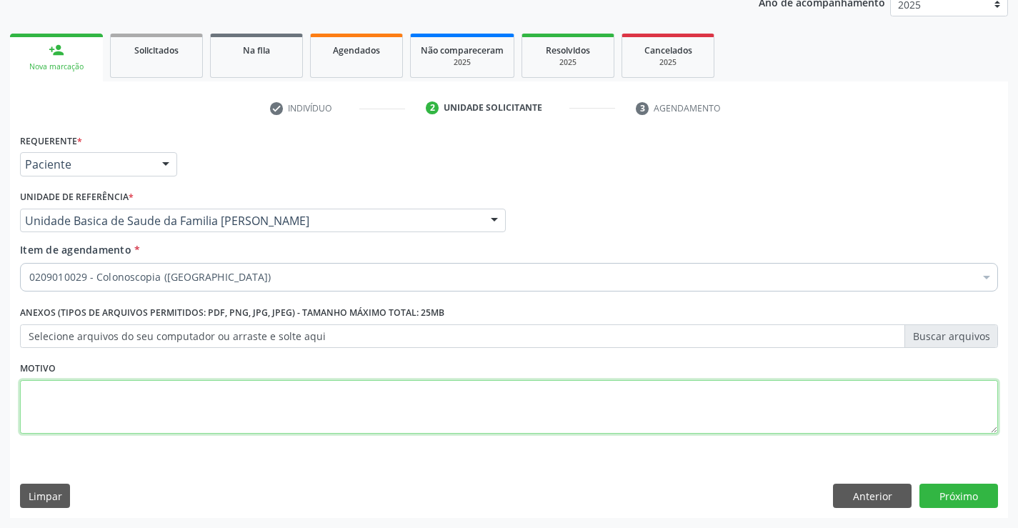
click at [189, 401] on textarea at bounding box center [509, 407] width 978 height 54
type textarea "POLIPOS"
click at [958, 493] on button "Próximo" at bounding box center [958, 496] width 79 height 24
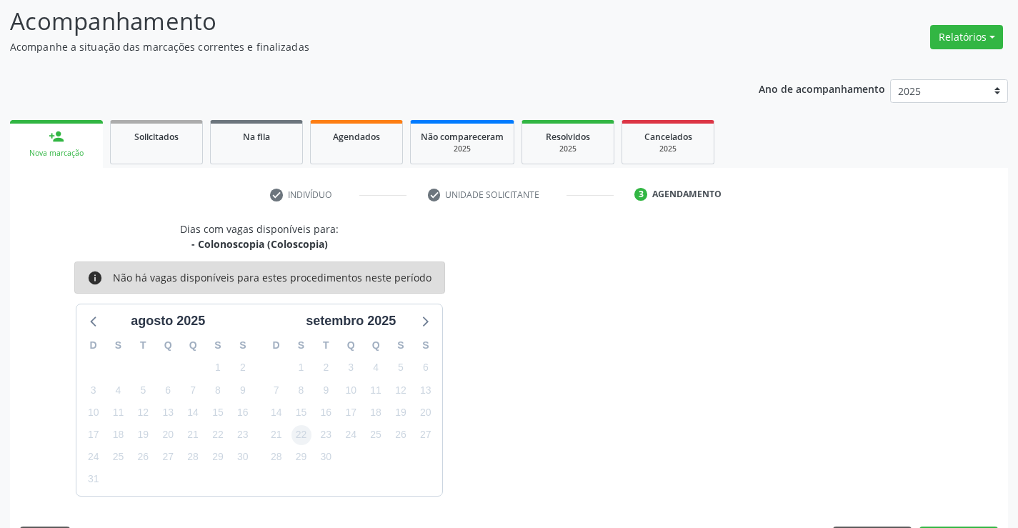
scroll to position [136, 0]
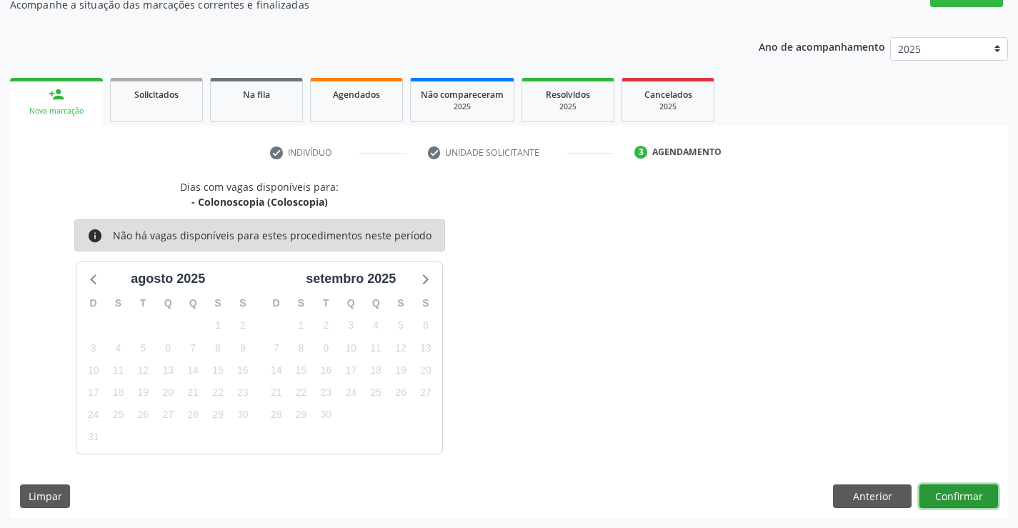
click at [954, 498] on button "Confirmar" at bounding box center [958, 496] width 79 height 24
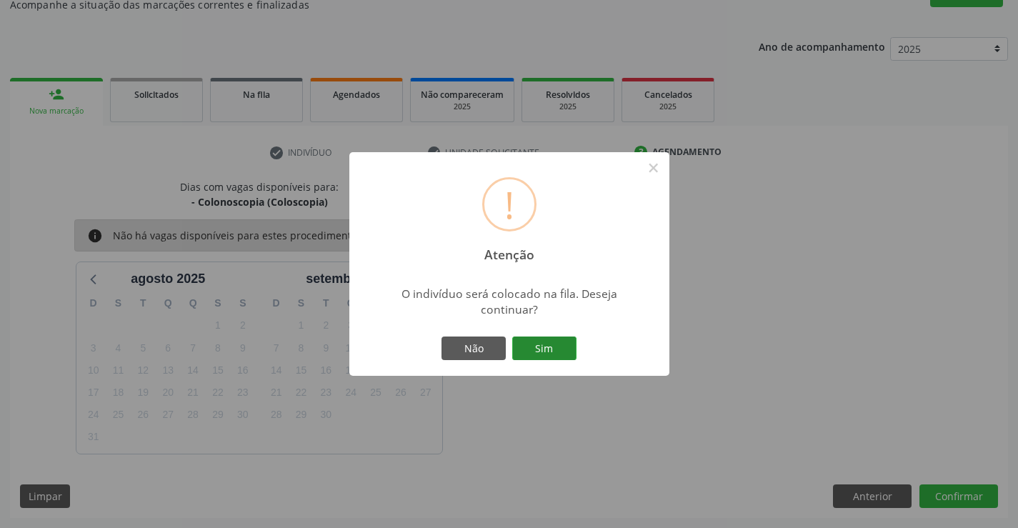
click at [554, 345] on button "Sim" at bounding box center [544, 348] width 64 height 24
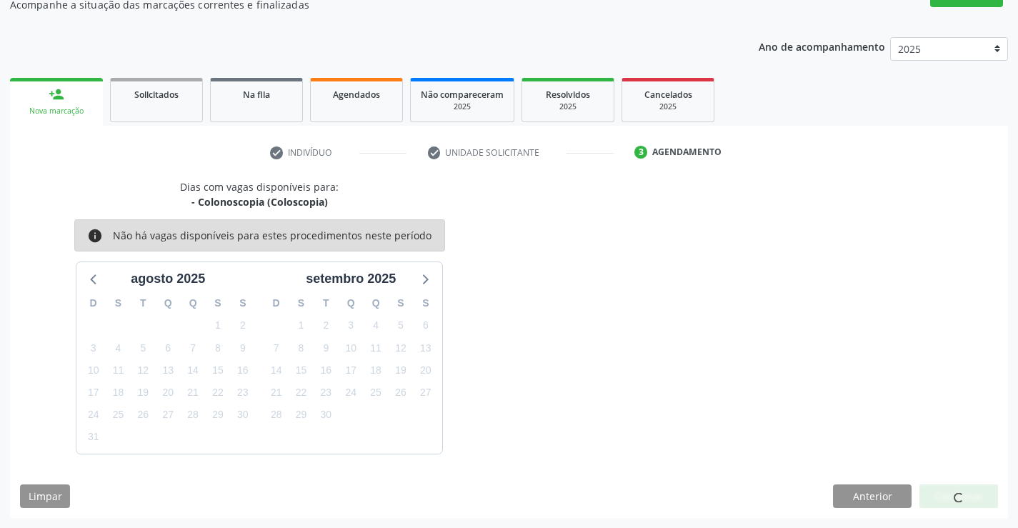
scroll to position [0, 0]
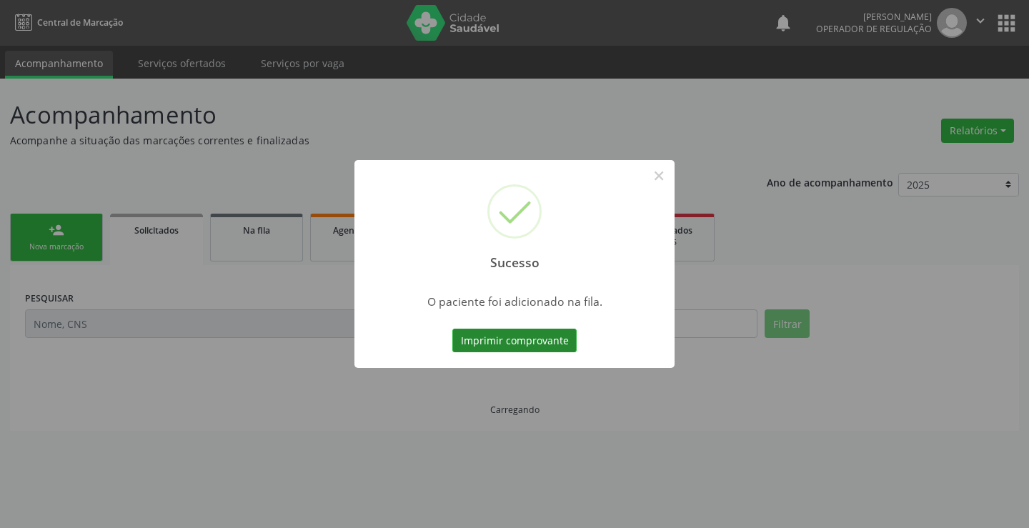
drag, startPoint x: 533, startPoint y: 334, endPoint x: 547, endPoint y: 342, distance: 16.3
click at [541, 339] on button "Imprimir comprovante" at bounding box center [514, 341] width 124 height 24
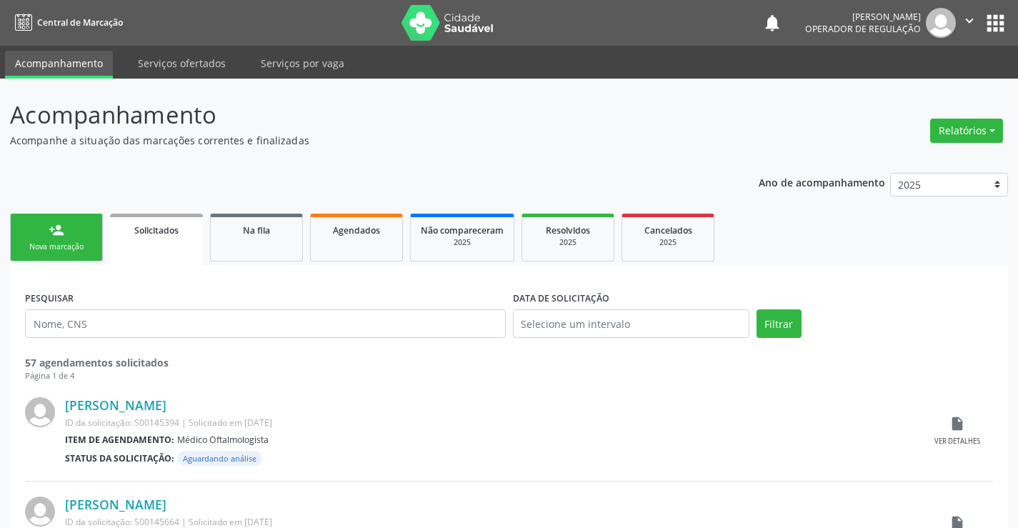
click at [46, 251] on div "Nova marcação" at bounding box center [56, 246] width 71 height 11
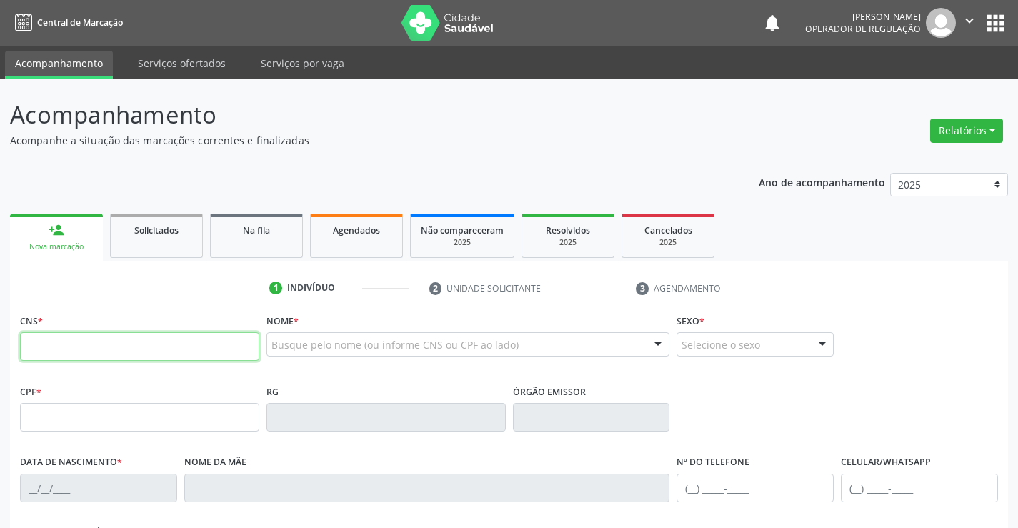
click at [76, 353] on input "text" at bounding box center [139, 346] width 239 height 29
click at [73, 347] on input "text" at bounding box center [139, 346] width 239 height 29
type input "702 0078 5571 2985"
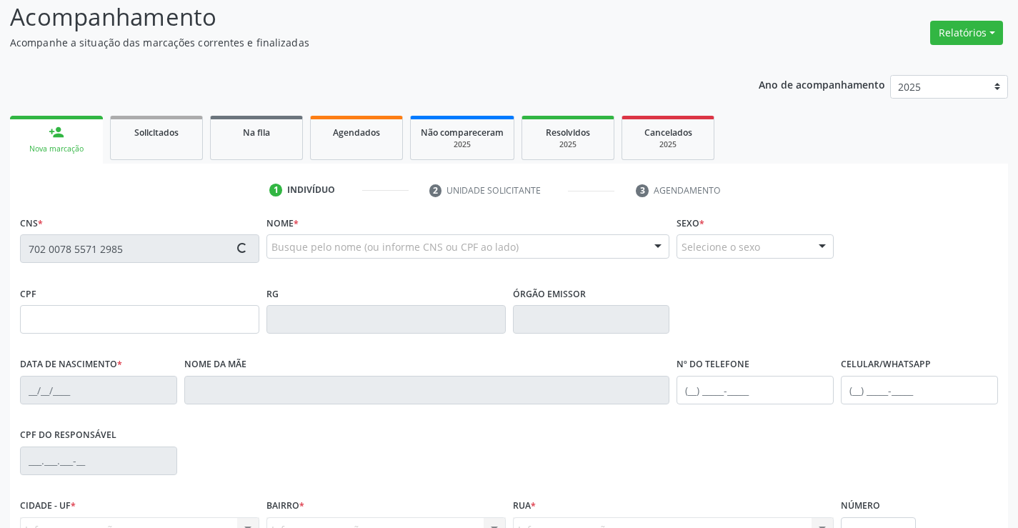
type input "2321892692"
type input "10/04/2016"
type input "088.558.615-81"
type input "S/N"
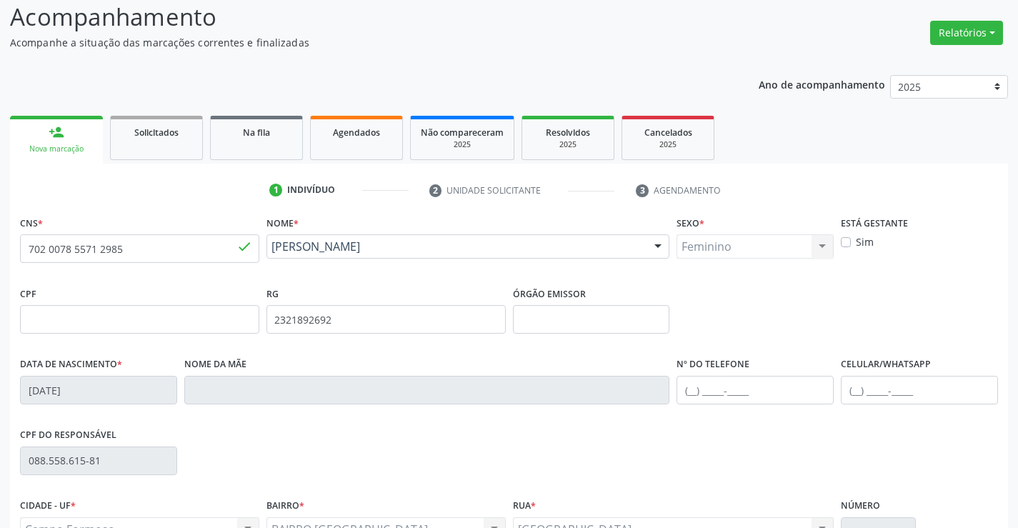
scroll to position [246, 0]
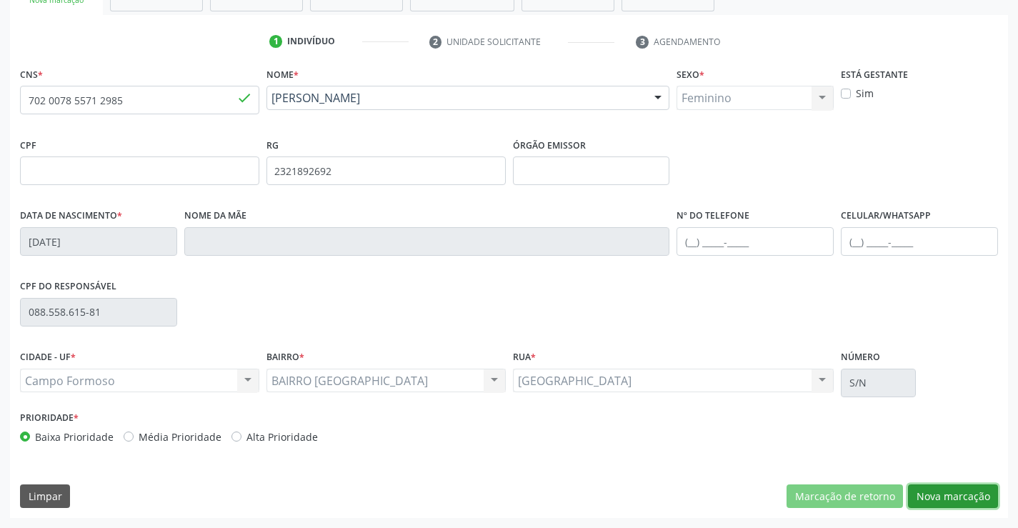
click at [951, 496] on button "Nova marcação" at bounding box center [953, 496] width 90 height 24
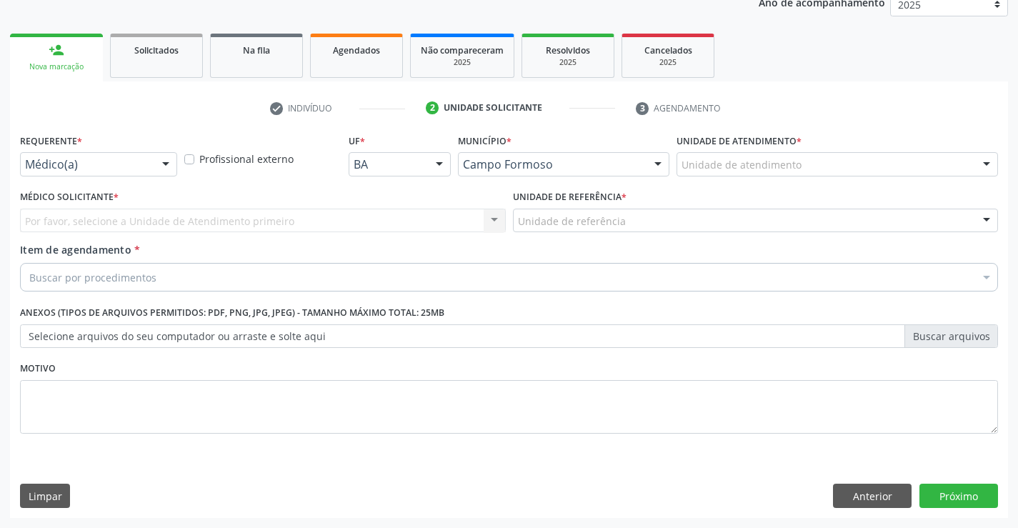
scroll to position [180, 0]
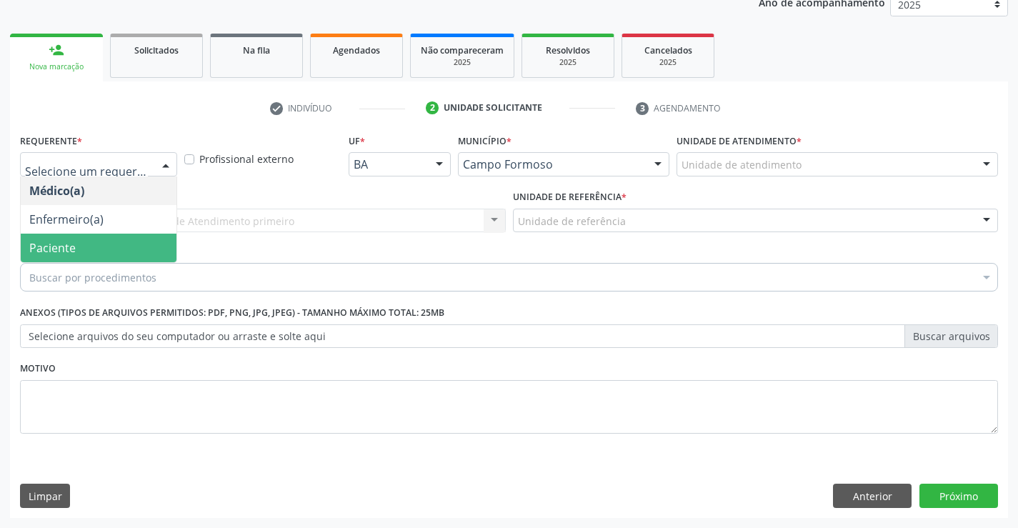
click at [86, 248] on span "Paciente" at bounding box center [99, 248] width 156 height 29
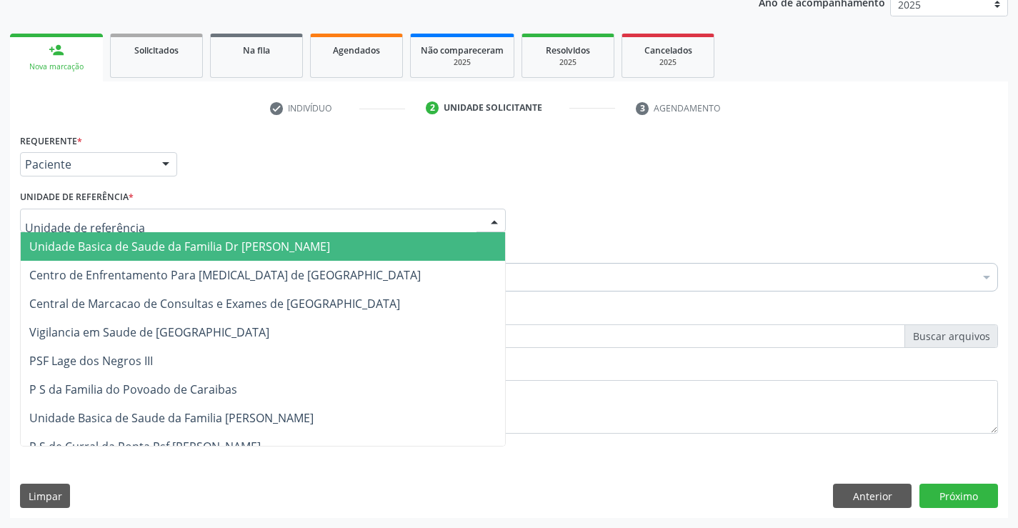
click at [158, 220] on div at bounding box center [263, 221] width 486 height 24
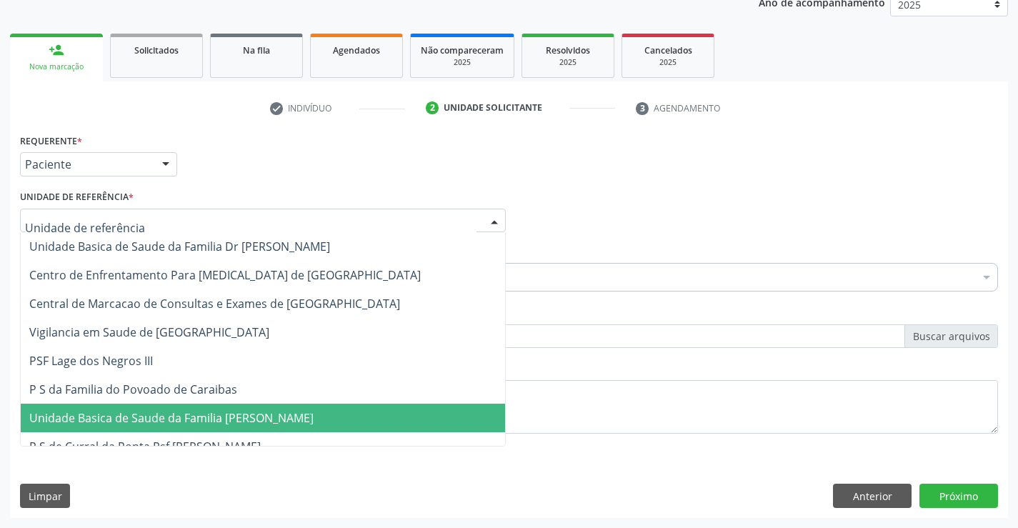
click at [166, 419] on span "Unidade Basica de Saude da Familia [PERSON_NAME]" at bounding box center [171, 418] width 284 height 16
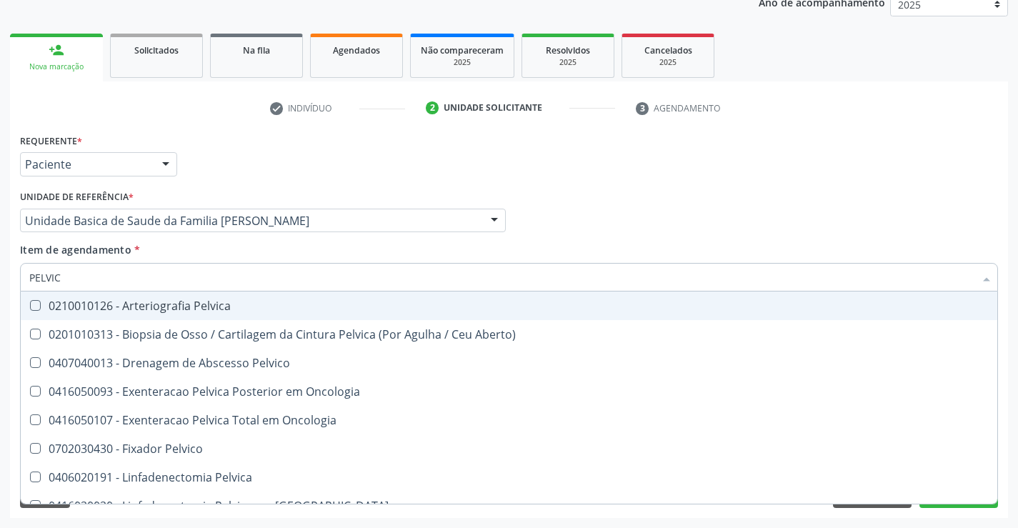
type input "PELVICA"
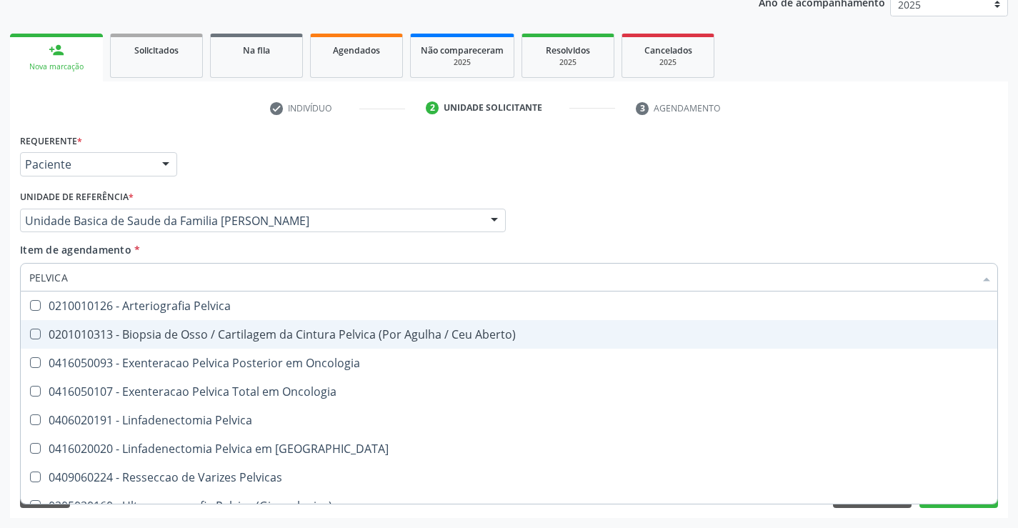
scroll to position [16, 0]
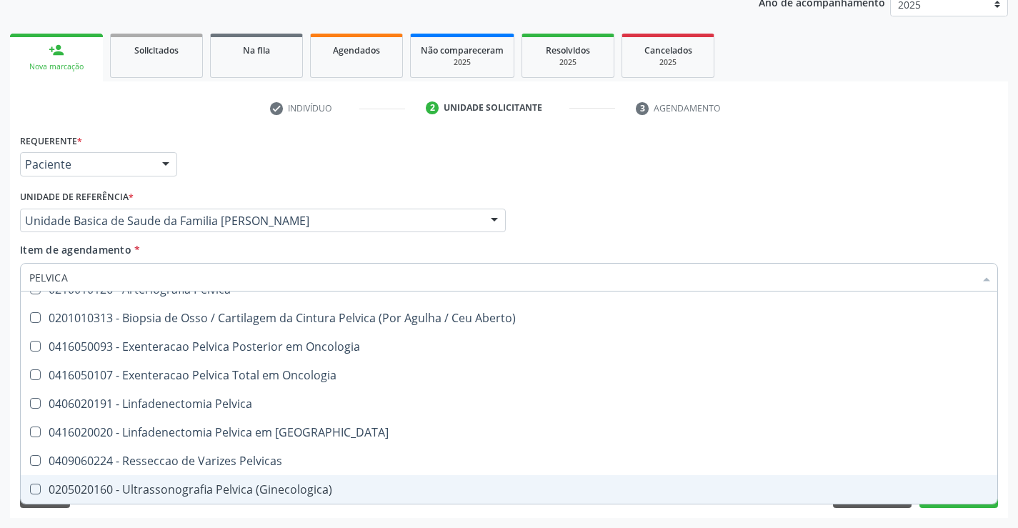
click at [193, 486] on div "0205020160 - Ultrassonografia Pelvica (Ginecologica)" at bounding box center [508, 489] width 959 height 11
checkbox \(Ginecologica\) "true"
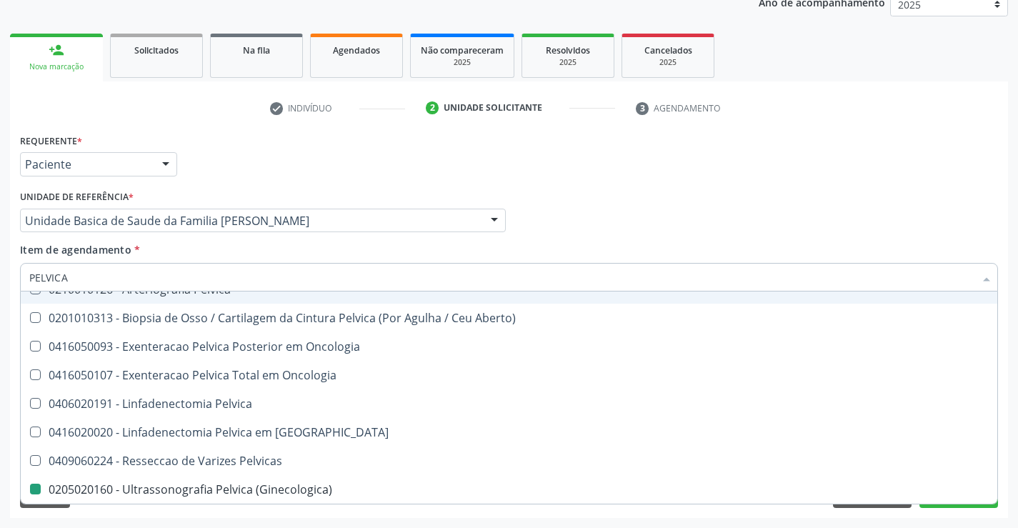
click at [892, 198] on div "Médico Solicitante Por favor, selecione a Unidade de Atendimento primeiro Nenhu…" at bounding box center [508, 214] width 985 height 56
checkbox Aberto\) "true"
checkbox \(Ginecologica\) "false"
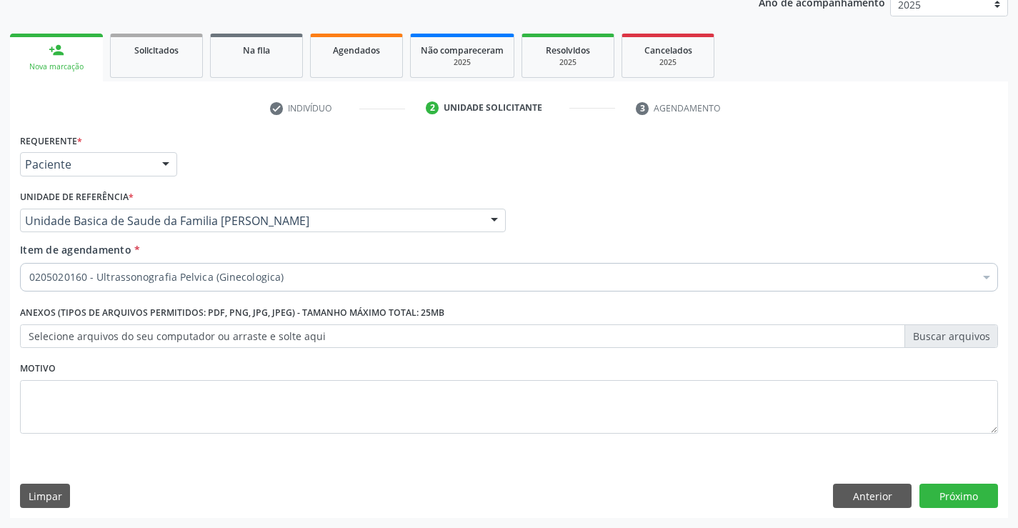
scroll to position [0, 0]
click at [940, 501] on button "Próximo" at bounding box center [958, 496] width 79 height 24
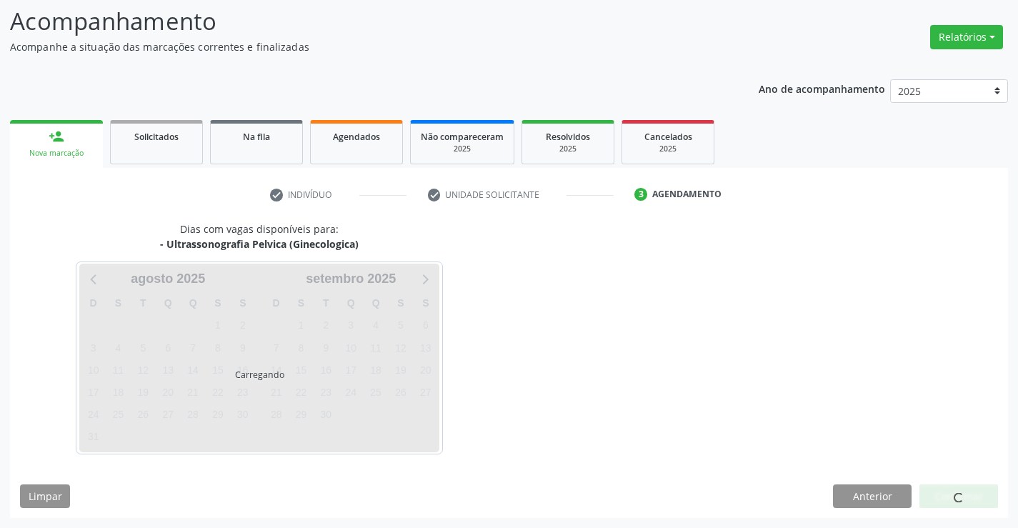
scroll to position [94, 0]
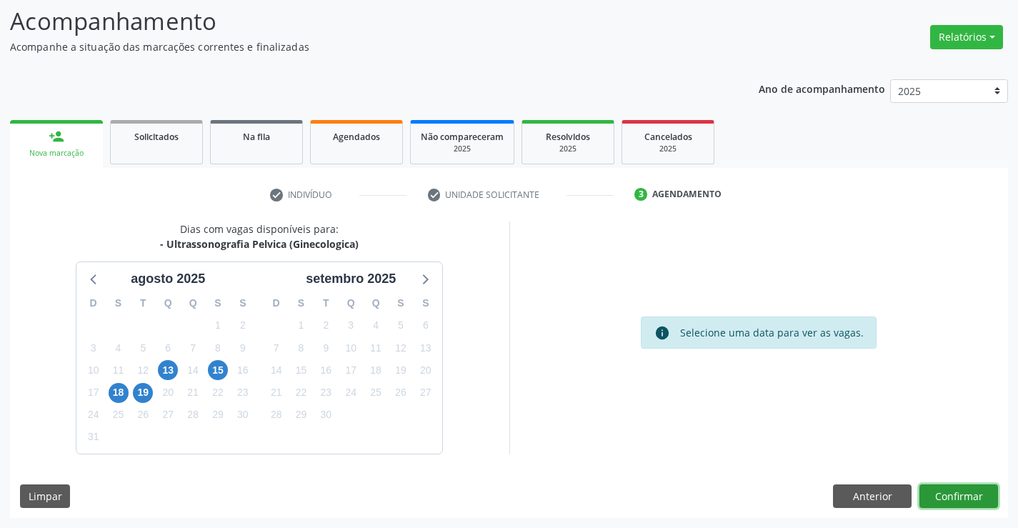
click at [944, 486] on button "Confirmar" at bounding box center [958, 496] width 79 height 24
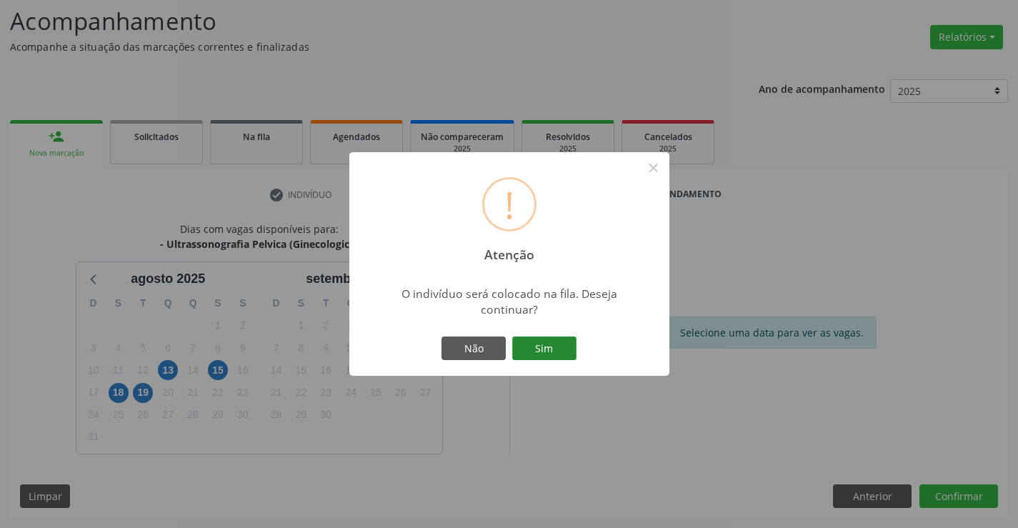
click at [541, 354] on button "Sim" at bounding box center [544, 348] width 64 height 24
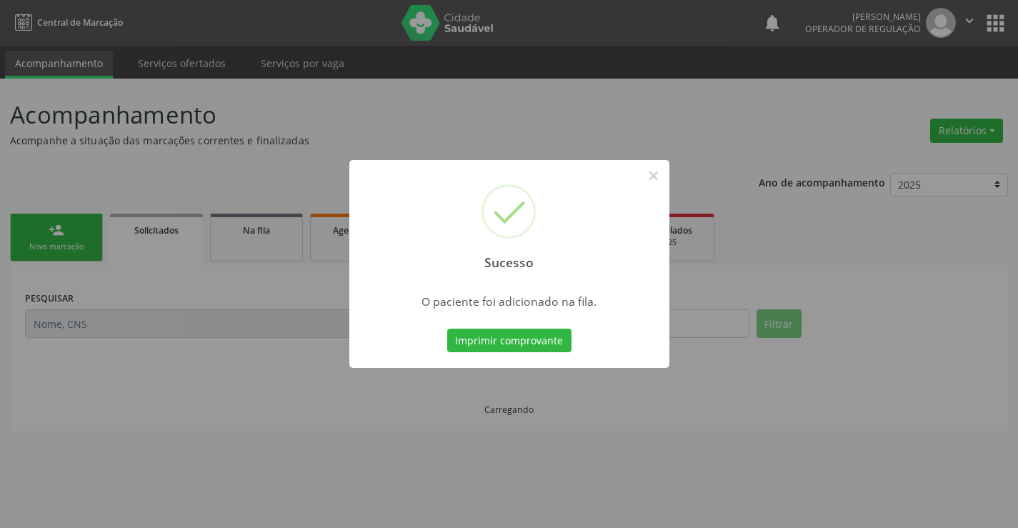
scroll to position [0, 0]
click at [539, 329] on button "Imprimir comprovante" at bounding box center [509, 341] width 124 height 24
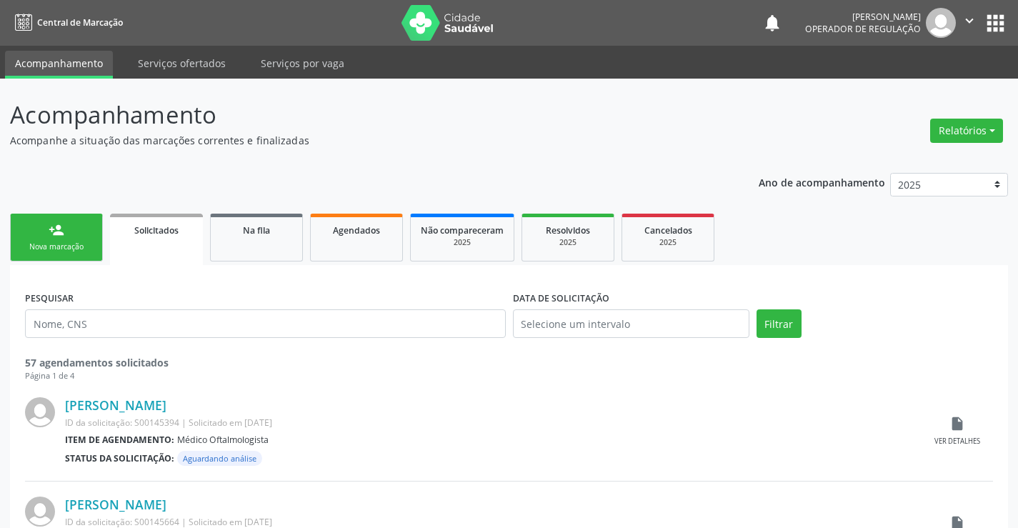
click at [79, 235] on link "person_add Nova marcação" at bounding box center [56, 238] width 93 height 48
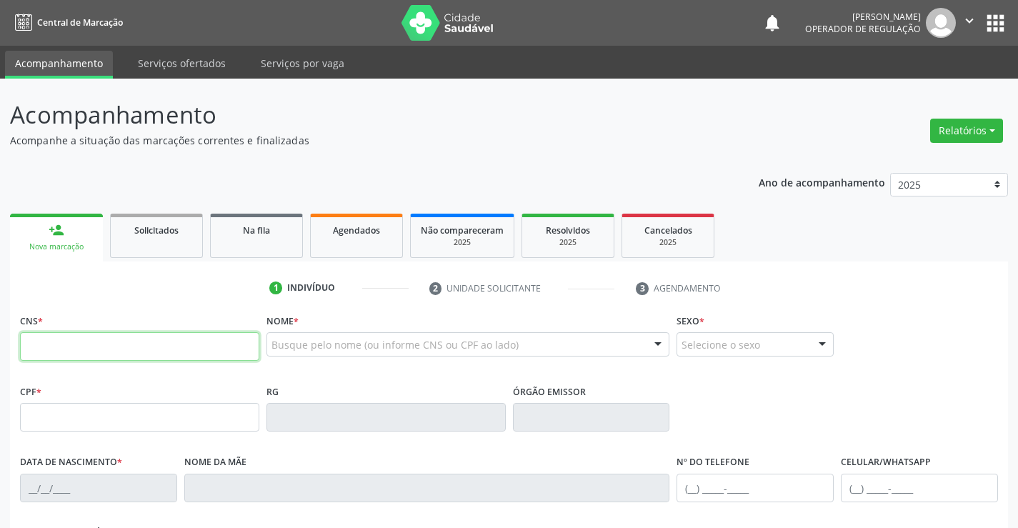
click at [121, 354] on input "text" at bounding box center [139, 346] width 239 height 29
type input "700 3079 7765 3739"
type input "2306824720"
type input "26/05/2002"
type input "(74) 98851-0254"
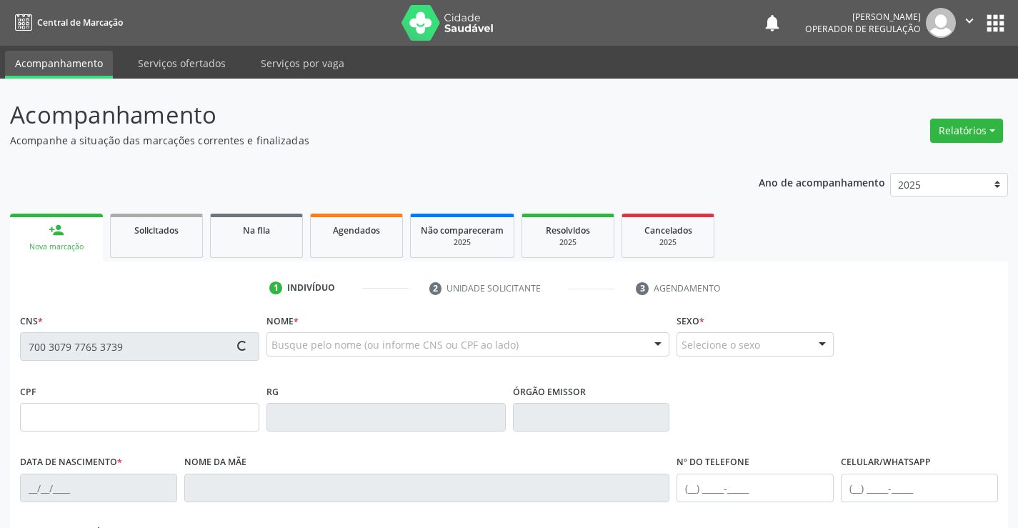
type input "(74) 98851-0254"
type input "S/N"
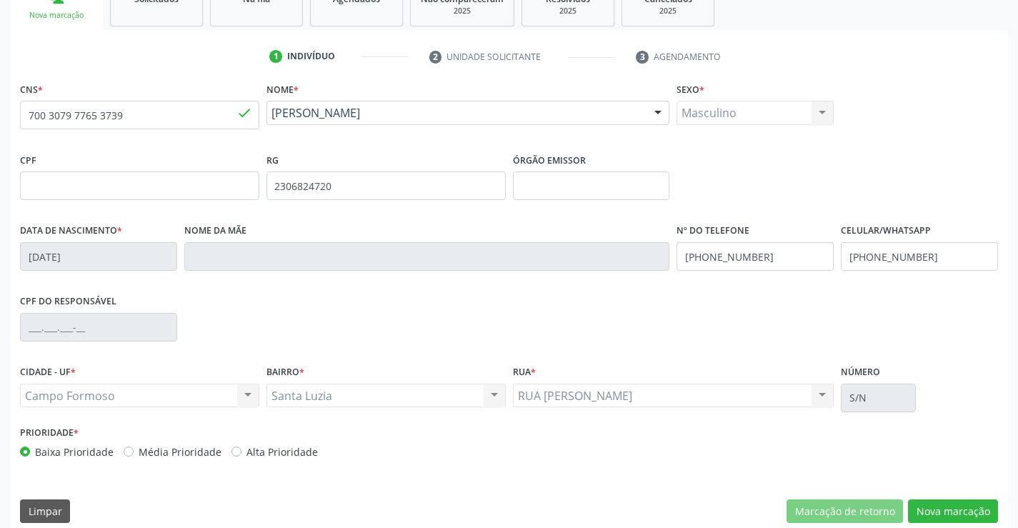
scroll to position [246, 0]
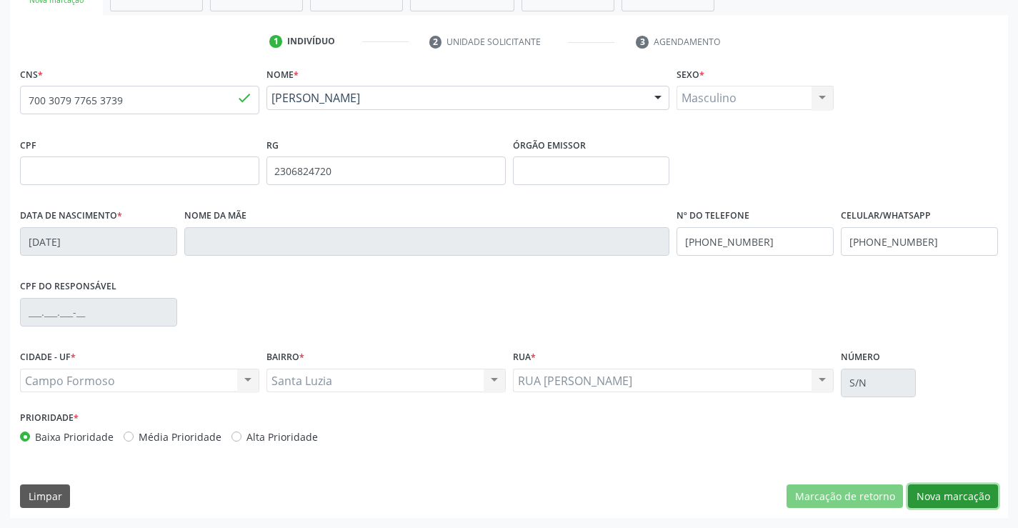
click at [965, 495] on button "Nova marcação" at bounding box center [953, 496] width 90 height 24
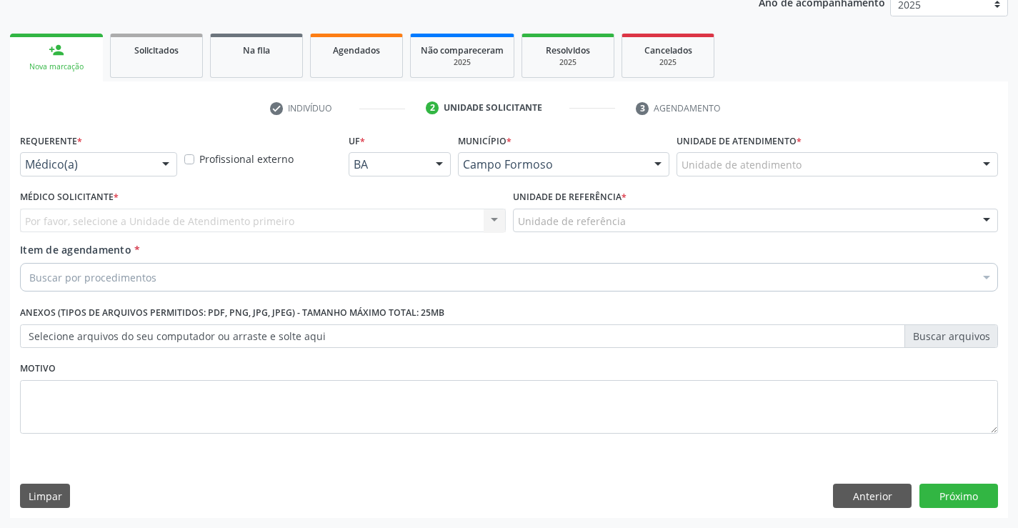
scroll to position [180, 0]
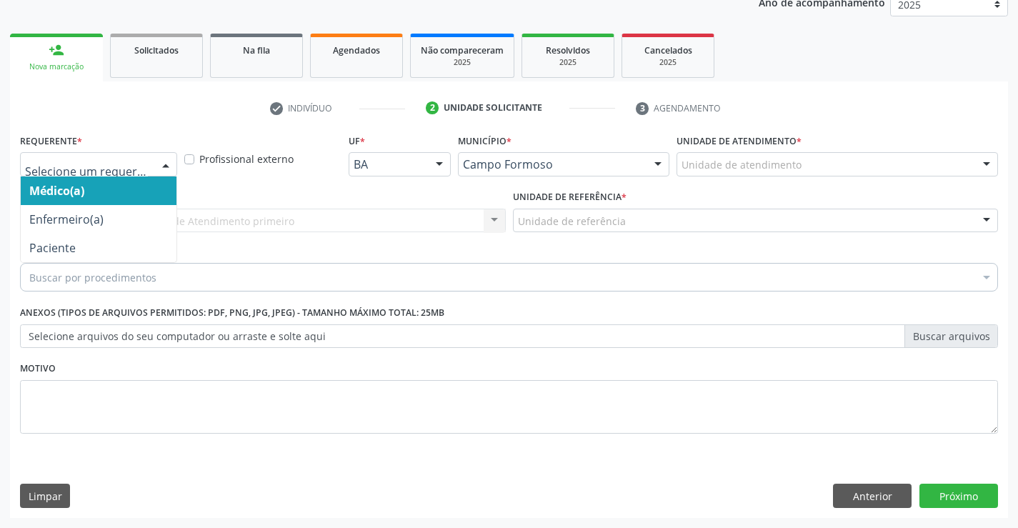
click at [139, 174] on div at bounding box center [98, 164] width 157 height 24
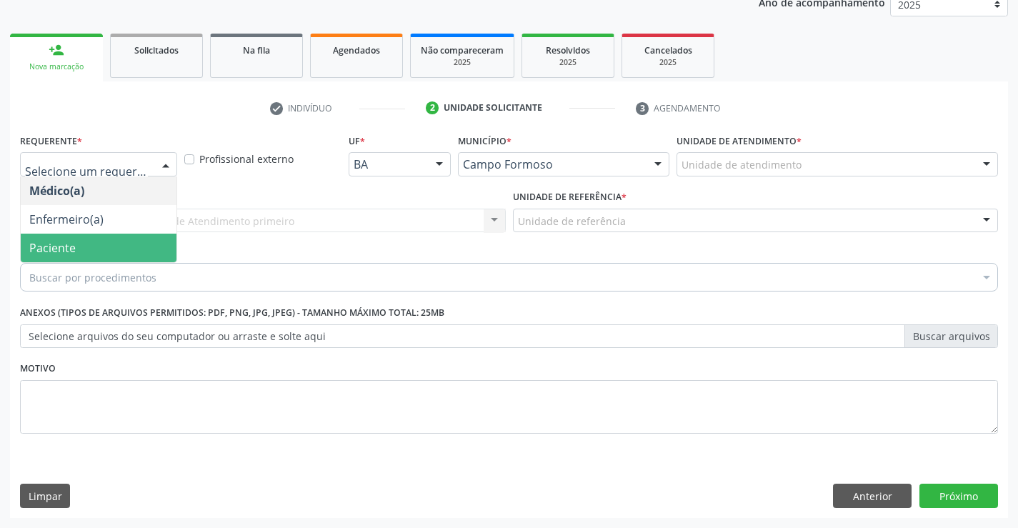
click at [73, 256] on span "Paciente" at bounding box center [99, 248] width 156 height 29
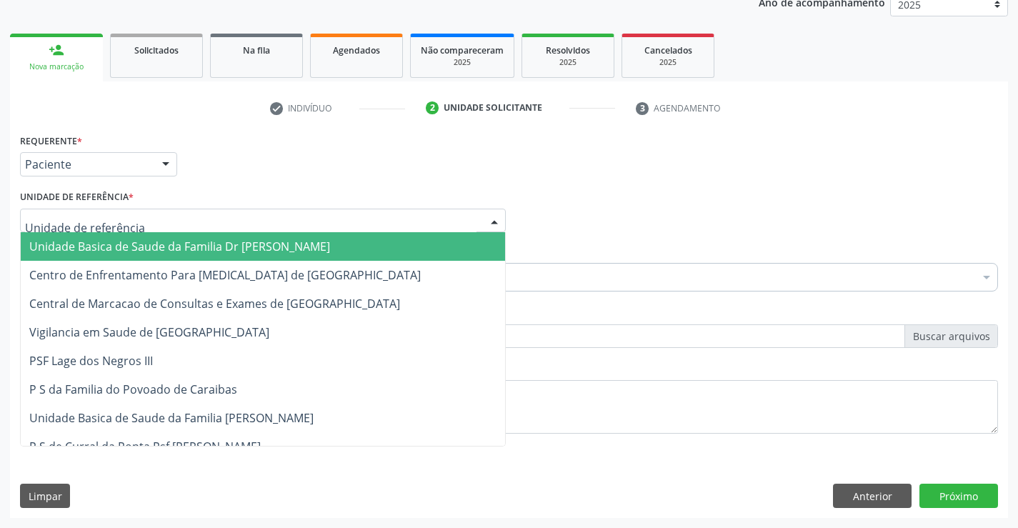
click at [462, 225] on div at bounding box center [263, 221] width 486 height 24
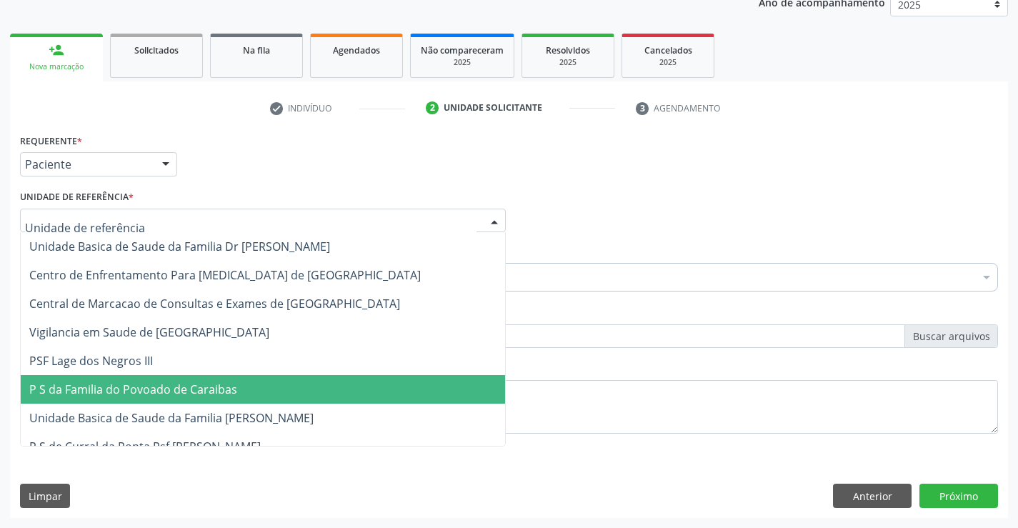
drag, startPoint x: 171, startPoint y: 397, endPoint x: 165, endPoint y: 366, distance: 31.9
click at [170, 395] on span "P S da Familia do Povoado de Caraibas" at bounding box center [133, 389] width 208 height 16
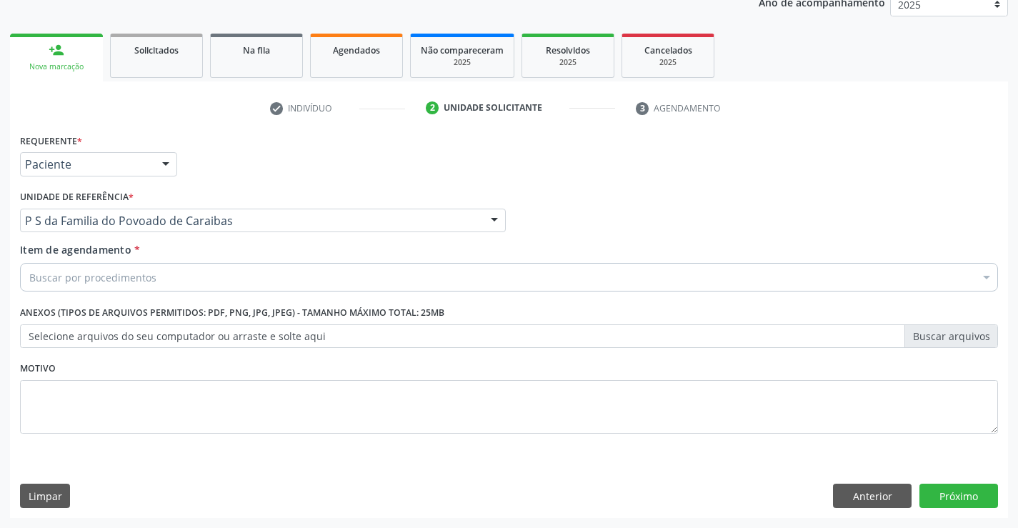
click at [157, 282] on div "Buscar por procedimentos" at bounding box center [509, 277] width 978 height 29
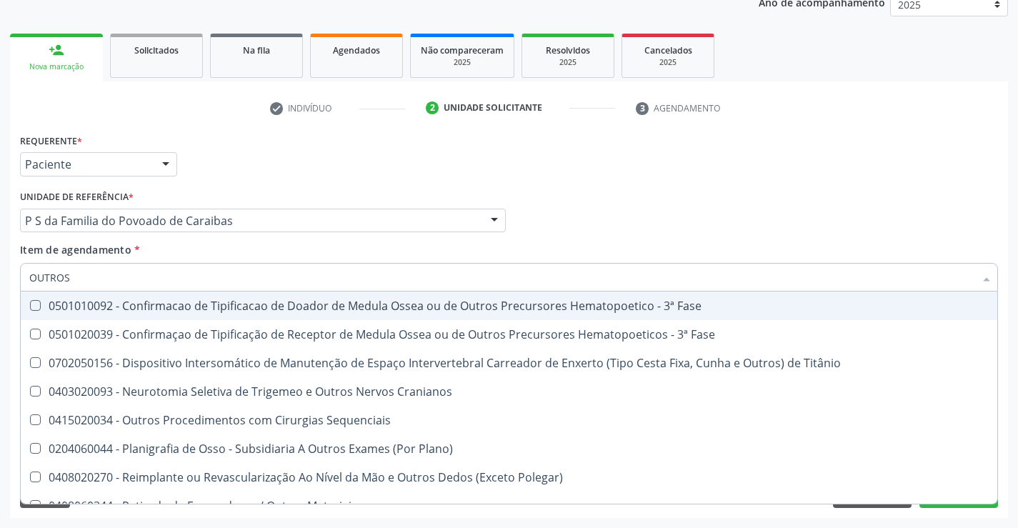
type input "OUTROS P"
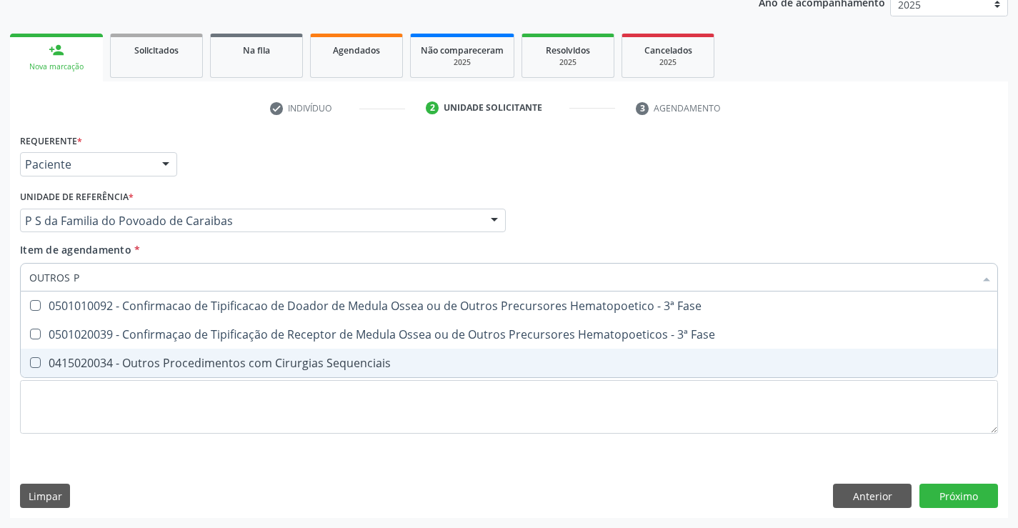
click at [125, 358] on div "0415020034 - Outros Procedimentos com Cirurgias Sequenciais" at bounding box center [508, 362] width 959 height 11
checkbox Sequenciais "true"
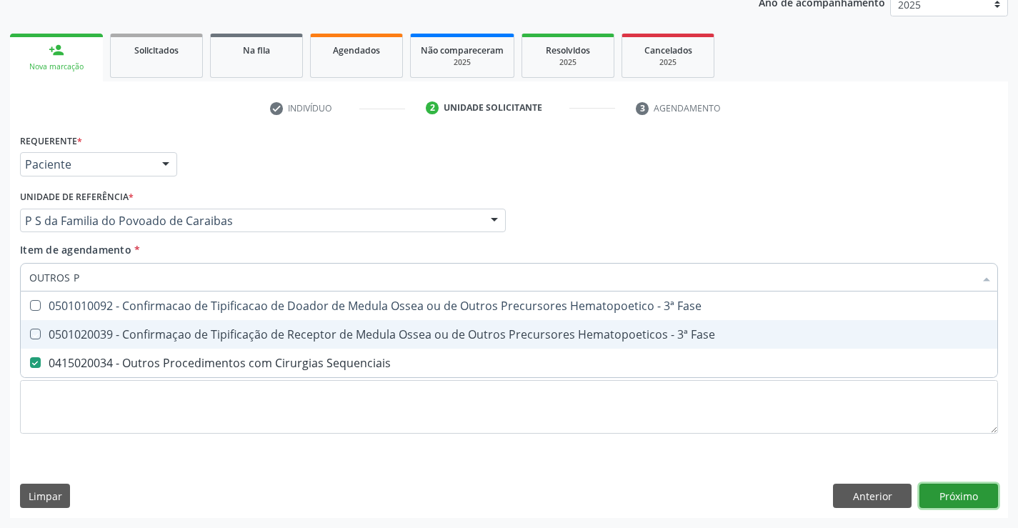
click at [947, 492] on div "Requerente * Paciente Médico(a) Enfermeiro(a) Paciente Nenhum resultado encontr…" at bounding box center [509, 324] width 998 height 388
checkbox Fase "true"
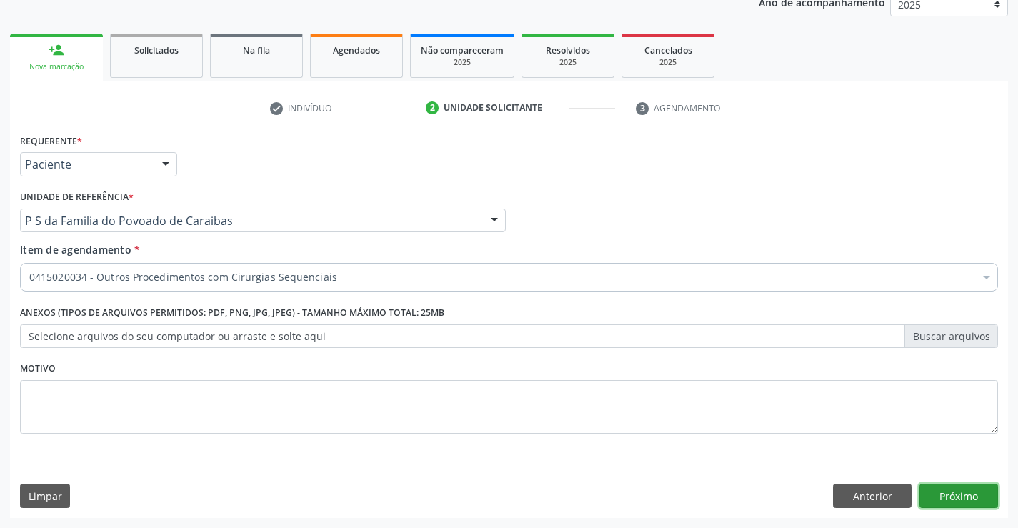
click at [948, 492] on button "Próximo" at bounding box center [958, 496] width 79 height 24
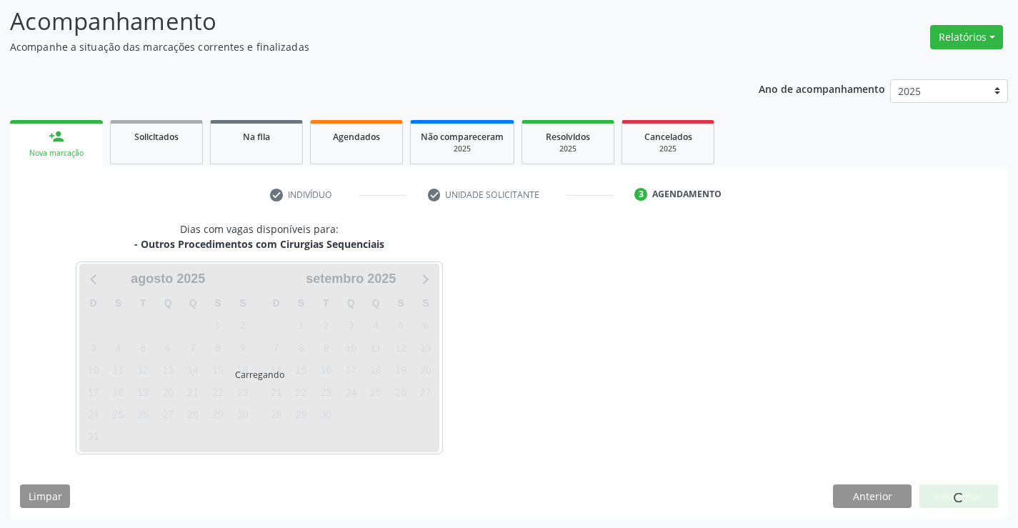
scroll to position [136, 0]
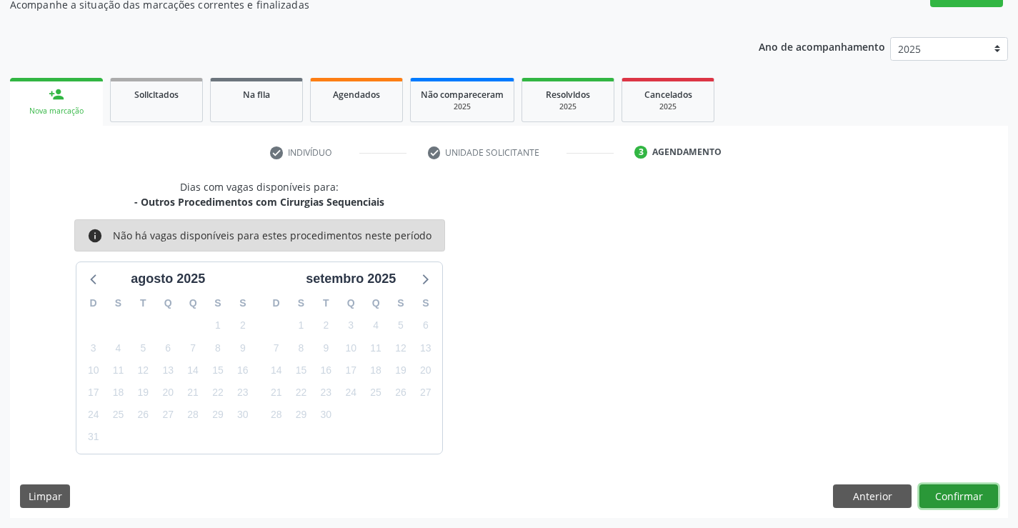
click at [955, 491] on button "Confirmar" at bounding box center [958, 496] width 79 height 24
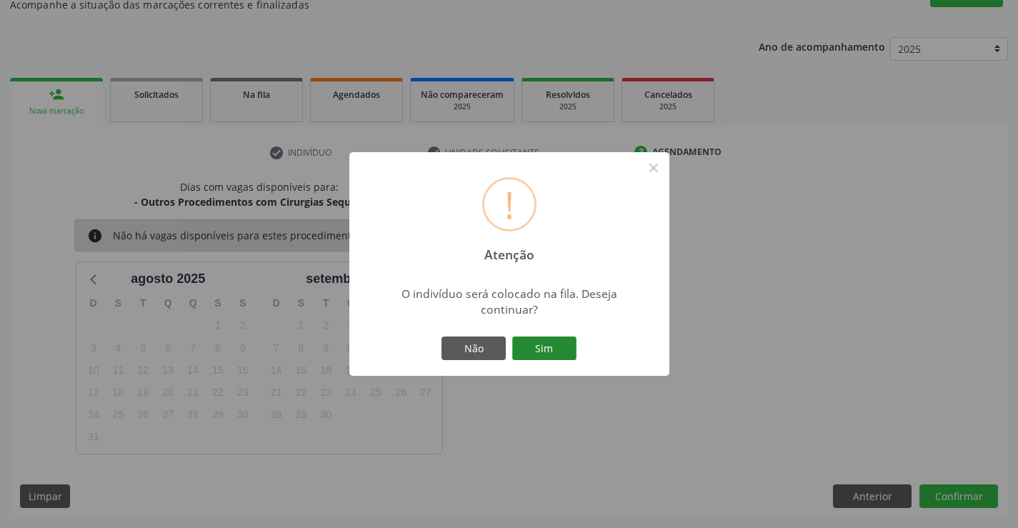
click at [552, 351] on button "Sim" at bounding box center [544, 348] width 64 height 24
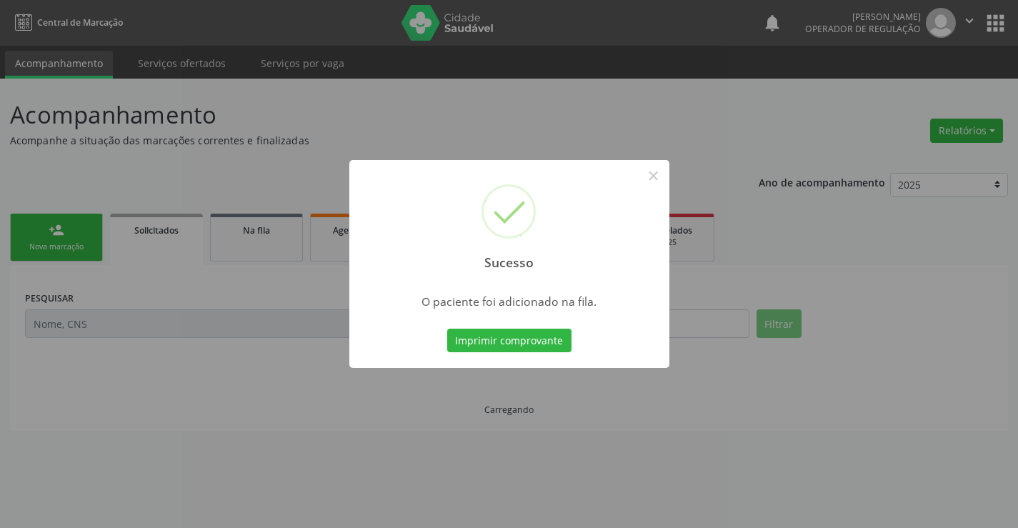
scroll to position [0, 0]
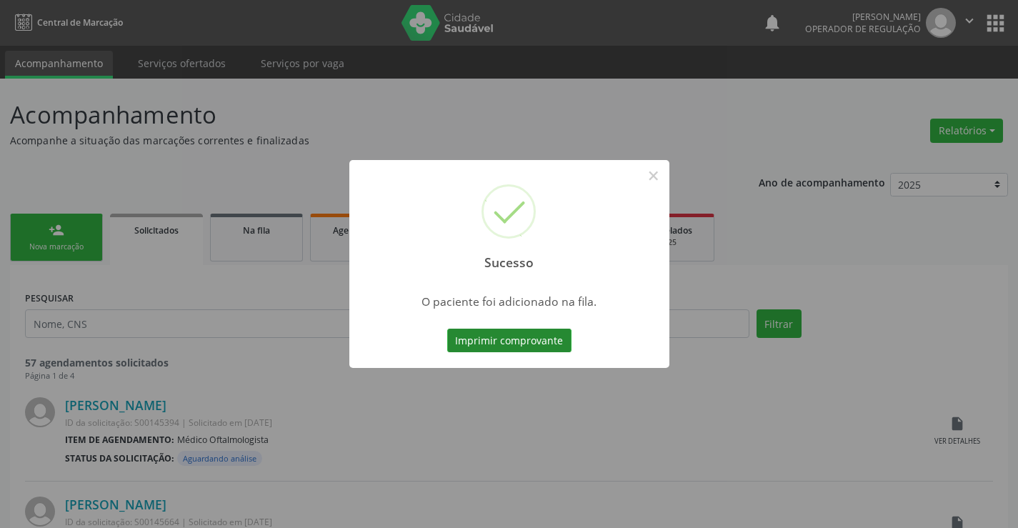
click at [504, 347] on button "Imprimir comprovante" at bounding box center [509, 341] width 124 height 24
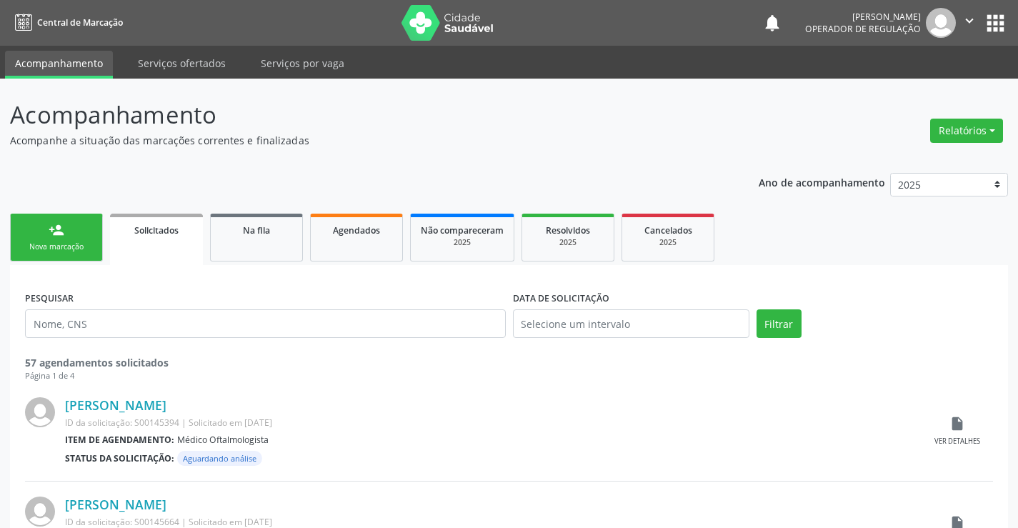
click at [632, 133] on p "Acompanhe a situação das marcações correntes e finalizadas" at bounding box center [359, 140] width 699 height 15
click at [632, 129] on p "Acompanhamento" at bounding box center [359, 115] width 699 height 36
click at [43, 250] on div "Nova marcação" at bounding box center [56, 246] width 71 height 11
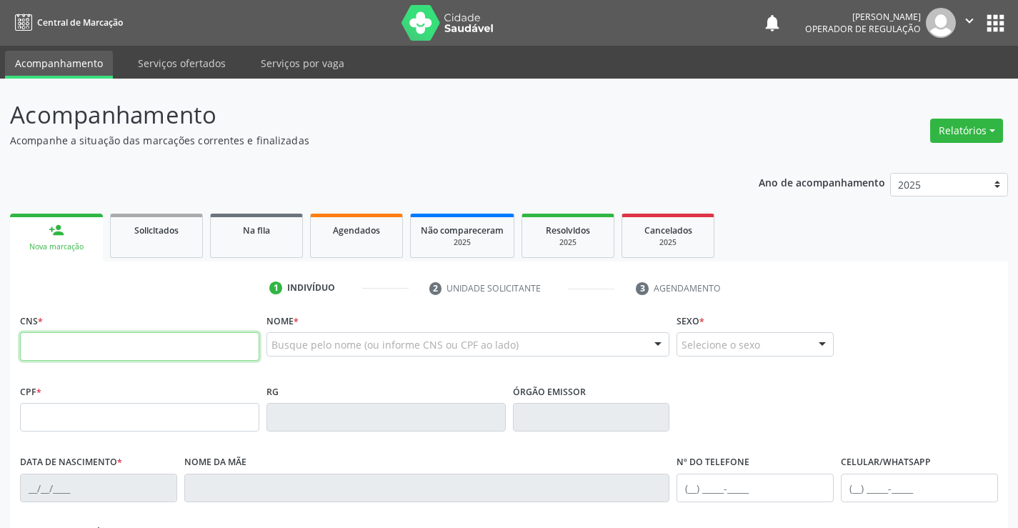
click at [52, 344] on input "text" at bounding box center [139, 346] width 239 height 29
type input "705 0074 4663 3250"
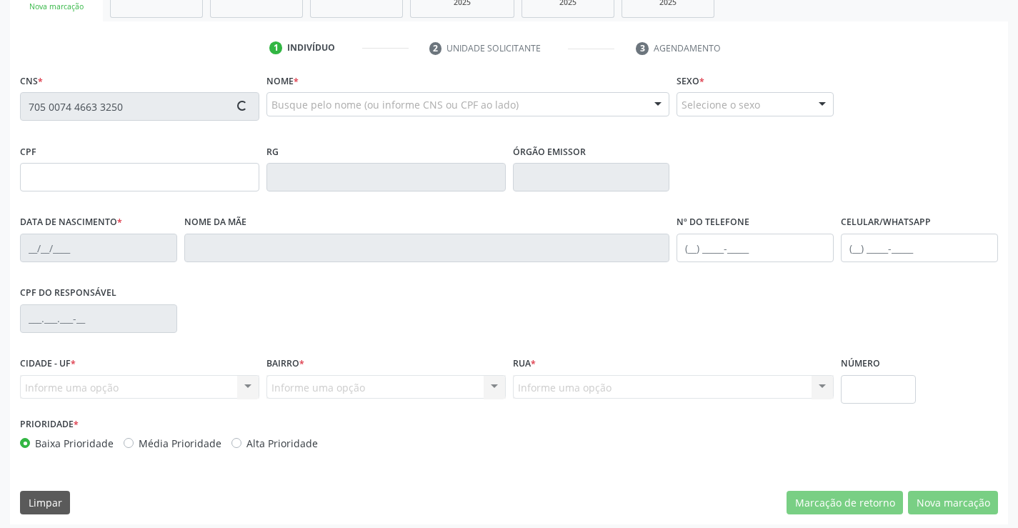
scroll to position [246, 0]
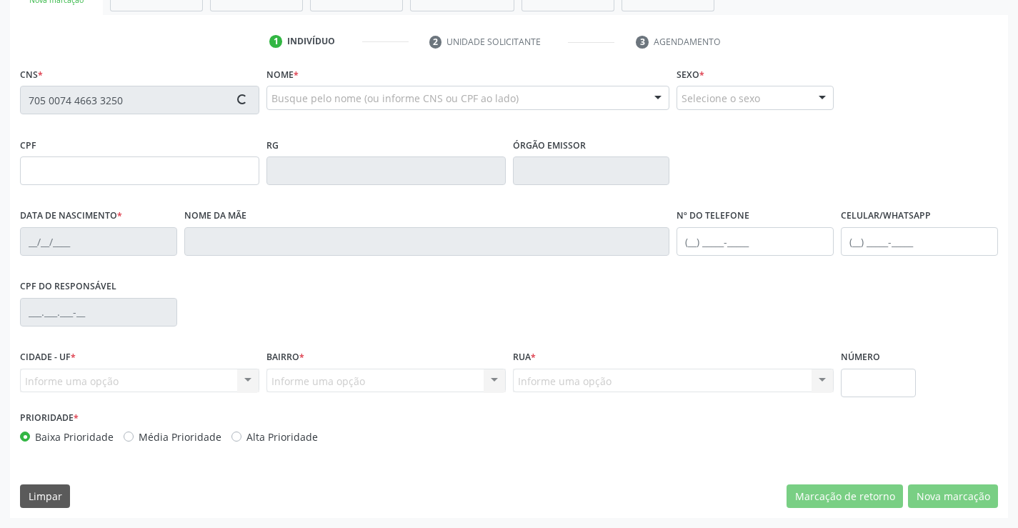
click at [869, 166] on div "CPF RG Órgão emissor" at bounding box center [508, 169] width 985 height 71
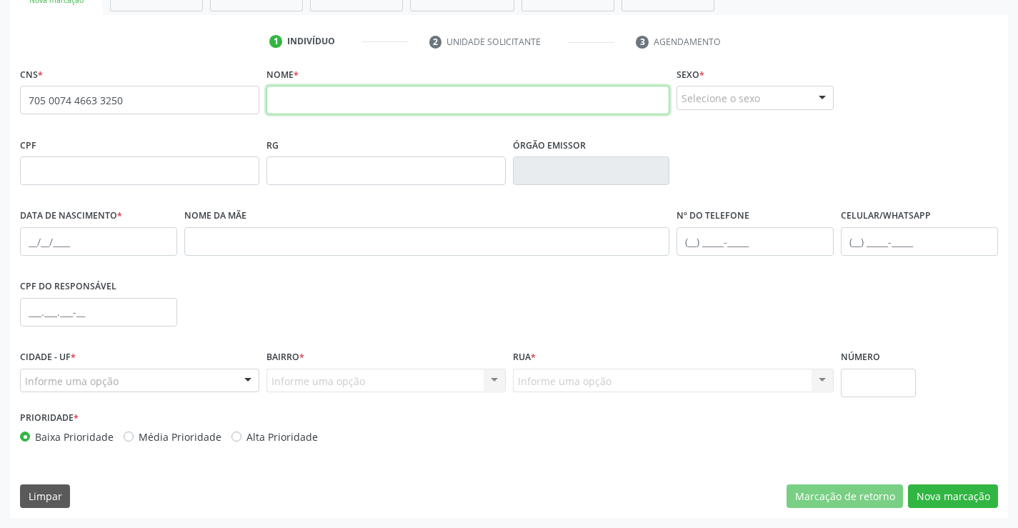
click at [313, 109] on input "text" at bounding box center [468, 100] width 404 height 29
type input "JOSIEL FIRMINO GUIMARAES"
click at [784, 98] on div "Selecione o sexo" at bounding box center [754, 98] width 157 height 24
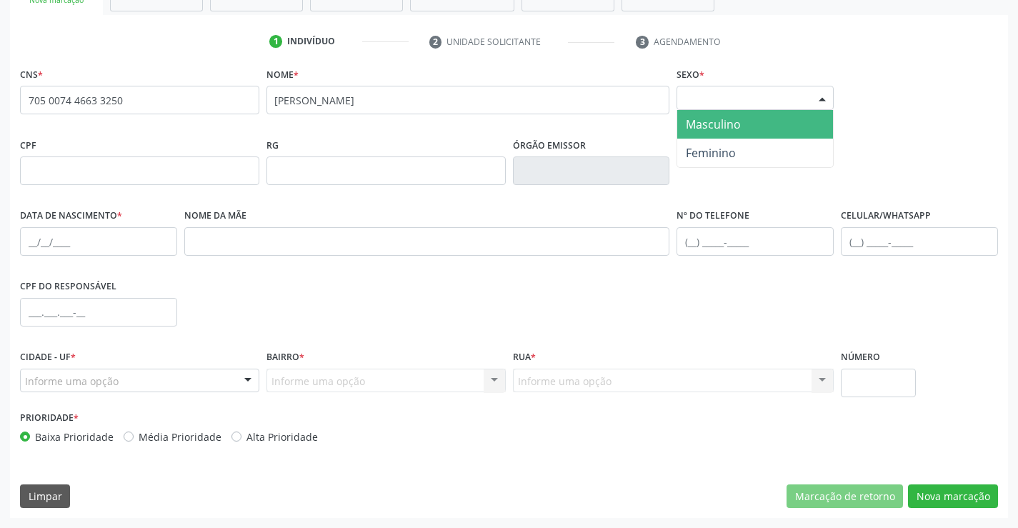
click at [714, 133] on span "Masculino" at bounding box center [755, 124] width 156 height 29
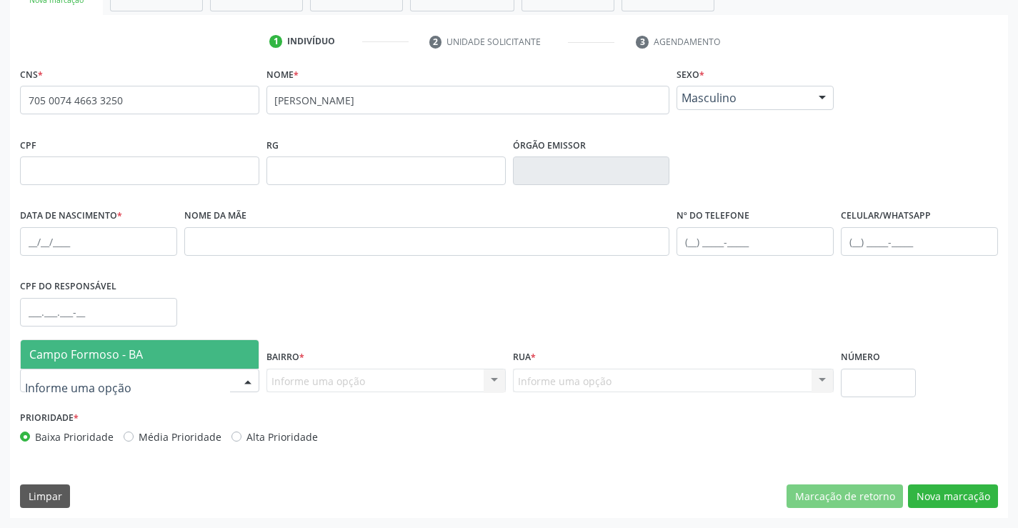
click at [249, 379] on div at bounding box center [247, 381] width 21 height 24
click at [188, 355] on span "Campo Formoso - BA" at bounding box center [140, 354] width 238 height 29
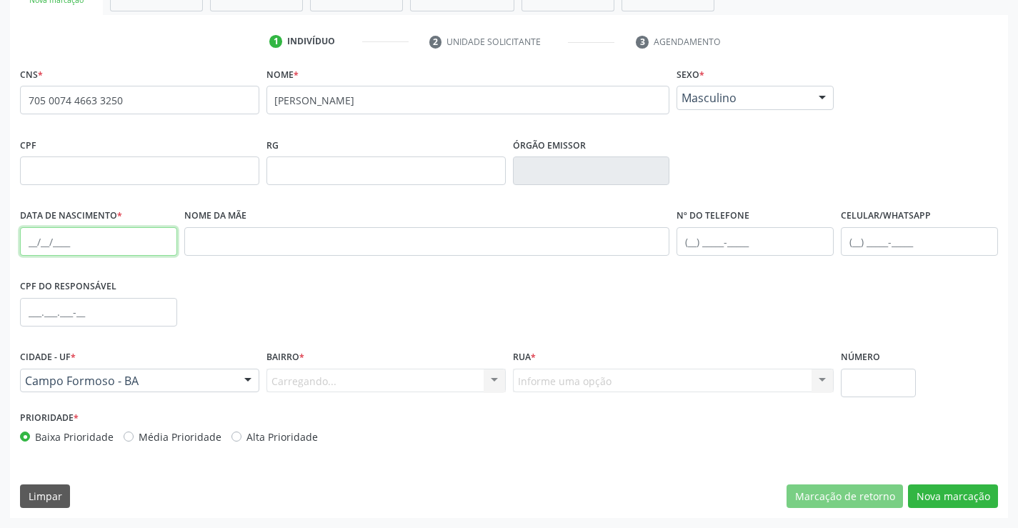
click at [145, 246] on input "text" at bounding box center [98, 241] width 157 height 29
type input "26/08/1987"
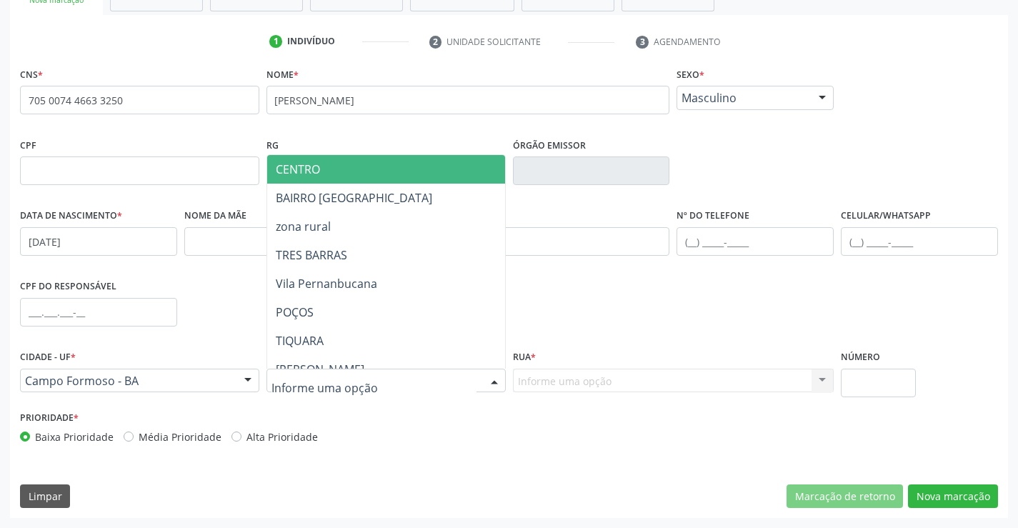
click at [494, 377] on div at bounding box center [494, 381] width 21 height 24
click at [382, 171] on span "CENTRO" at bounding box center [421, 169] width 309 height 29
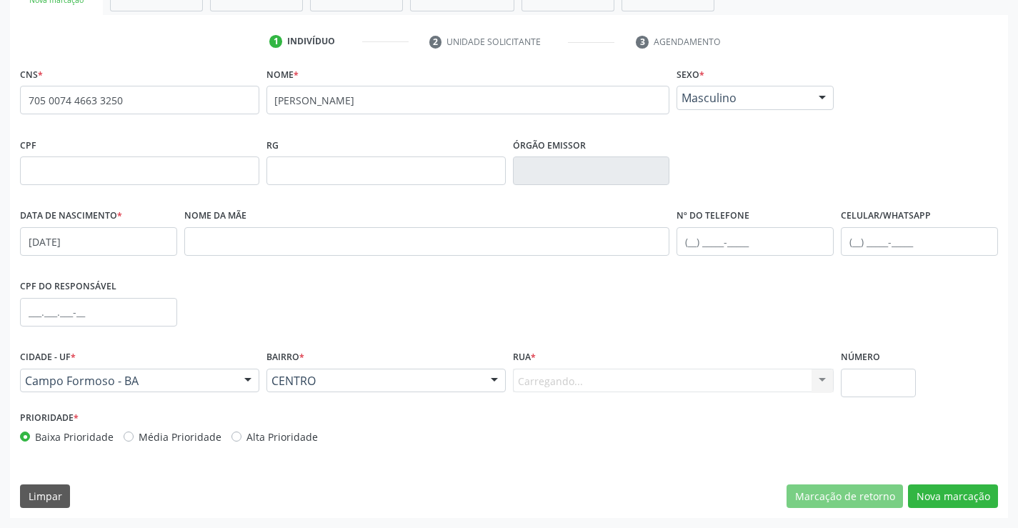
click at [550, 384] on div "Carregando... Nenhum resultado encontrado para: " " Nenhuma opção encontrada. D…" at bounding box center [673, 381] width 321 height 24
drag, startPoint x: 558, startPoint y: 384, endPoint x: 569, endPoint y: 380, distance: 12.0
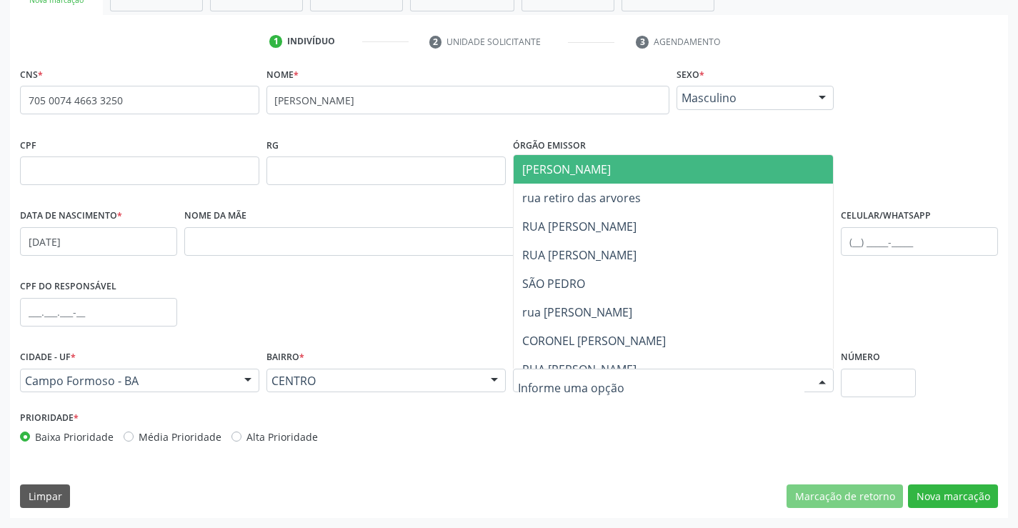
click at [584, 173] on span "JUCA MARQUES" at bounding box center [566, 169] width 89 height 16
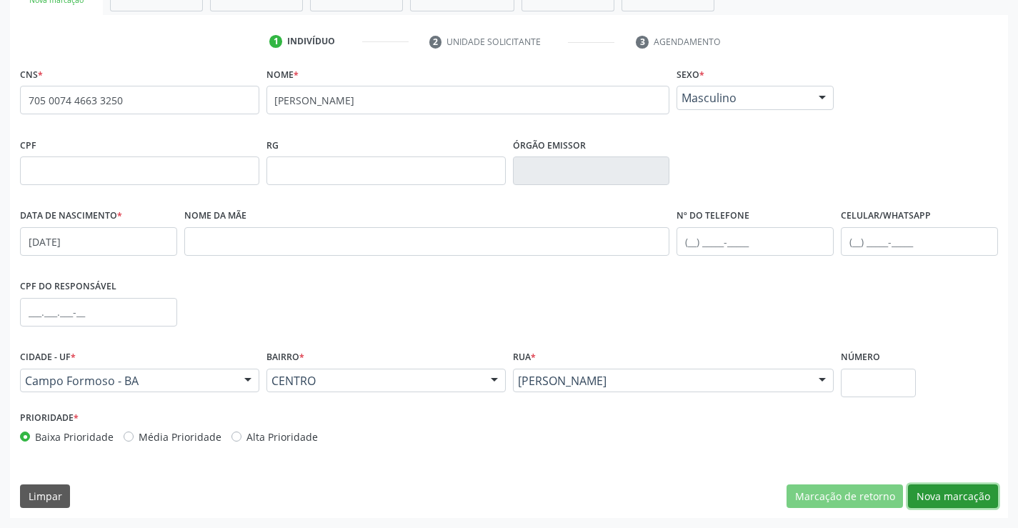
click at [935, 493] on button "Nova marcação" at bounding box center [953, 496] width 90 height 24
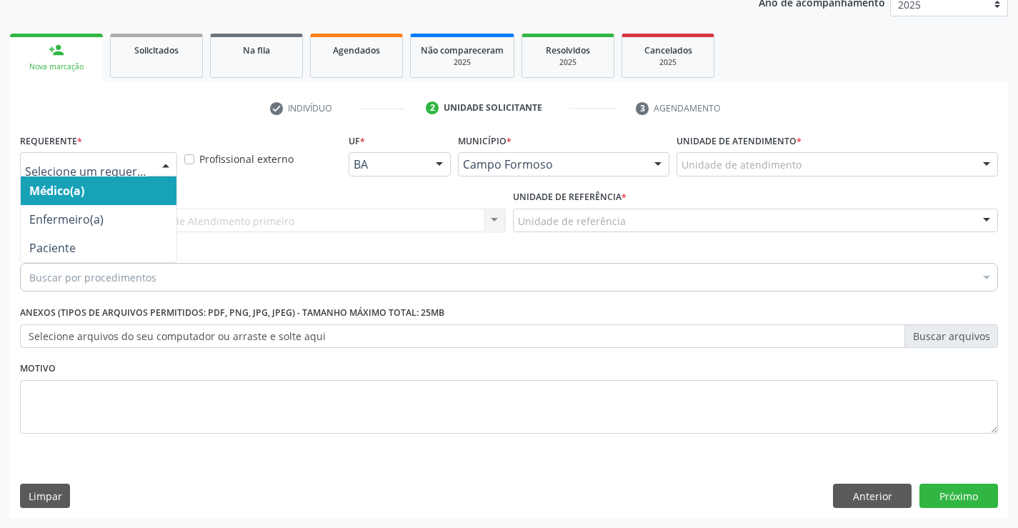
scroll to position [0, 0]
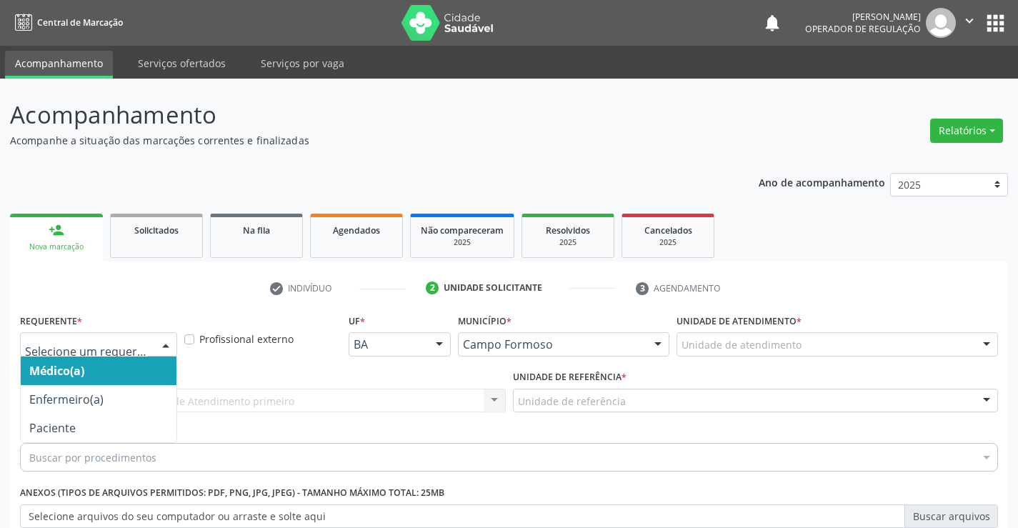
click at [965, 21] on icon "" at bounding box center [970, 21] width 16 height 16
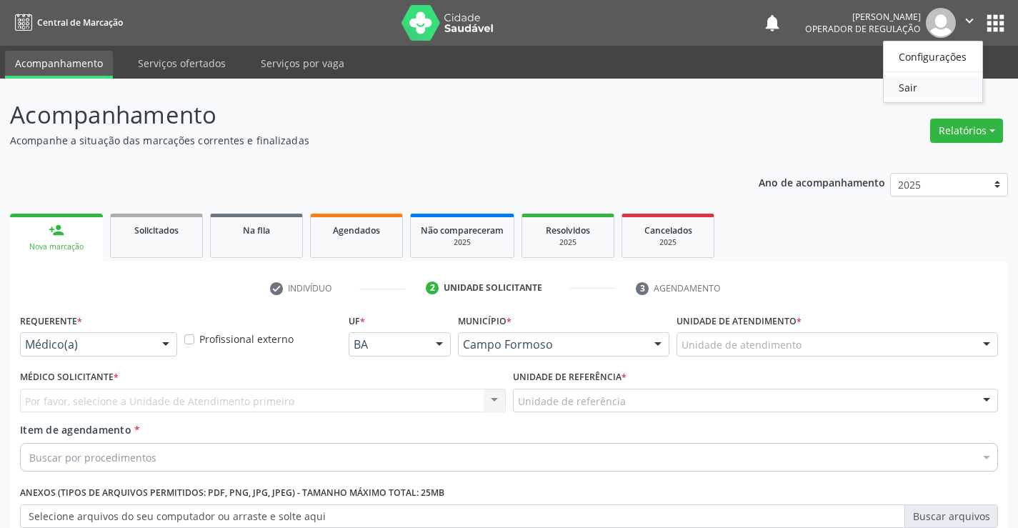
click at [912, 91] on link "Sair" at bounding box center [933, 87] width 99 height 20
